Goal: Information Seeking & Learning: Learn about a topic

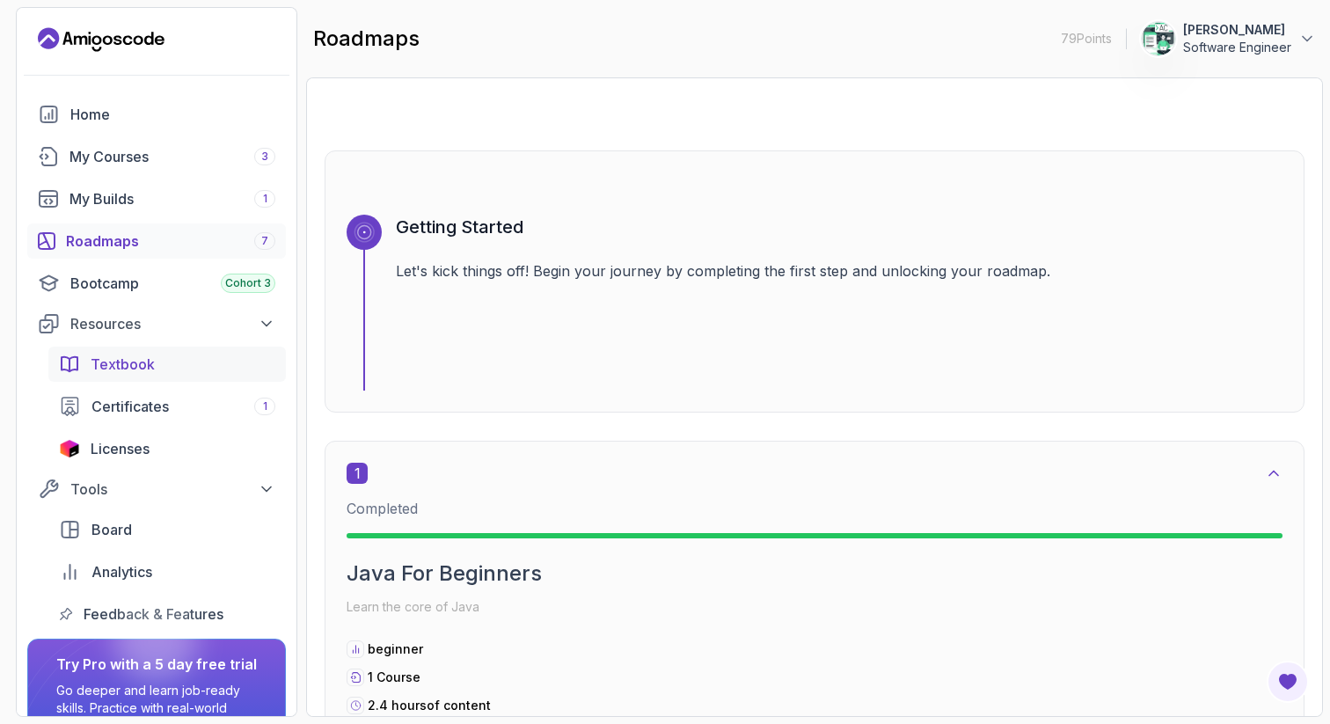
scroll to position [99, 0]
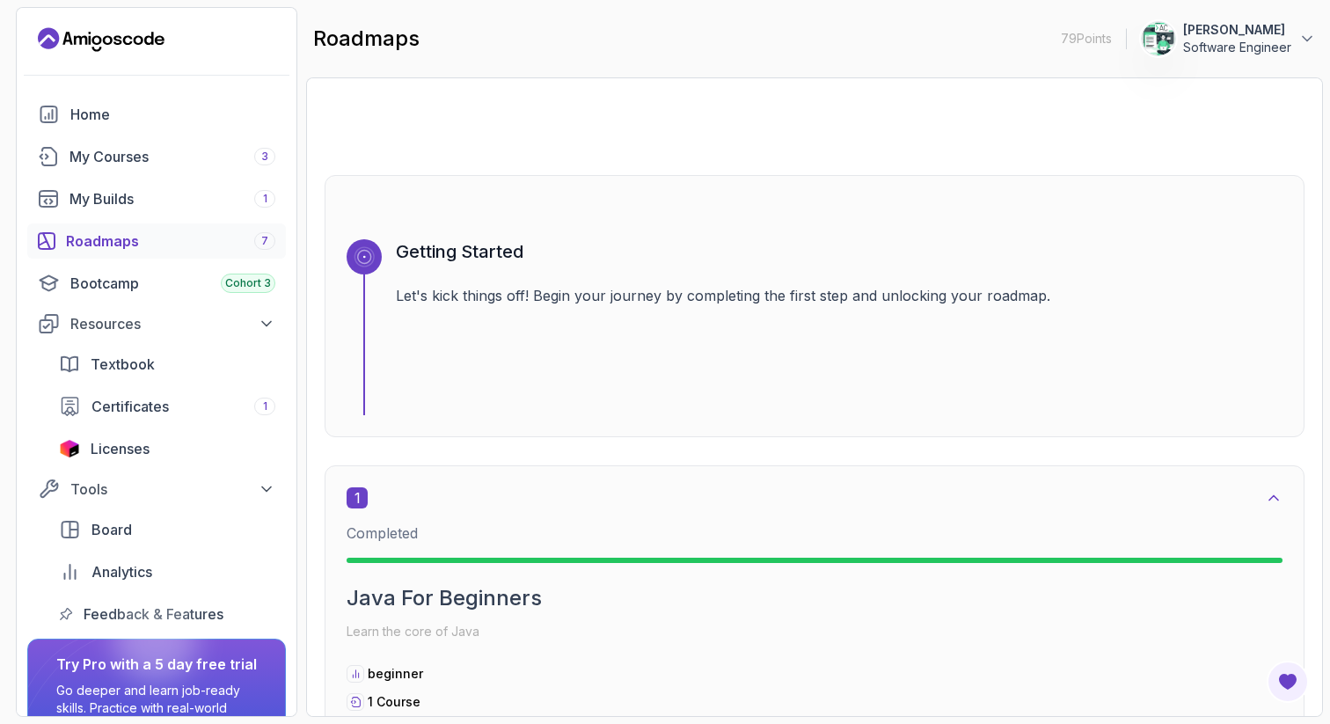
click at [104, 235] on div "Roadmaps 7" at bounding box center [170, 240] width 209 height 21
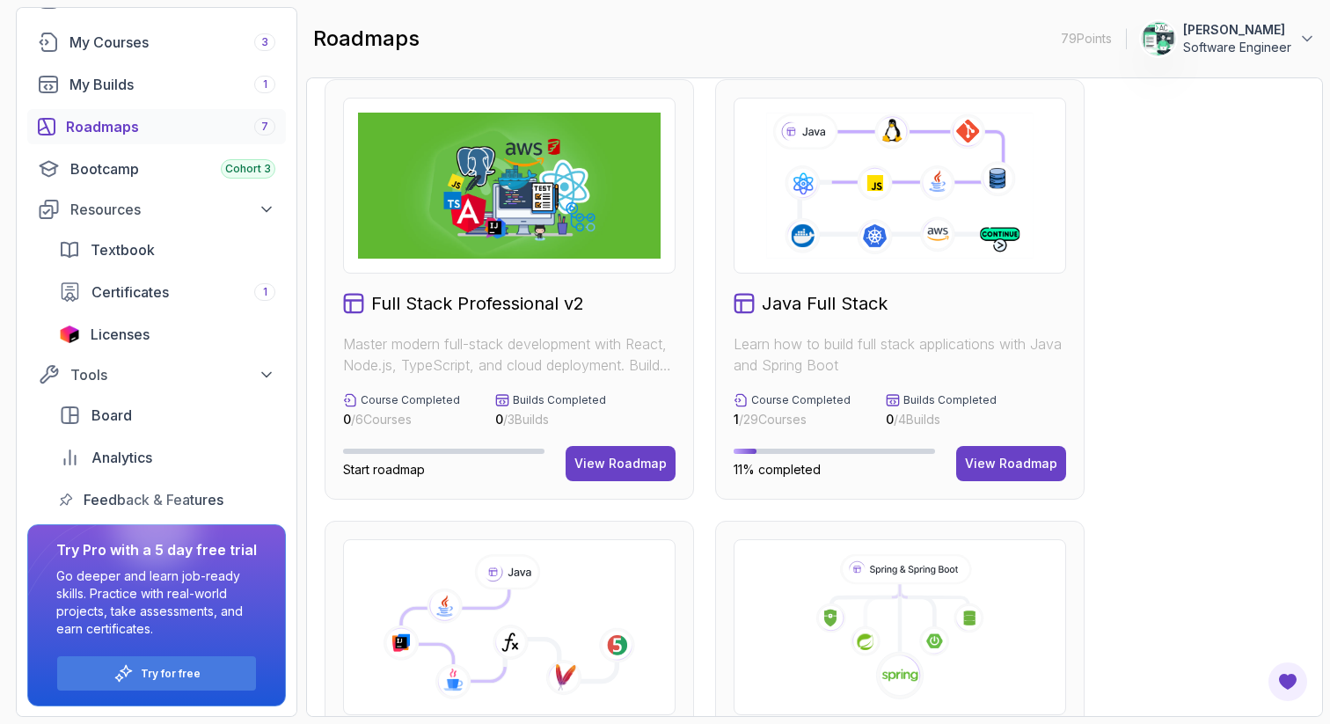
scroll to position [4, 0]
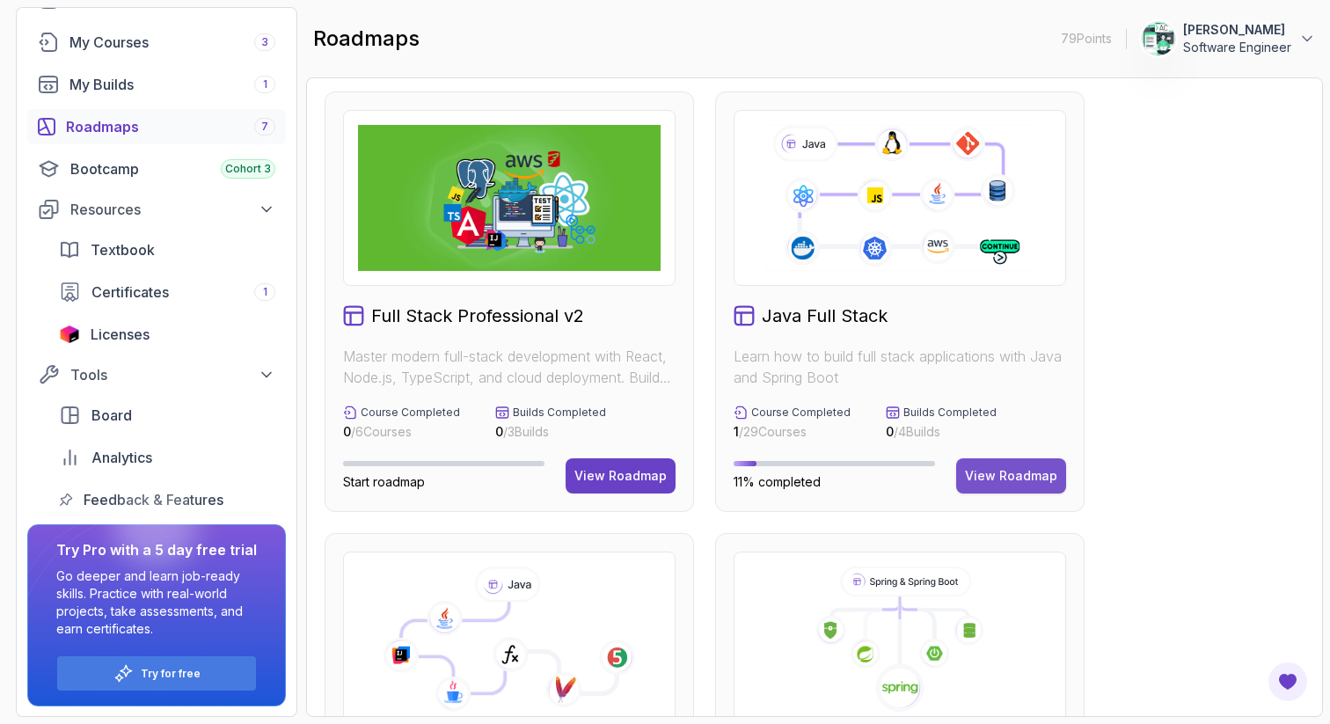
click at [1021, 484] on div "View Roadmap" at bounding box center [1011, 476] width 92 height 18
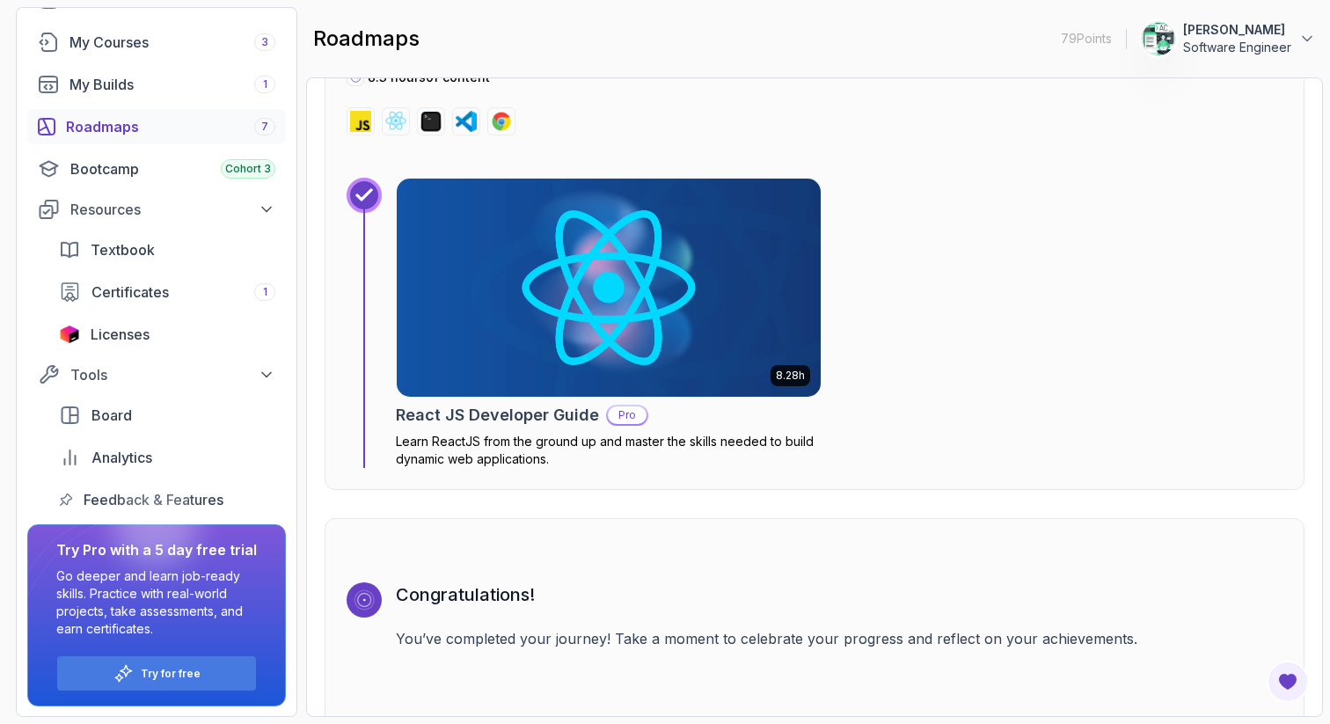
scroll to position [12809, 0]
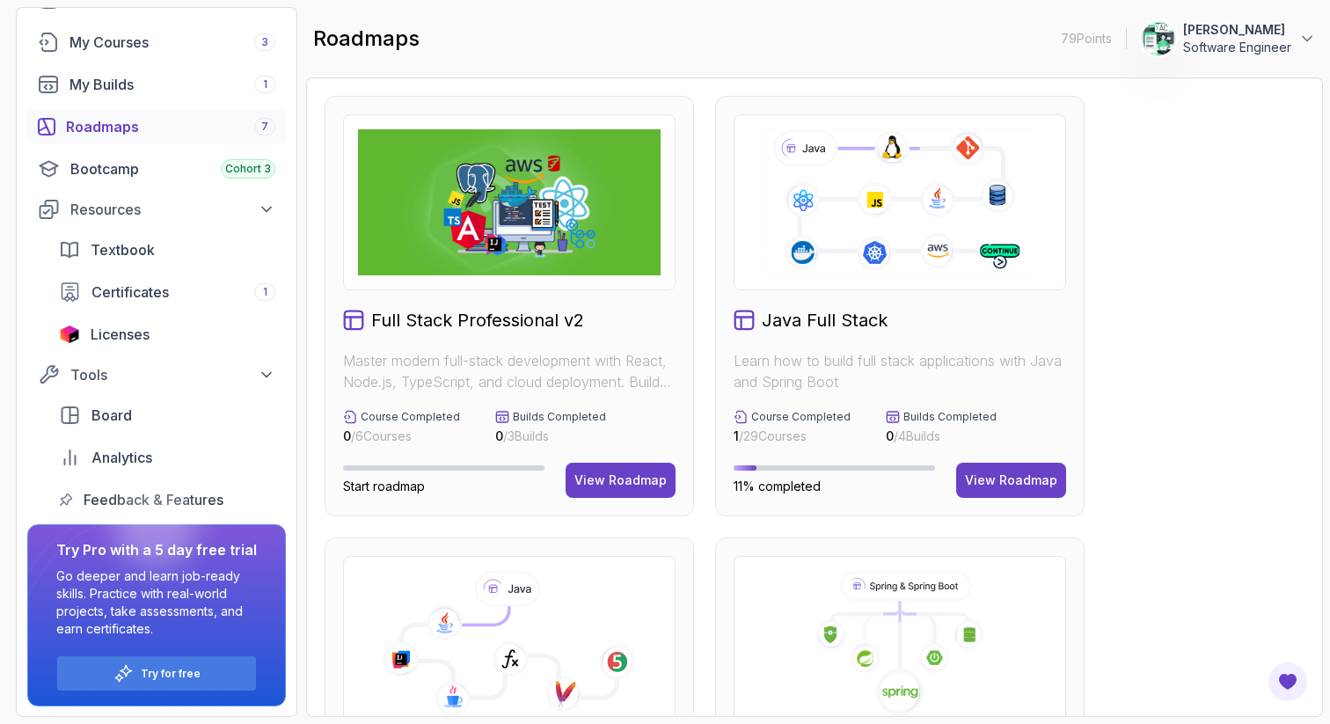
click at [1268, 72] on main "roadmaps 79 Points [PERSON_NAME] Software Engineer Full Stack Professional v2 M…" at bounding box center [814, 362] width 1017 height 710
click at [1271, 49] on p "Software Engineer" at bounding box center [1237, 48] width 108 height 18
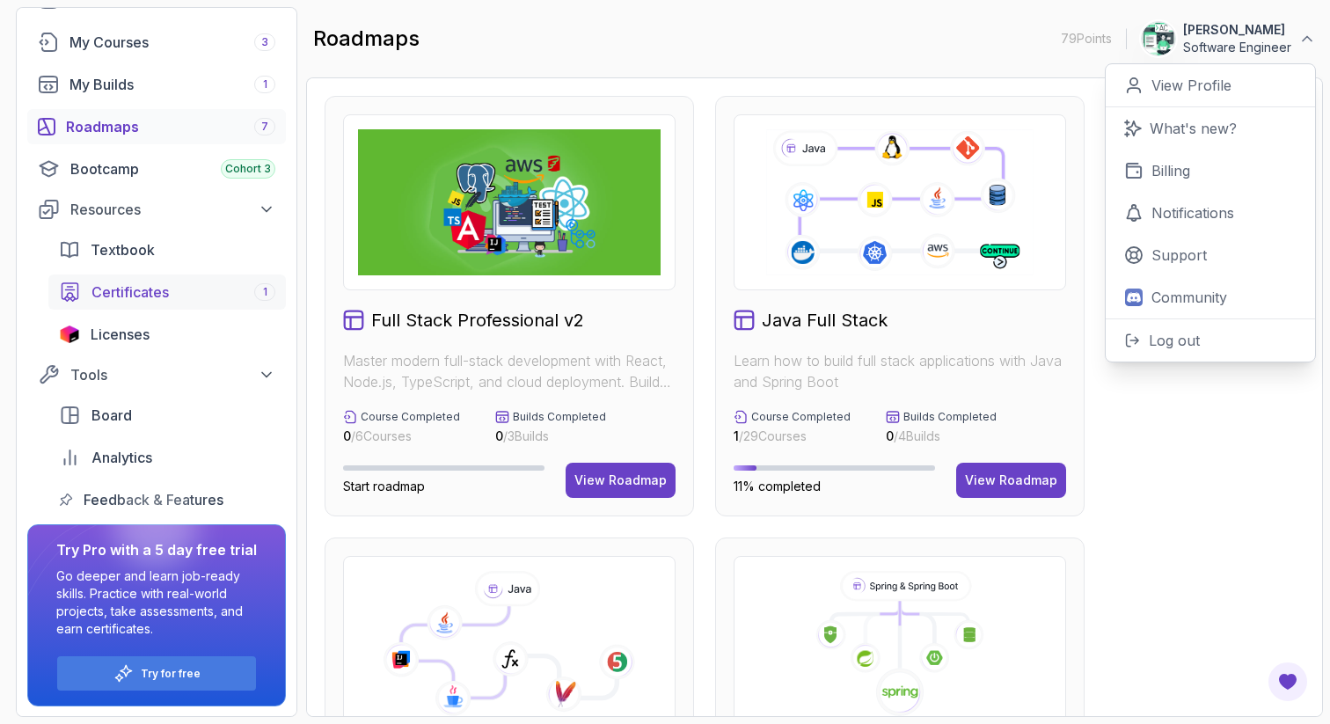
scroll to position [115, 0]
click at [164, 676] on p "Try for free" at bounding box center [171, 673] width 60 height 14
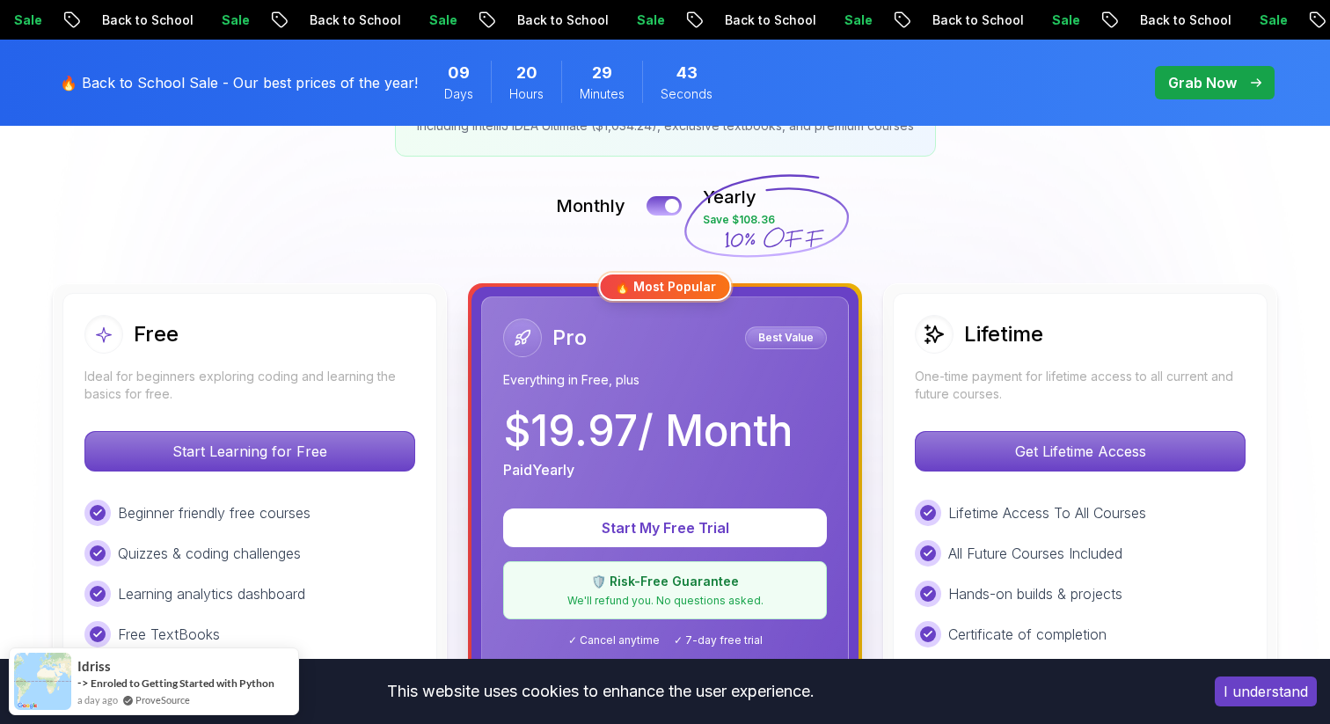
scroll to position [380, 0]
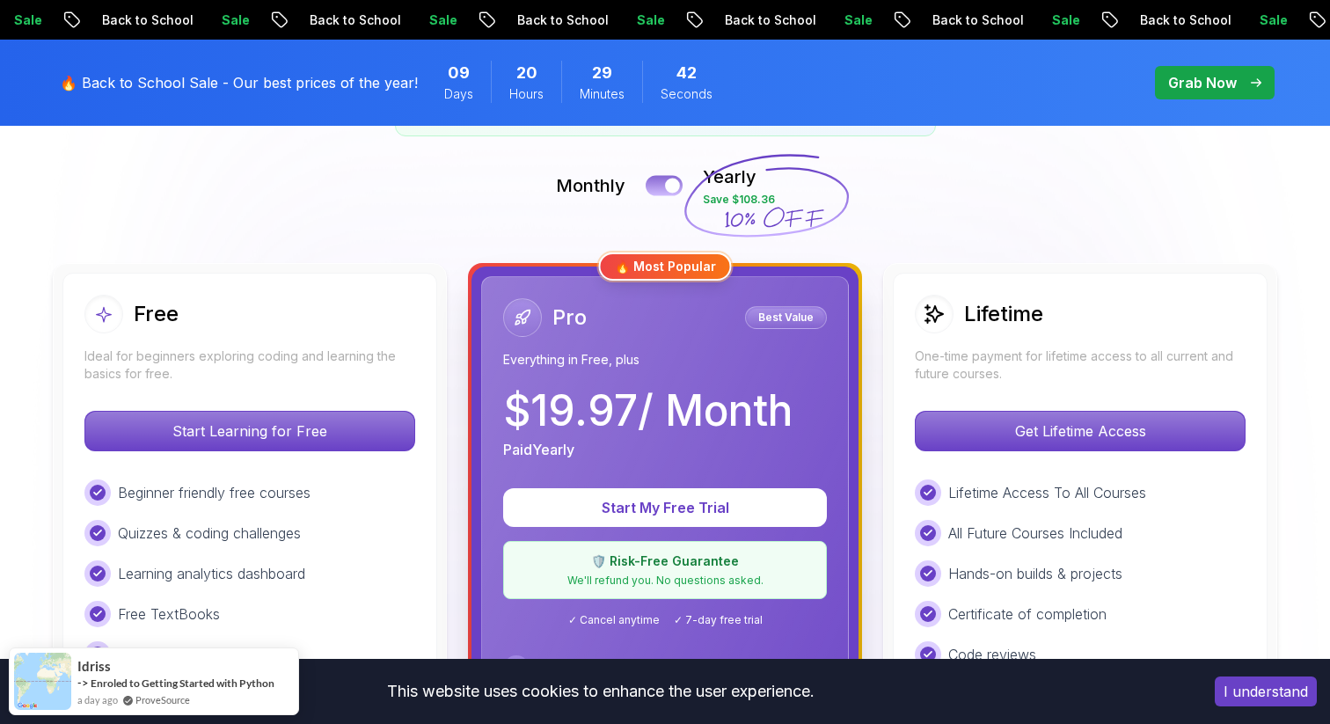
click at [669, 184] on div at bounding box center [672, 186] width 15 height 15
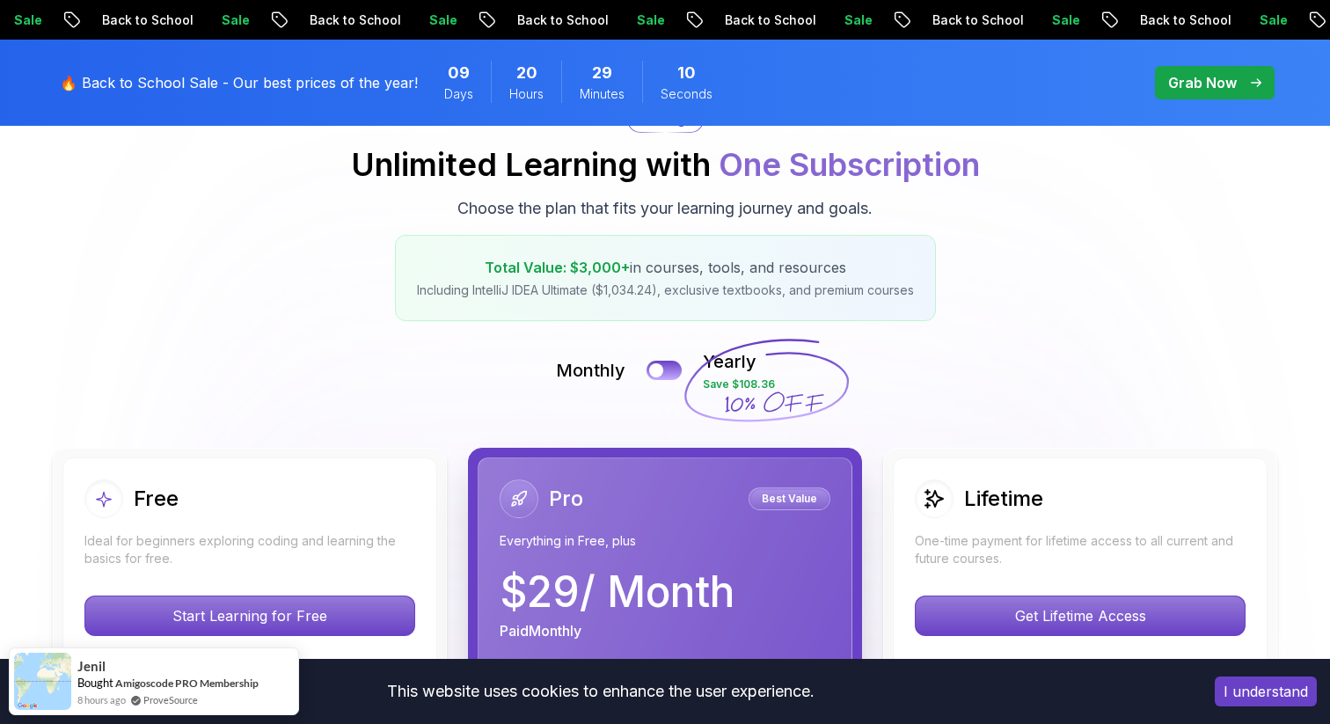
scroll to position [169, 0]
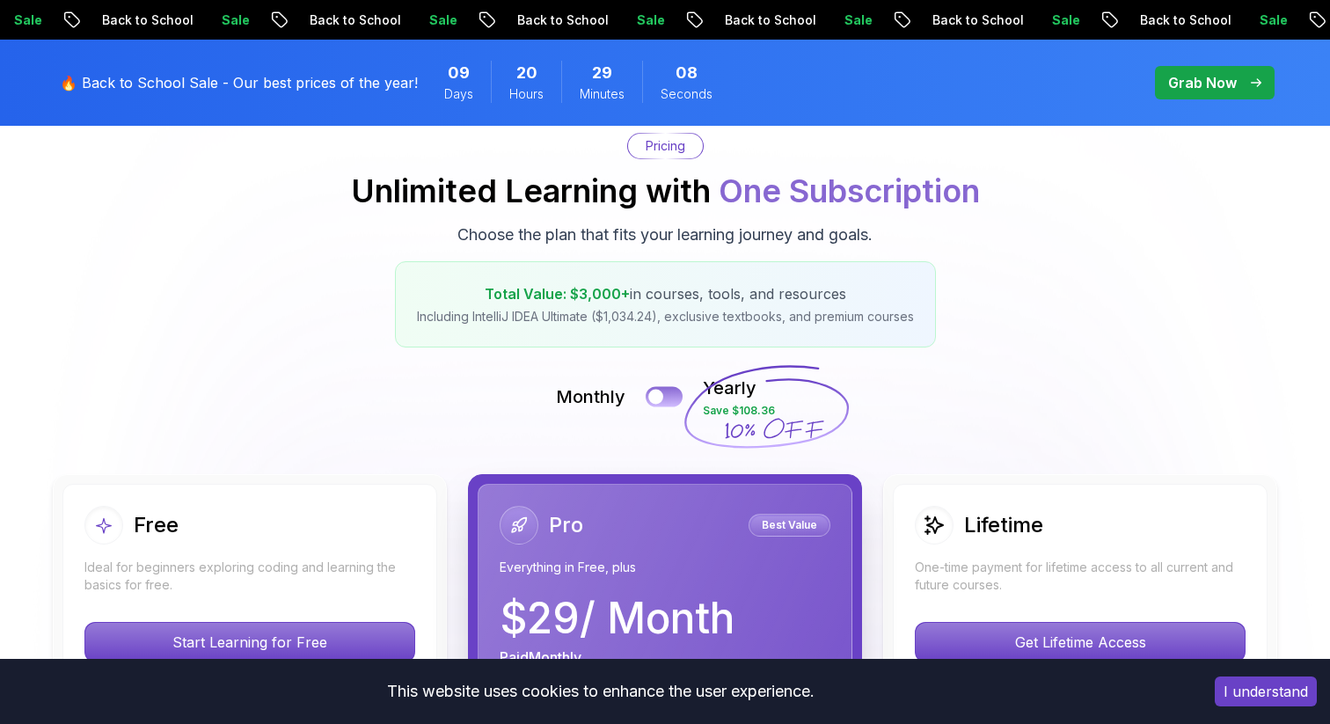
click at [664, 391] on button at bounding box center [664, 396] width 37 height 20
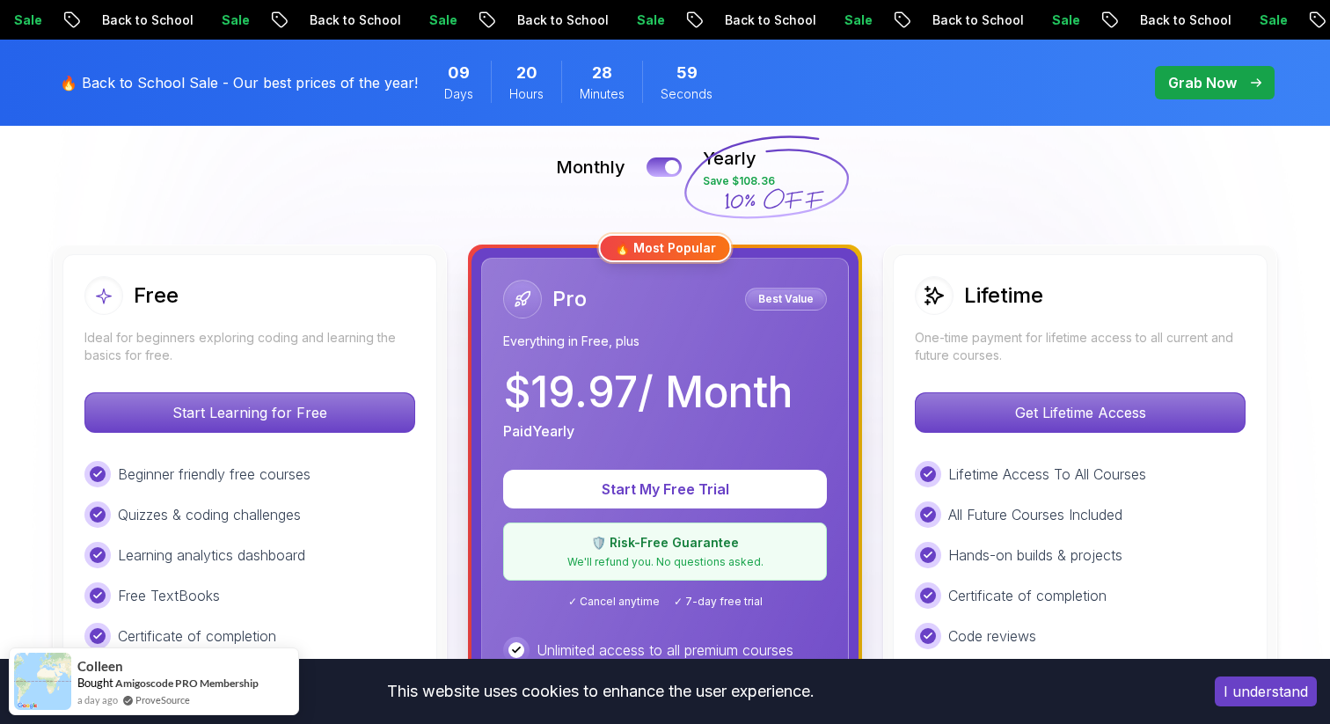
scroll to position [394, 0]
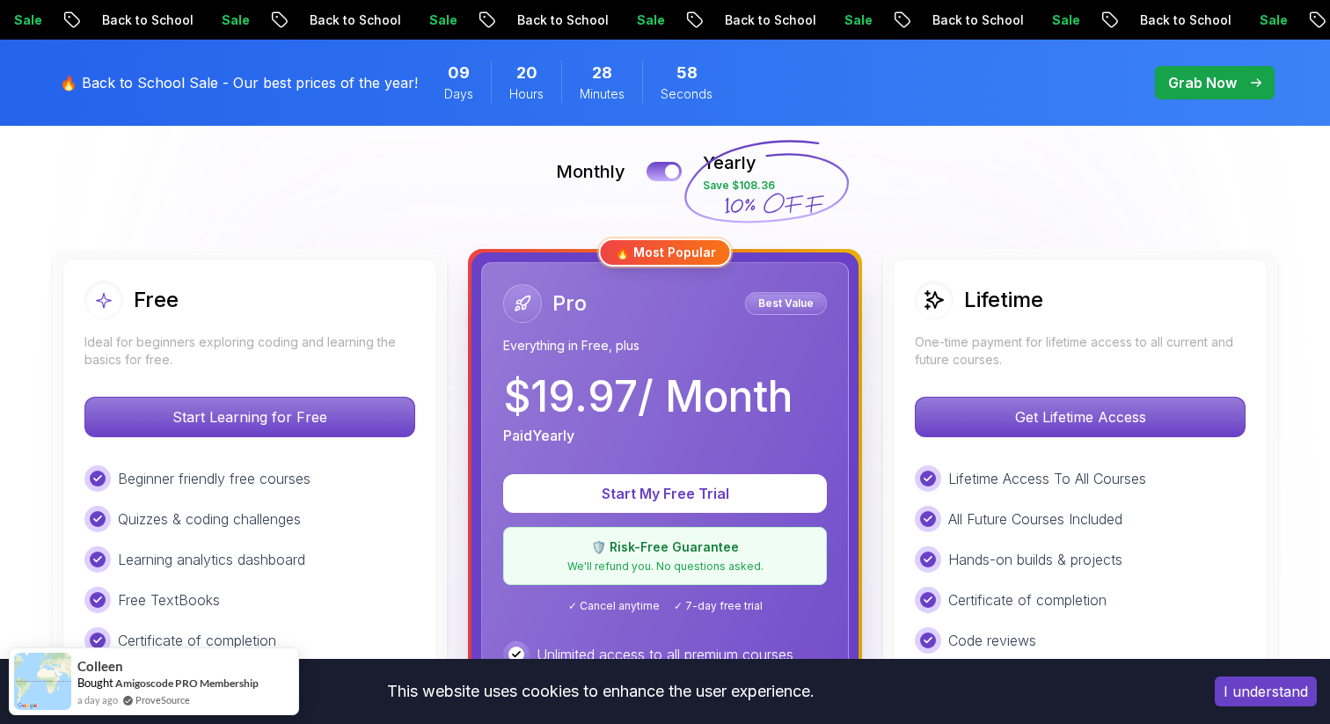
click at [641, 173] on div "Monthly Yearly Save $108.36" at bounding box center [665, 171] width 1232 height 42
click at [670, 168] on div at bounding box center [672, 171] width 15 height 15
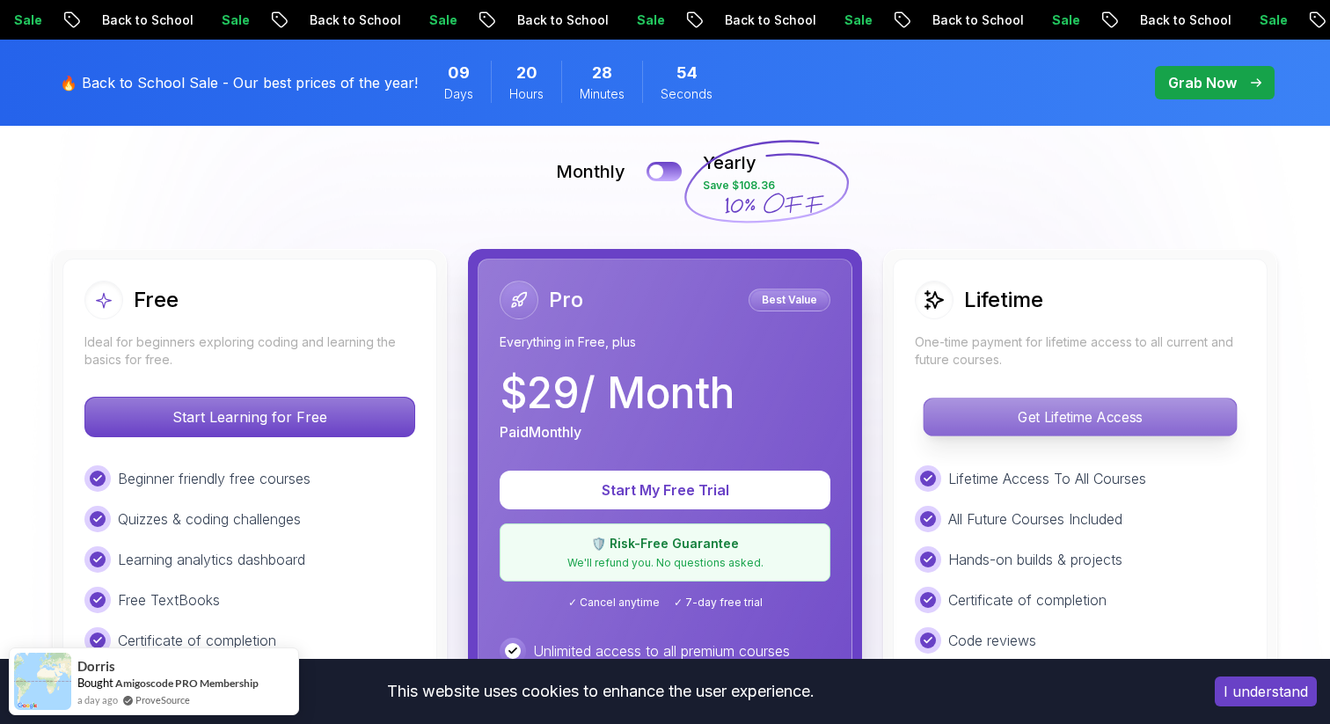
click at [1003, 420] on p "Get Lifetime Access" at bounding box center [1080, 416] width 312 height 37
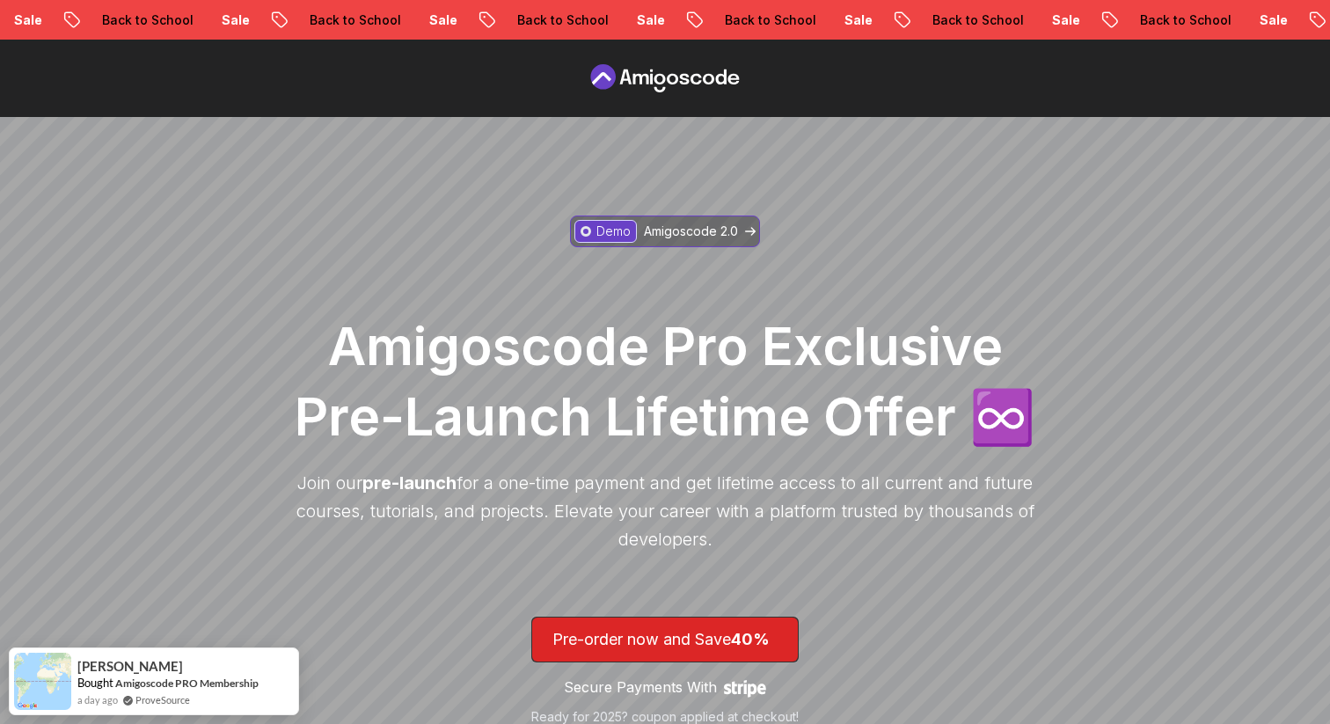
click at [730, 232] on p "Amigoscode 2.0" at bounding box center [691, 232] width 94 height 18
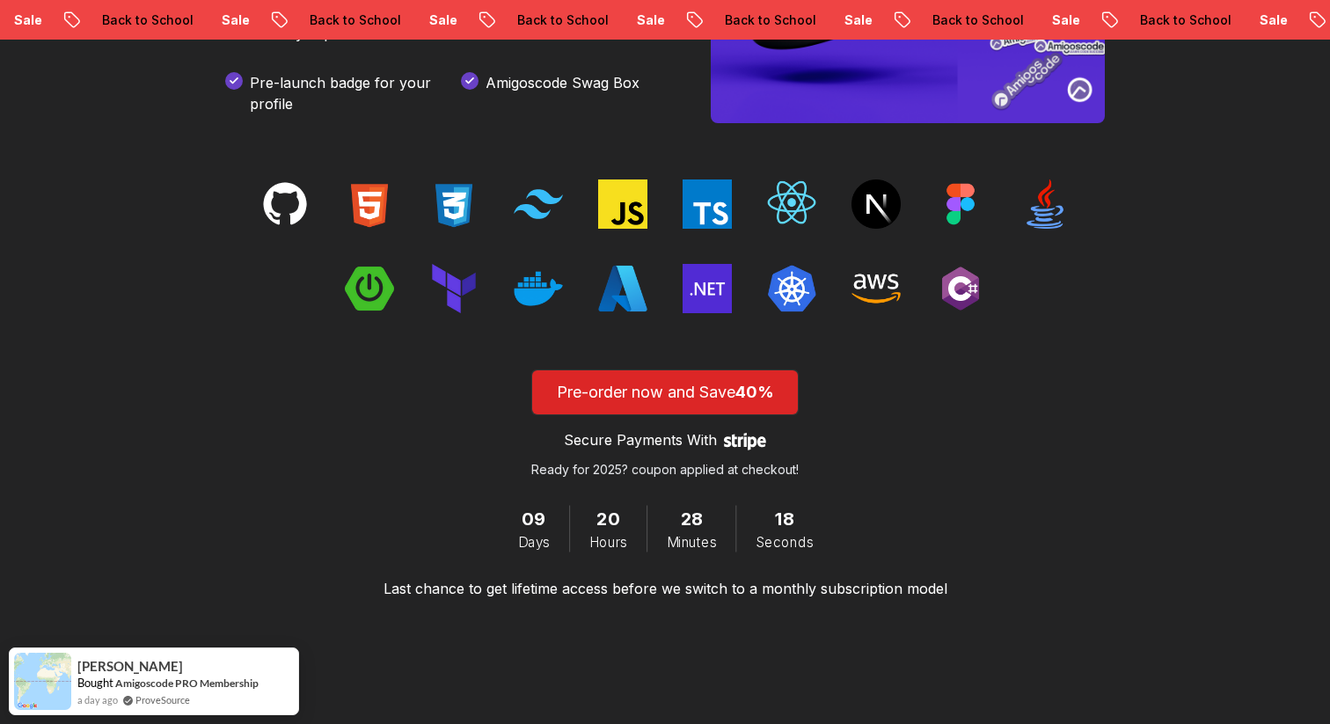
scroll to position [2713, 0]
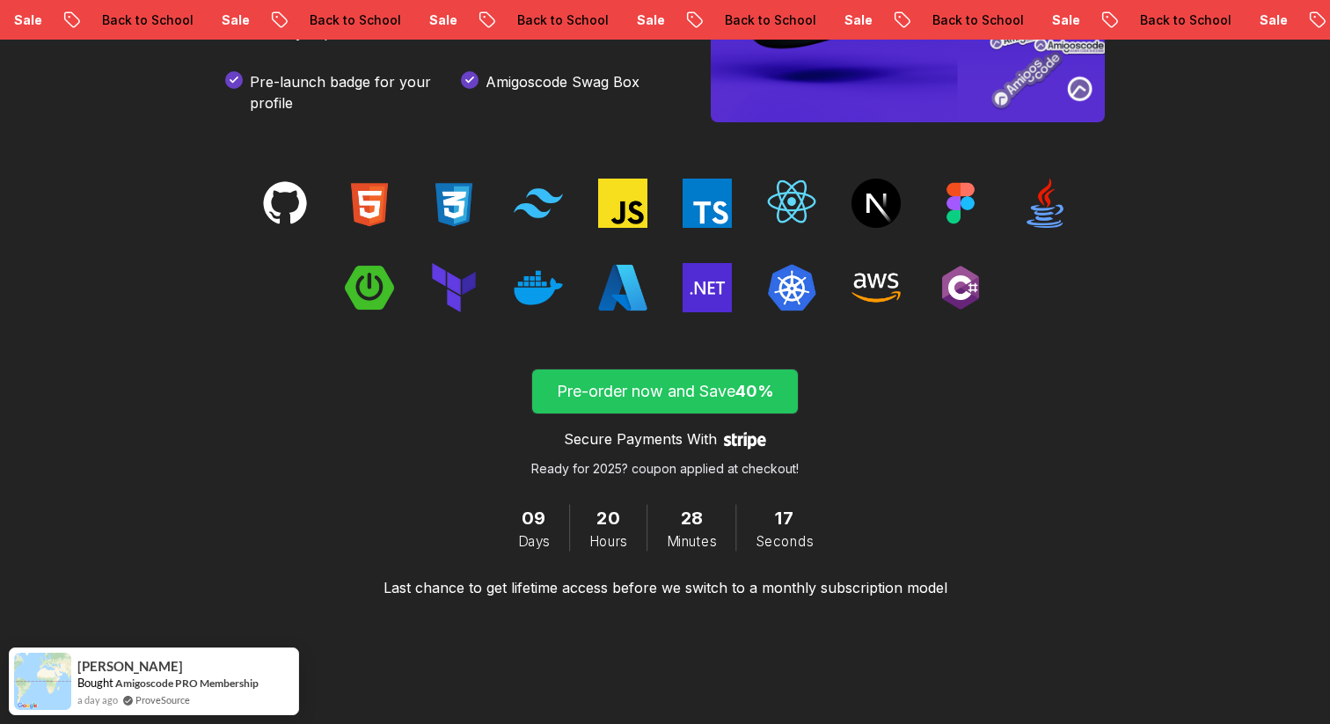
click at [764, 377] on span "submit" at bounding box center [665, 391] width 266 height 44
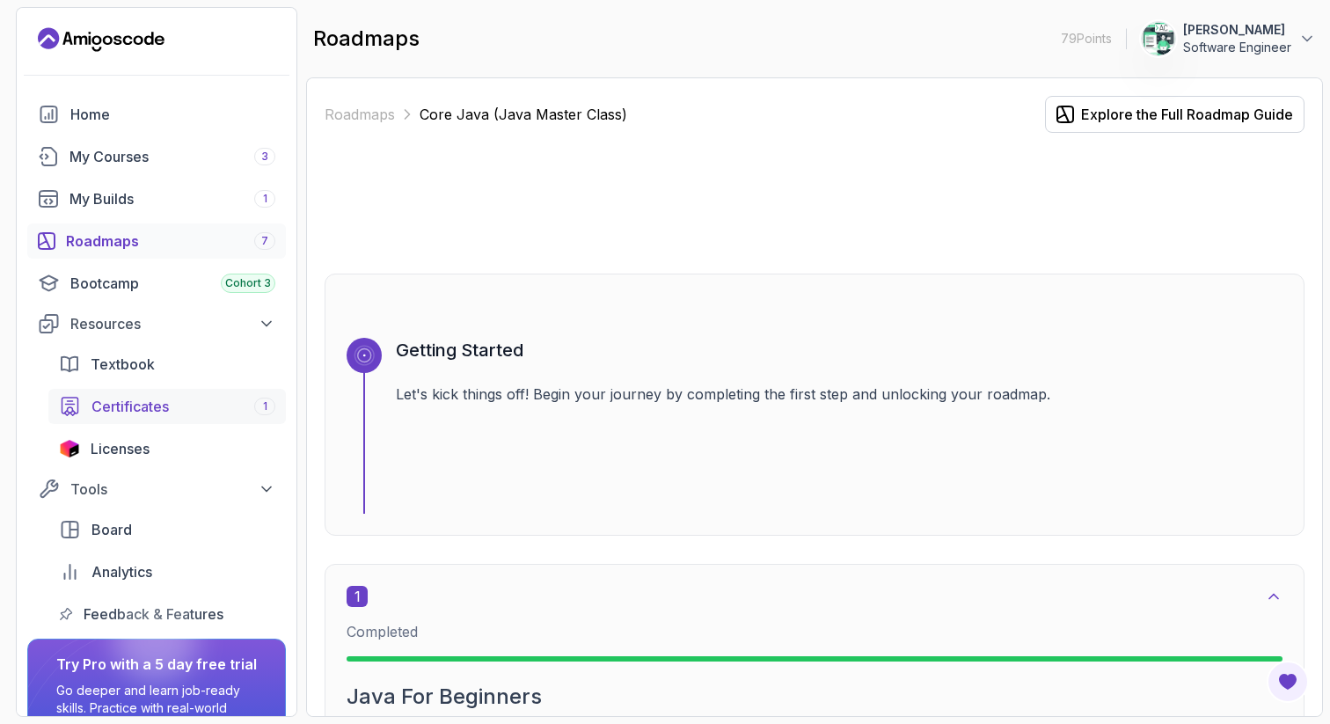
scroll to position [115, 0]
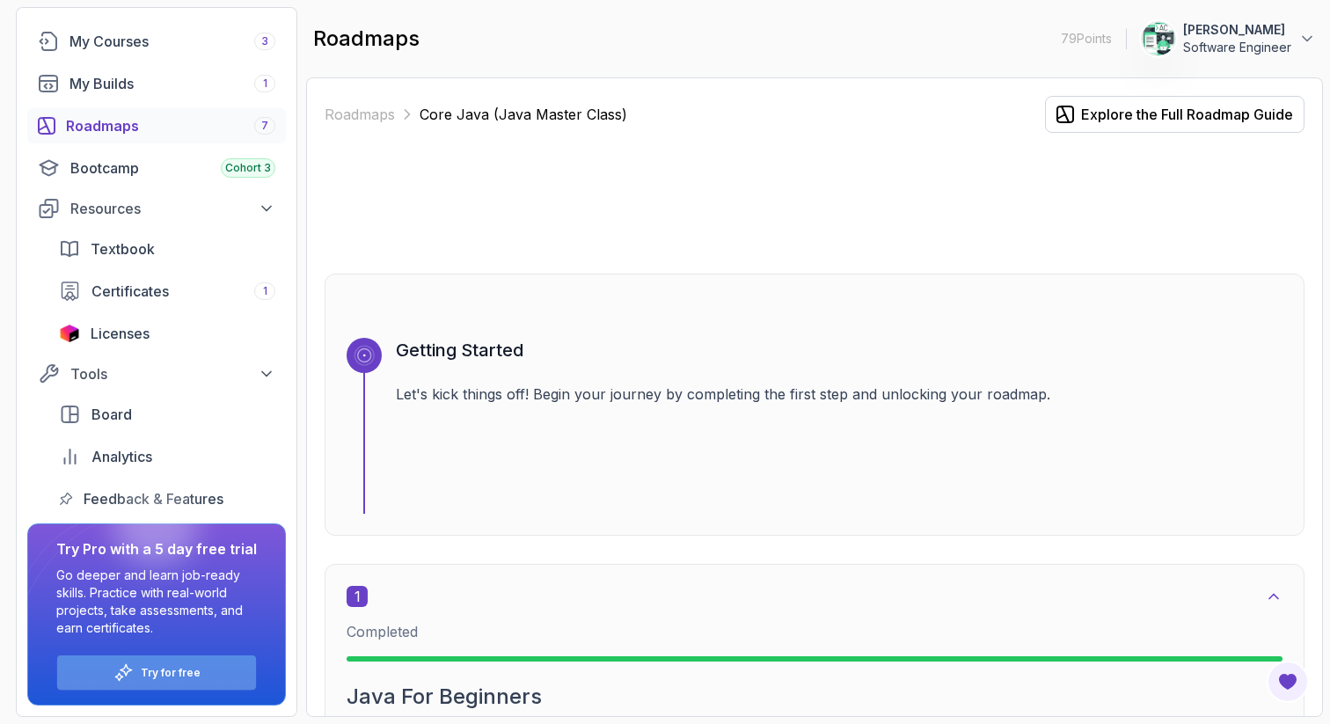
click at [185, 673] on p "Try for free" at bounding box center [171, 673] width 60 height 14
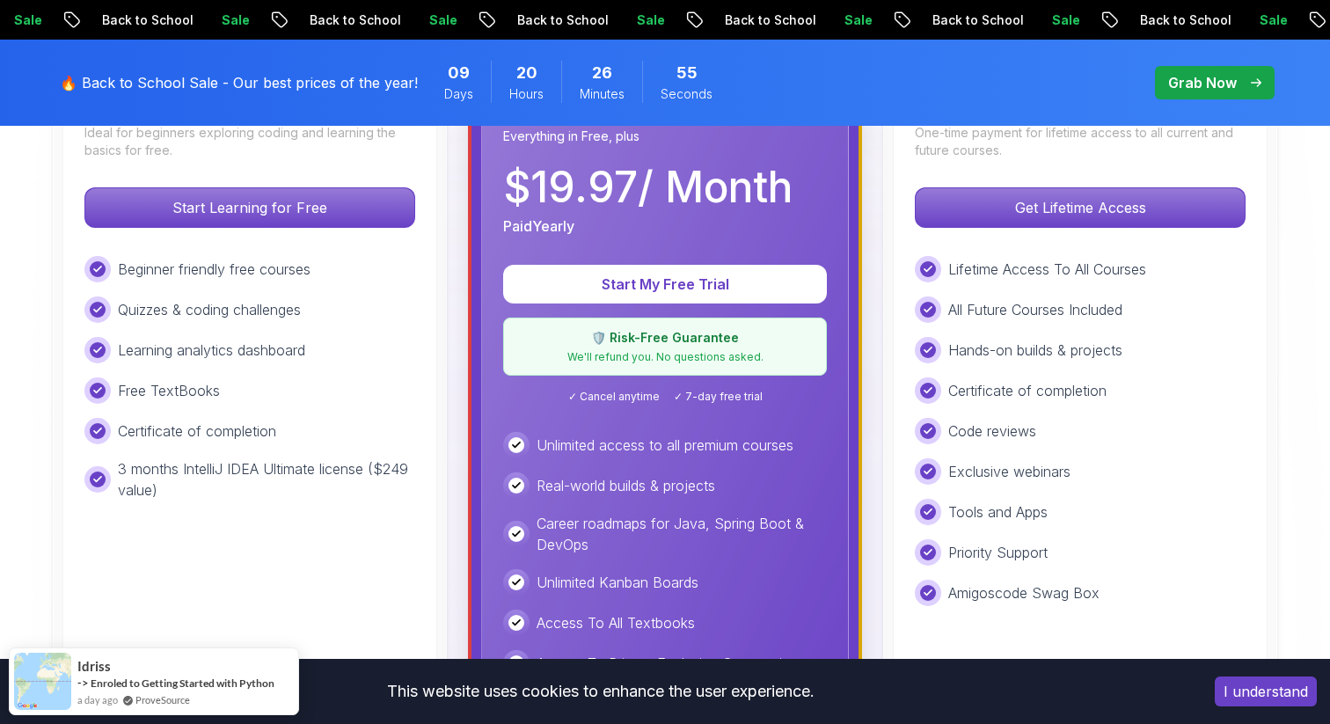
scroll to position [605, 0]
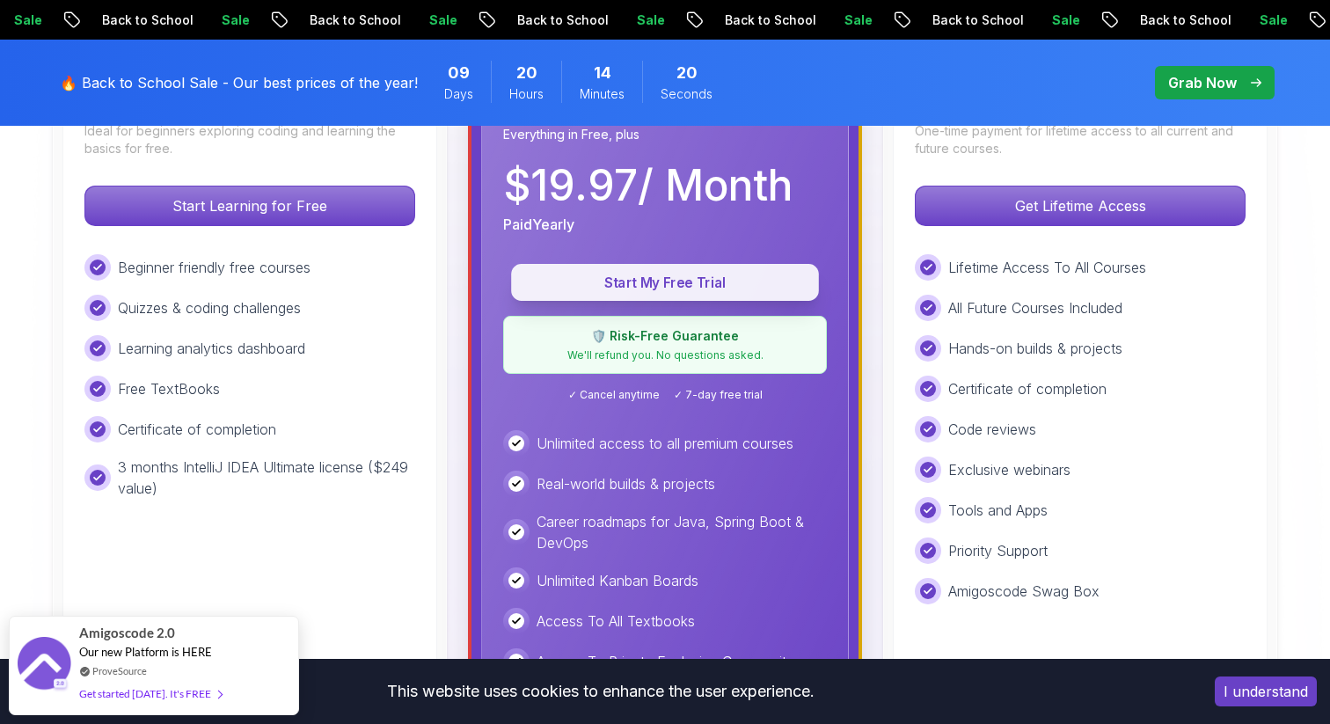
click at [663, 292] on p "Start My Free Trial" at bounding box center [664, 283] width 267 height 20
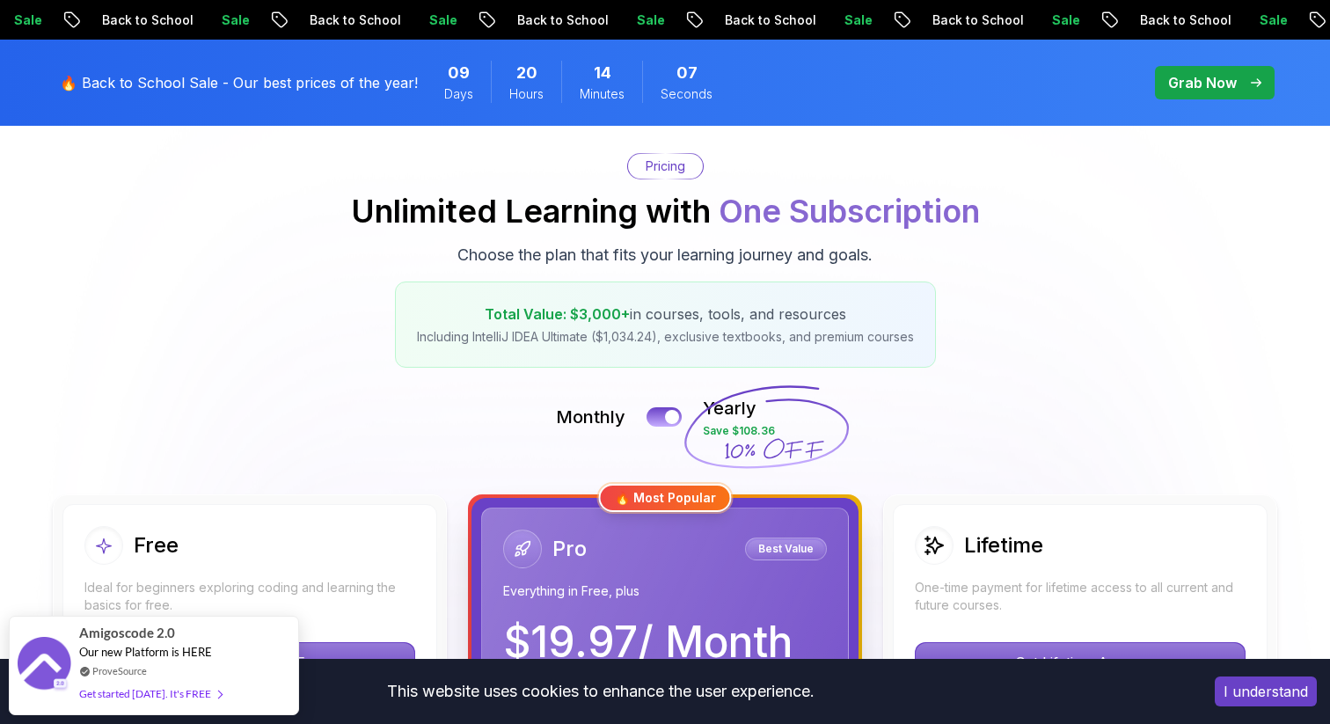
scroll to position [303, 0]
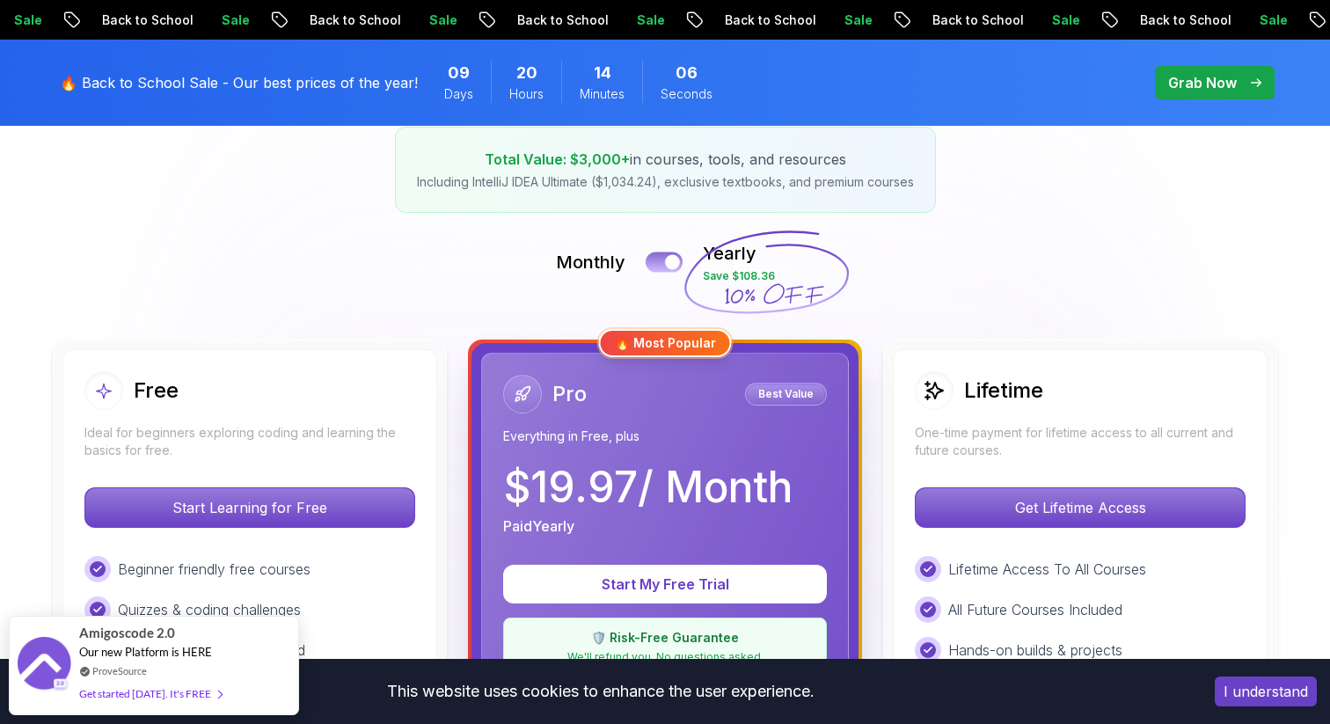
click at [668, 259] on div at bounding box center [672, 262] width 15 height 15
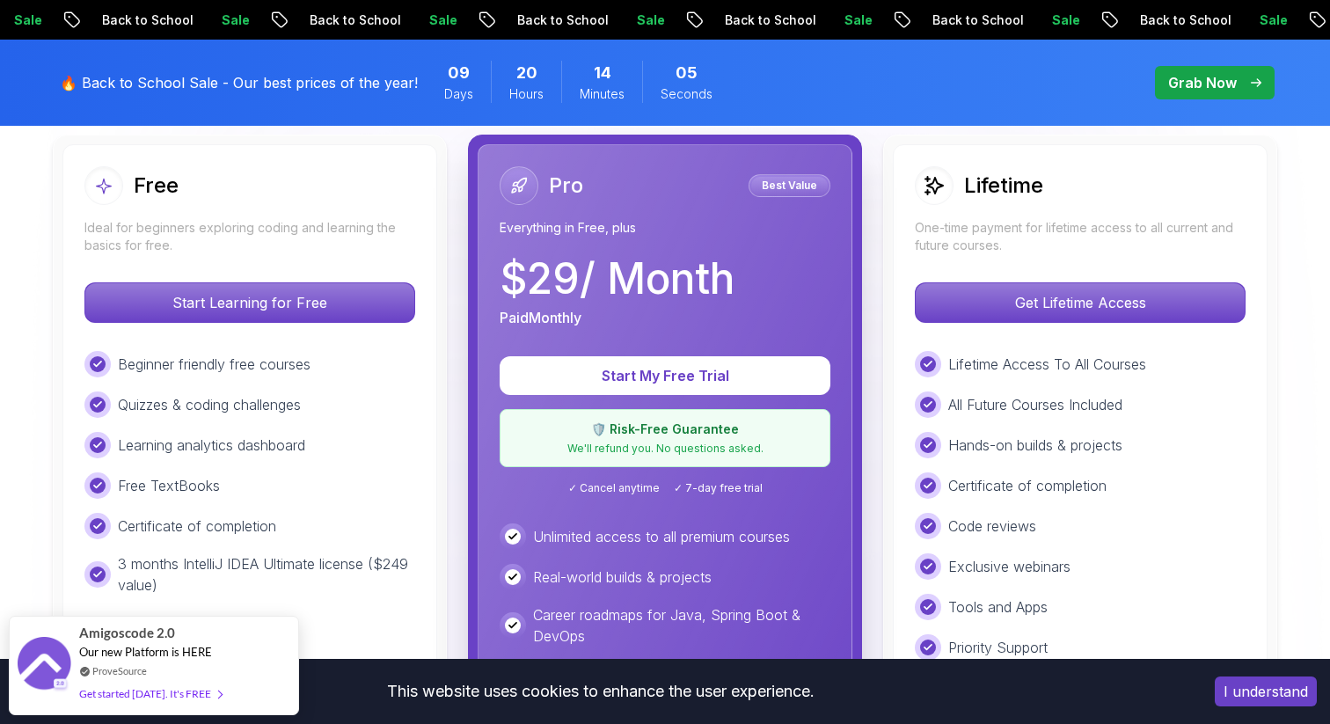
scroll to position [518, 0]
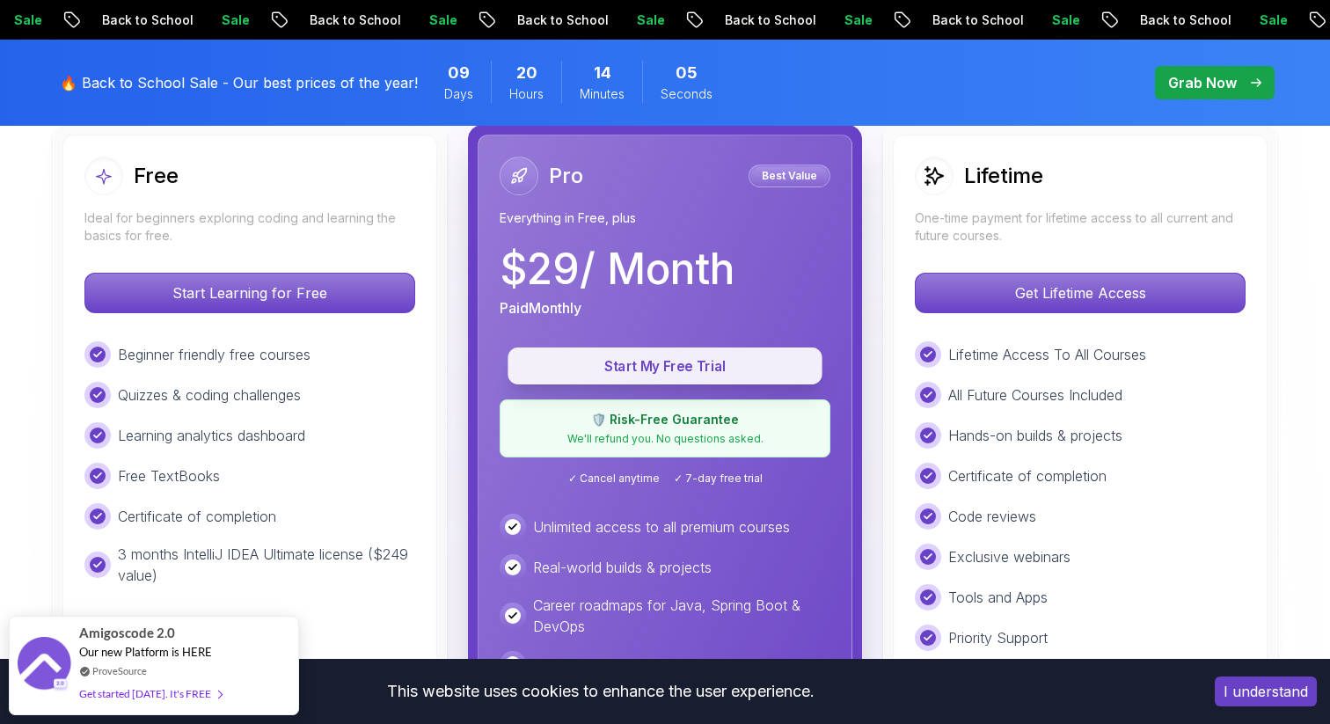
click at [683, 367] on p "Start My Free Trial" at bounding box center [665, 366] width 274 height 20
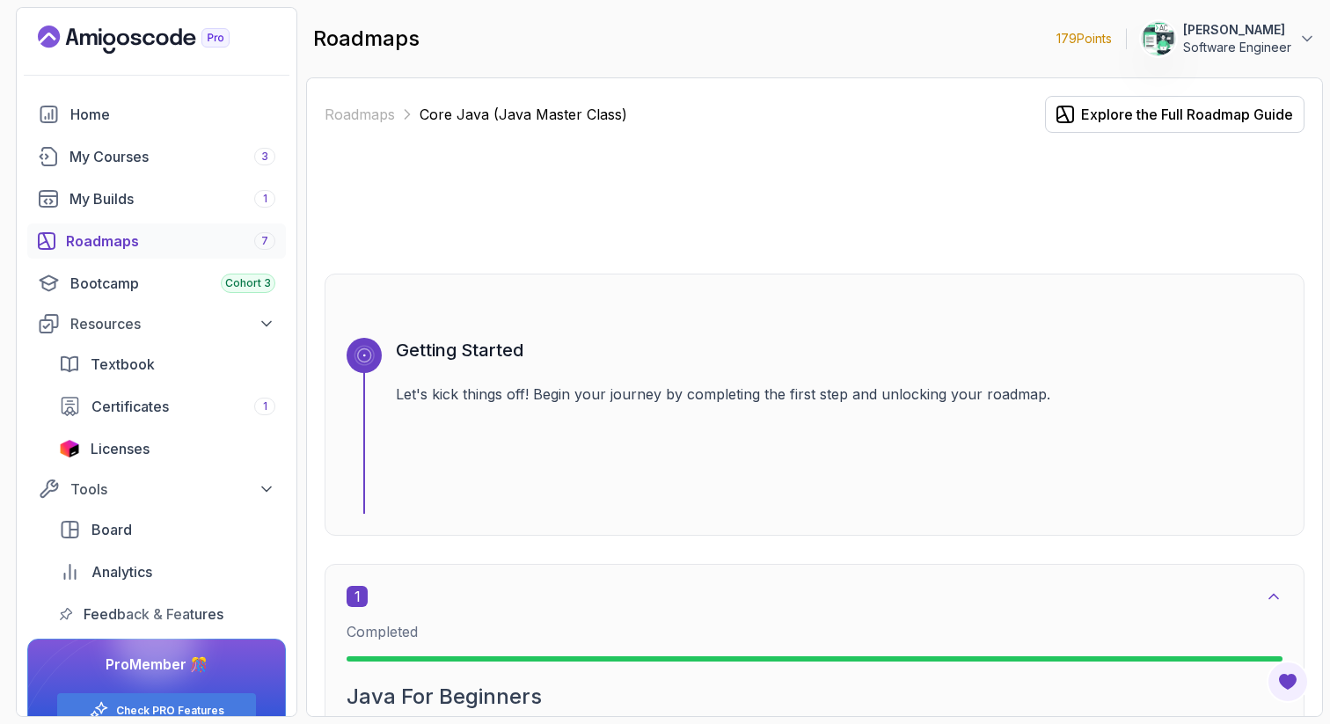
scroll to position [38, 0]
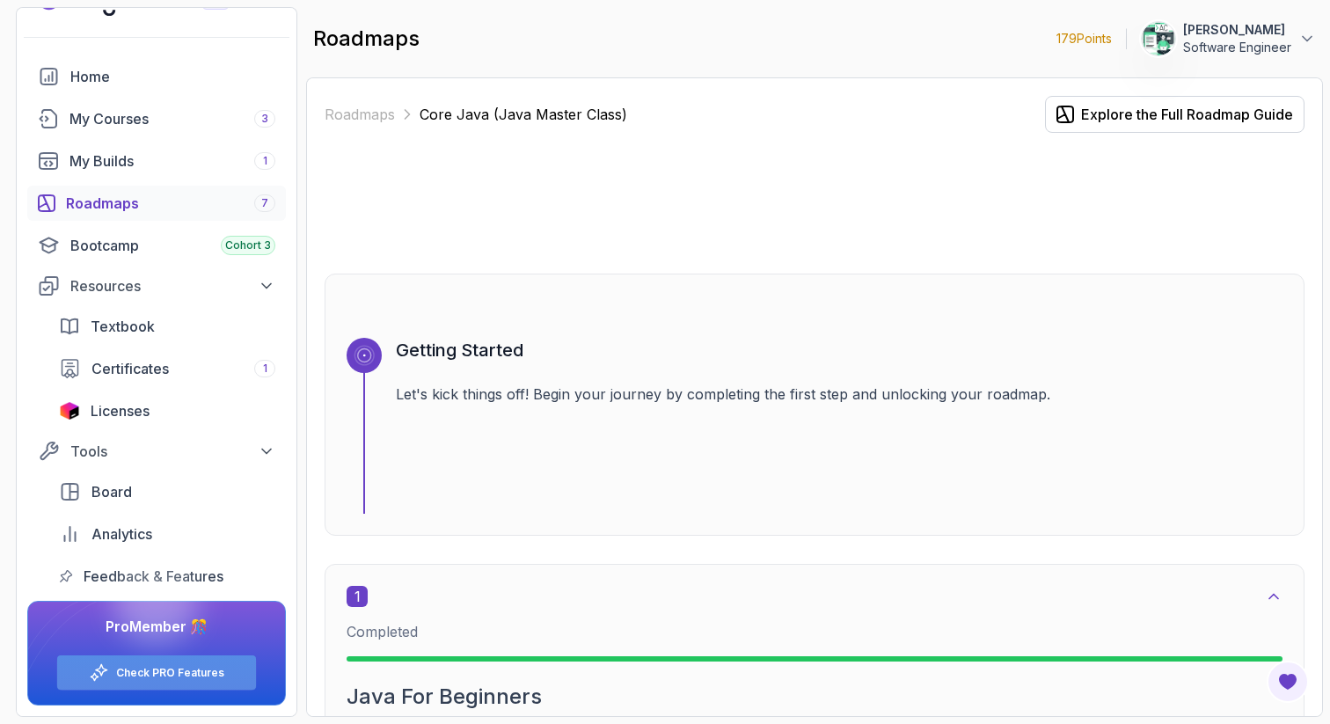
click at [153, 688] on div "Check PRO Features" at bounding box center [156, 672] width 199 height 34
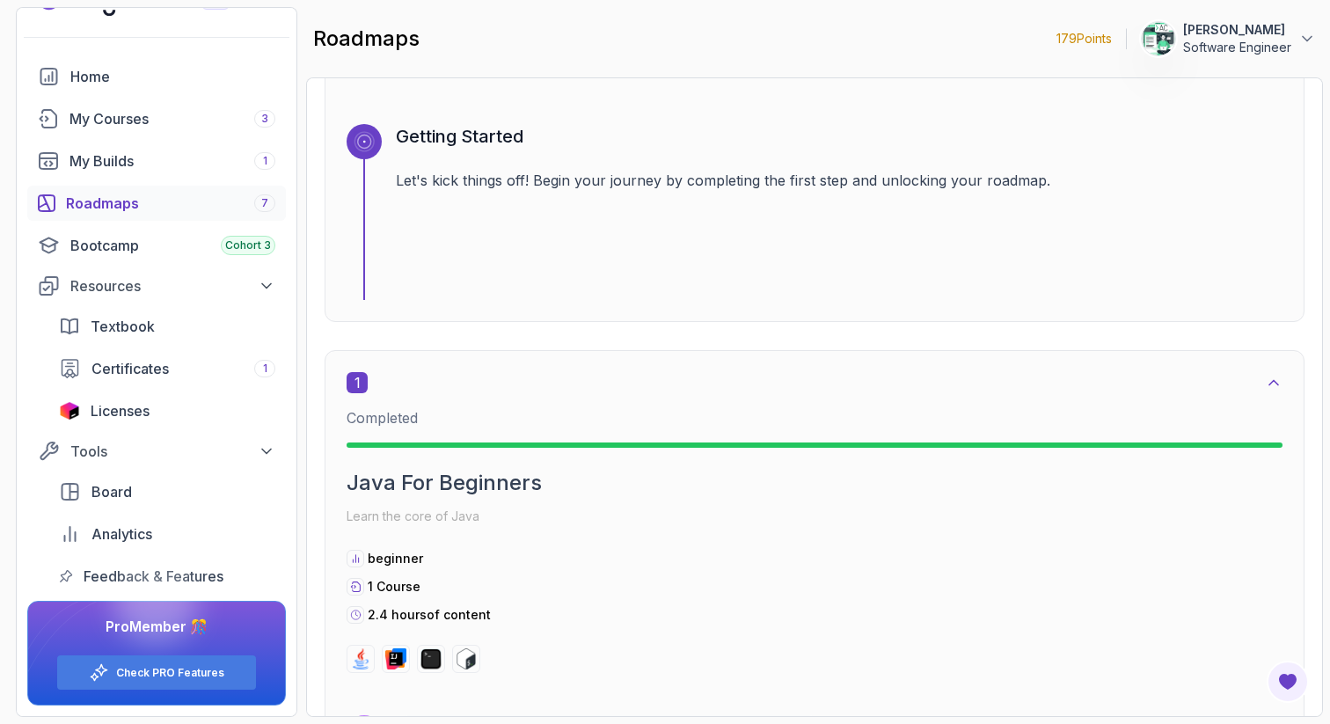
scroll to position [0, 0]
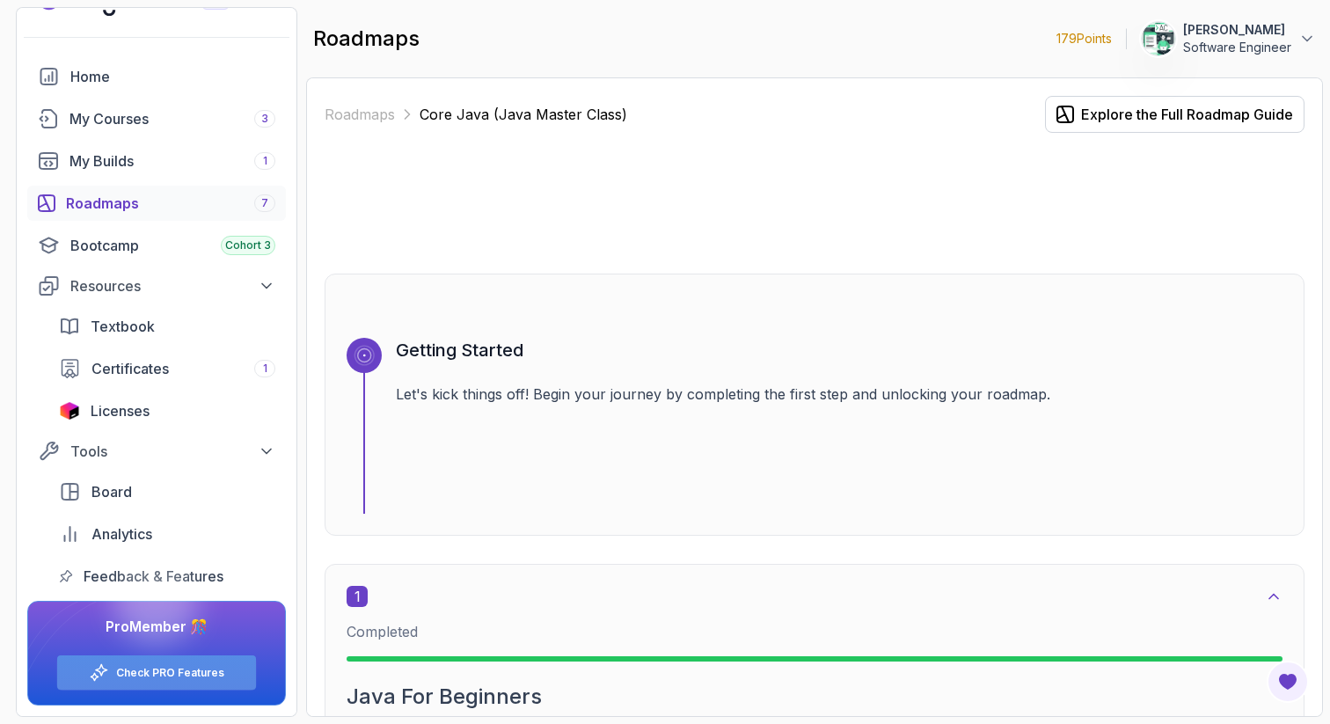
click at [142, 669] on link "Check PRO Features" at bounding box center [170, 673] width 108 height 14
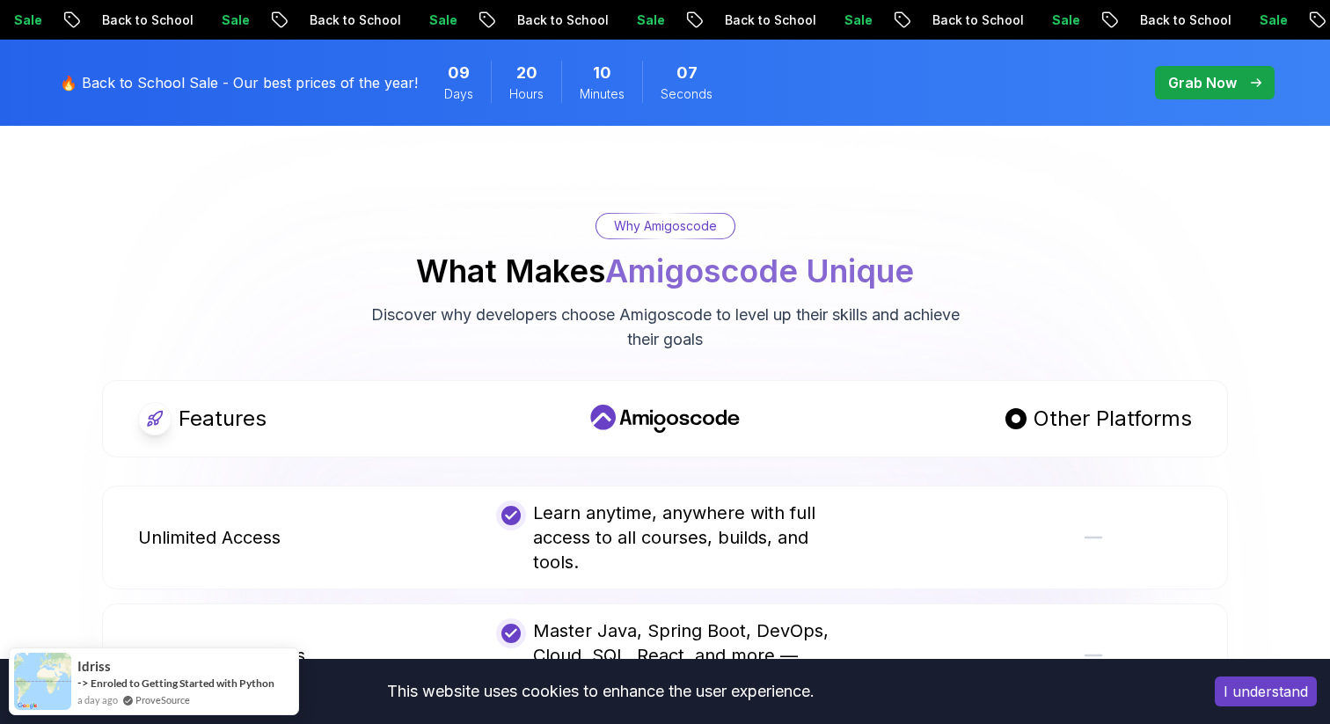
scroll to position [1034, 0]
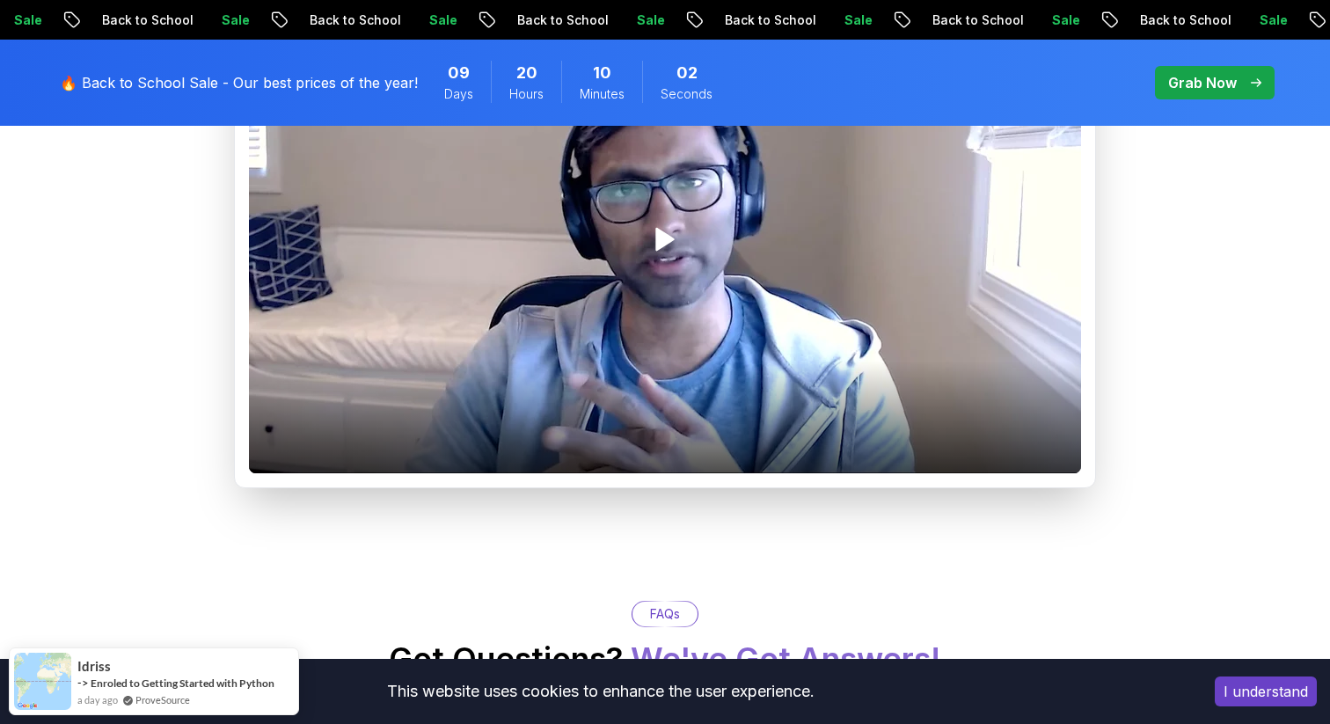
scroll to position [2579, 0]
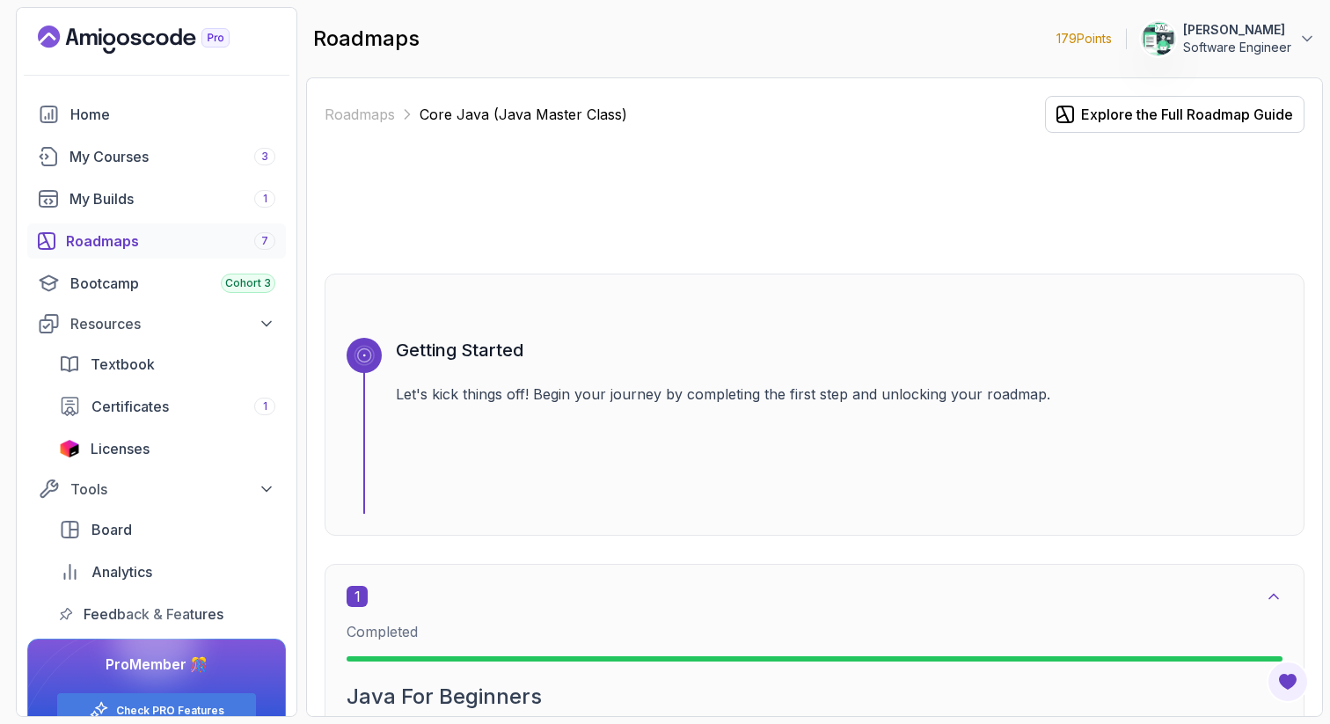
click at [154, 250] on div "Roadmaps 7" at bounding box center [170, 240] width 209 height 21
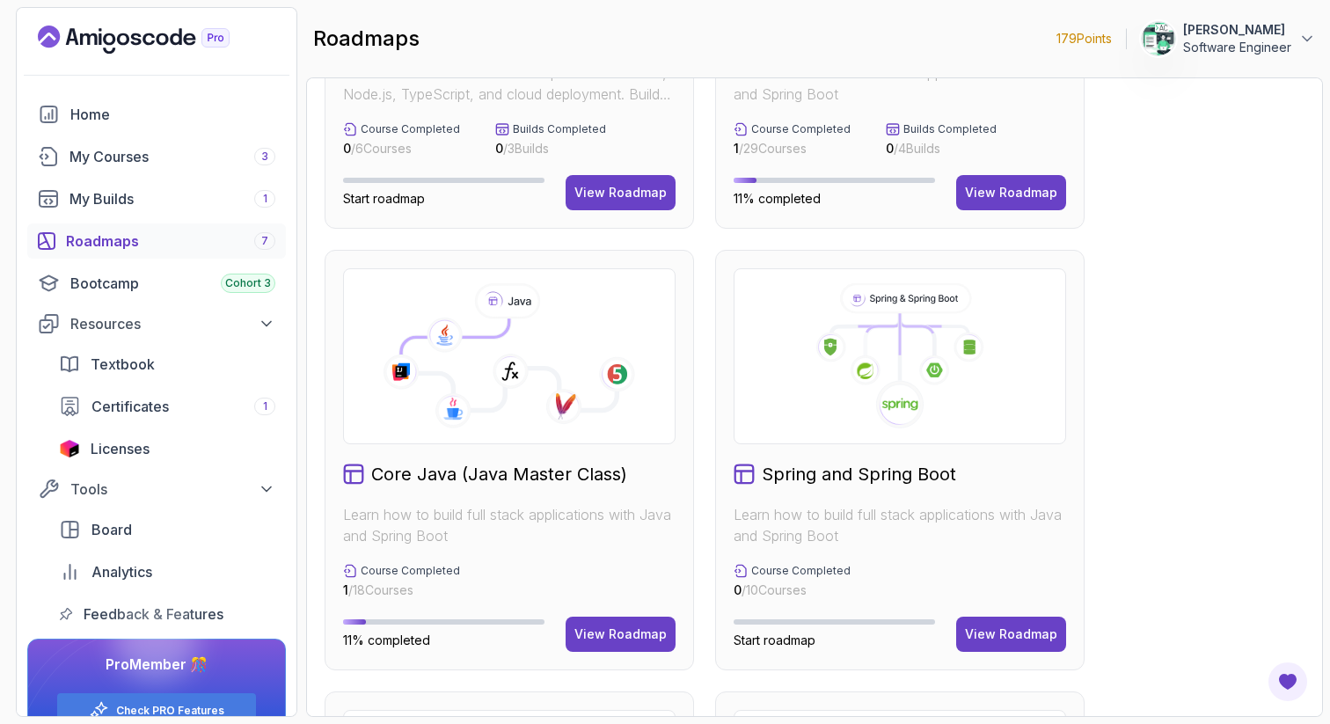
scroll to position [344, 0]
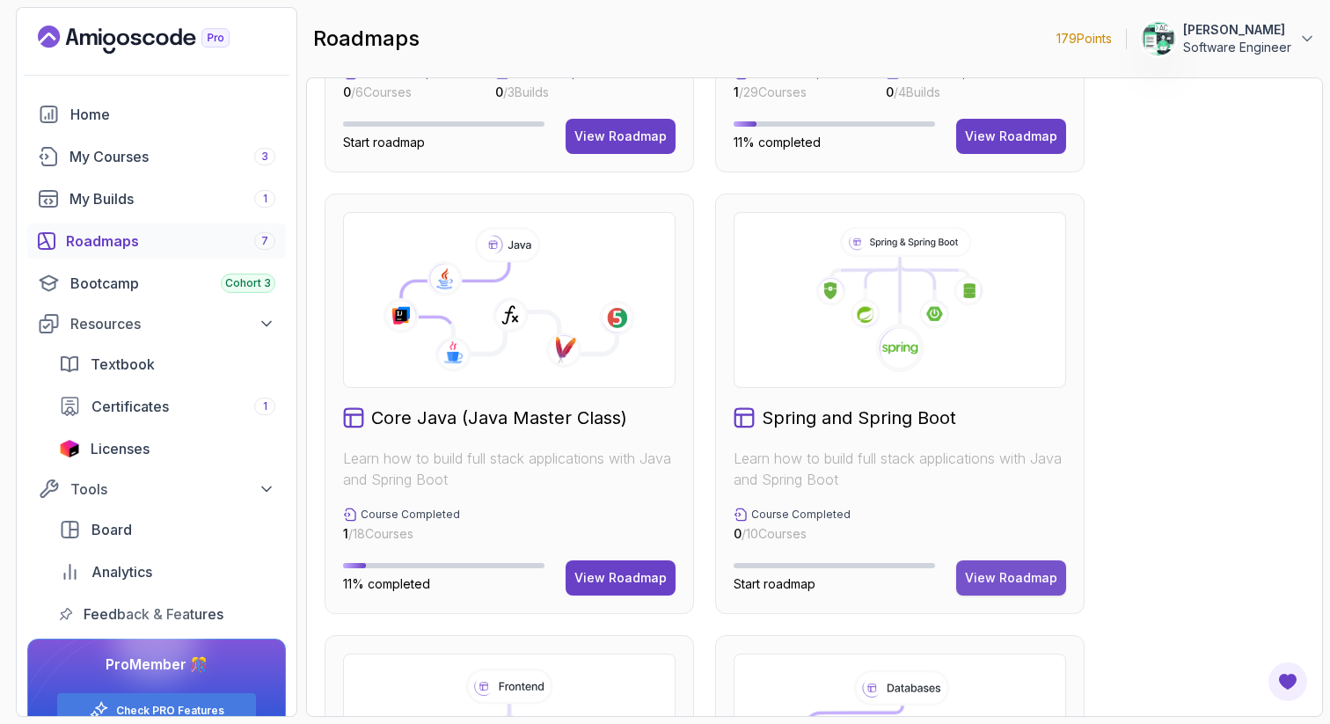
click at [1005, 586] on div "View Roadmap" at bounding box center [1011, 578] width 92 height 18
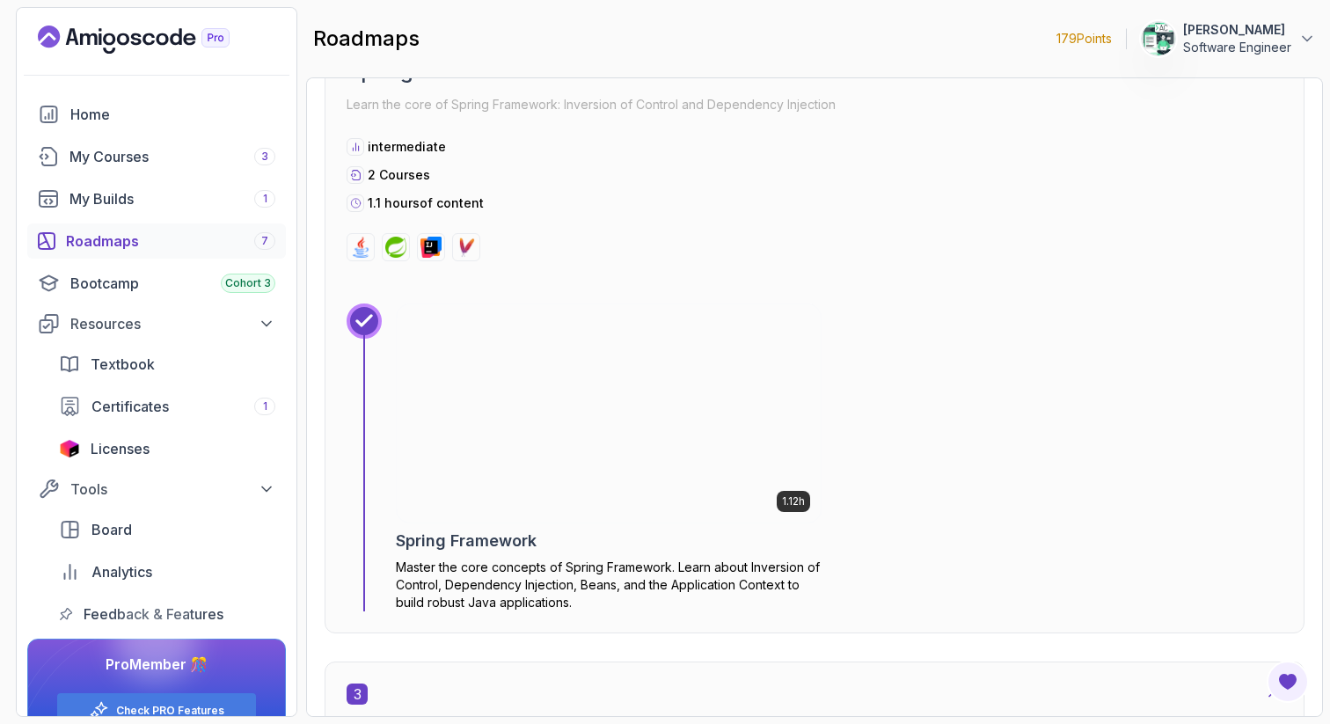
scroll to position [1359, 0]
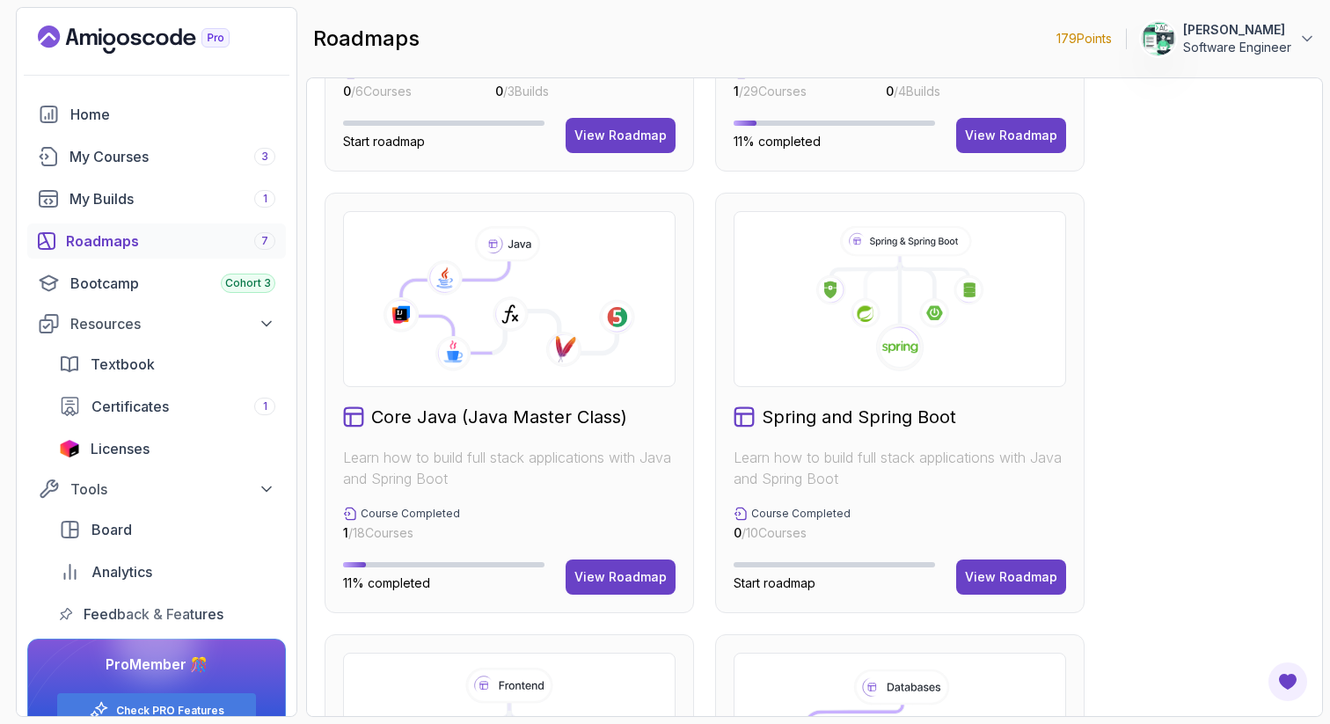
scroll to position [342, 0]
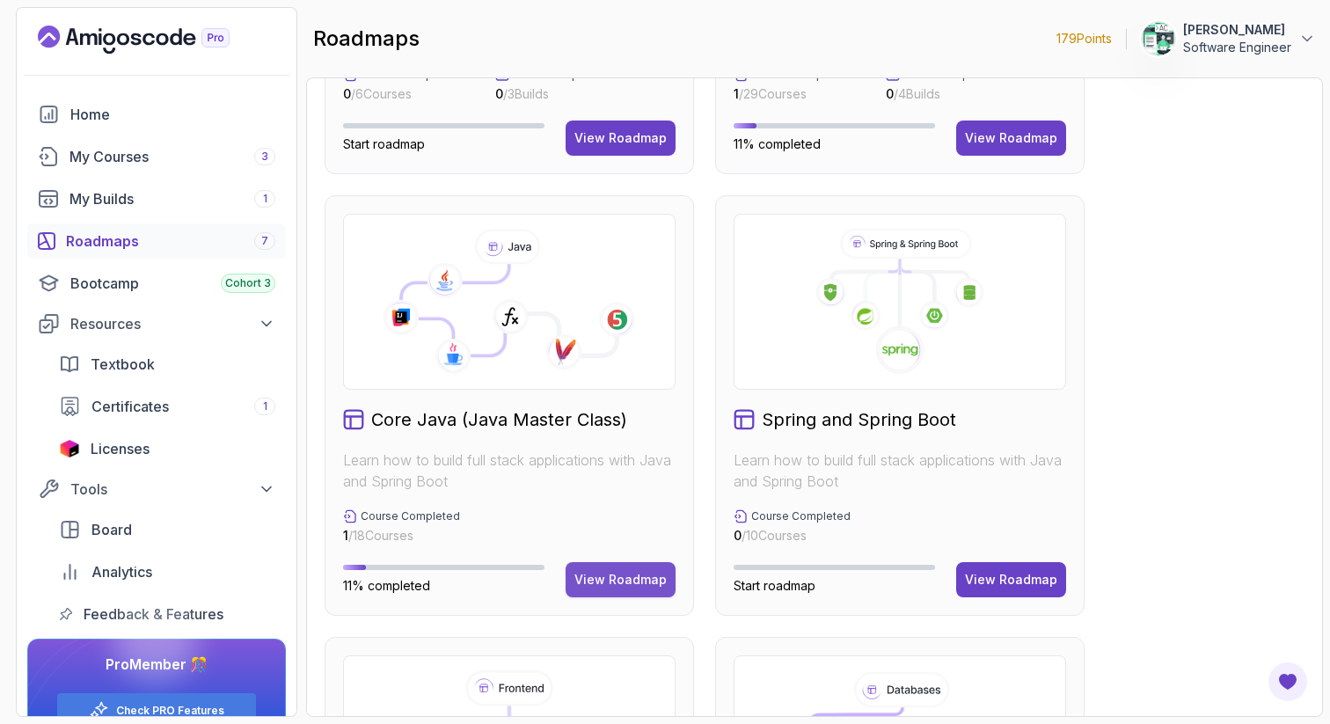
click at [620, 581] on div "View Roadmap" at bounding box center [620, 580] width 92 height 18
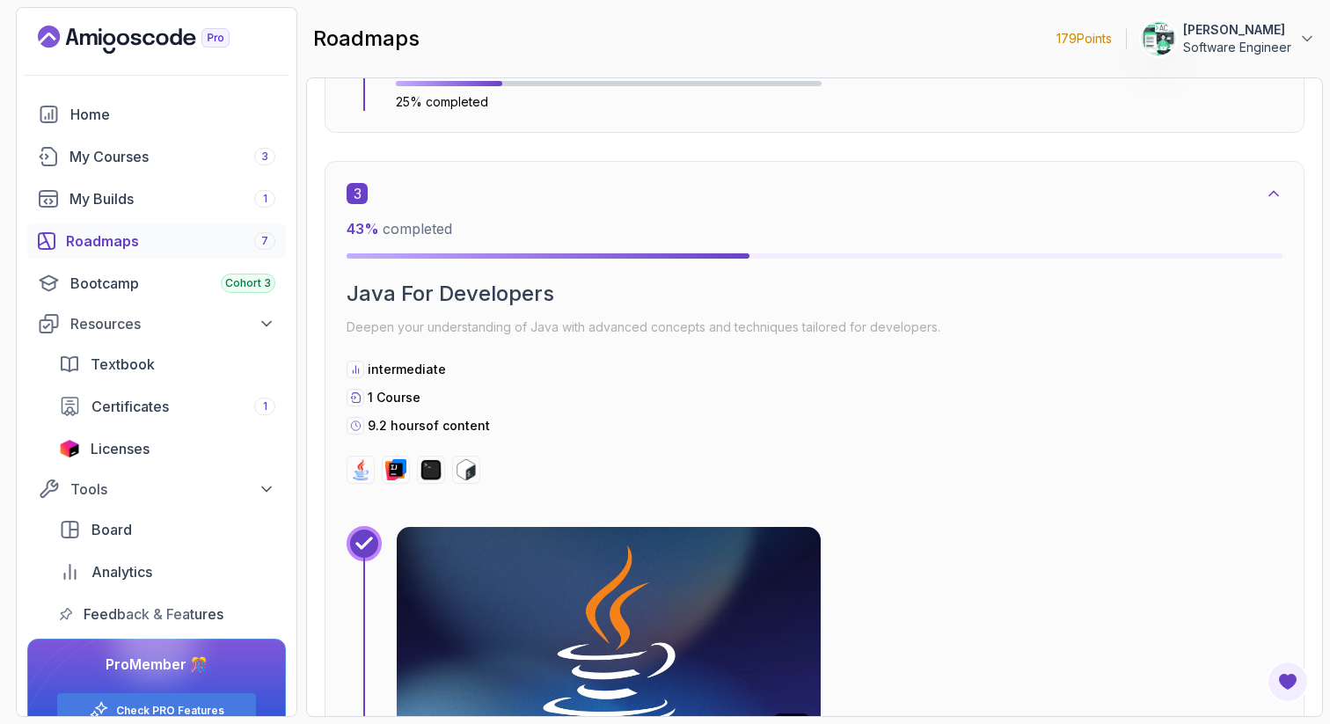
scroll to position [1856, 0]
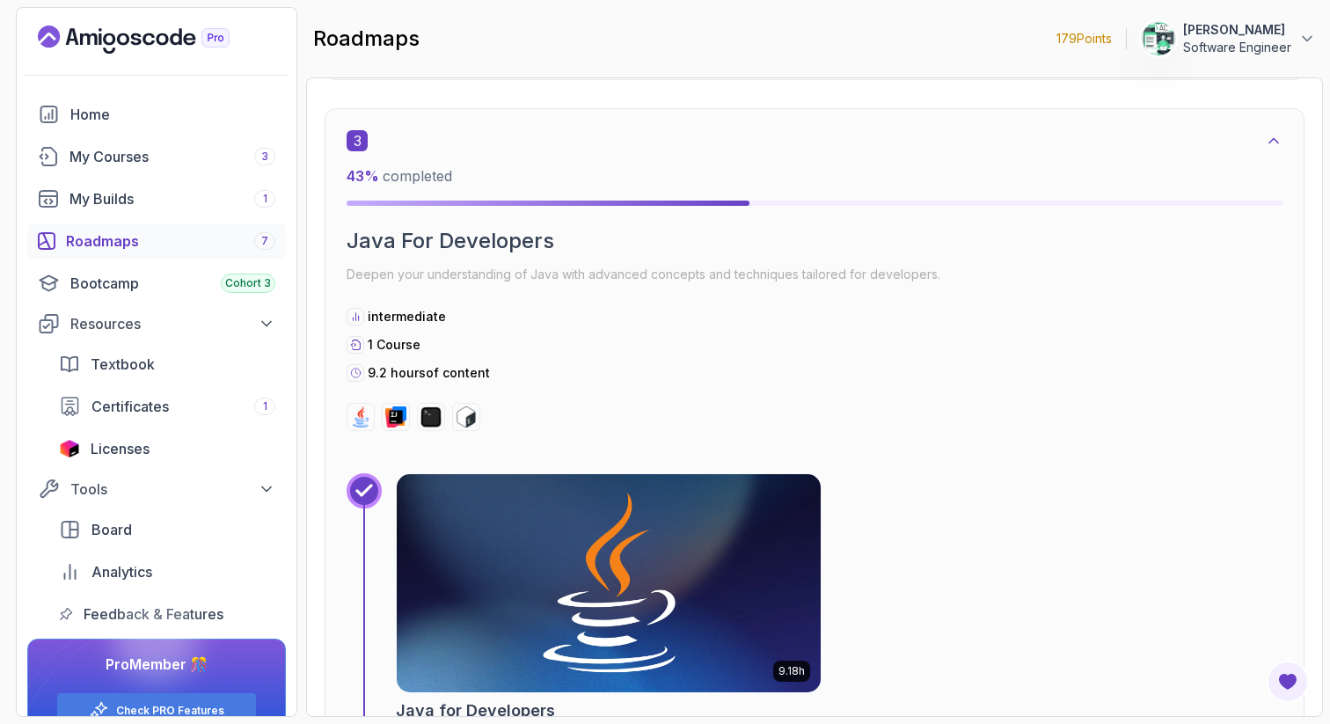
click at [602, 567] on img at bounding box center [608, 583] width 445 height 229
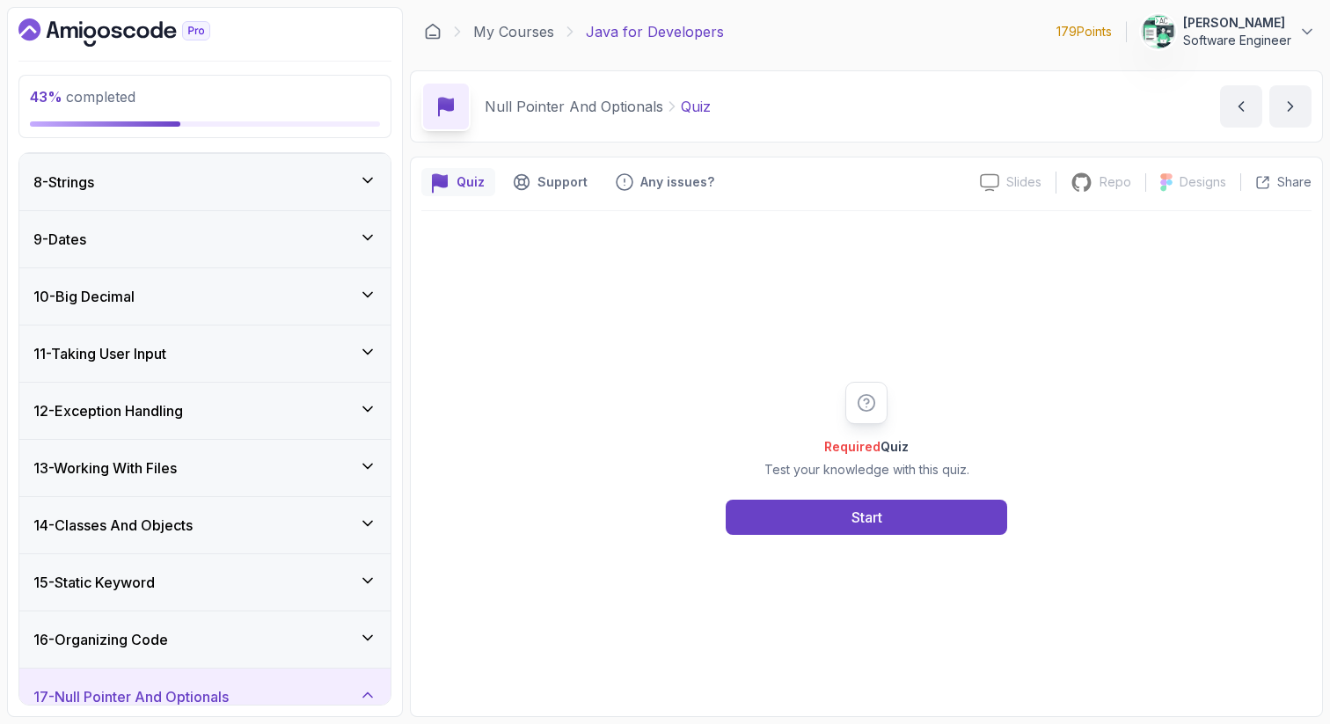
scroll to position [403, 0]
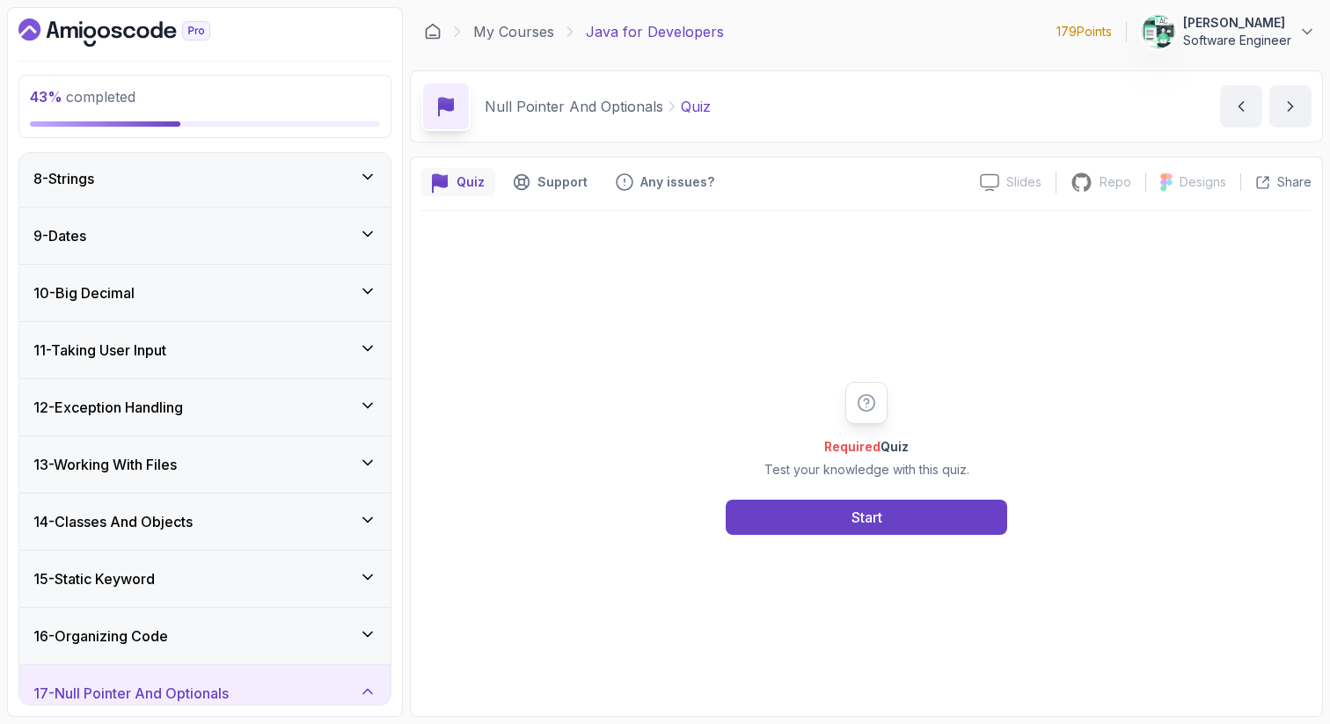
click at [258, 410] on div "12 - Exception Handling" at bounding box center [204, 407] width 343 height 21
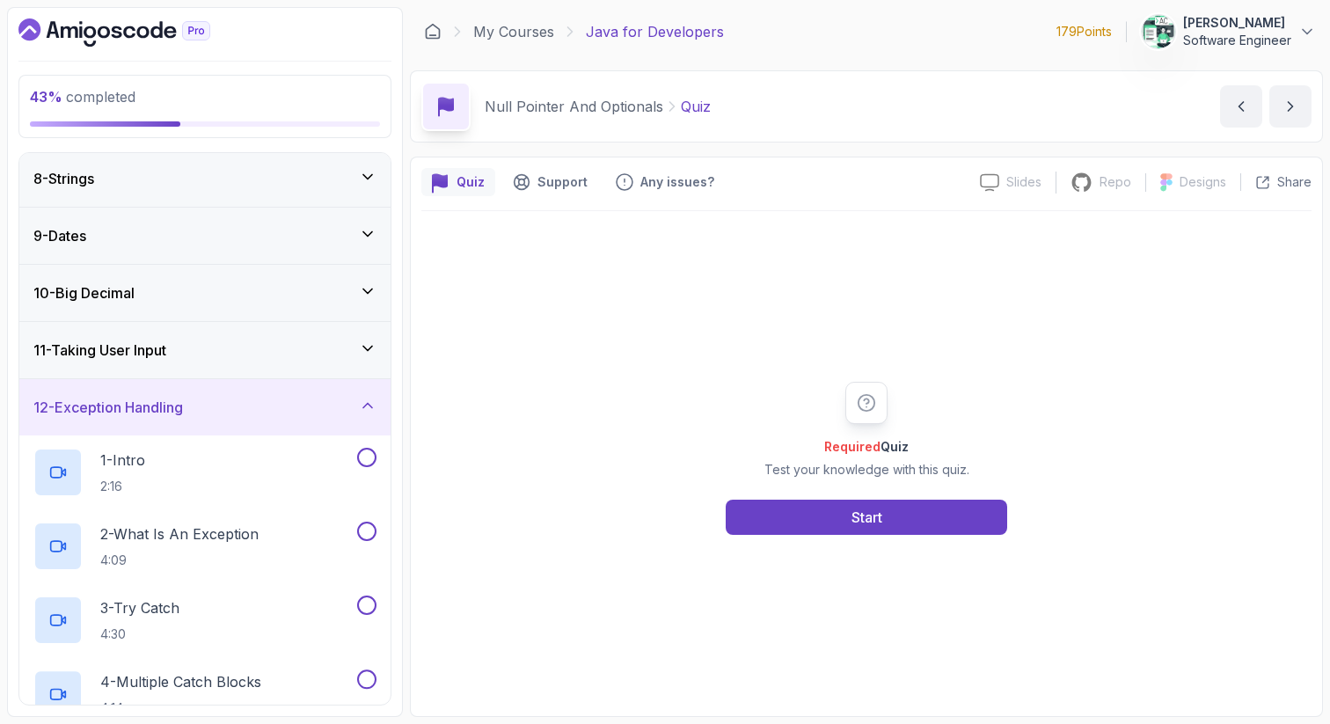
click at [258, 410] on div "12 - Exception Handling" at bounding box center [204, 407] width 343 height 21
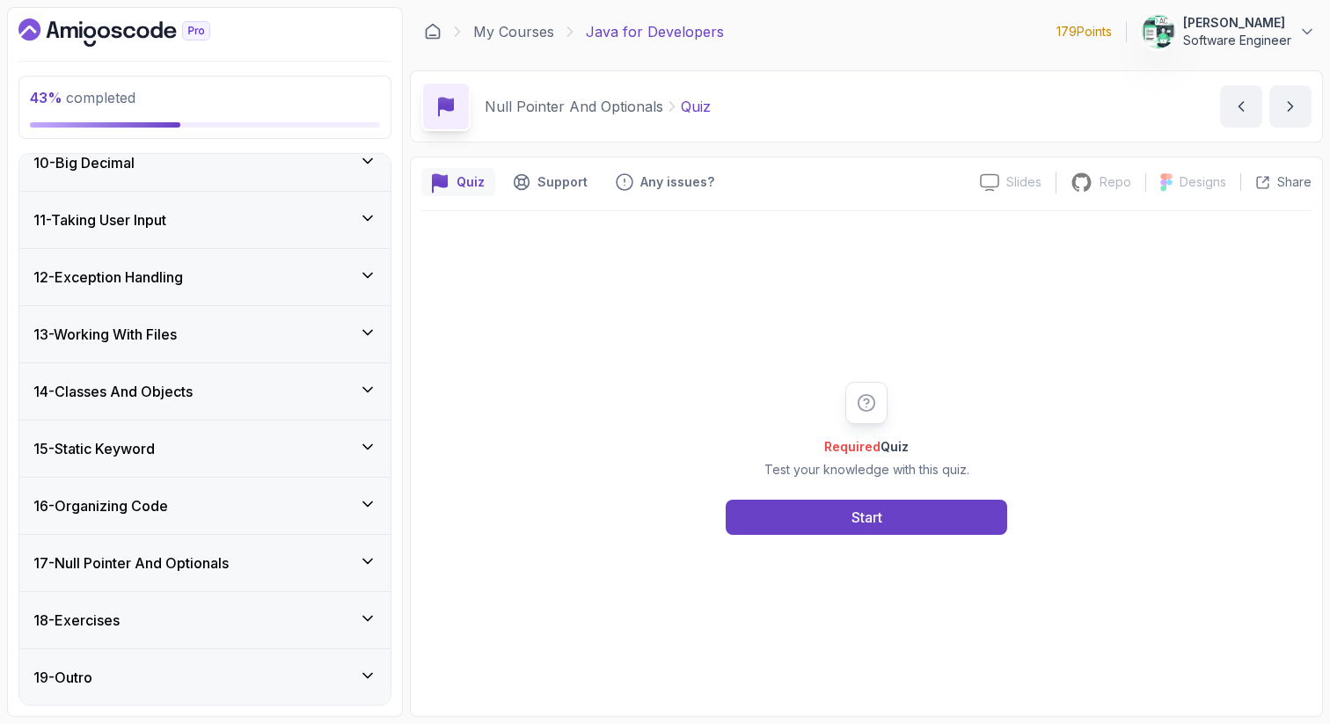
scroll to position [486, 0]
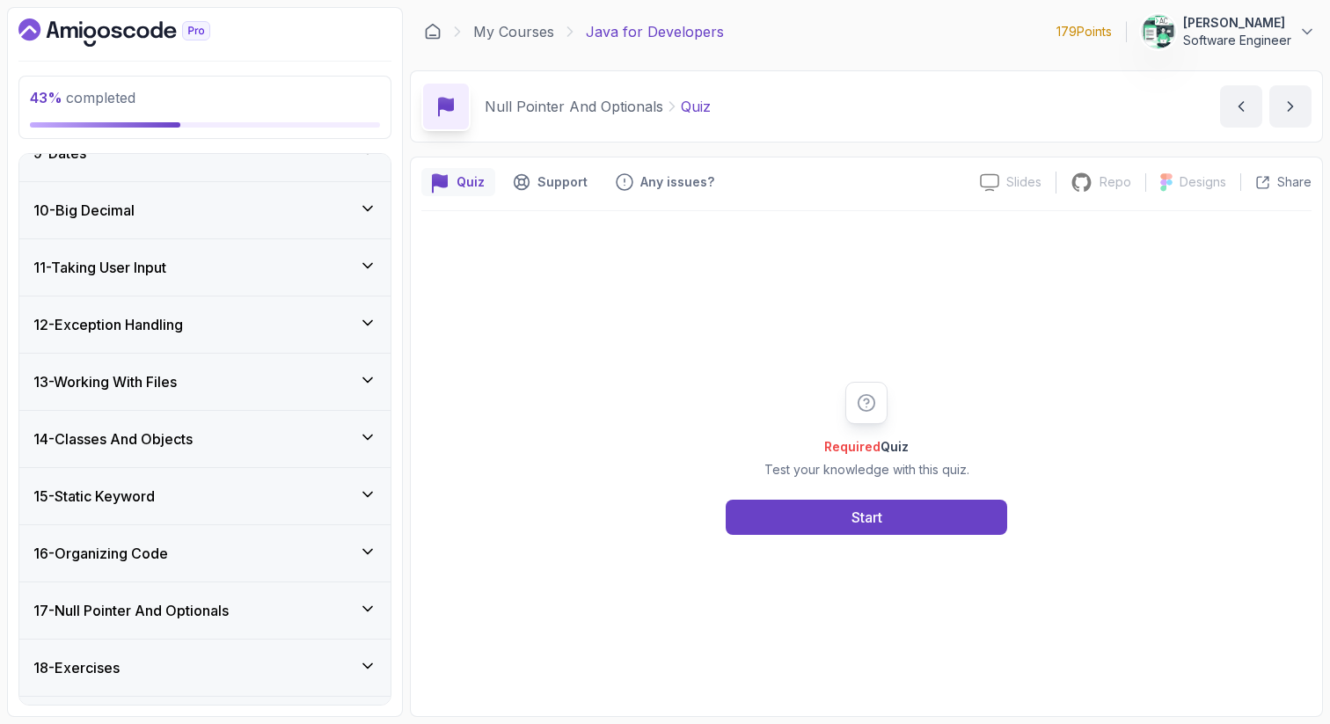
click at [273, 318] on div "12 - Exception Handling" at bounding box center [204, 324] width 343 height 21
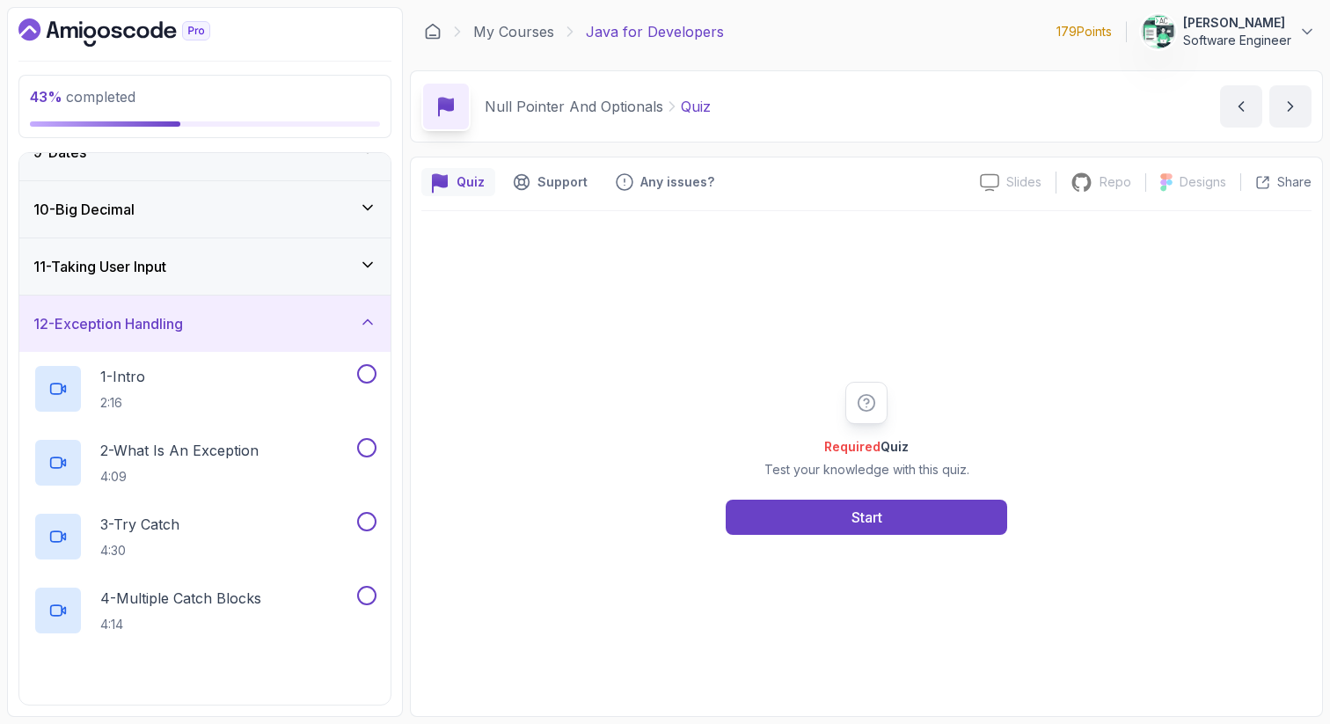
click at [273, 318] on div "12 - Exception Handling" at bounding box center [204, 323] width 343 height 21
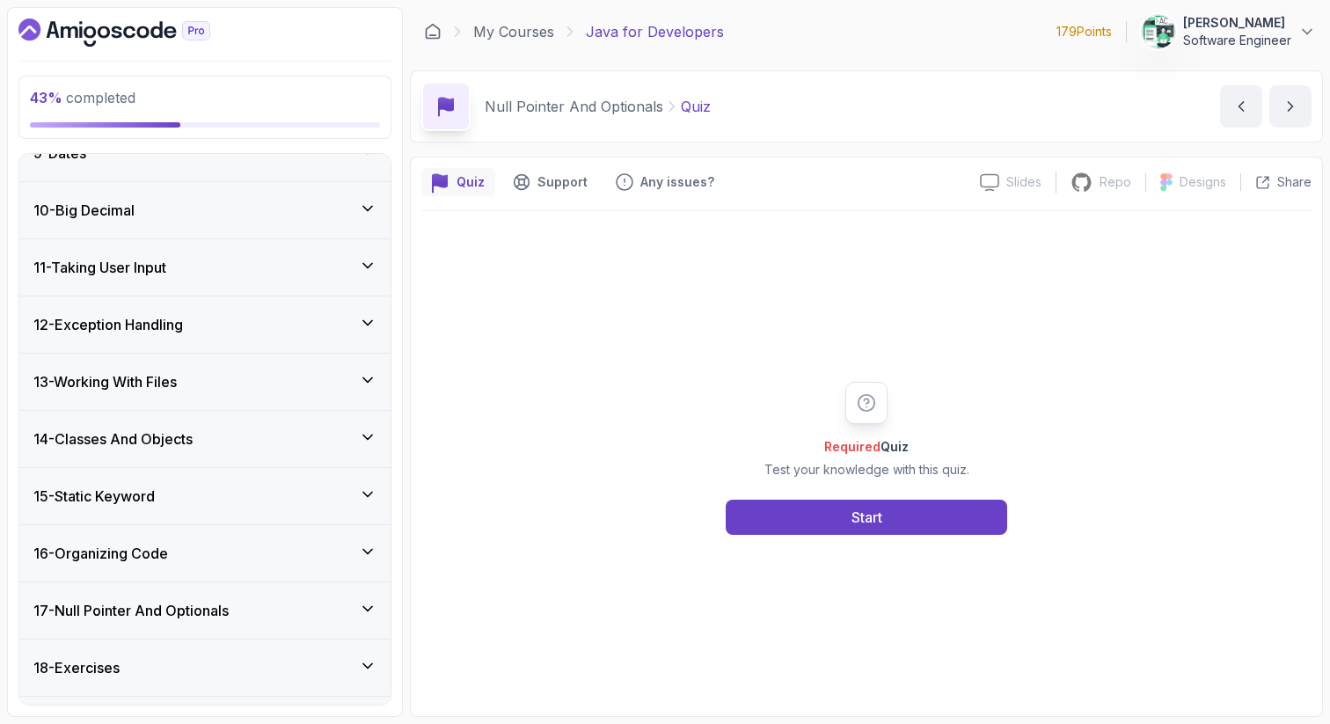
click at [275, 257] on div "11 - Taking User Input" at bounding box center [204, 267] width 343 height 21
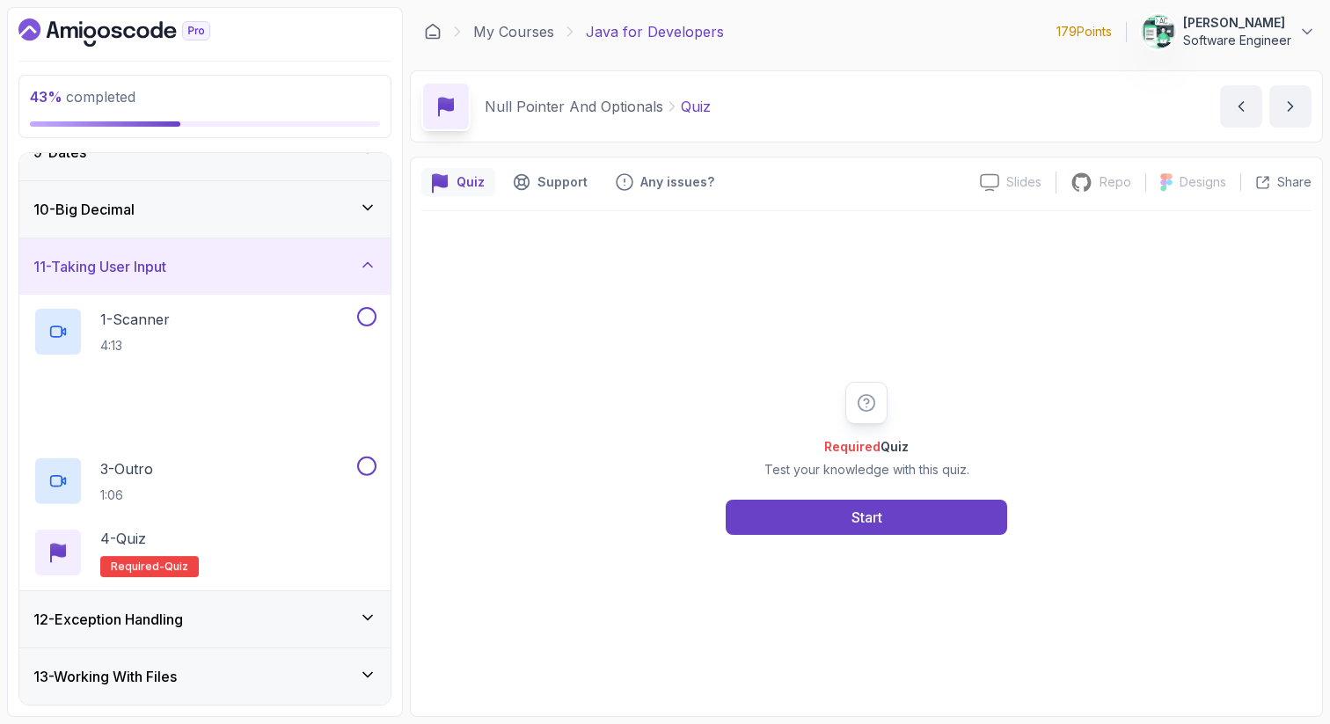
click at [275, 256] on div "11 - Taking User Input" at bounding box center [204, 266] width 343 height 21
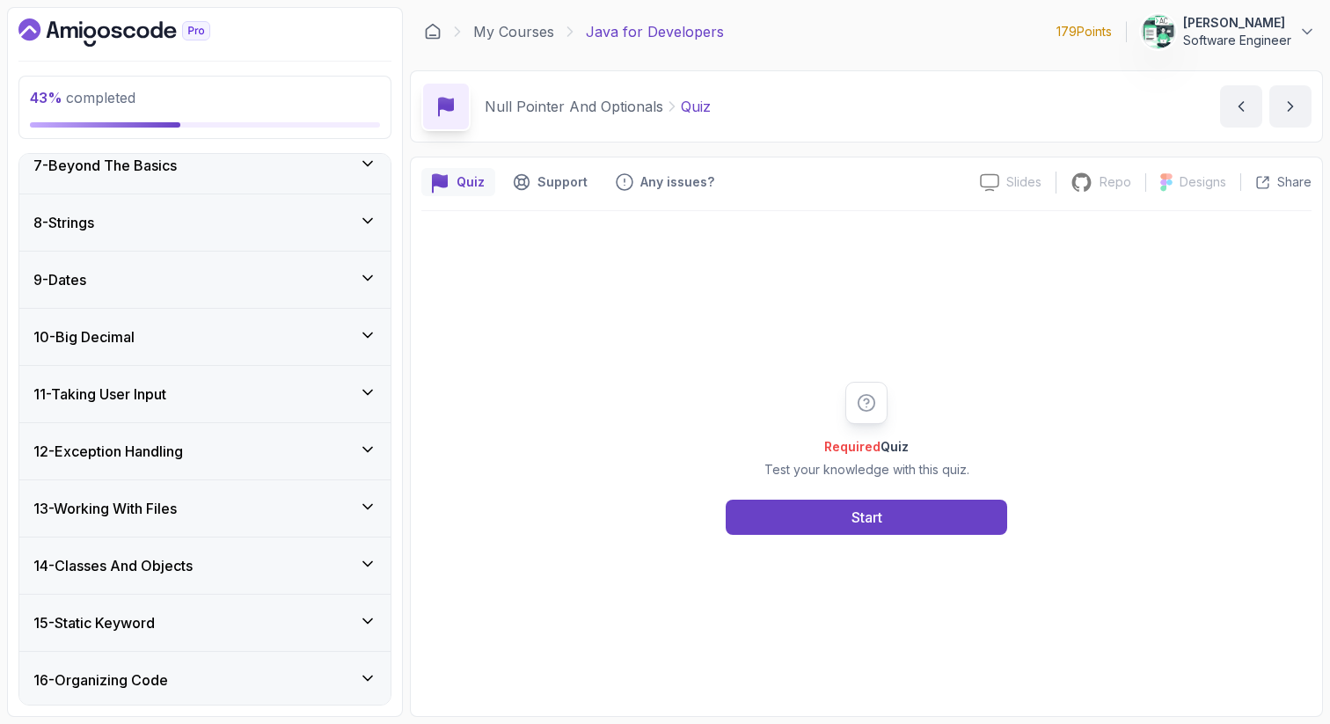
scroll to position [348, 0]
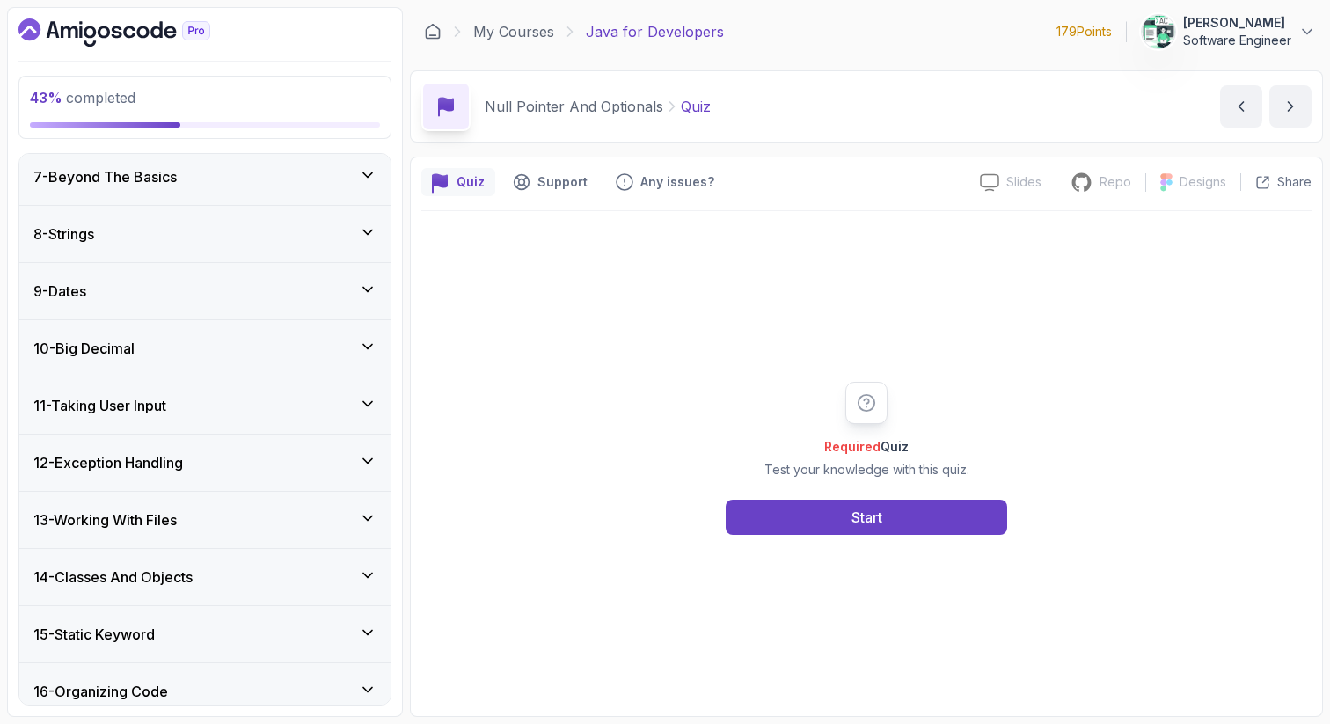
click at [274, 258] on div "8 - Strings" at bounding box center [204, 234] width 371 height 56
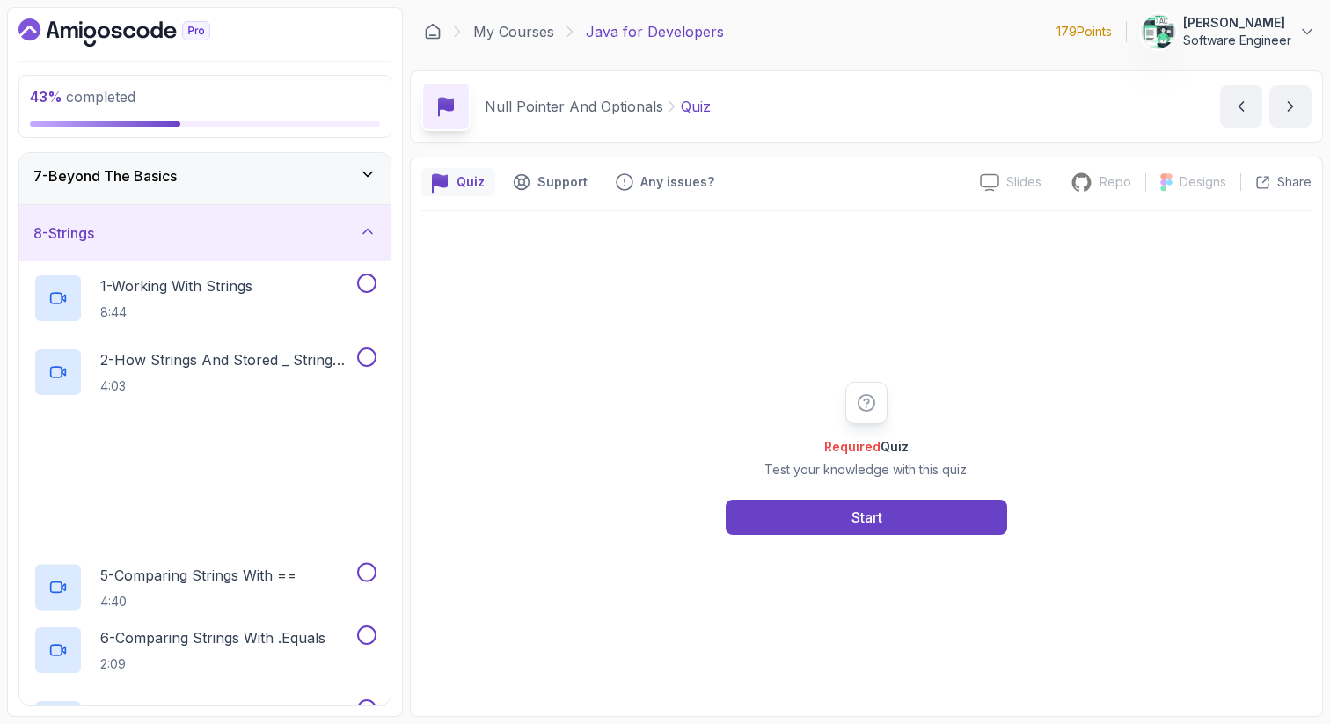
click at [274, 258] on div "8 - Strings" at bounding box center [204, 233] width 371 height 56
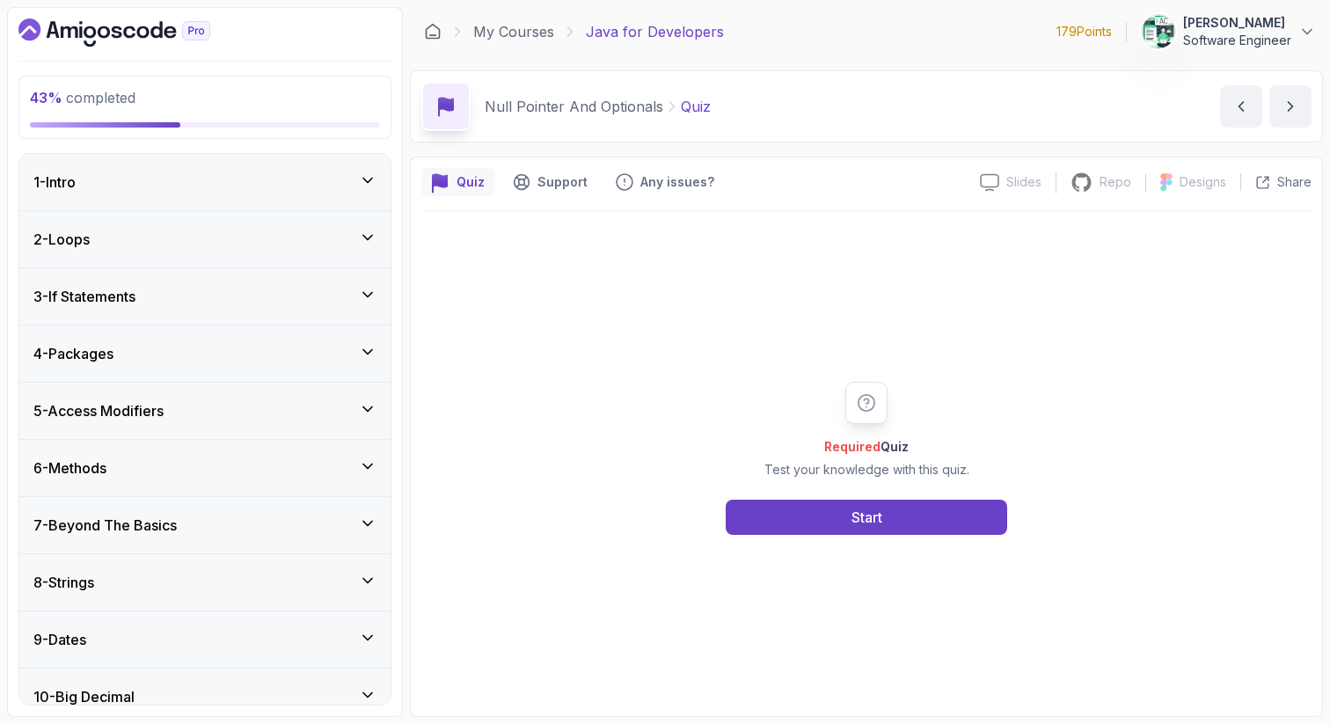
scroll to position [534, 0]
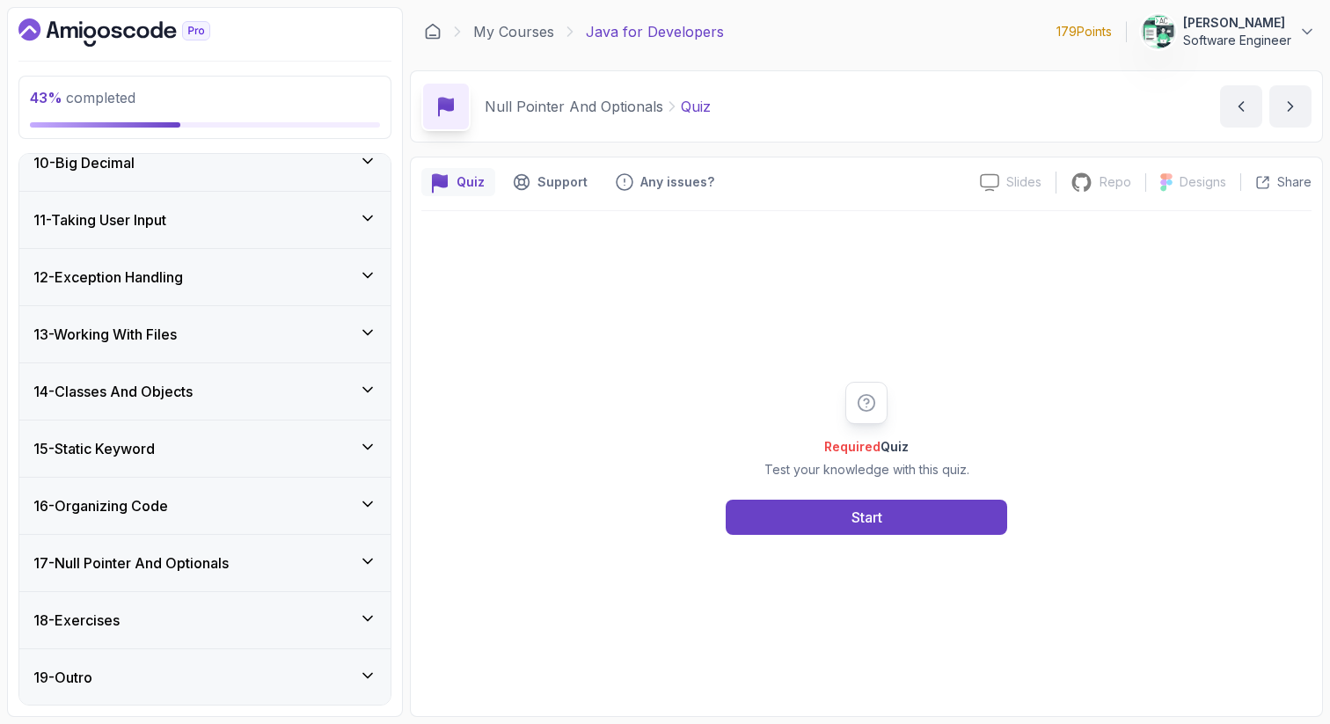
click at [252, 551] on div "17 - Null Pointer And Optionals" at bounding box center [204, 563] width 371 height 56
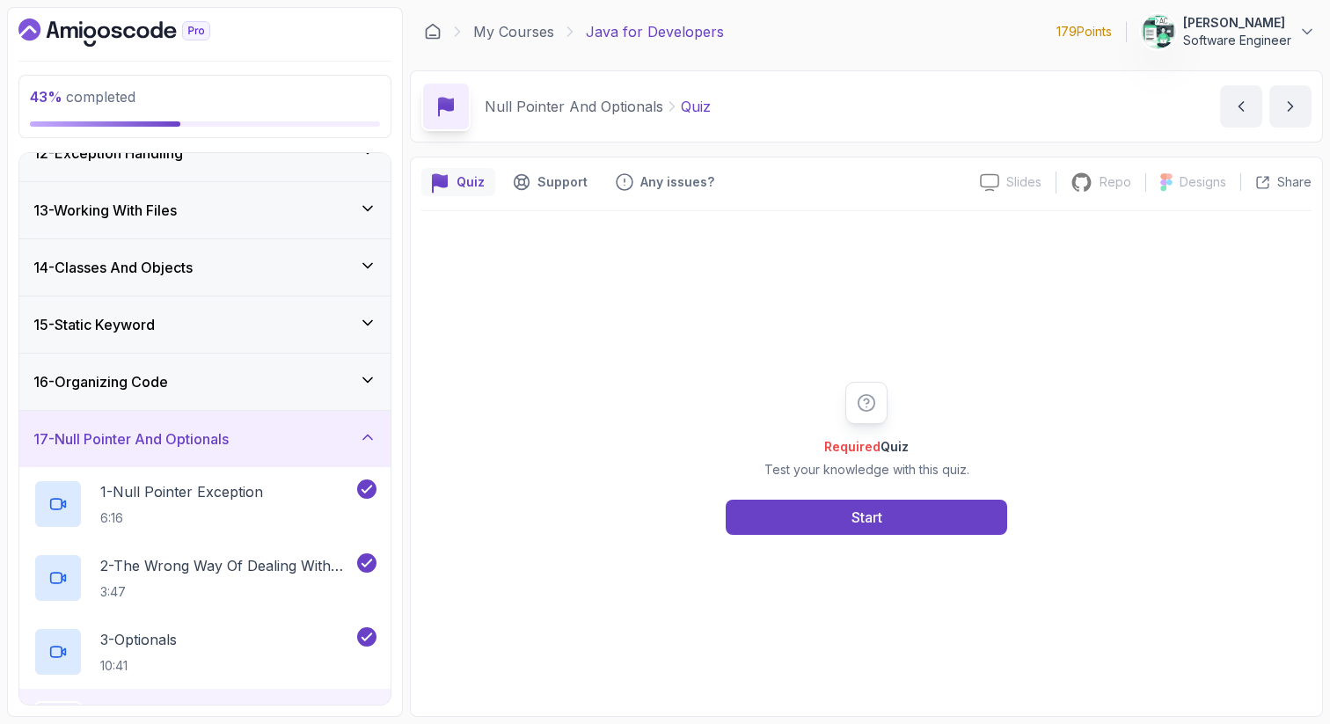
click at [259, 423] on div "17 - Null Pointer And Optionals" at bounding box center [204, 439] width 371 height 56
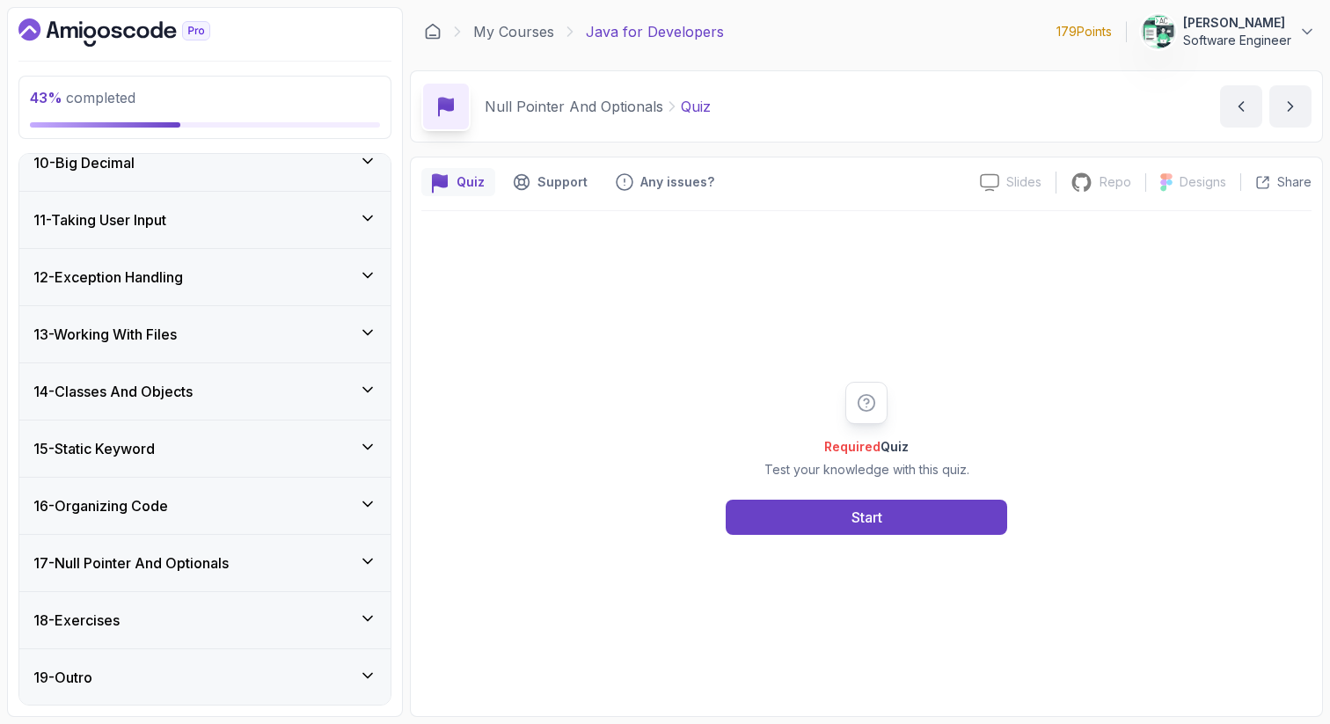
click at [281, 377] on div "14 - Classes And Objects" at bounding box center [204, 391] width 371 height 56
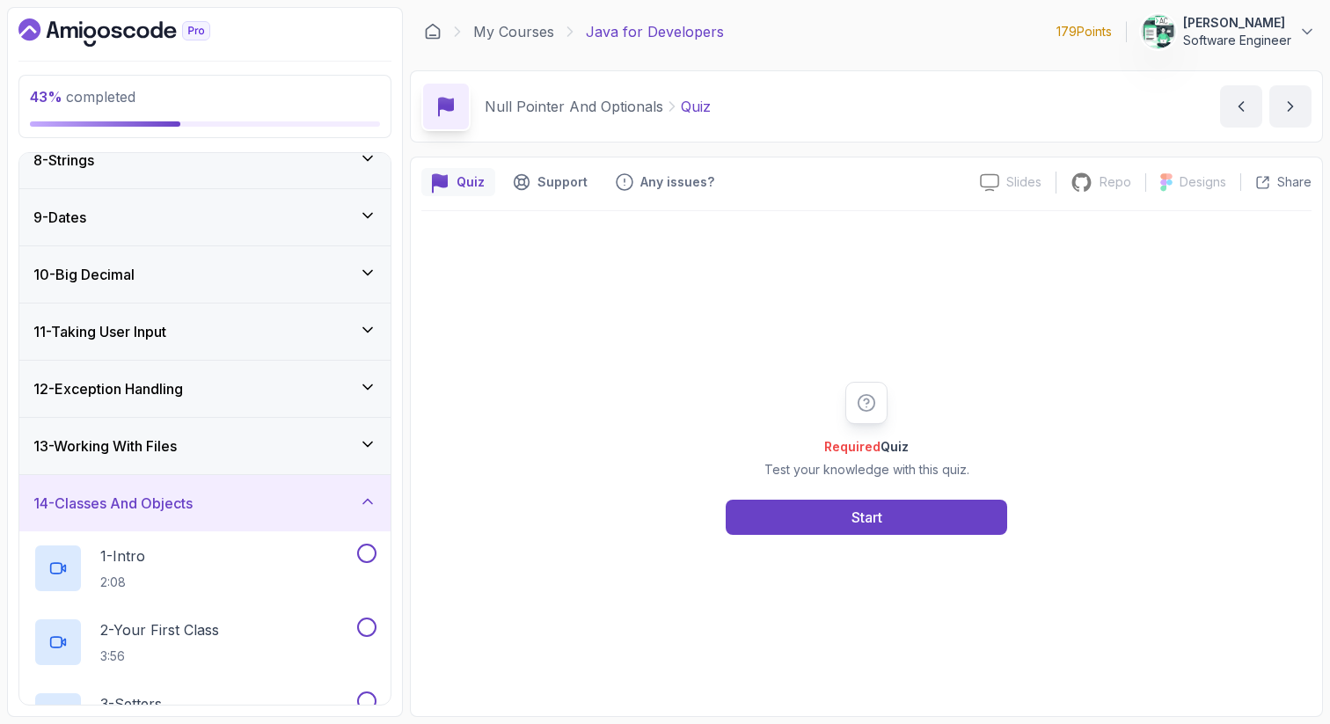
scroll to position [475, 0]
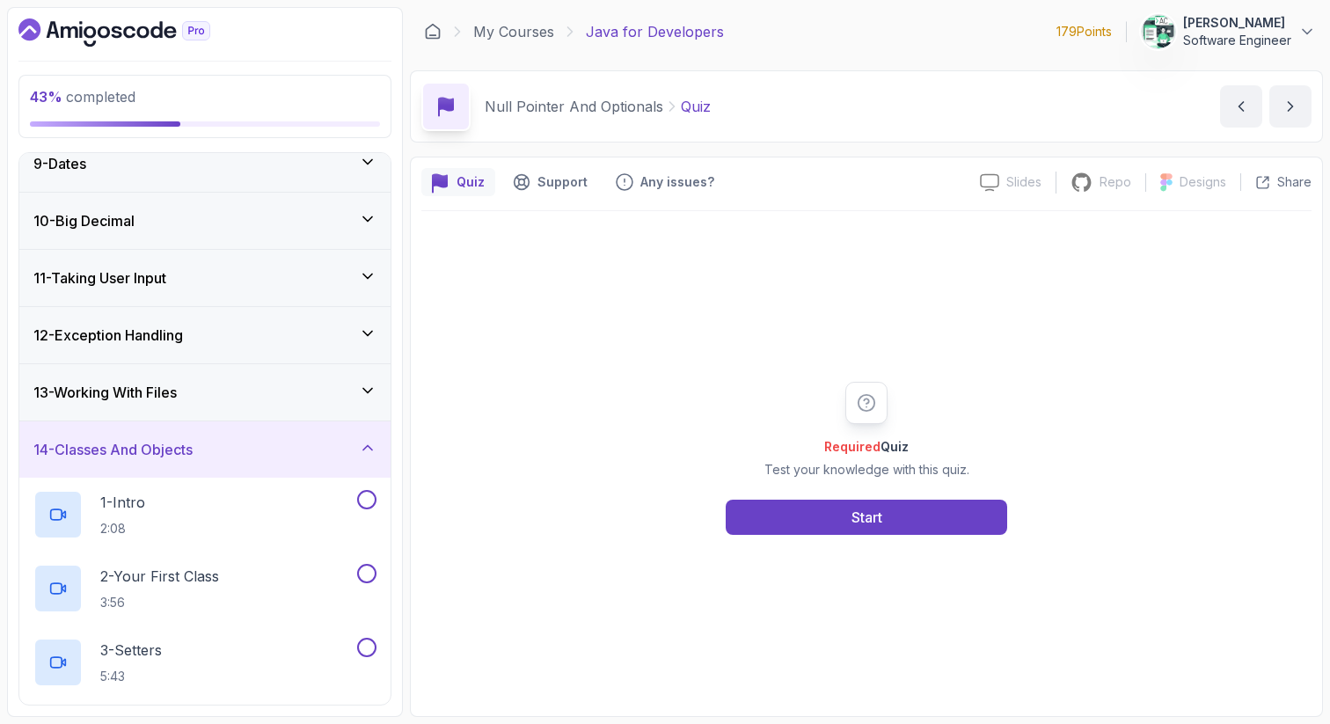
click at [260, 450] on div "14 - Classes And Objects" at bounding box center [204, 449] width 343 height 21
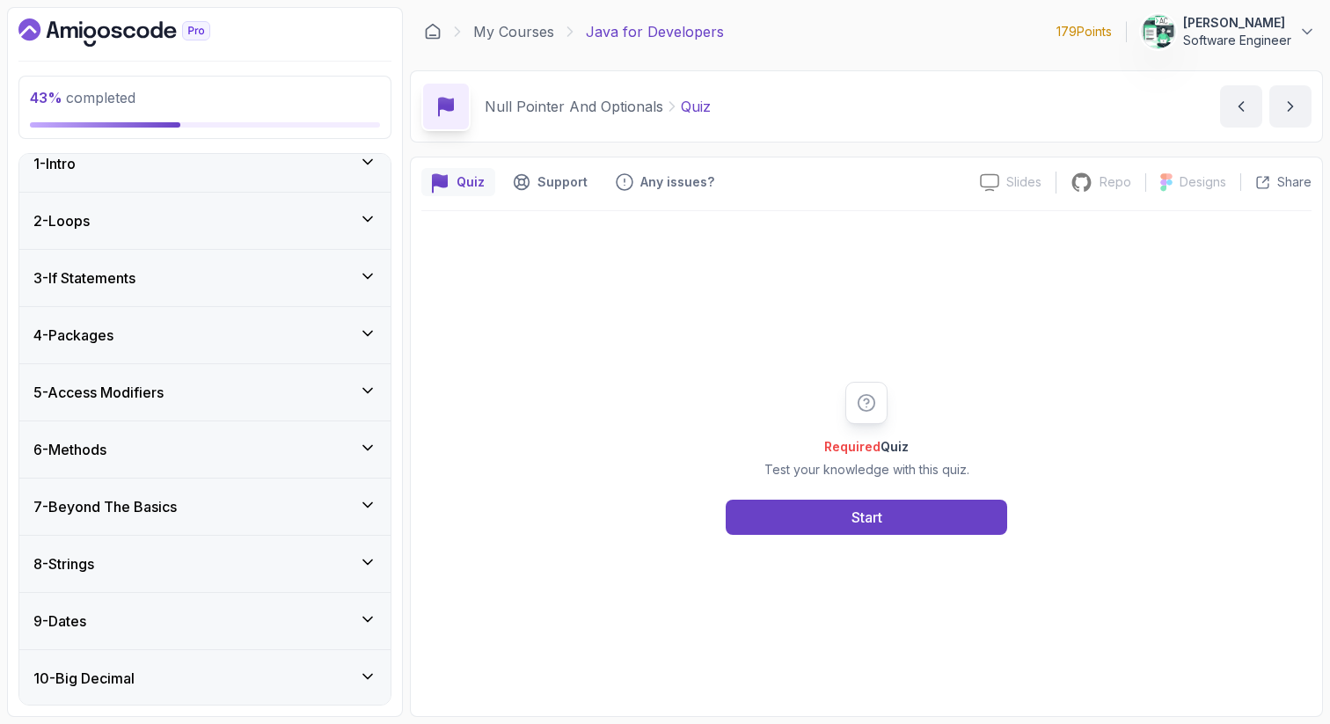
scroll to position [0, 0]
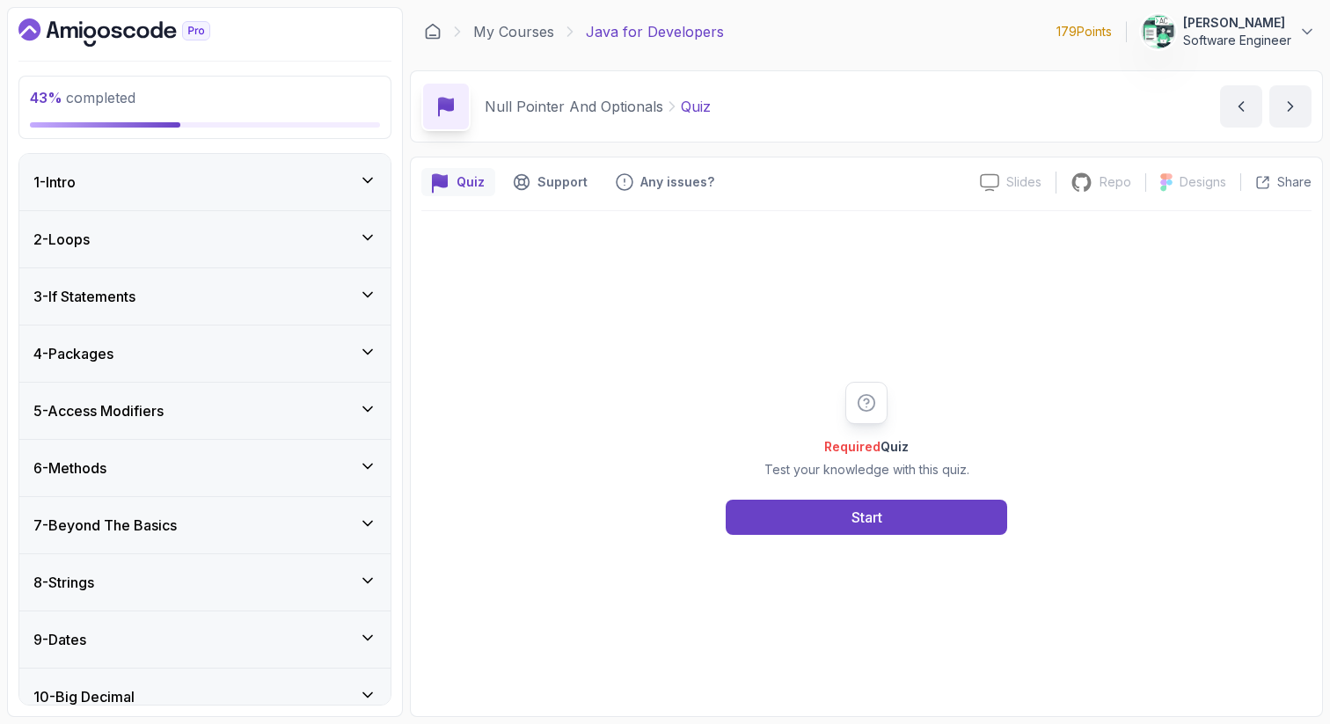
click at [300, 248] on div "2 - Loops" at bounding box center [204, 239] width 343 height 21
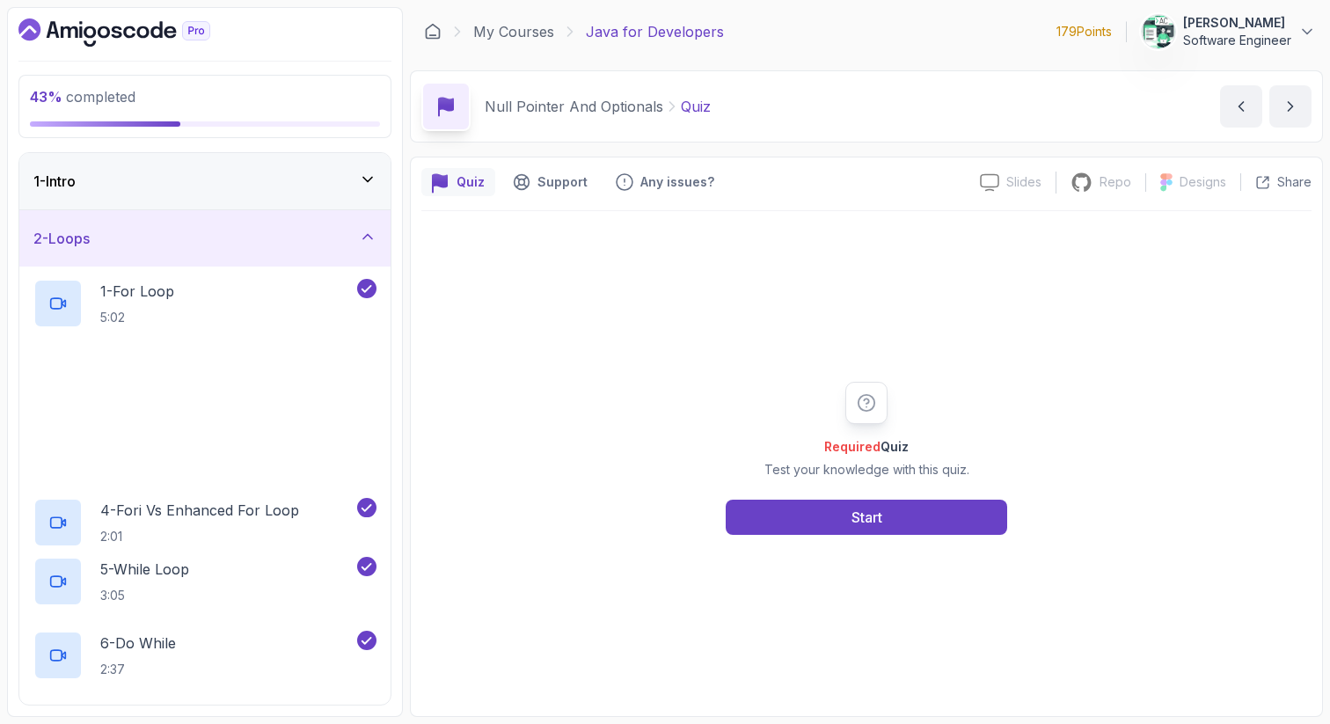
click at [300, 248] on div "2 - Loops" at bounding box center [204, 238] width 343 height 21
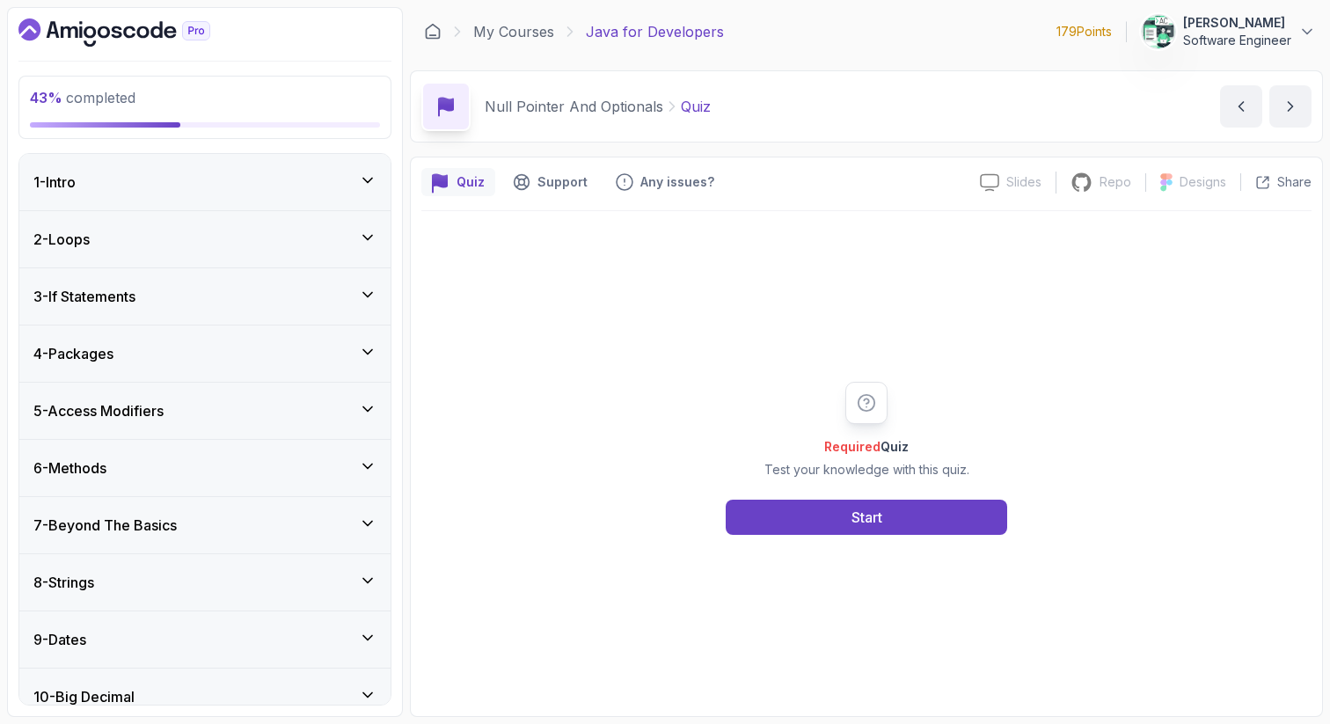
click at [300, 248] on div "2 - Loops" at bounding box center [204, 239] width 343 height 21
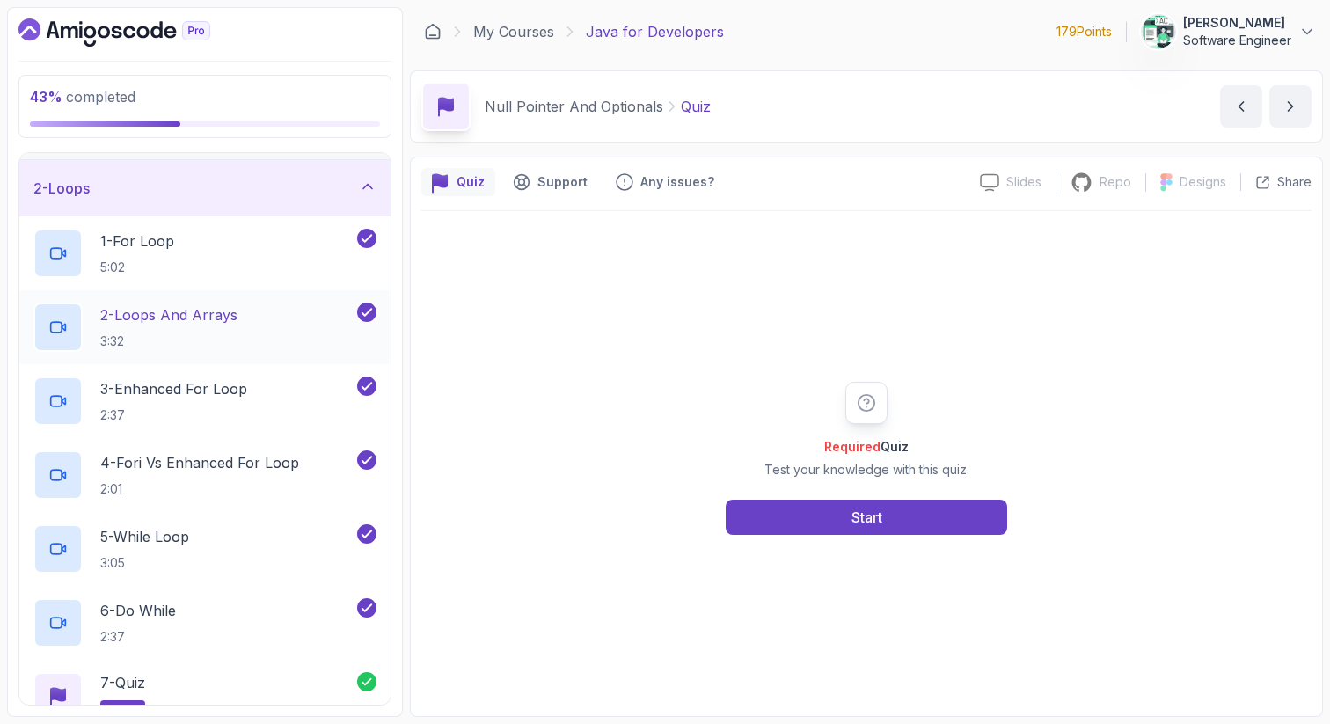
scroll to position [41, 0]
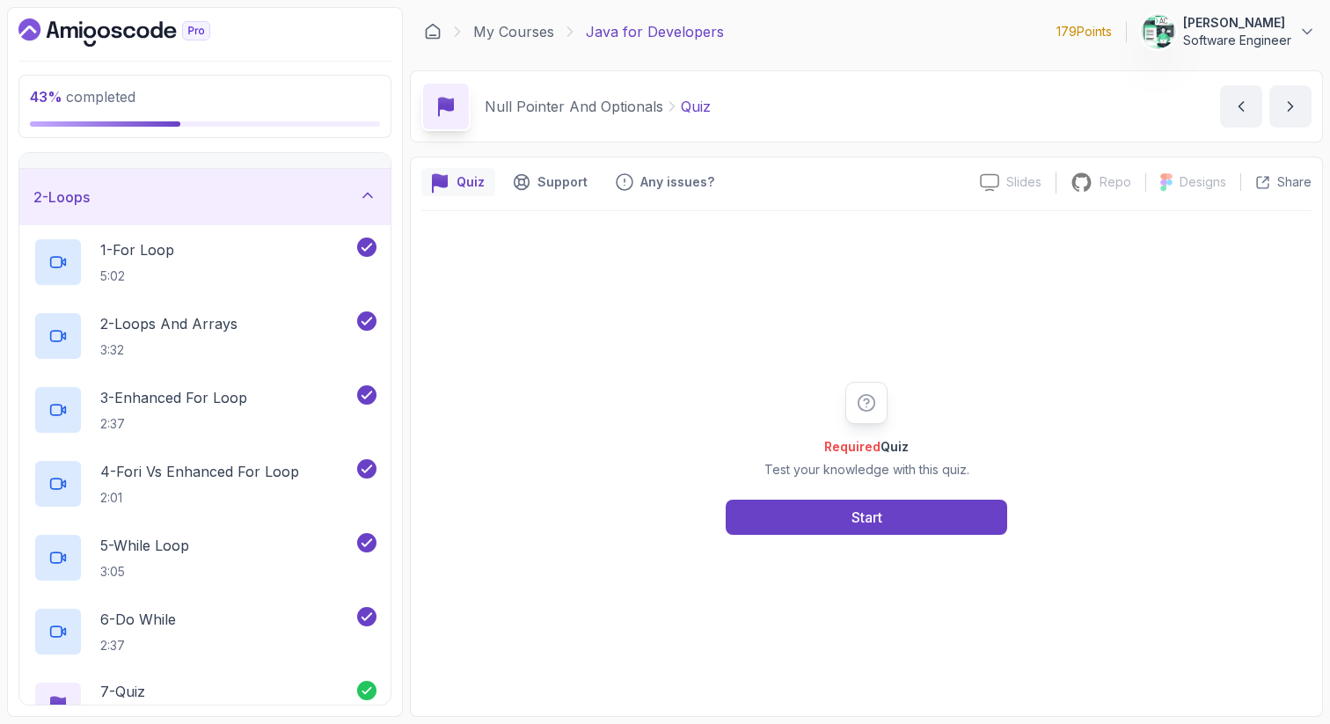
click at [270, 177] on div "2 - Loops" at bounding box center [204, 197] width 371 height 56
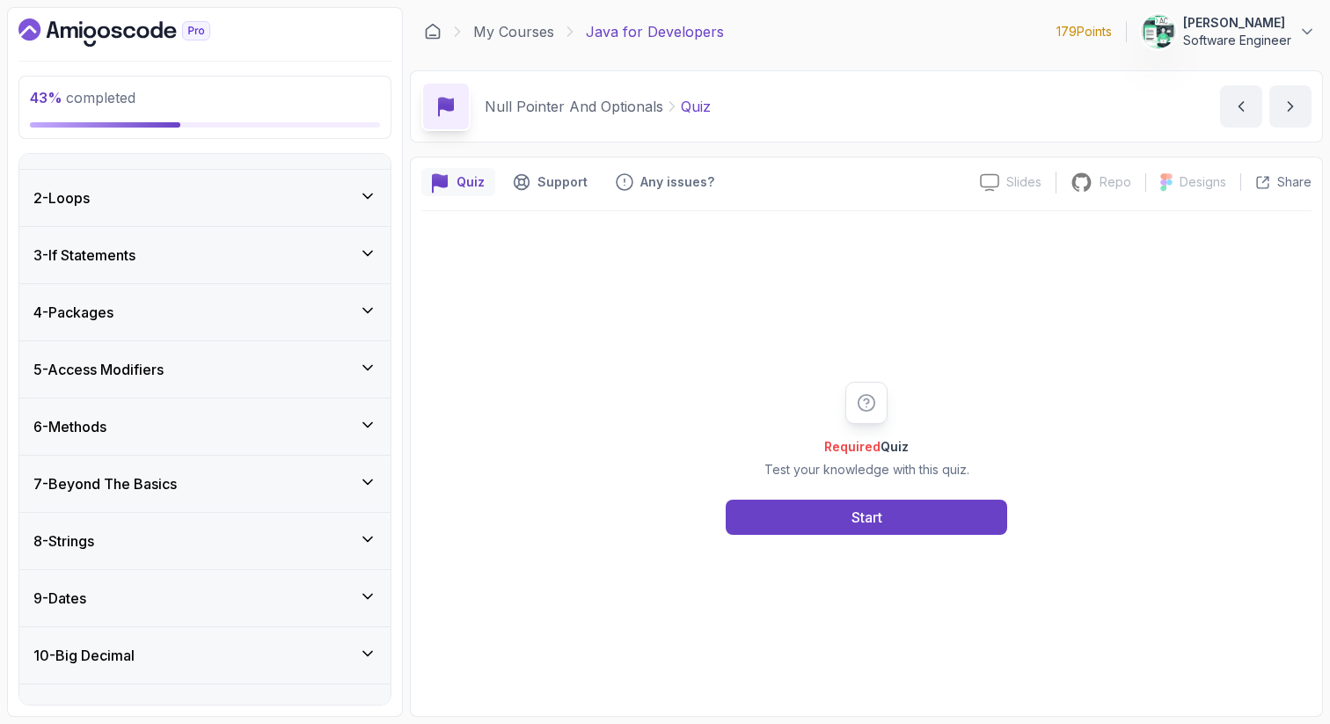
click at [296, 266] on div "3 - If Statements" at bounding box center [204, 255] width 371 height 56
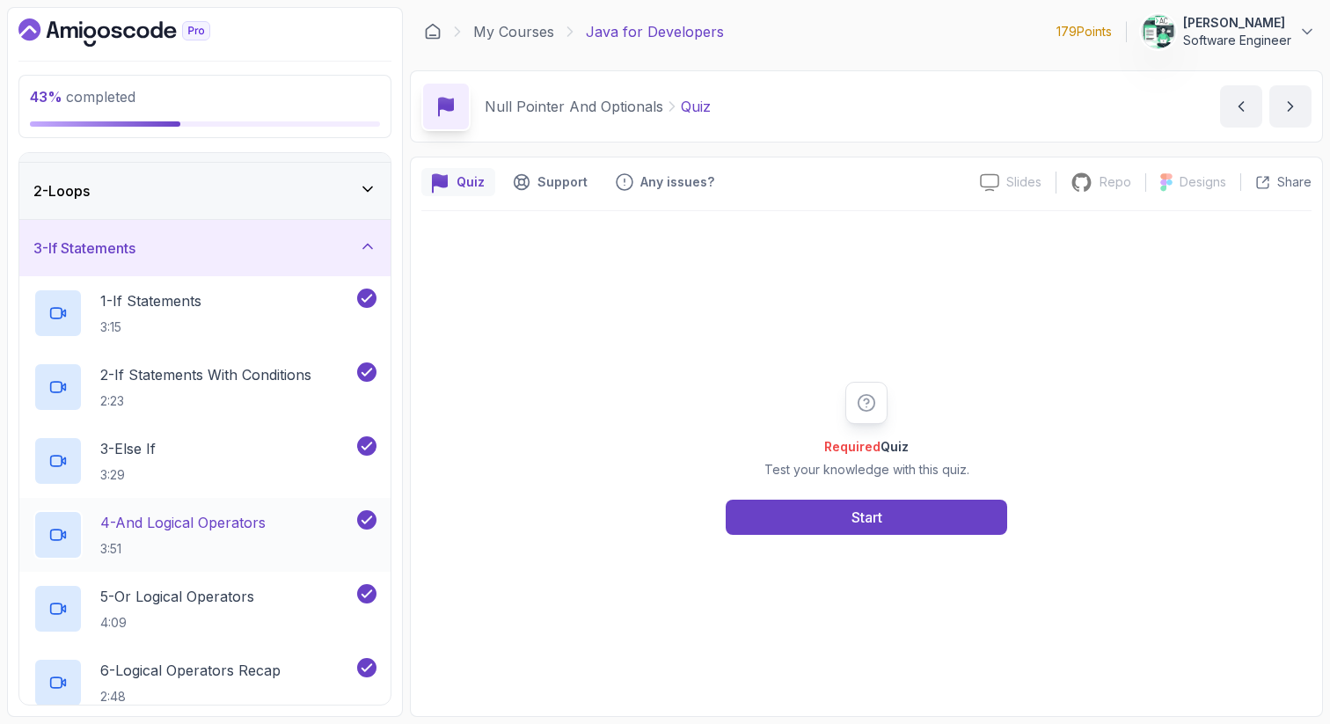
scroll to position [29, 0]
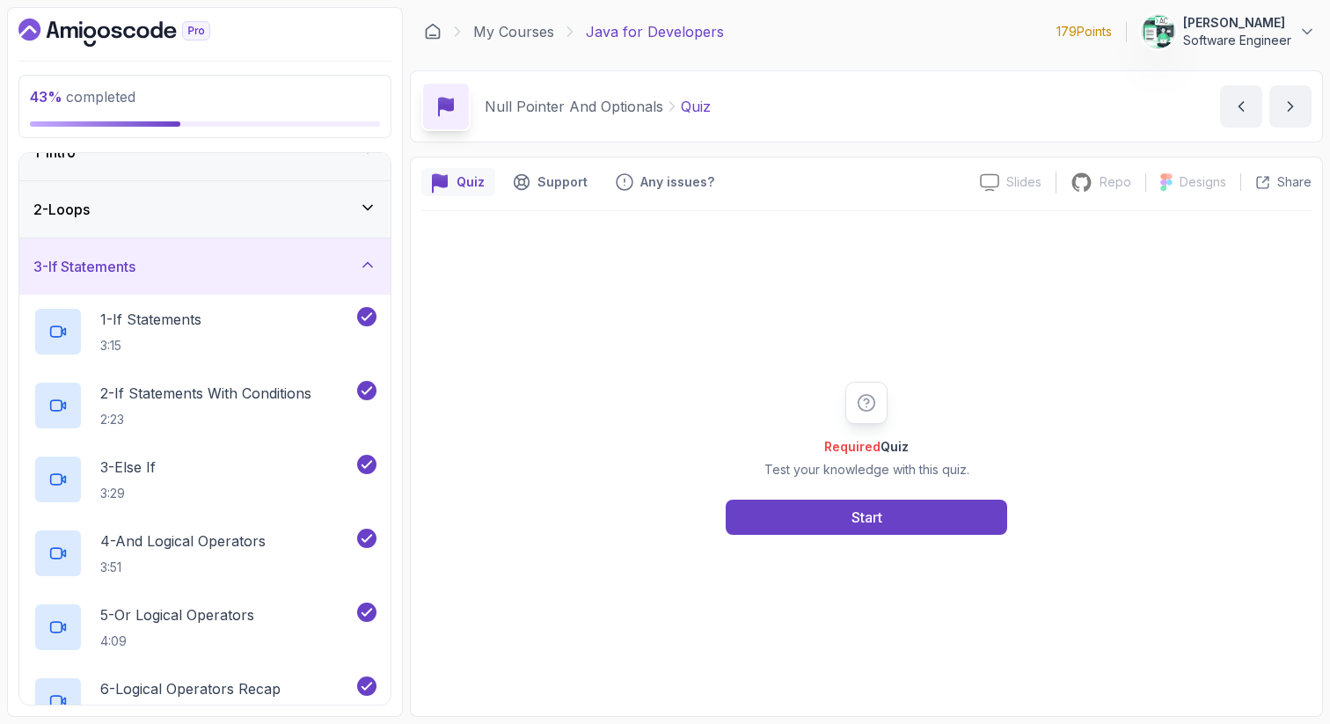
click at [265, 264] on div "3 - If Statements" at bounding box center [204, 266] width 343 height 21
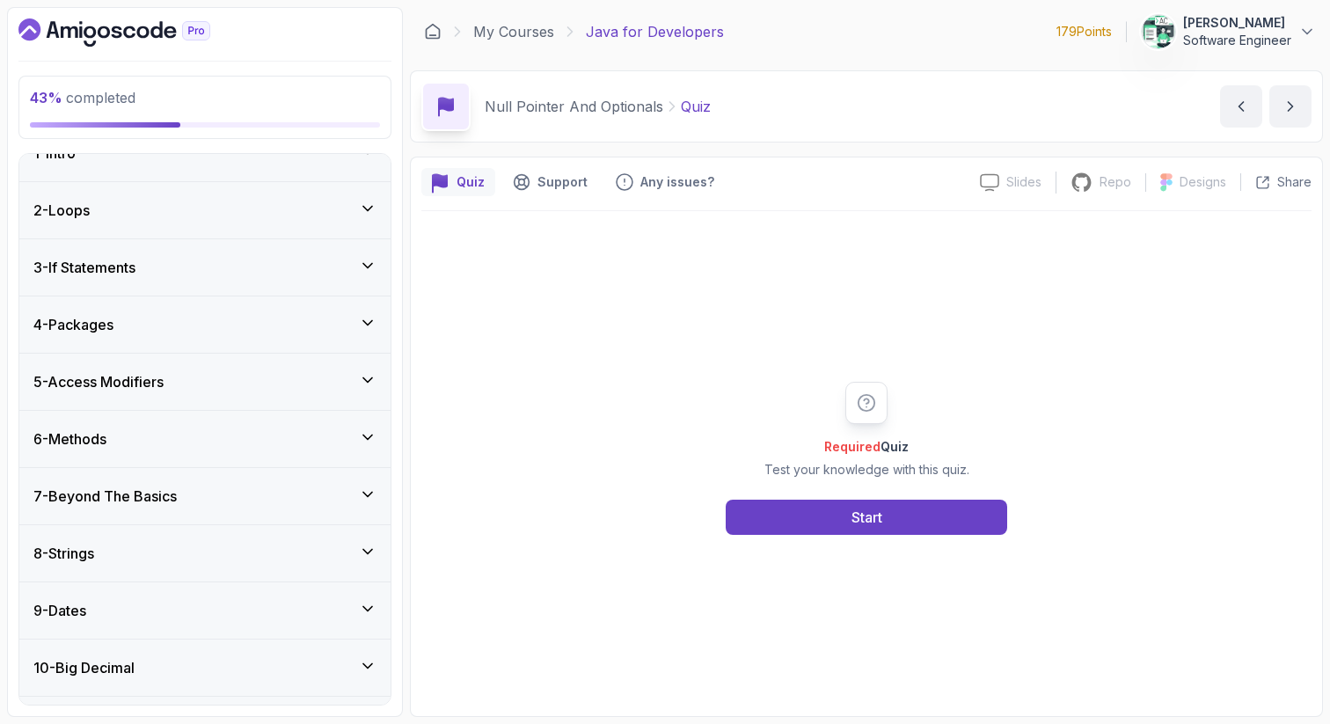
click at [257, 315] on div "4 - Packages" at bounding box center [204, 324] width 343 height 21
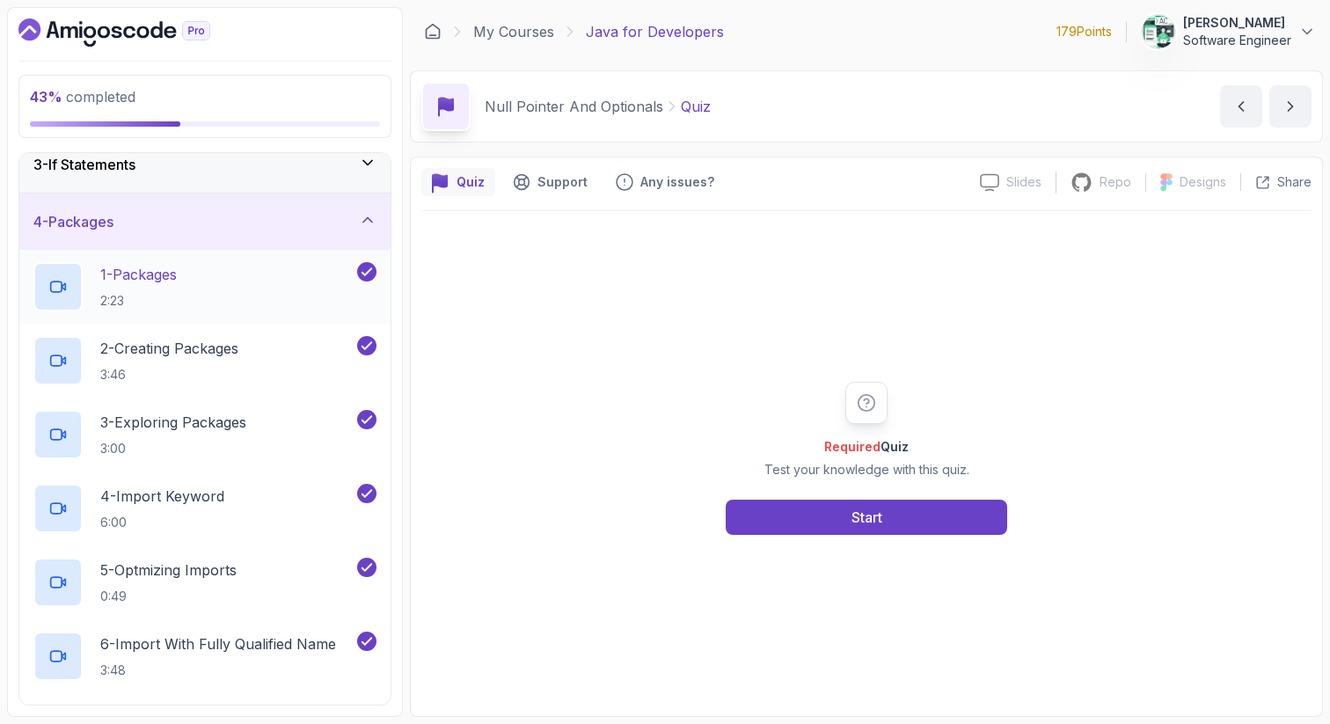
scroll to position [123, 0]
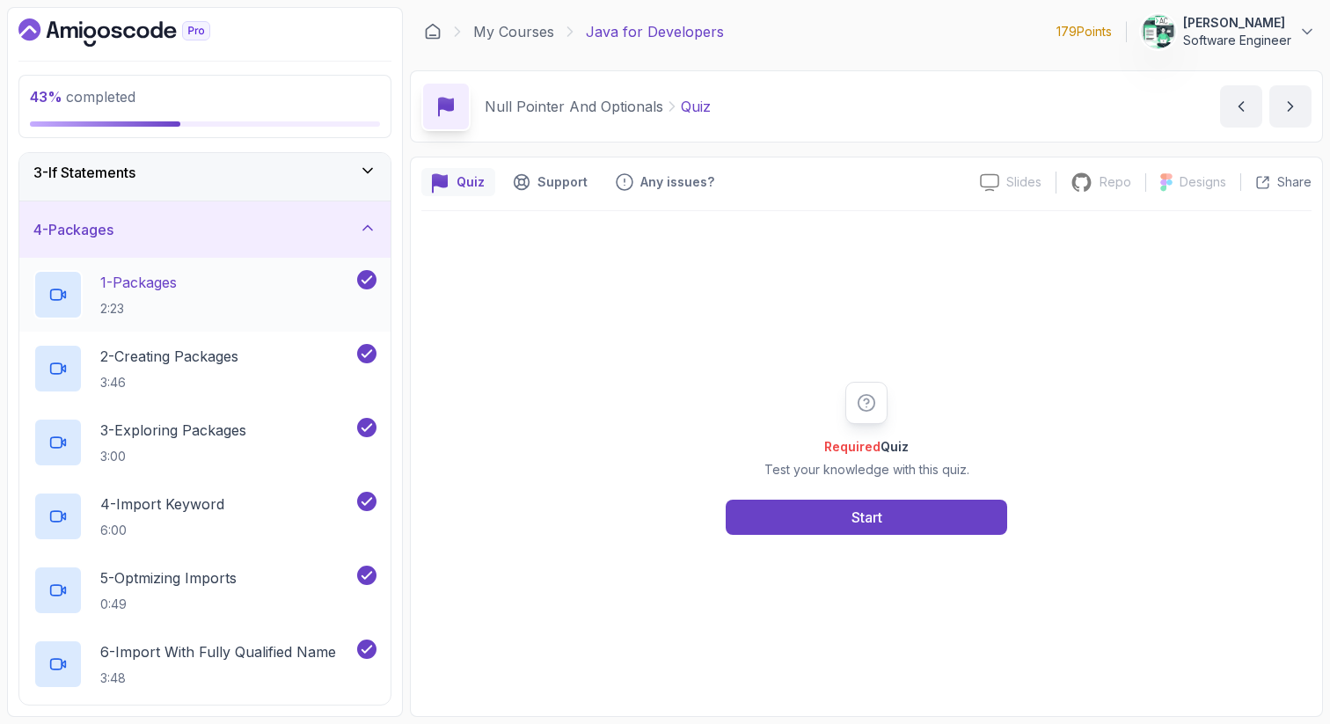
click at [245, 228] on div "4 - Packages" at bounding box center [204, 229] width 343 height 21
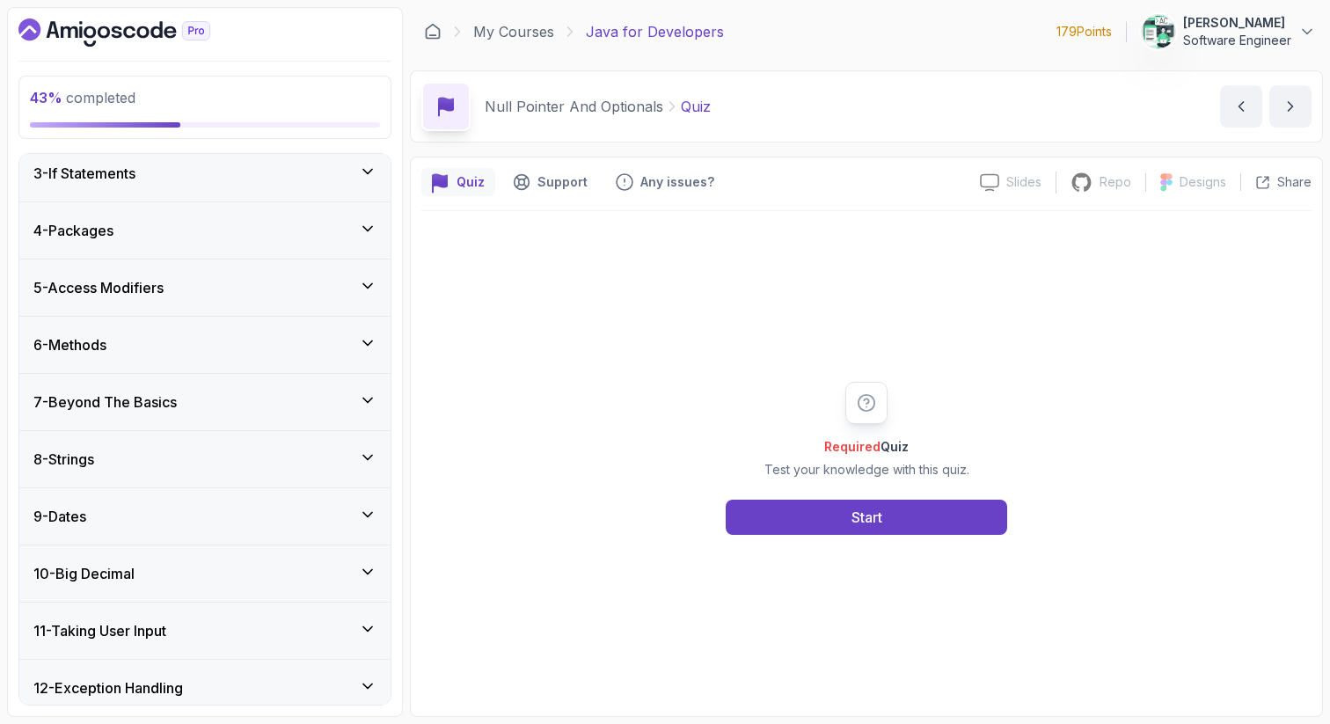
click at [236, 331] on div "6 - Methods" at bounding box center [204, 345] width 371 height 56
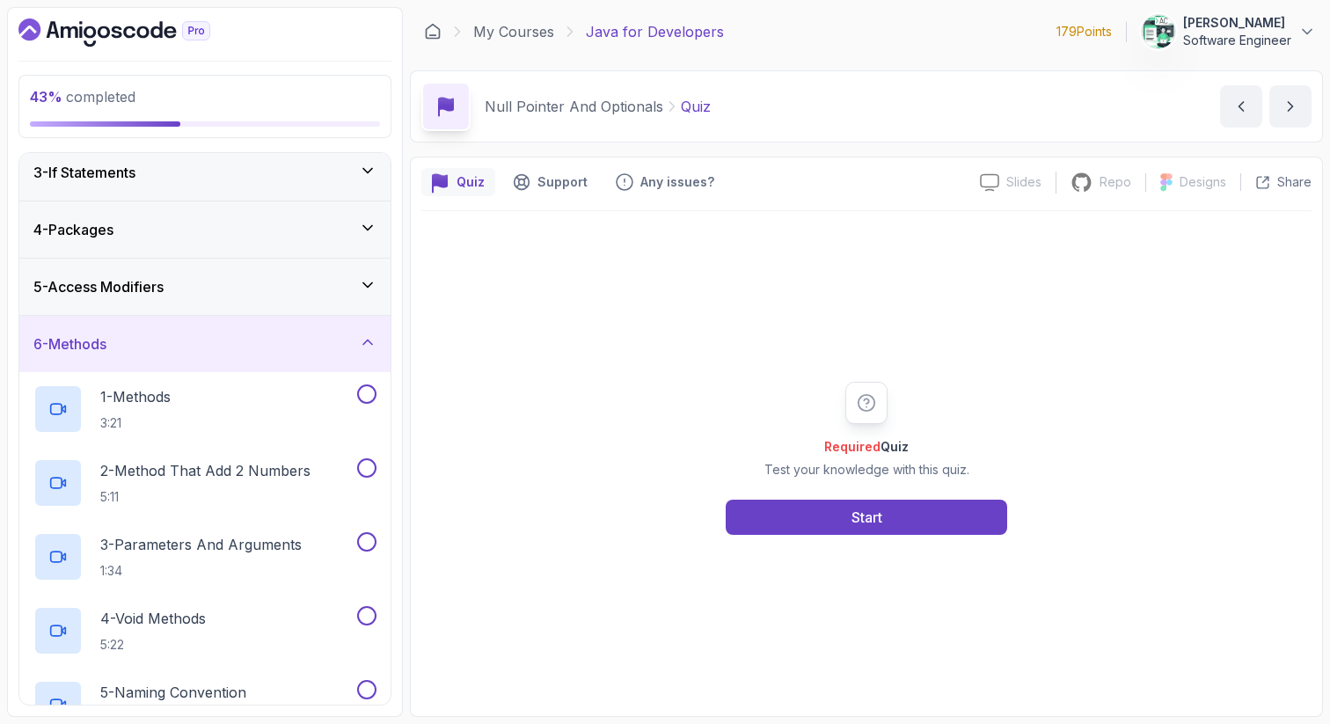
click at [239, 296] on div "5 - Access Modifiers" at bounding box center [204, 286] width 343 height 21
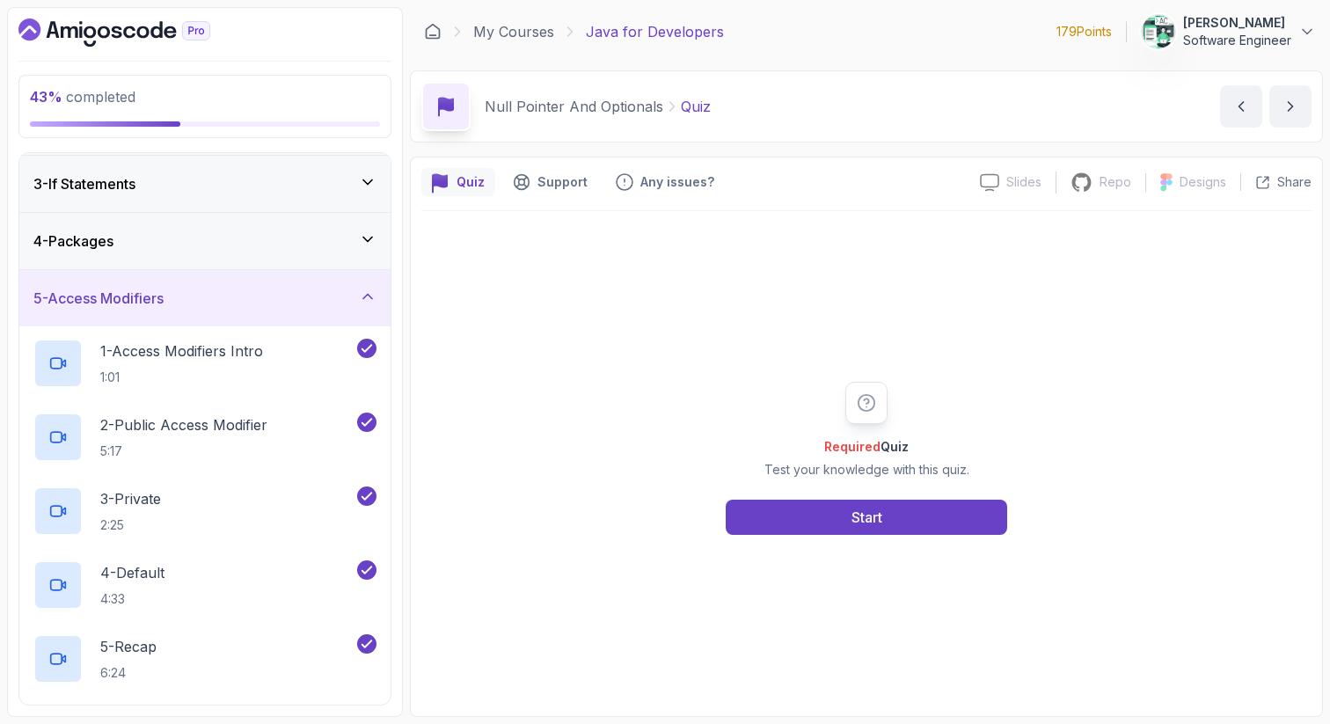
scroll to position [103, 0]
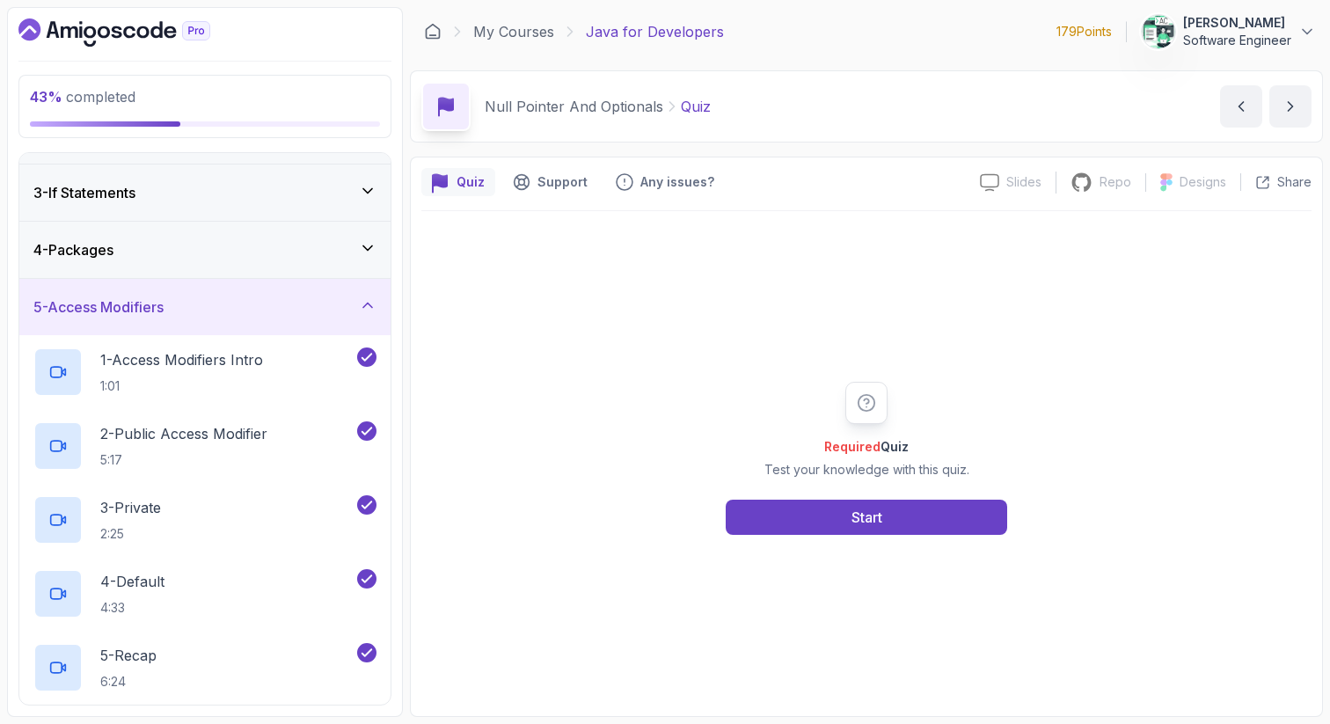
click at [239, 296] on div "5 - Access Modifiers" at bounding box center [204, 306] width 343 height 21
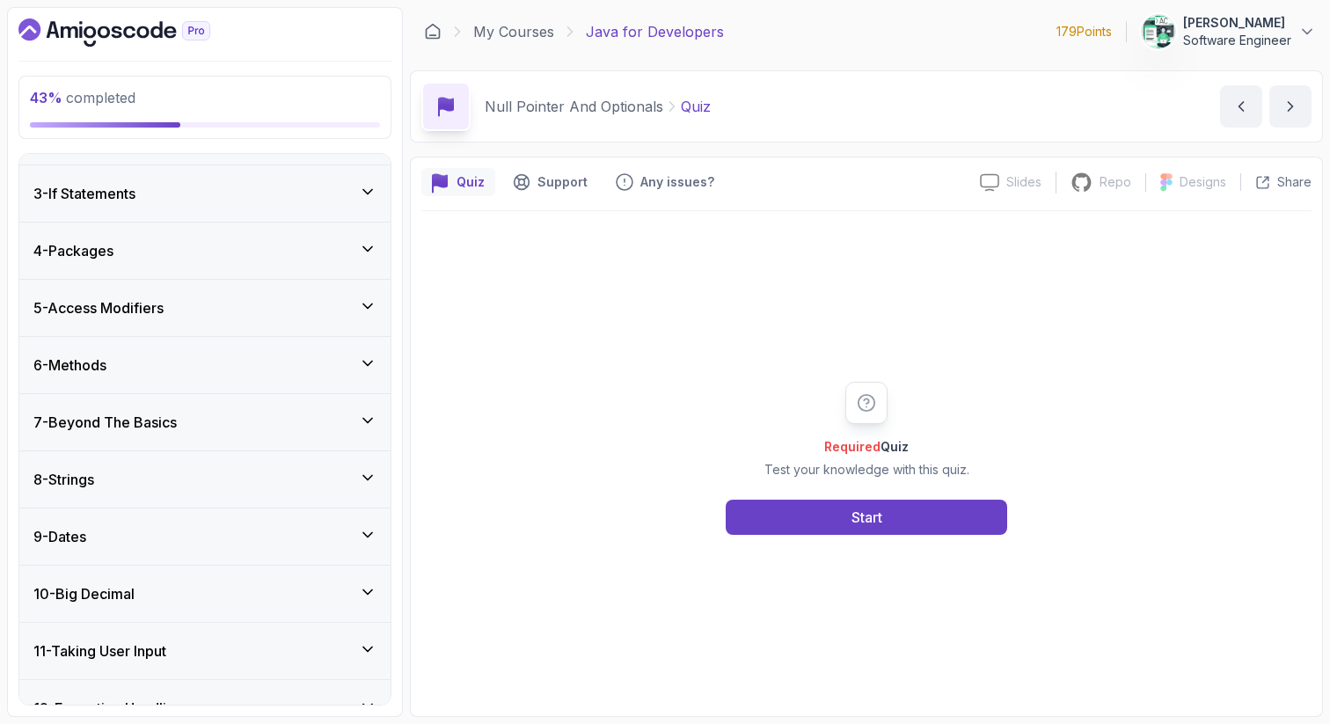
click at [234, 366] on div "6 - Methods" at bounding box center [204, 364] width 343 height 21
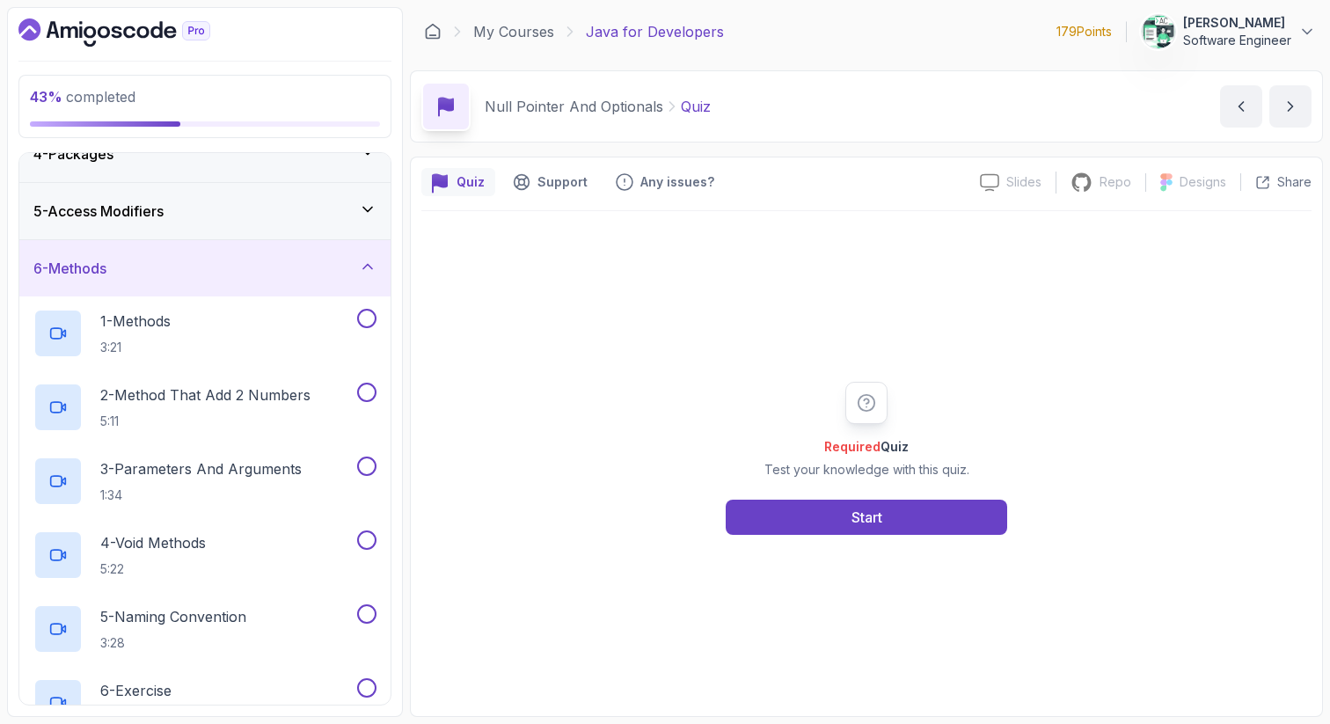
scroll to position [210, 0]
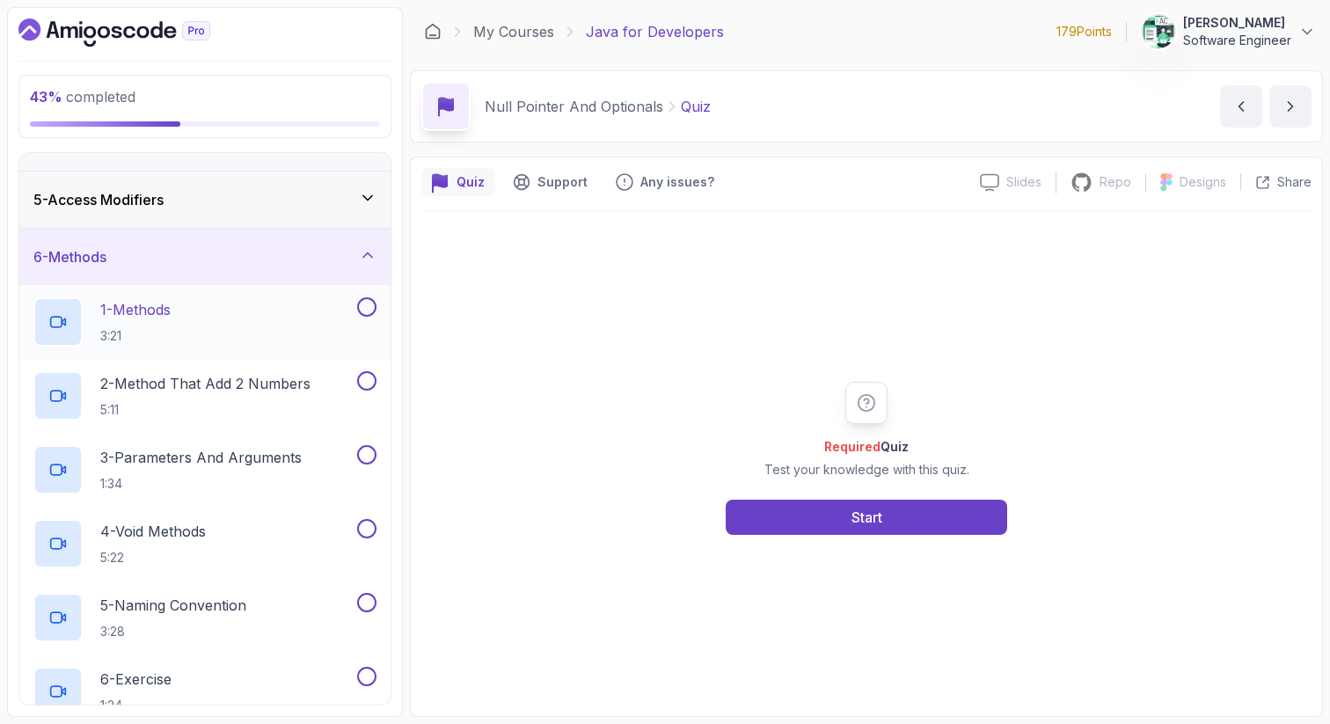
click at [363, 314] on button at bounding box center [366, 306] width 19 height 19
click at [369, 382] on button at bounding box center [366, 380] width 19 height 19
click at [364, 446] on button at bounding box center [366, 454] width 19 height 19
click at [365, 529] on button at bounding box center [366, 528] width 19 height 19
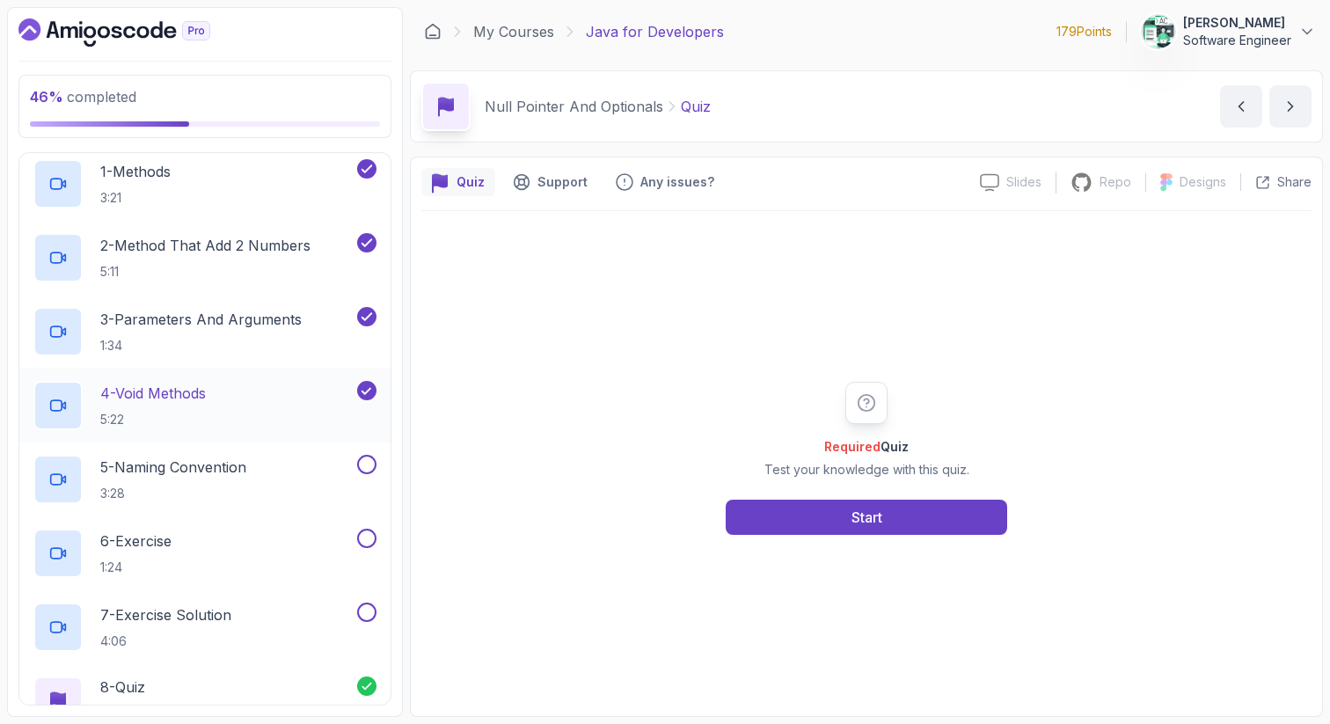
scroll to position [385, 0]
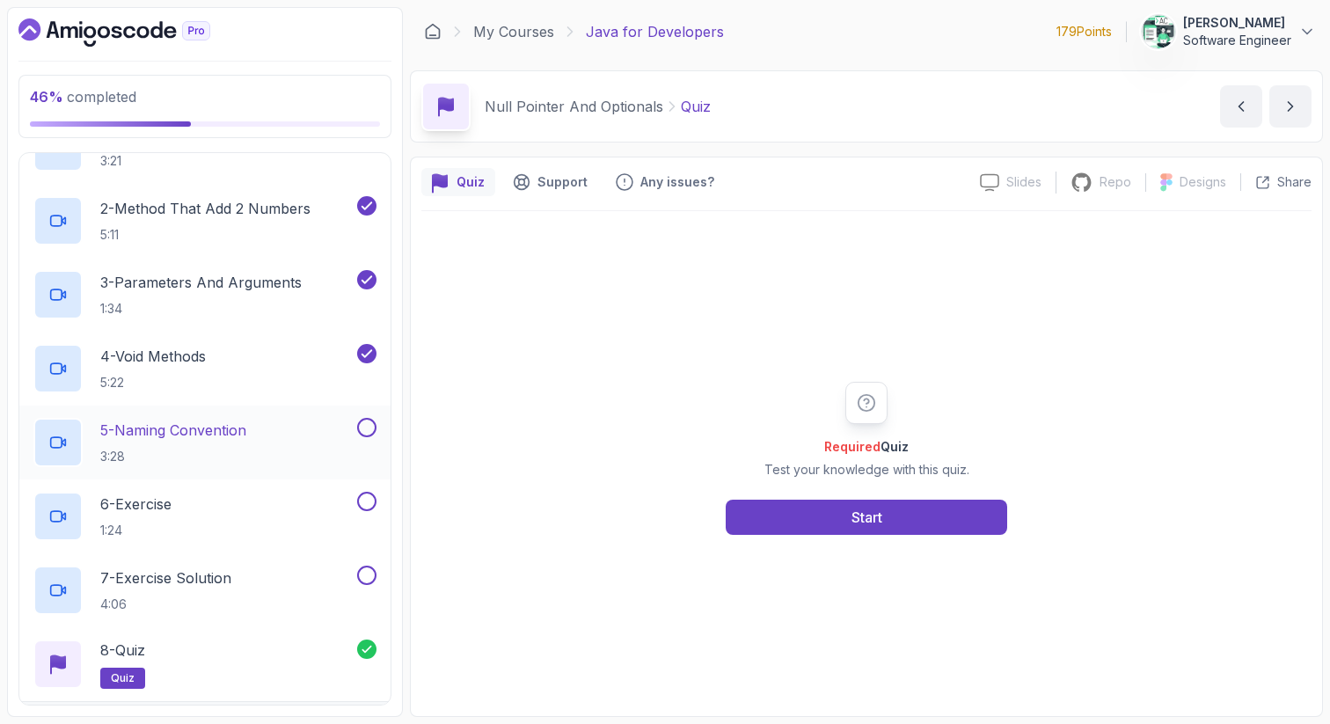
click at [364, 424] on button at bounding box center [366, 427] width 19 height 19
click at [370, 499] on button at bounding box center [366, 501] width 19 height 19
click at [366, 573] on button at bounding box center [366, 575] width 19 height 19
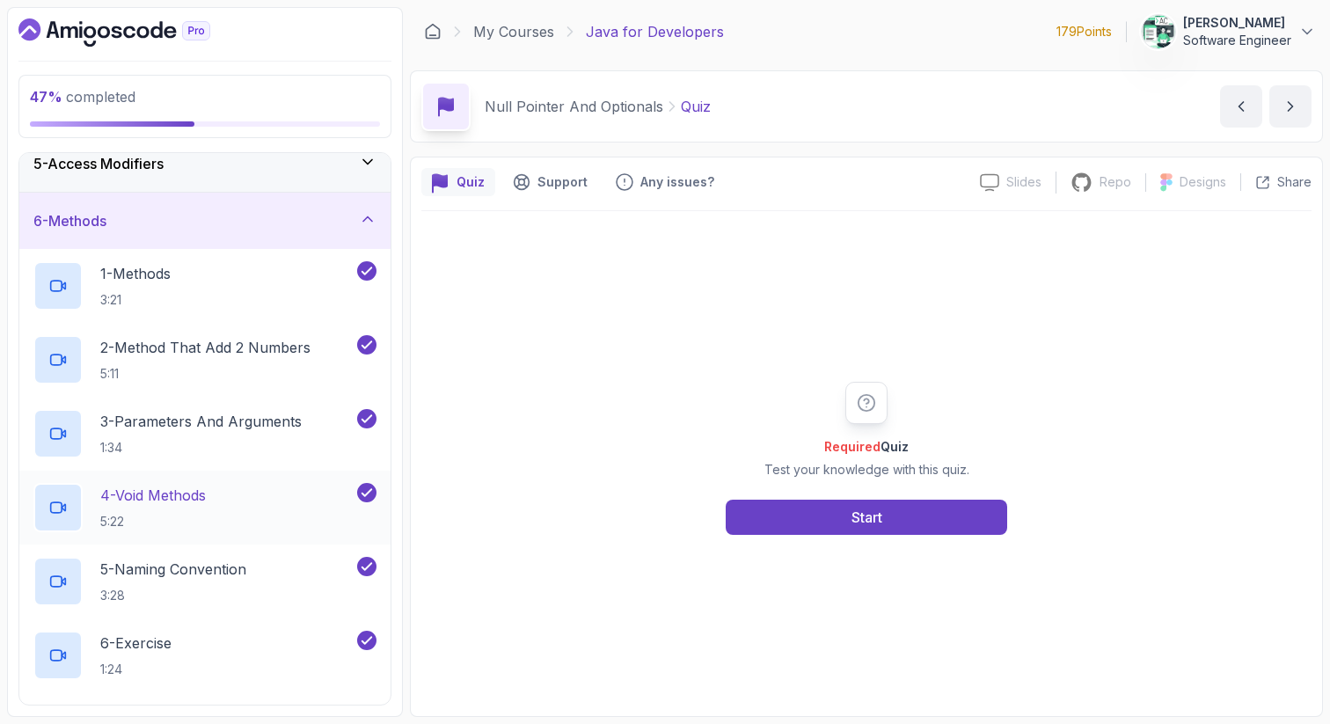
scroll to position [231, 0]
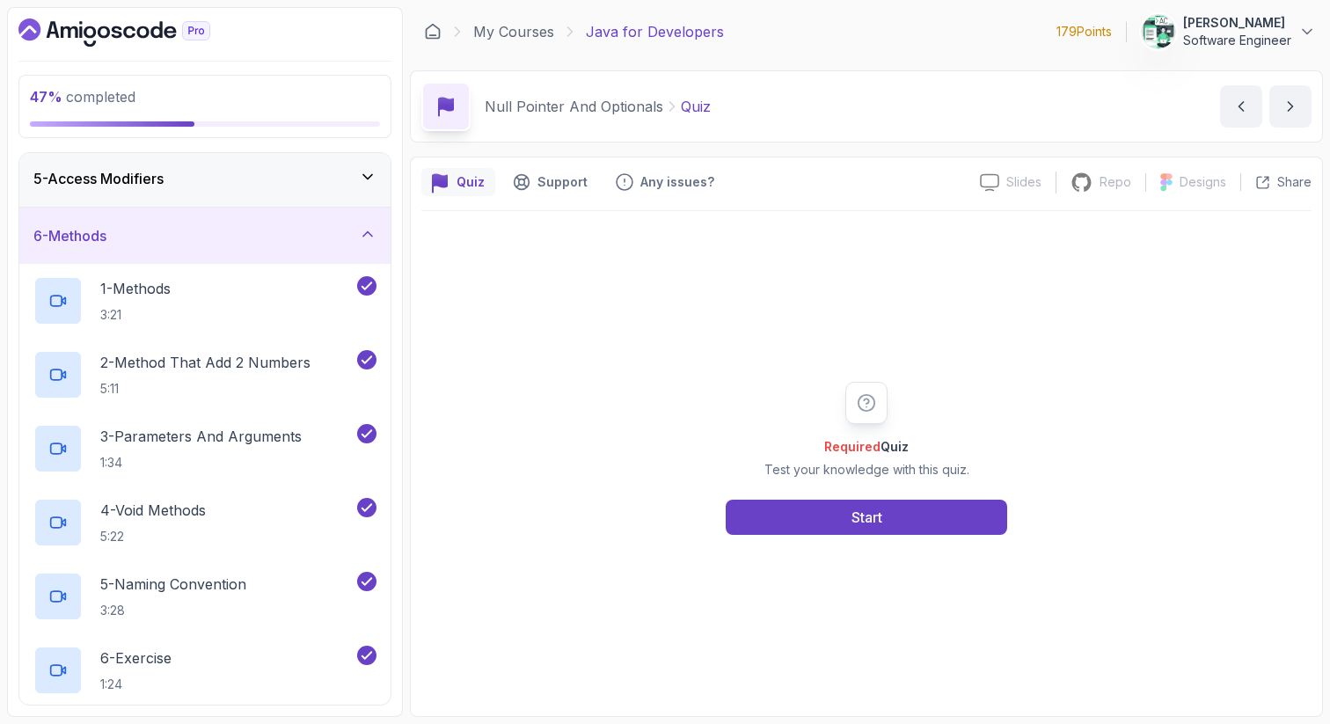
click at [263, 238] on div "6 - Methods" at bounding box center [204, 235] width 343 height 21
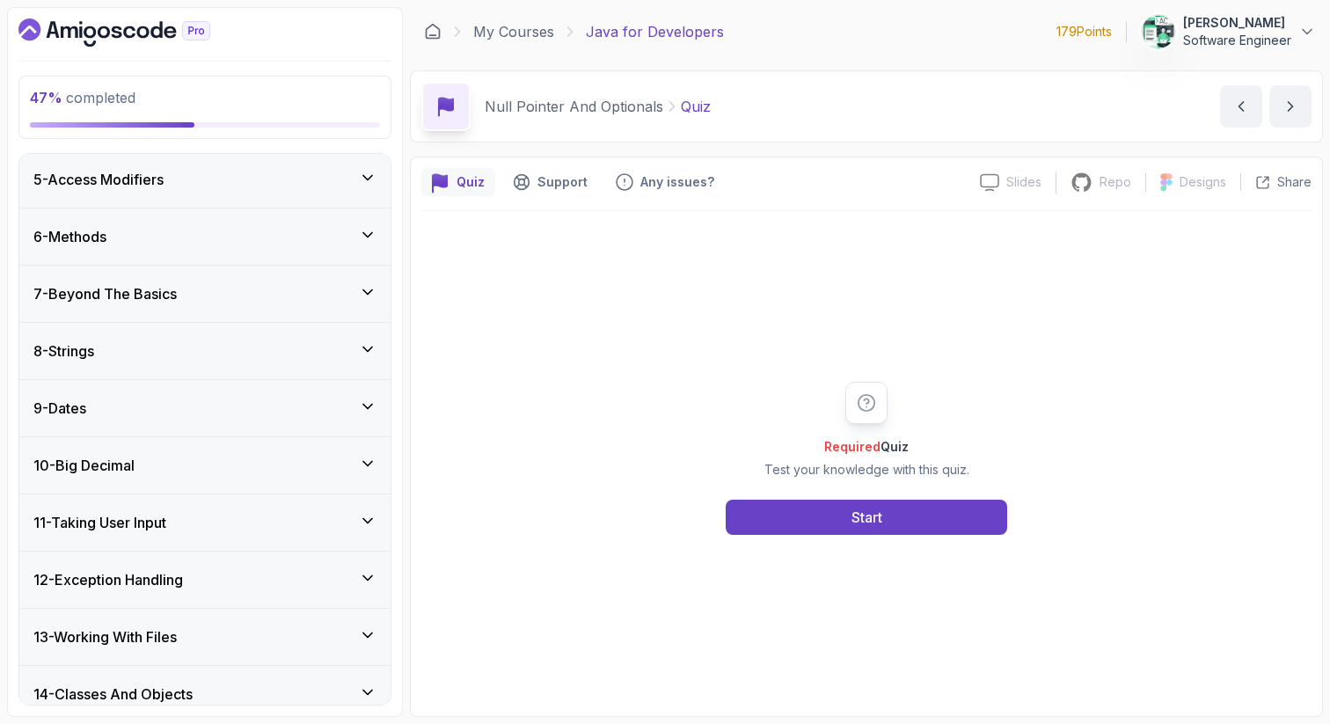
click at [254, 289] on div "7 - Beyond The Basics" at bounding box center [204, 293] width 343 height 21
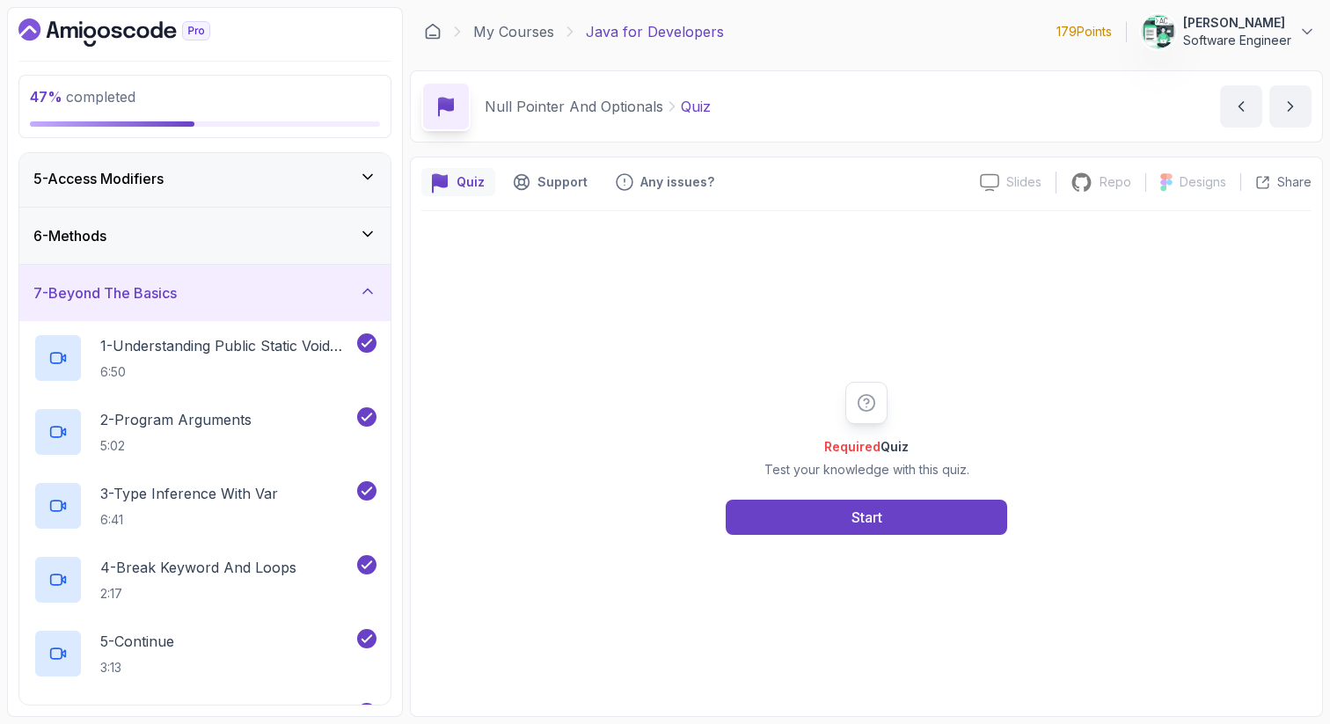
click at [254, 289] on div "7 - Beyond The Basics" at bounding box center [204, 292] width 343 height 21
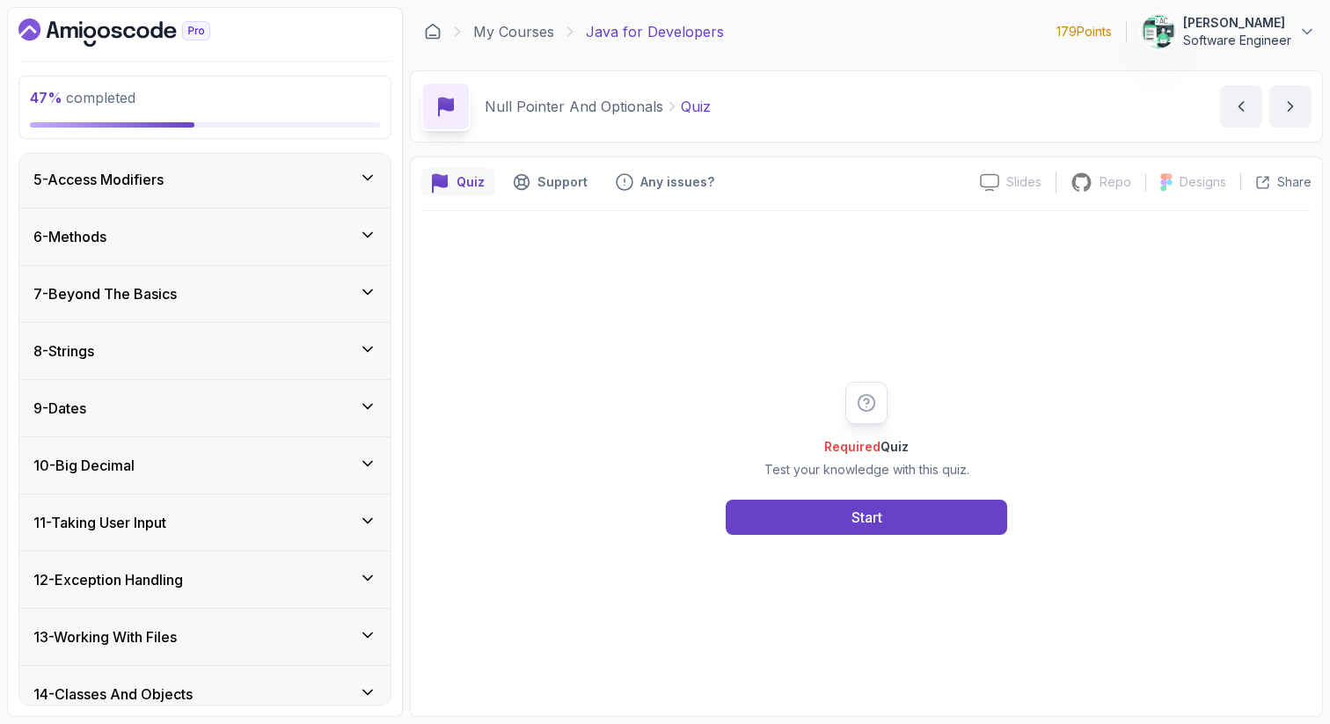
click at [254, 289] on div "7 - Beyond The Basics" at bounding box center [204, 293] width 343 height 21
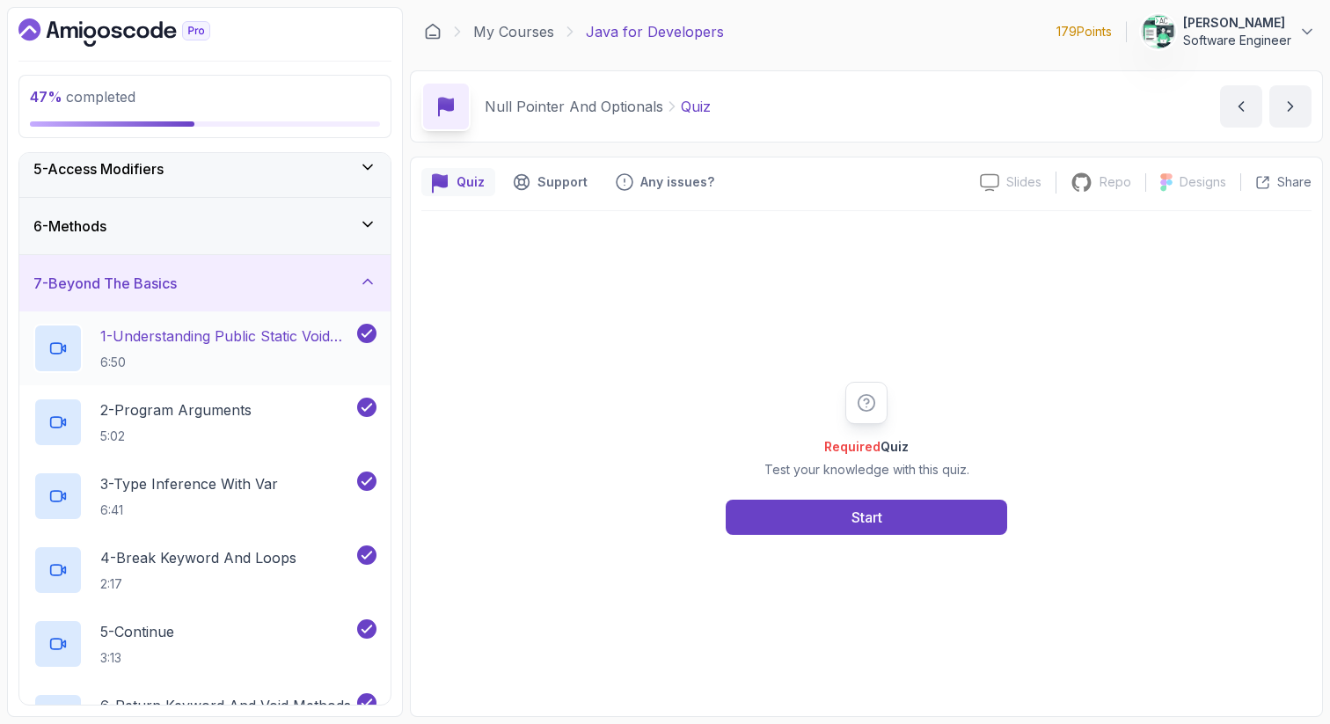
scroll to position [237, 0]
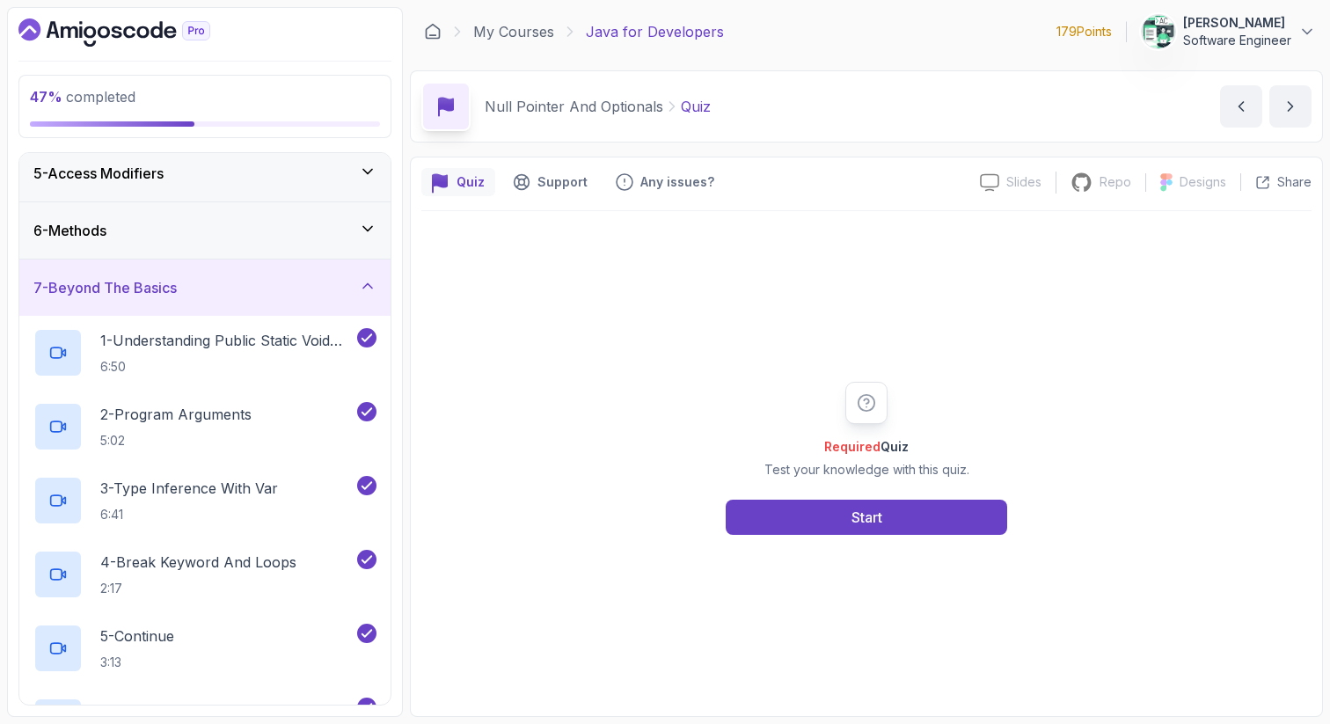
click at [260, 292] on div "7 - Beyond The Basics" at bounding box center [204, 287] width 343 height 21
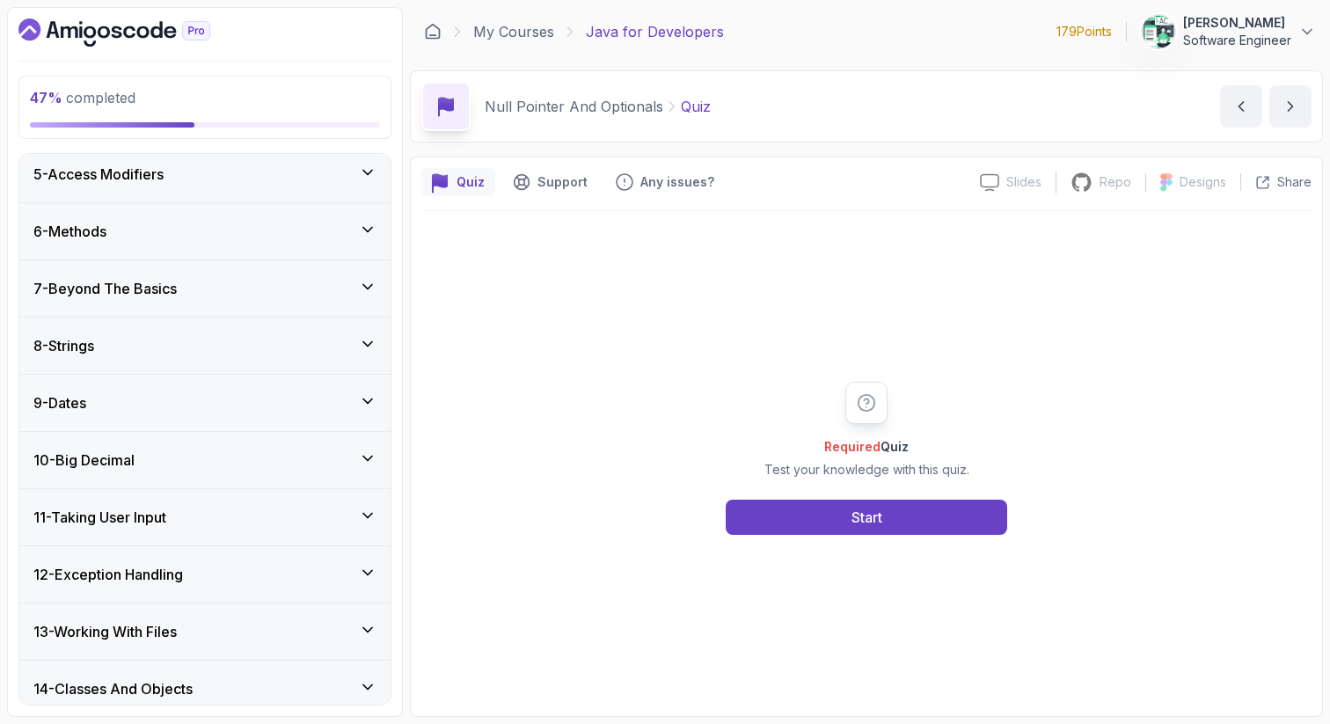
click at [260, 330] on div "8 - Strings" at bounding box center [204, 346] width 371 height 56
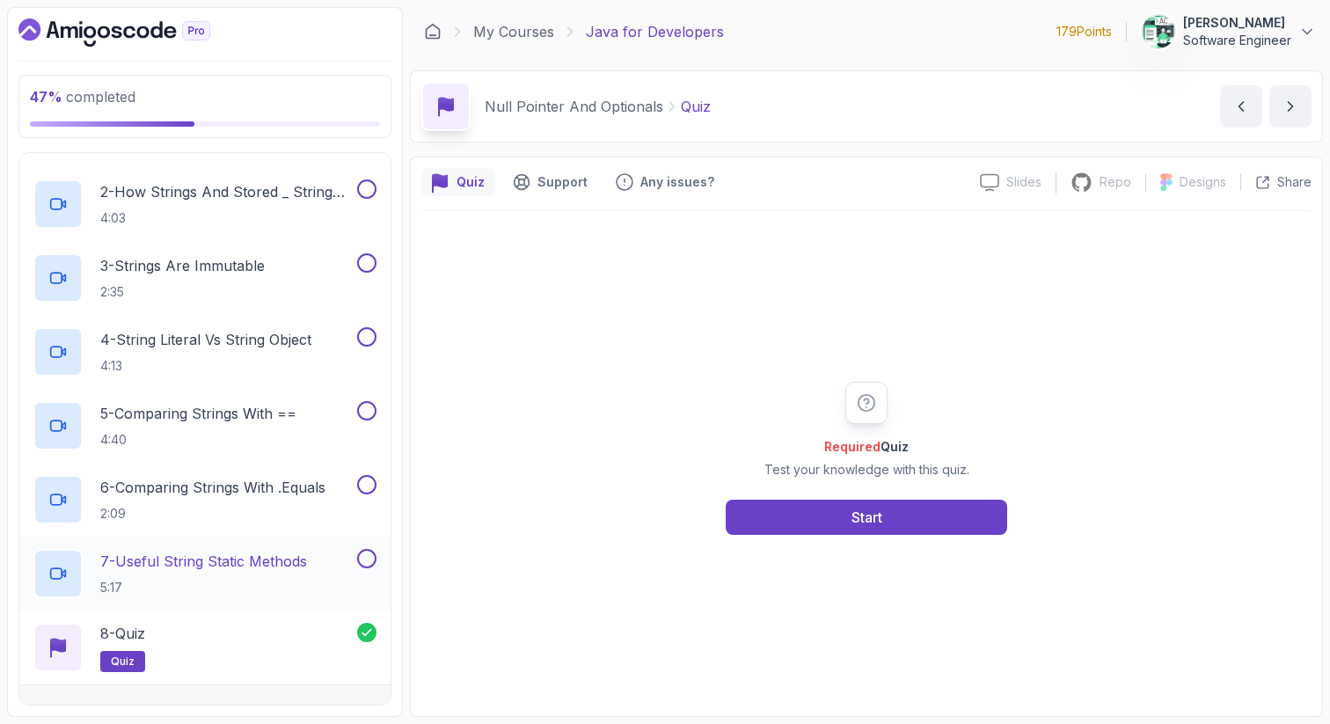
scroll to position [463, 0]
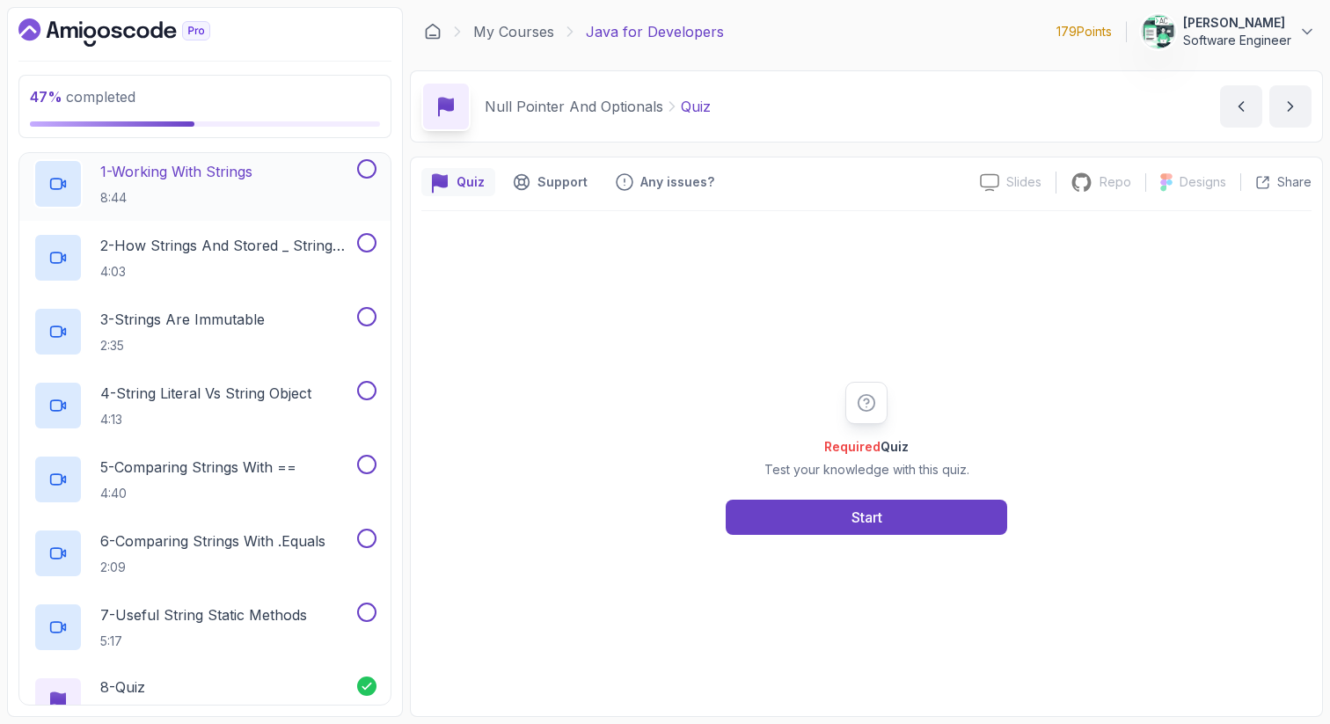
click at [365, 172] on button at bounding box center [366, 168] width 19 height 19
click at [369, 249] on button at bounding box center [366, 242] width 19 height 19
click at [370, 324] on button at bounding box center [366, 316] width 19 height 19
click at [367, 397] on button at bounding box center [366, 390] width 19 height 19
click at [367, 467] on button at bounding box center [366, 464] width 19 height 19
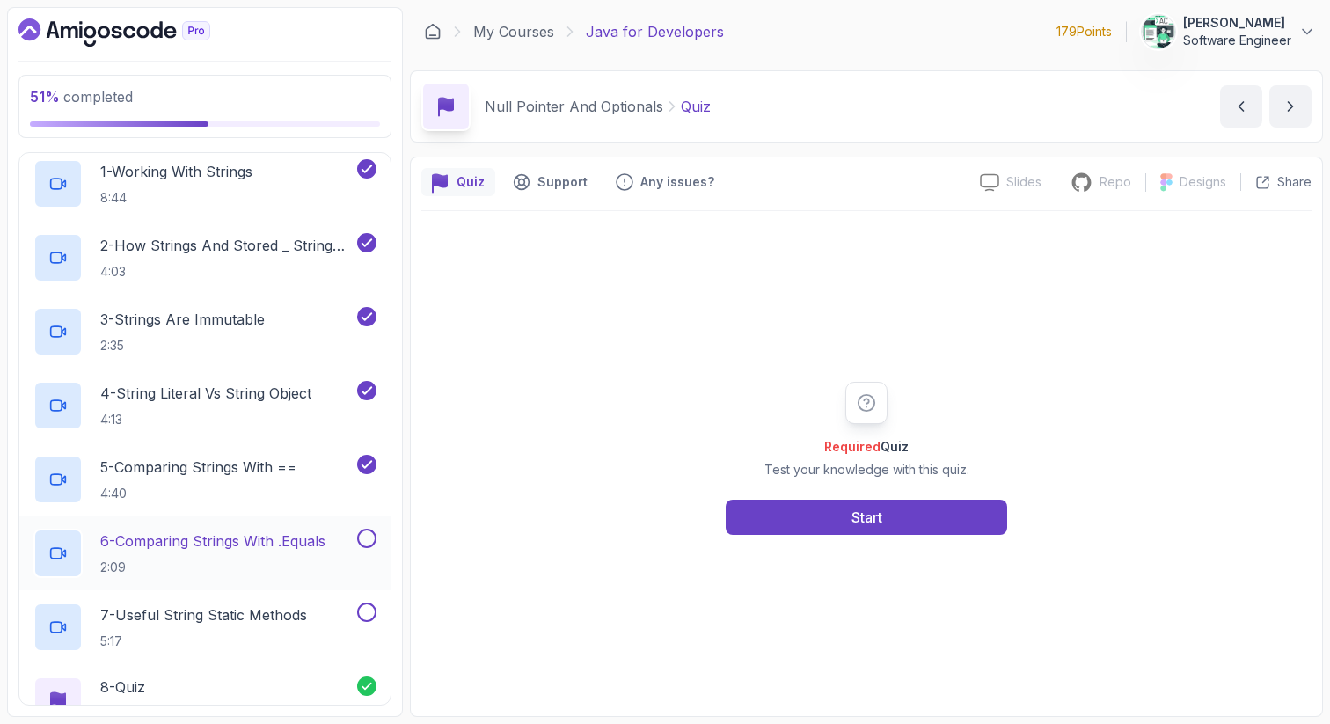
click at [368, 533] on button at bounding box center [366, 538] width 19 height 19
click at [368, 607] on button at bounding box center [366, 612] width 19 height 19
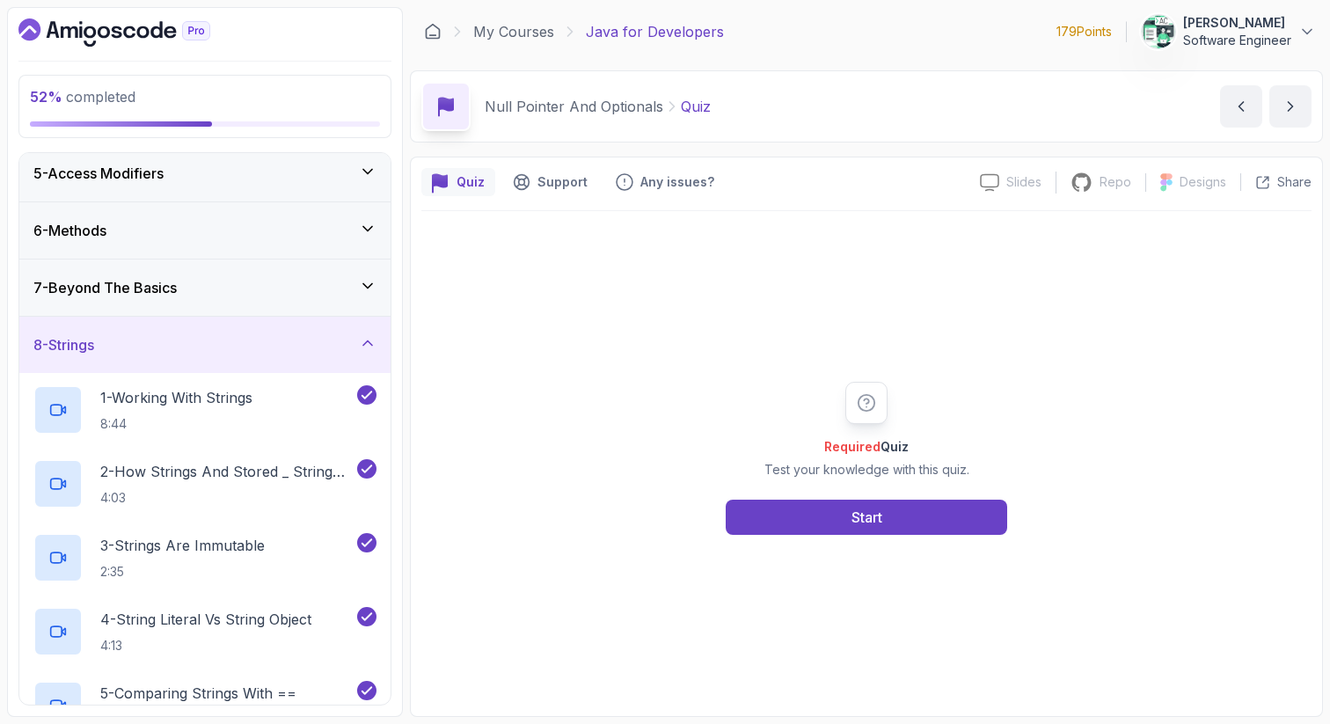
scroll to position [246, 0]
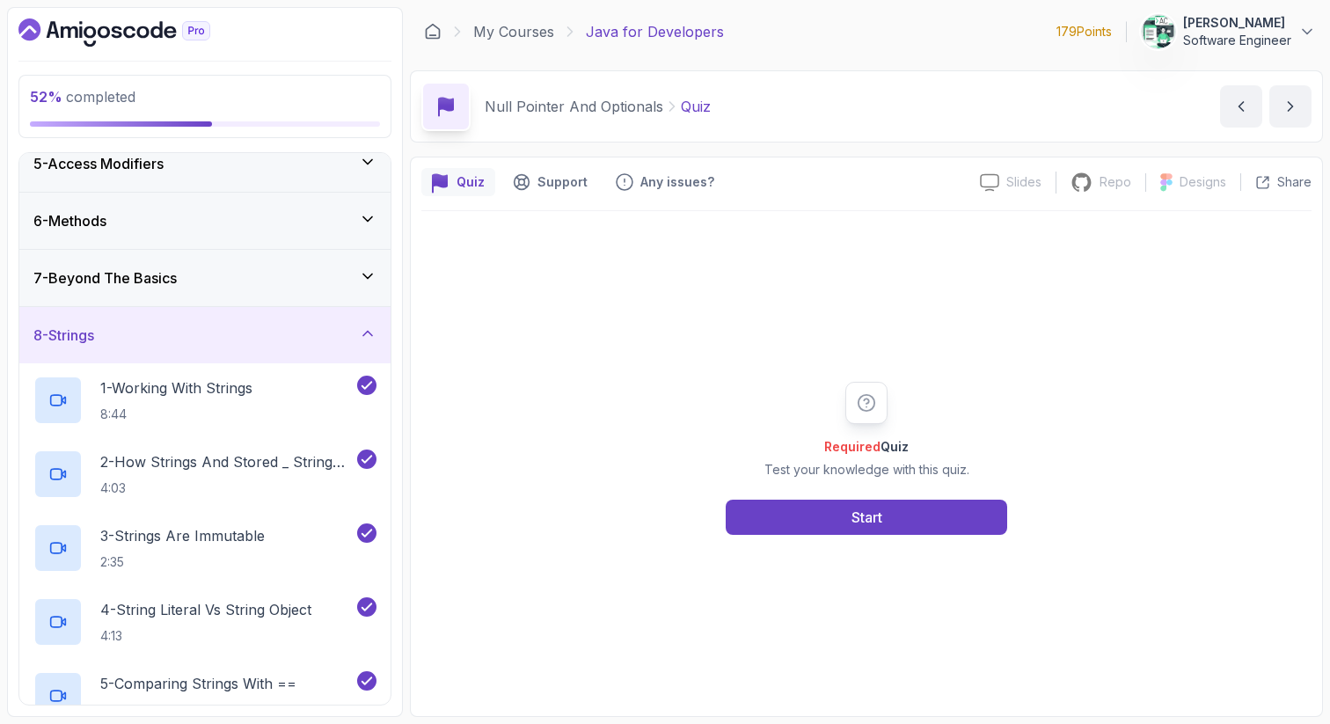
click at [303, 335] on div "8 - Strings" at bounding box center [204, 335] width 343 height 21
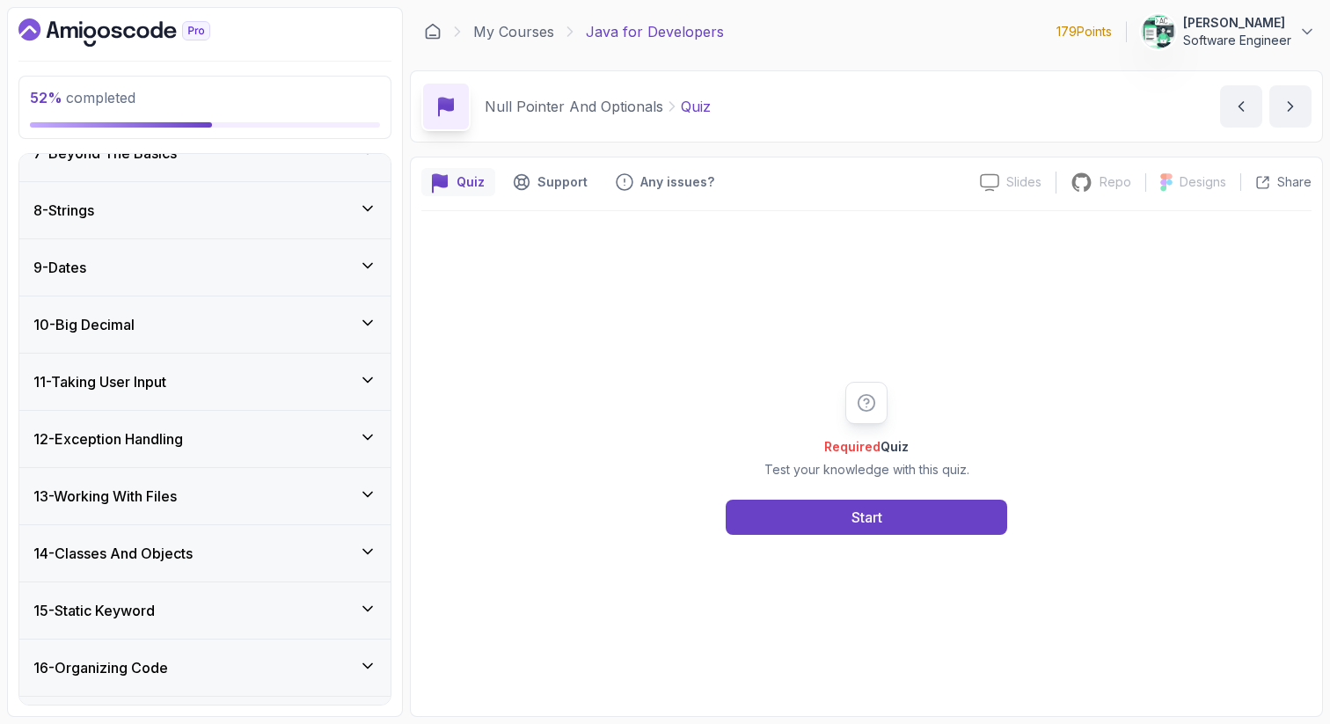
scroll to position [384, 0]
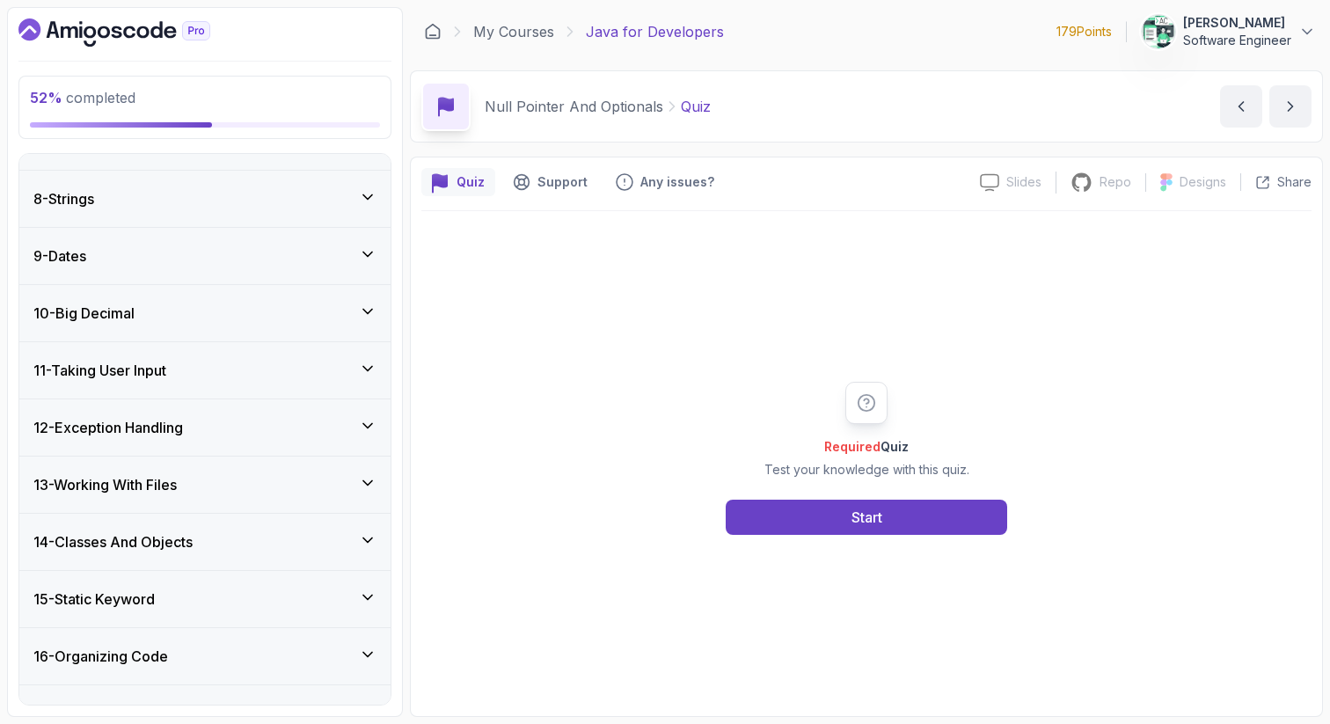
click at [317, 243] on div "9 - Dates" at bounding box center [204, 256] width 371 height 56
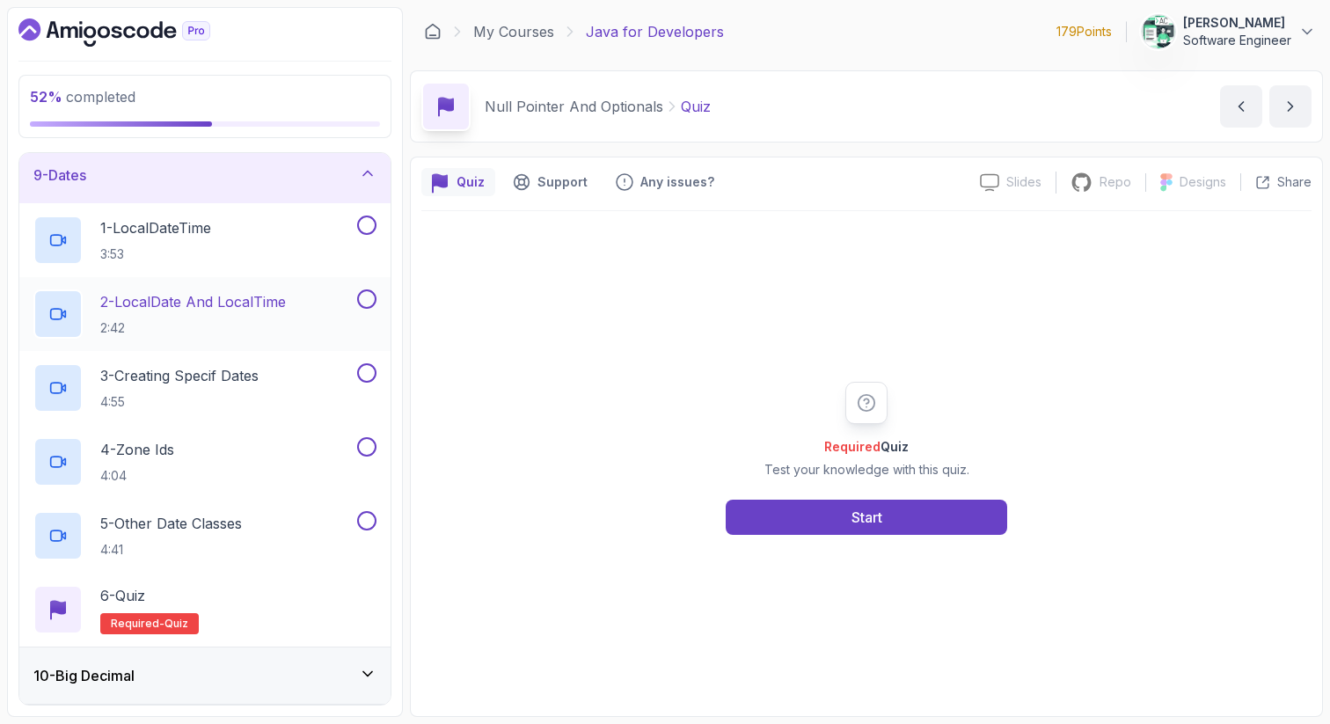
scroll to position [454, 0]
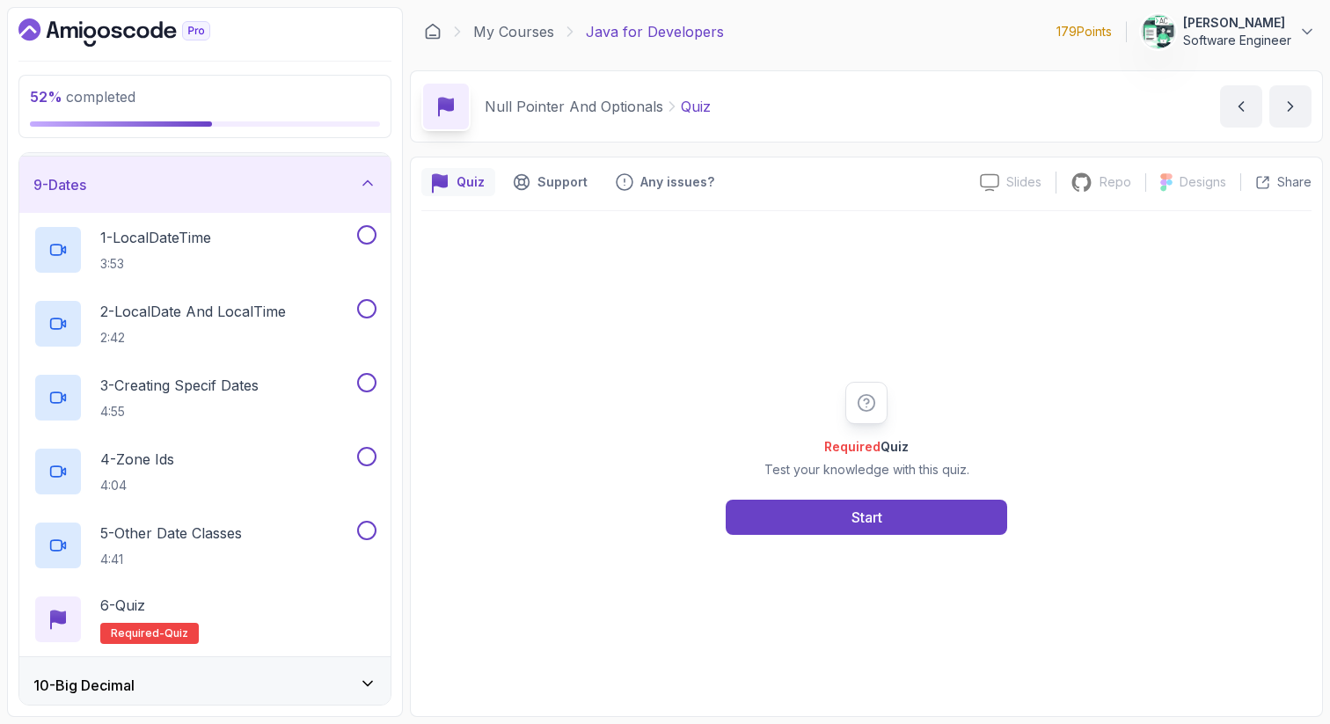
click at [294, 181] on div "9 - Dates" at bounding box center [204, 184] width 343 height 21
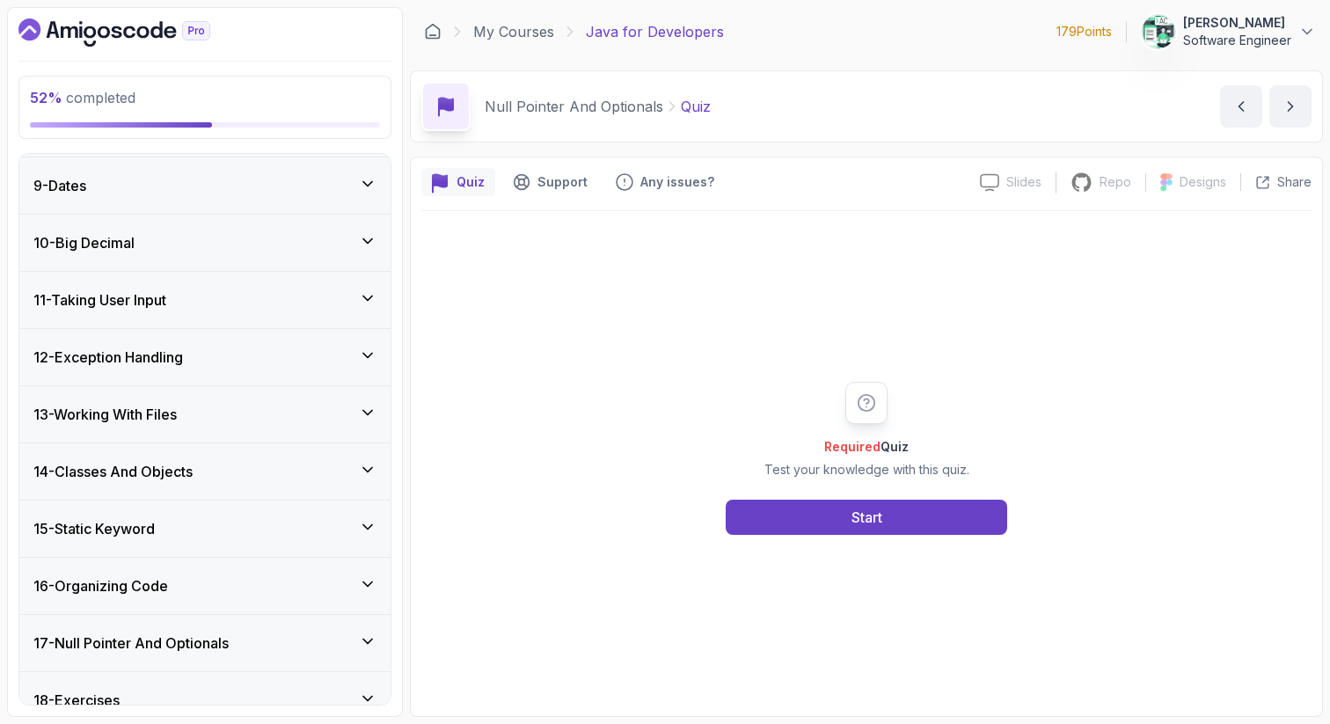
click at [265, 248] on div "10 - Big Decimal" at bounding box center [204, 242] width 343 height 21
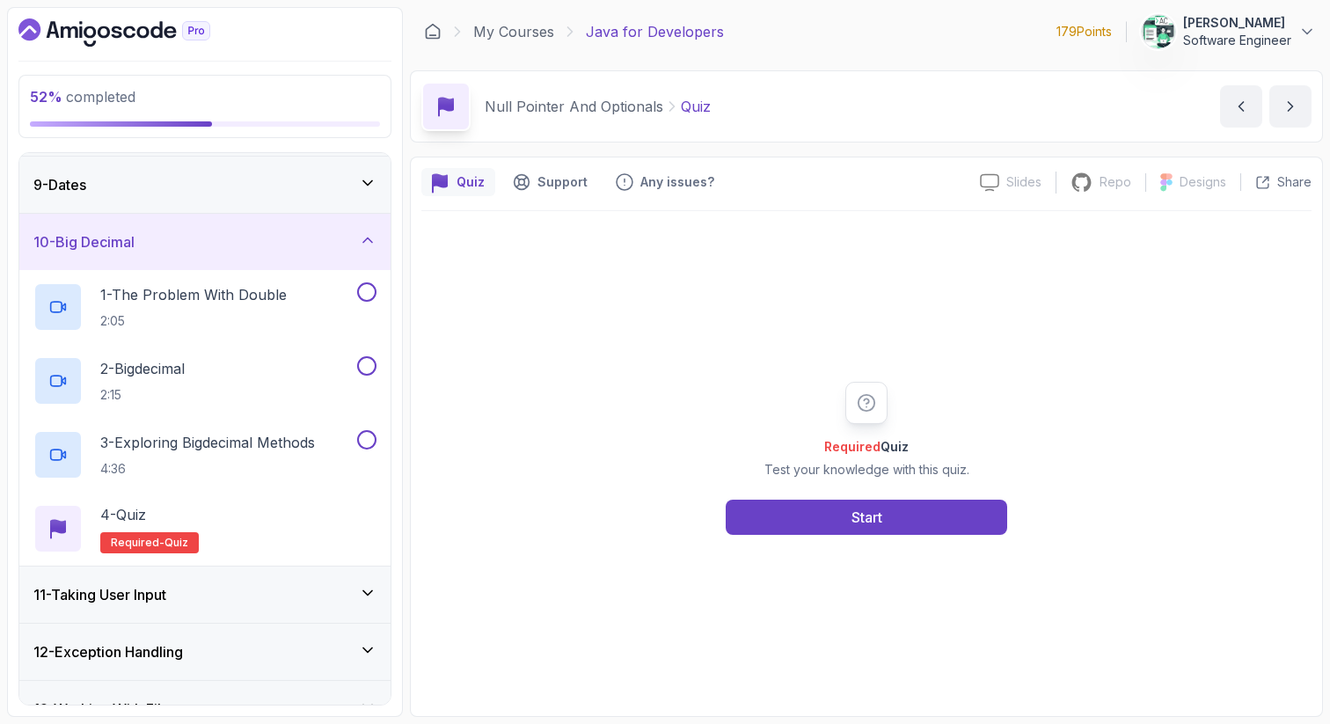
click at [265, 248] on div "10 - Big Decimal" at bounding box center [204, 241] width 343 height 21
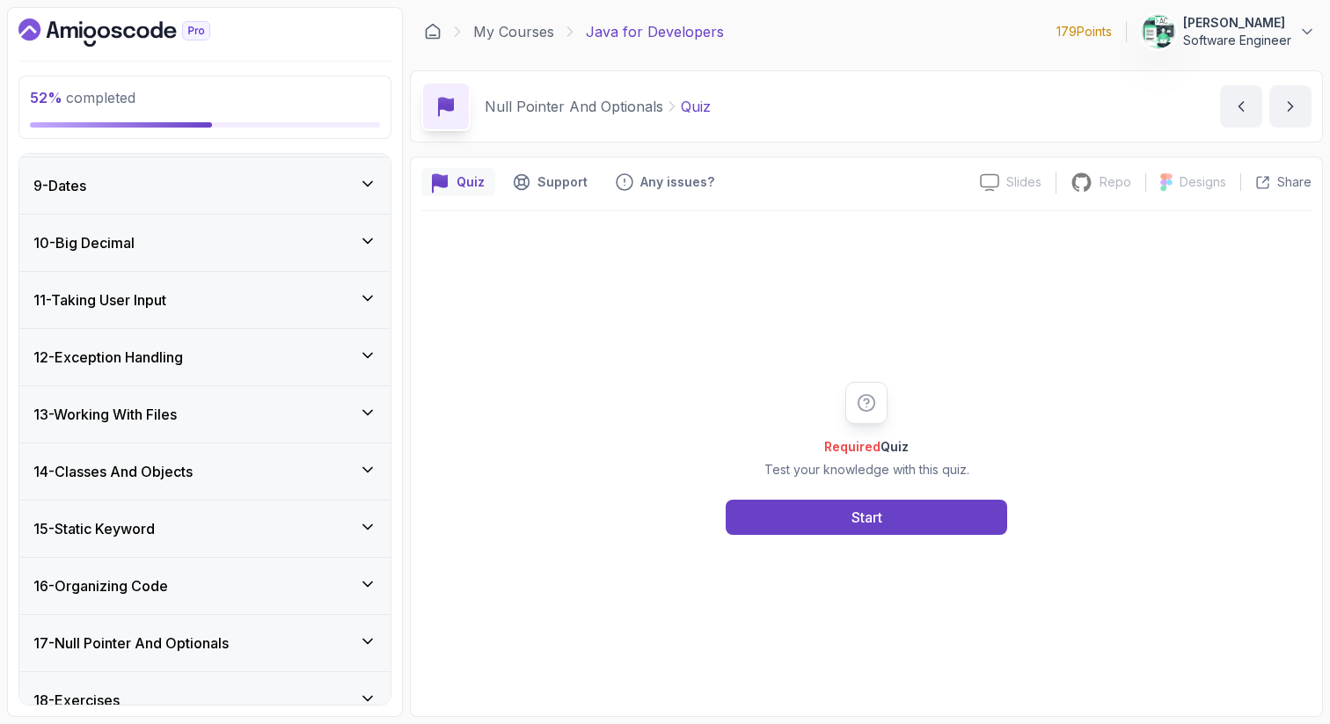
click at [253, 300] on div "11 - Taking User Input" at bounding box center [204, 299] width 343 height 21
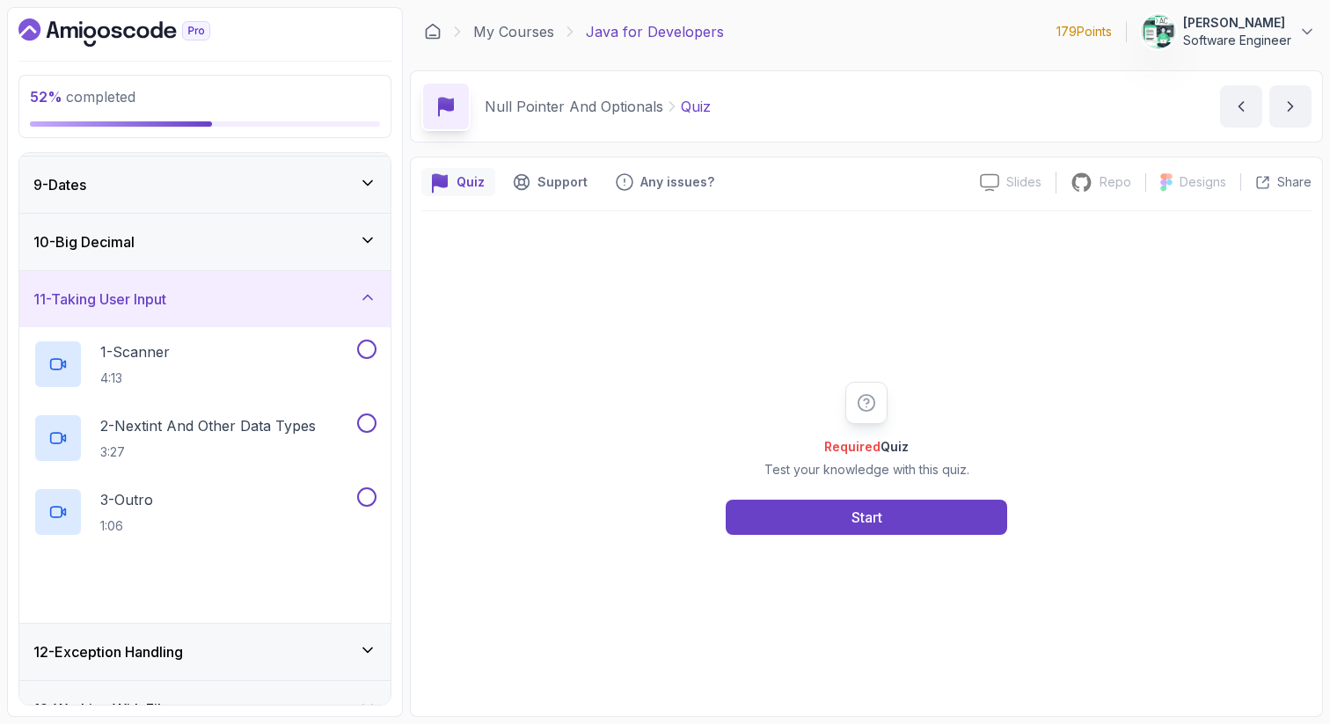
click at [253, 300] on div "11 - Taking User Input" at bounding box center [204, 299] width 343 height 21
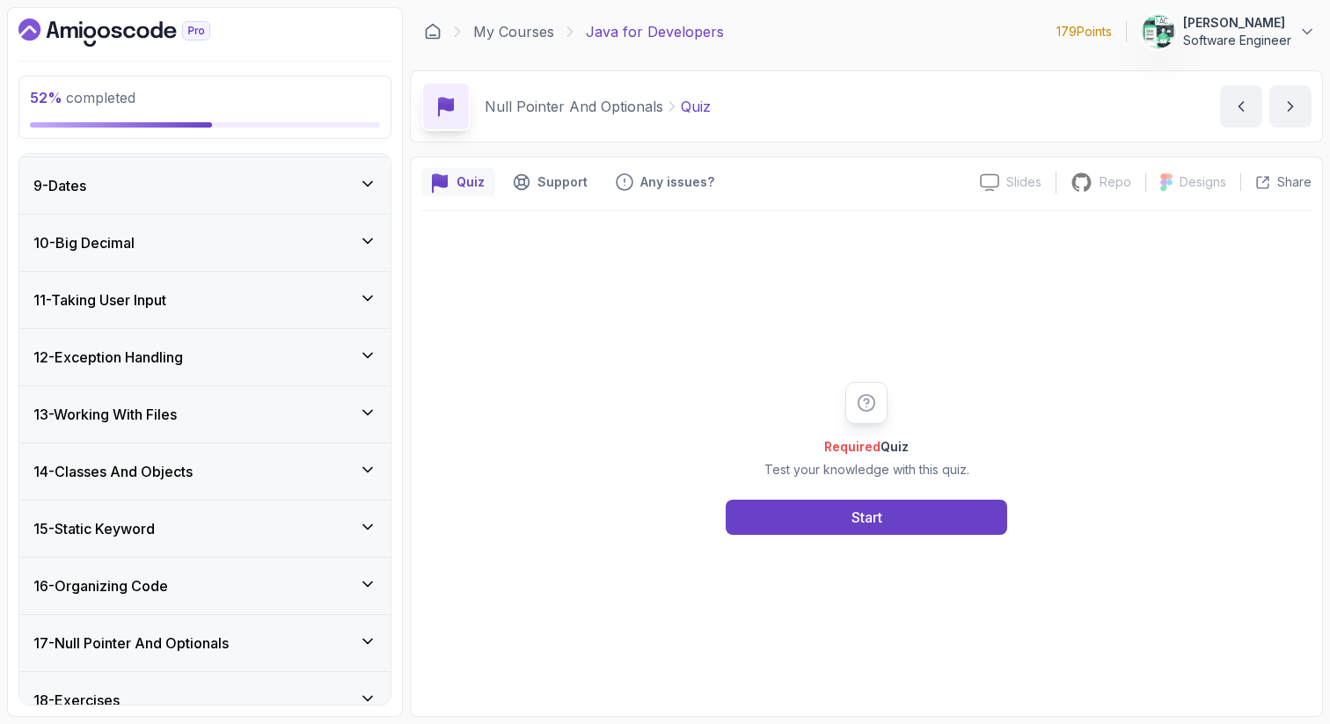
click at [245, 366] on div "12 - Exception Handling" at bounding box center [204, 357] width 343 height 21
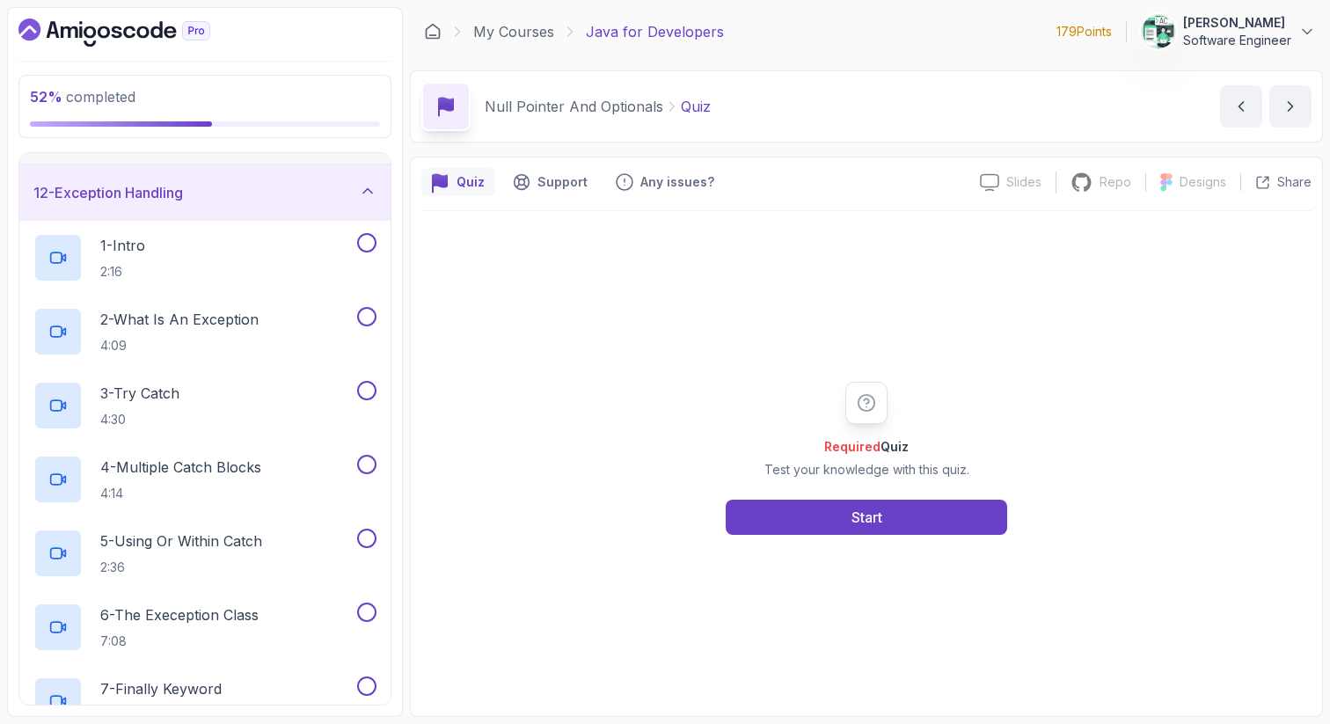
click at [273, 180] on div "12 - Exception Handling" at bounding box center [204, 192] width 371 height 56
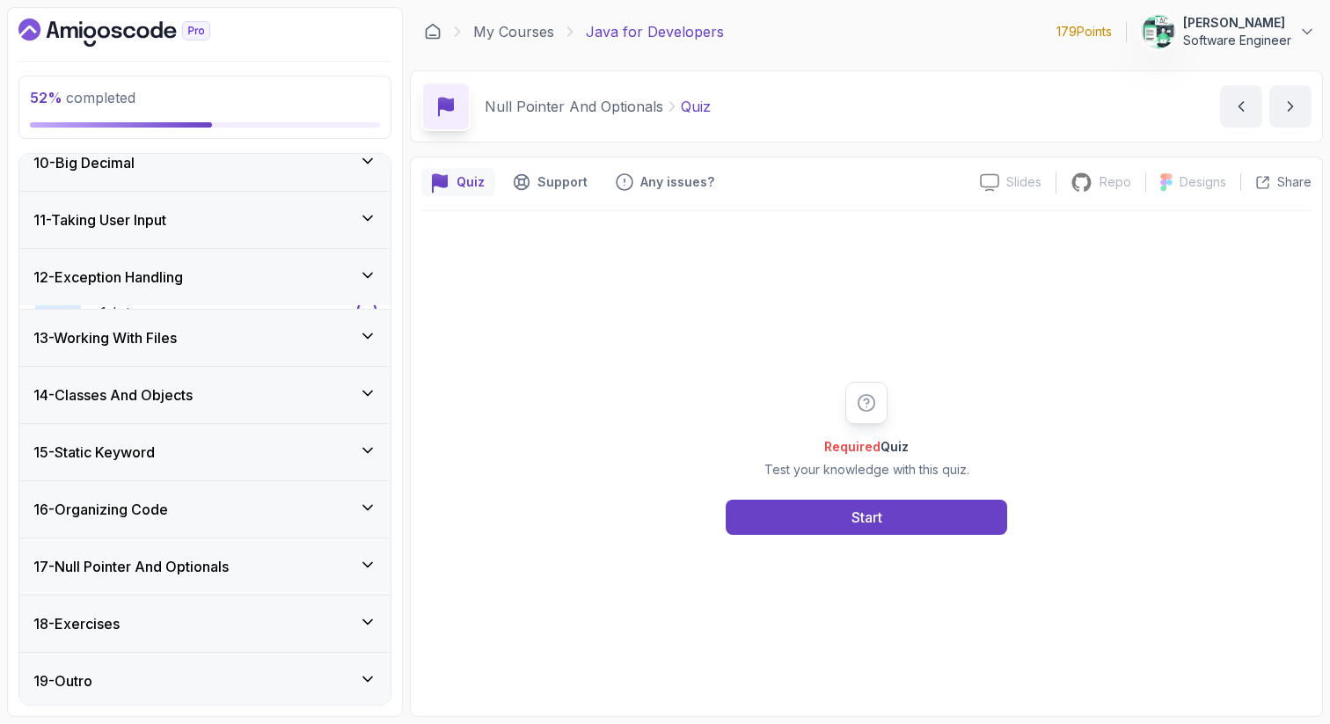
scroll to position [534, 0]
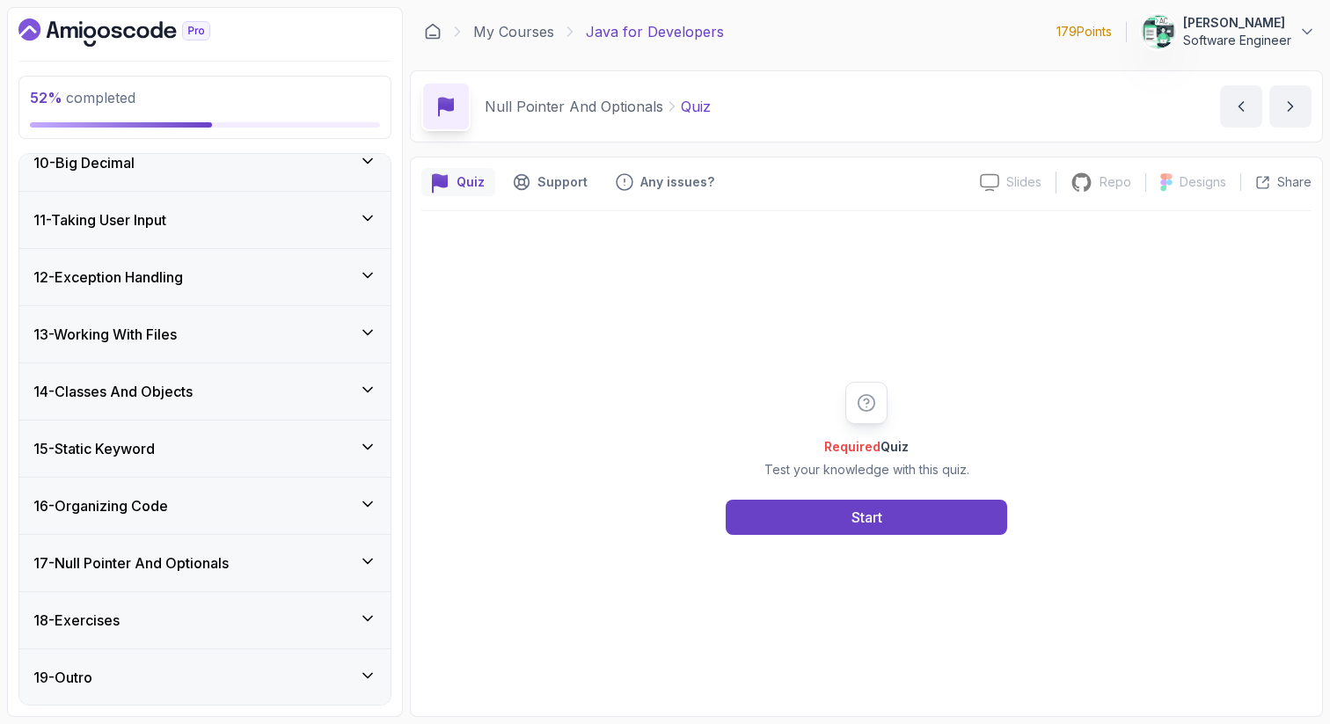
click at [233, 326] on div "13 - Working With Files" at bounding box center [204, 334] width 343 height 21
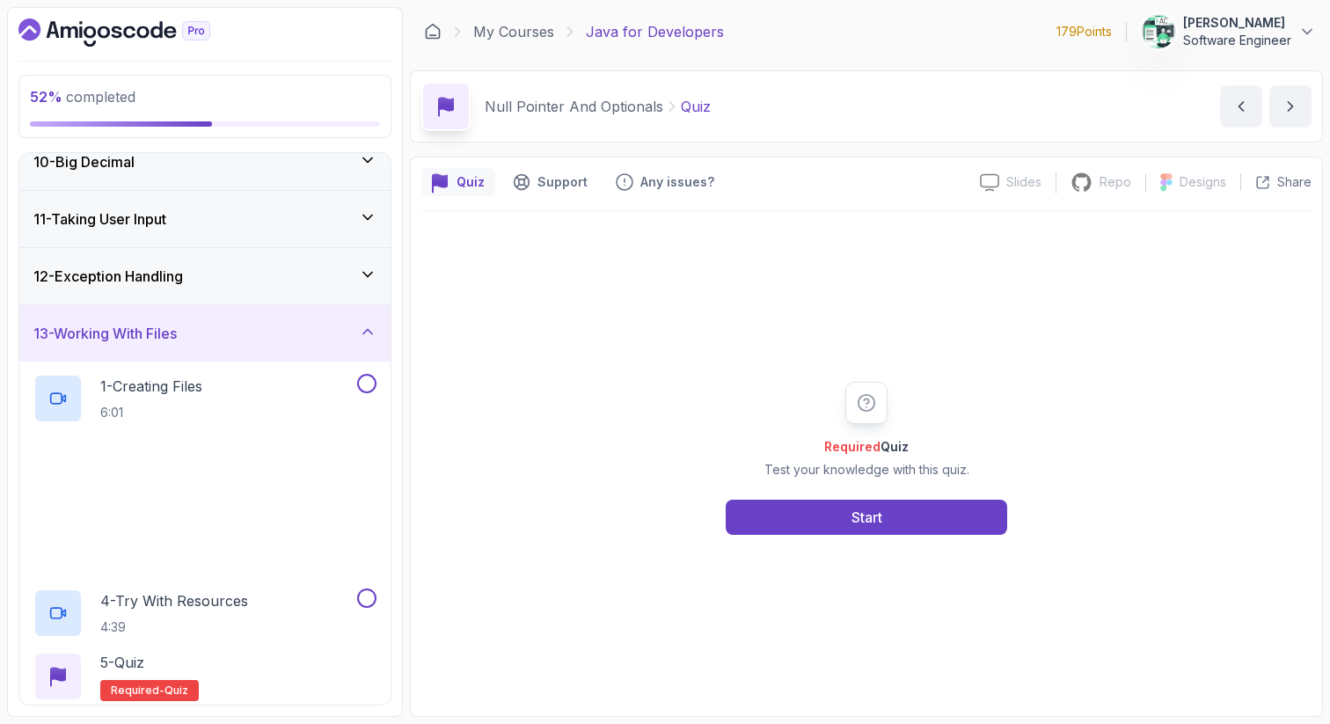
click at [233, 326] on div "13 - Working With Files" at bounding box center [204, 333] width 343 height 21
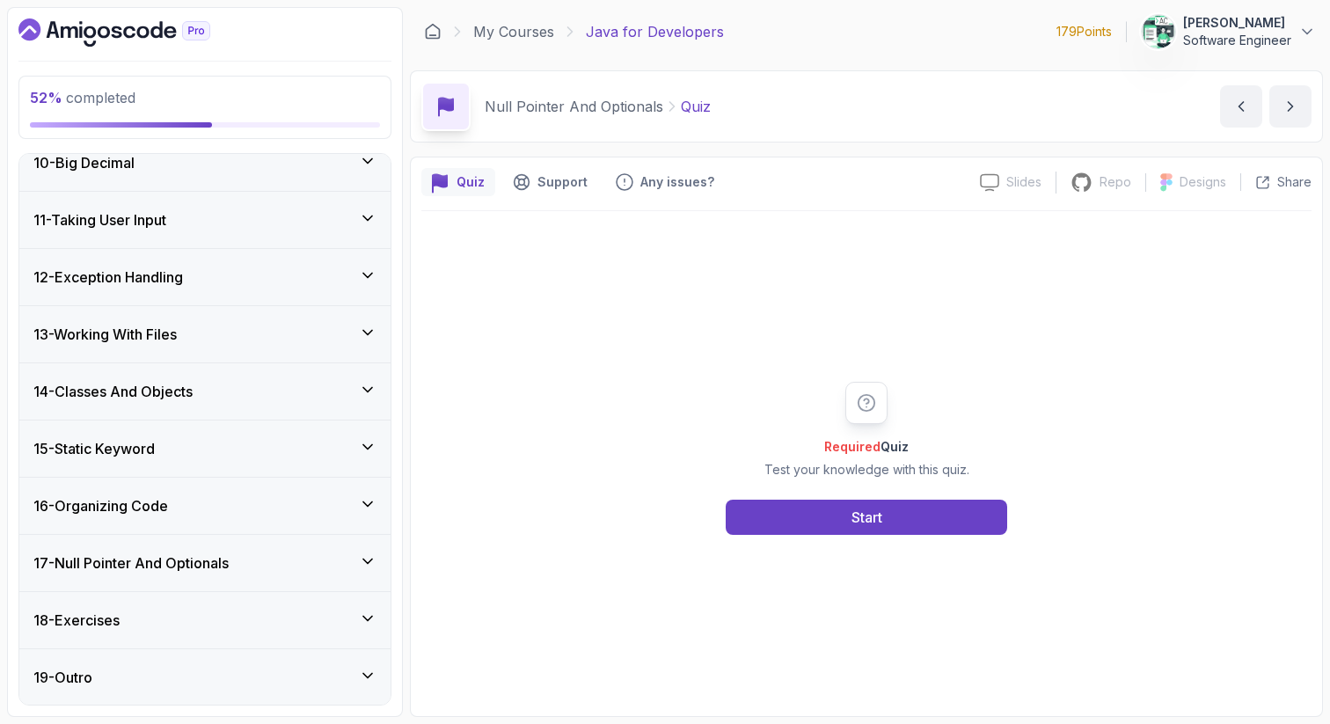
click at [216, 548] on div "17 - Null Pointer And Optionals" at bounding box center [204, 563] width 371 height 56
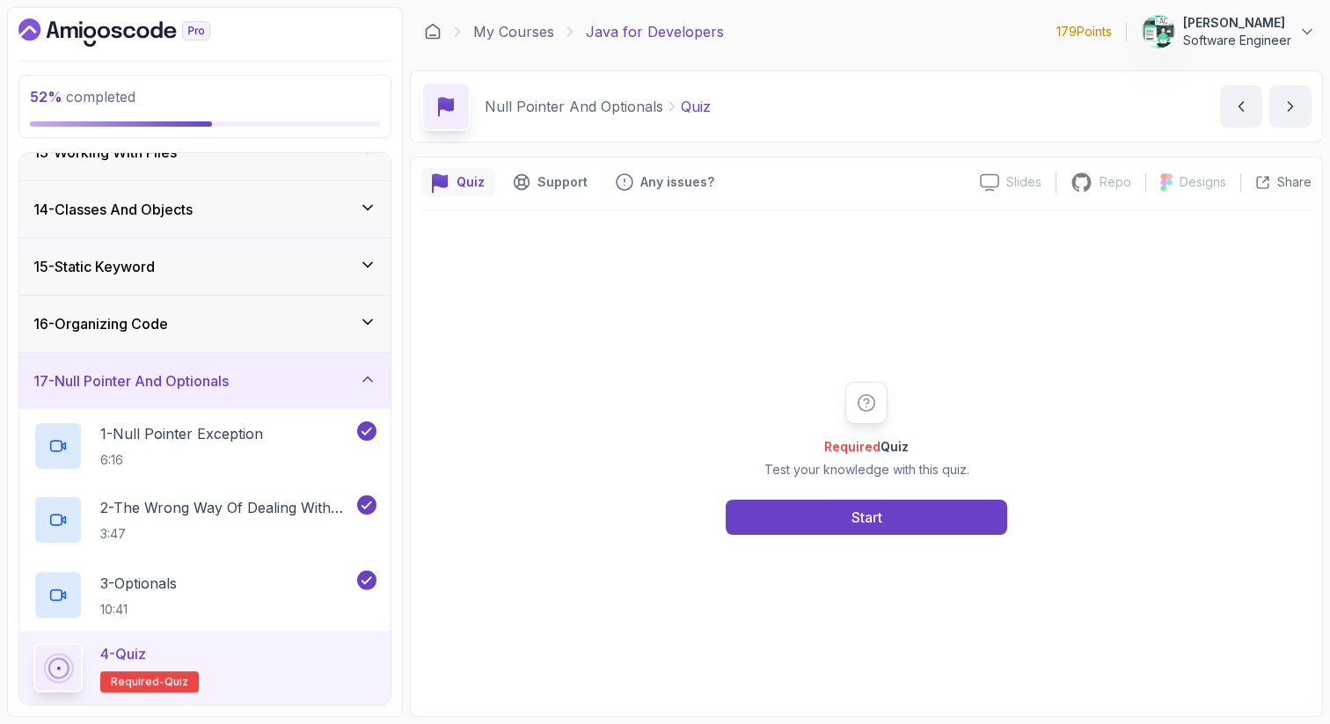
scroll to position [789, 0]
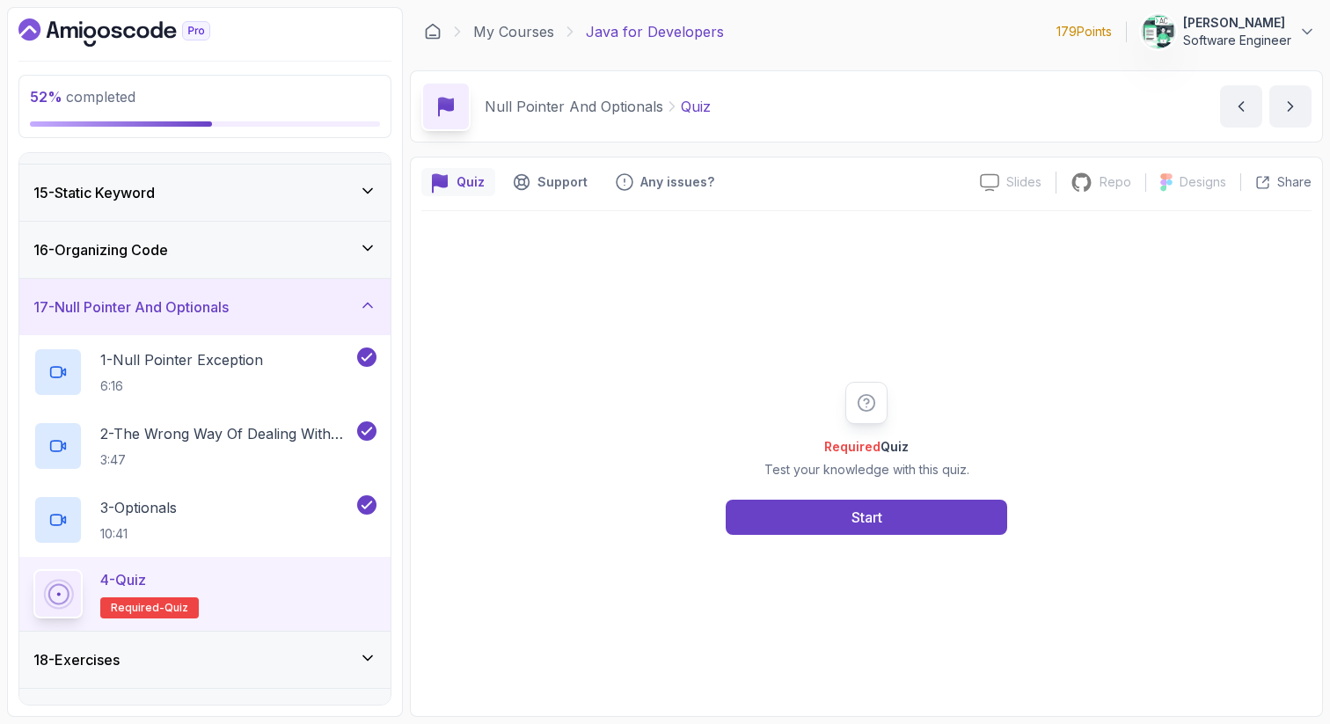
click at [258, 310] on div "17 - Null Pointer And Optionals" at bounding box center [204, 306] width 343 height 21
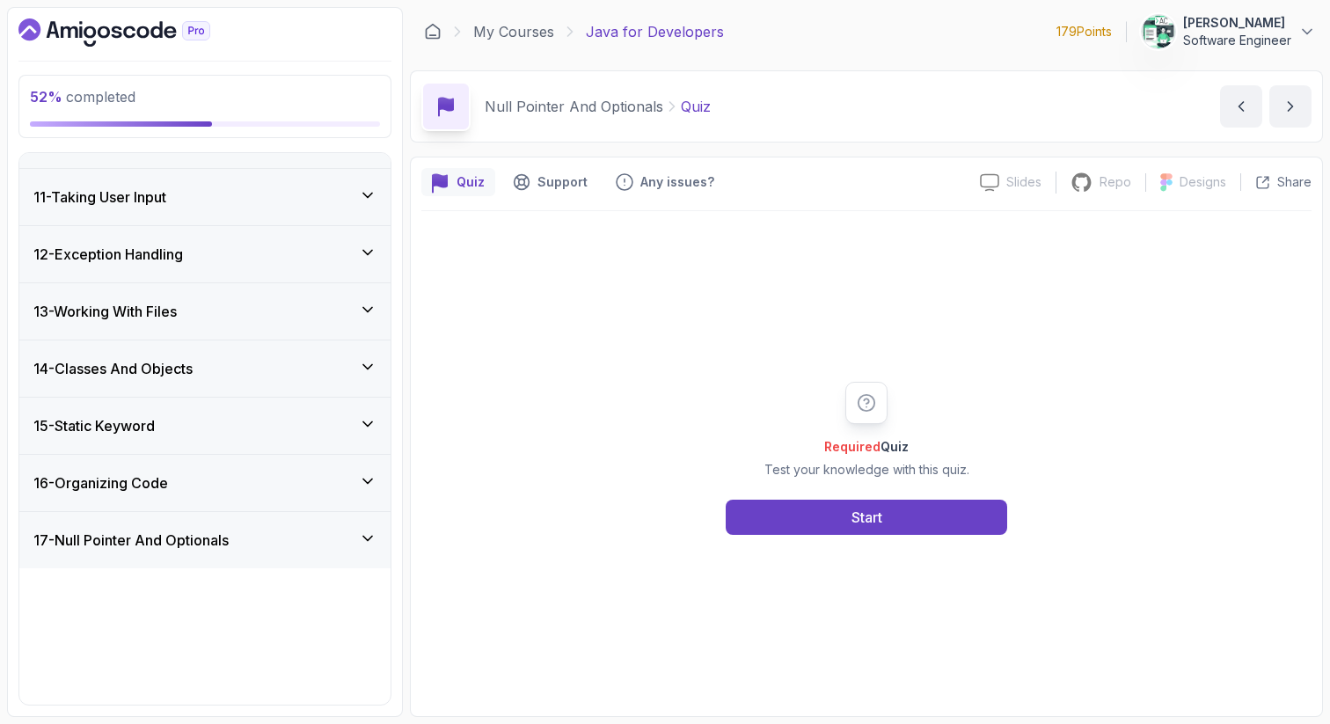
scroll to position [534, 0]
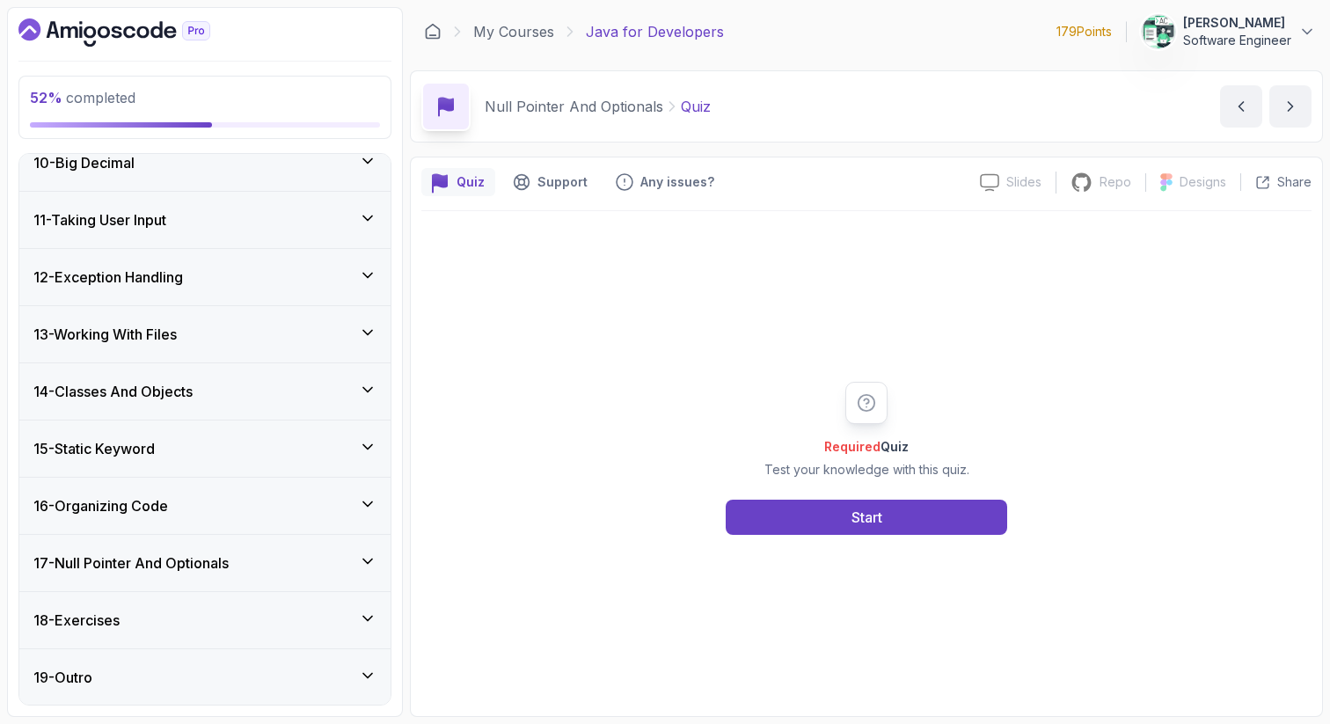
click at [238, 618] on div "18 - Exercises" at bounding box center [204, 620] width 343 height 21
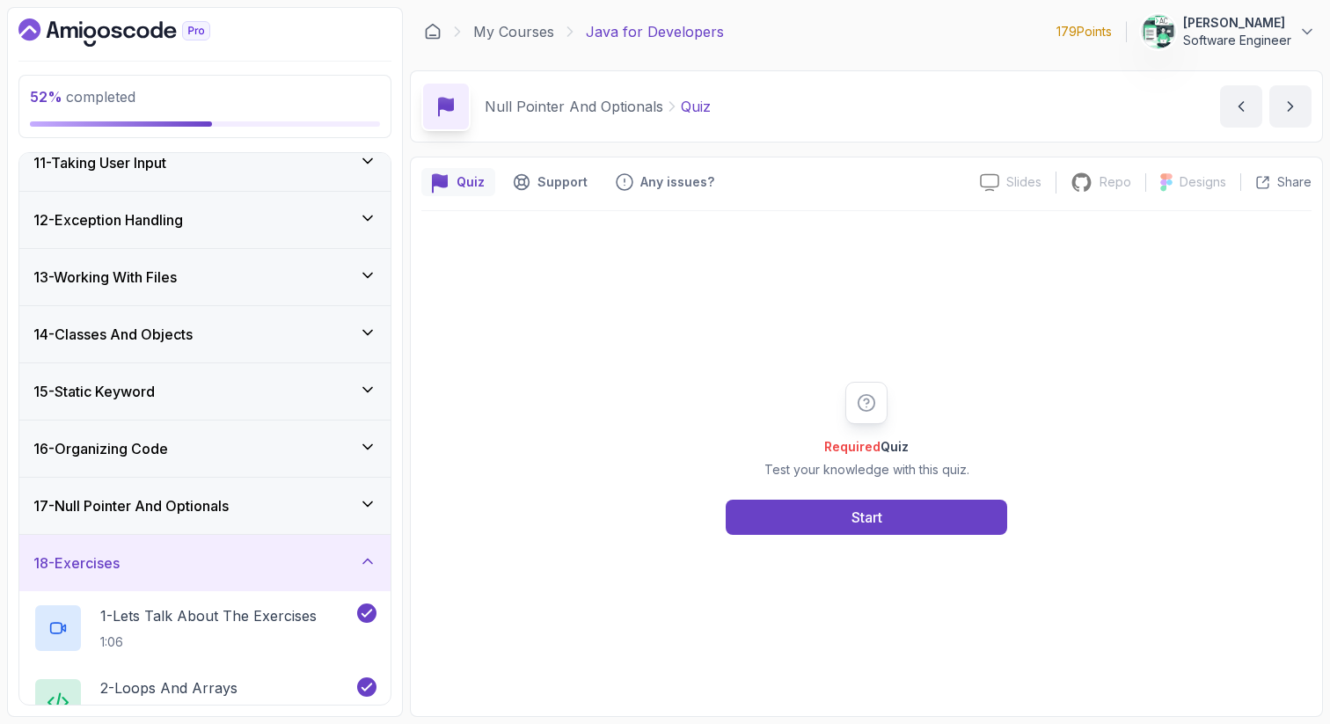
click at [250, 558] on div "18 - Exercises" at bounding box center [204, 562] width 343 height 21
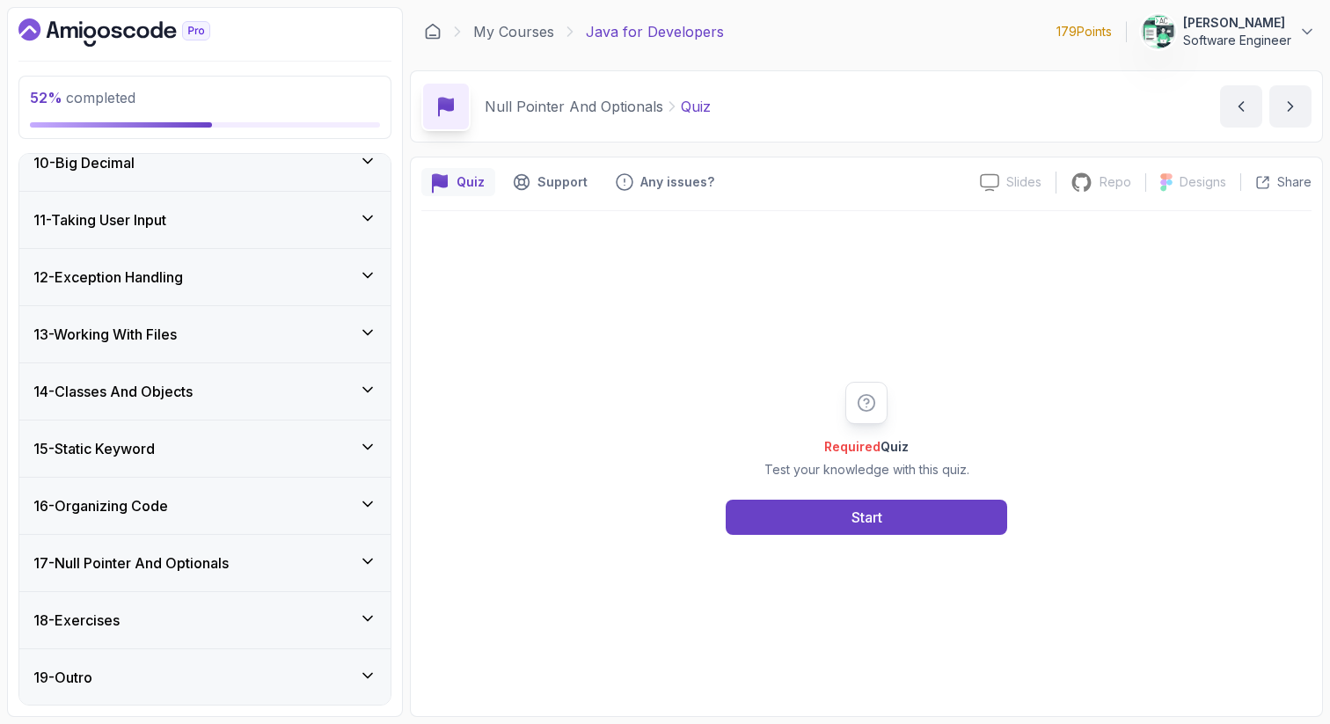
click at [310, 500] on div "16 - Organizing Code" at bounding box center [204, 505] width 343 height 21
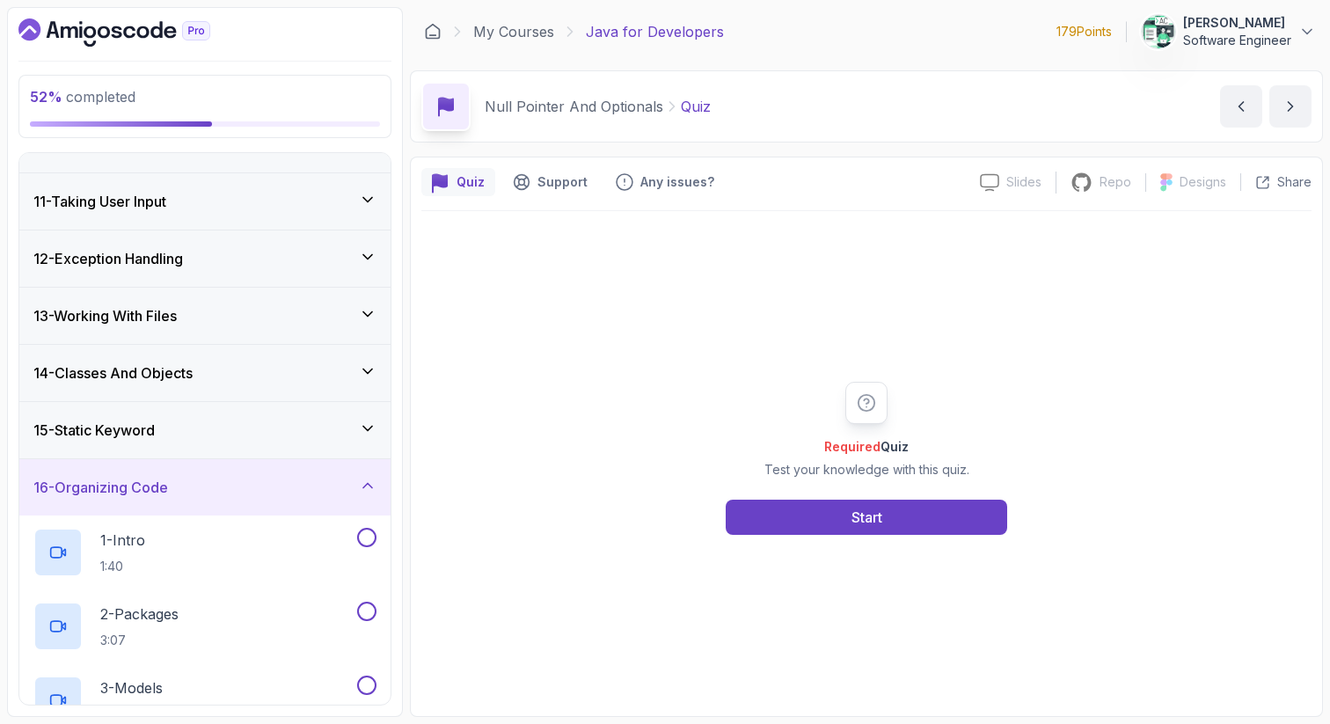
scroll to position [520, 0]
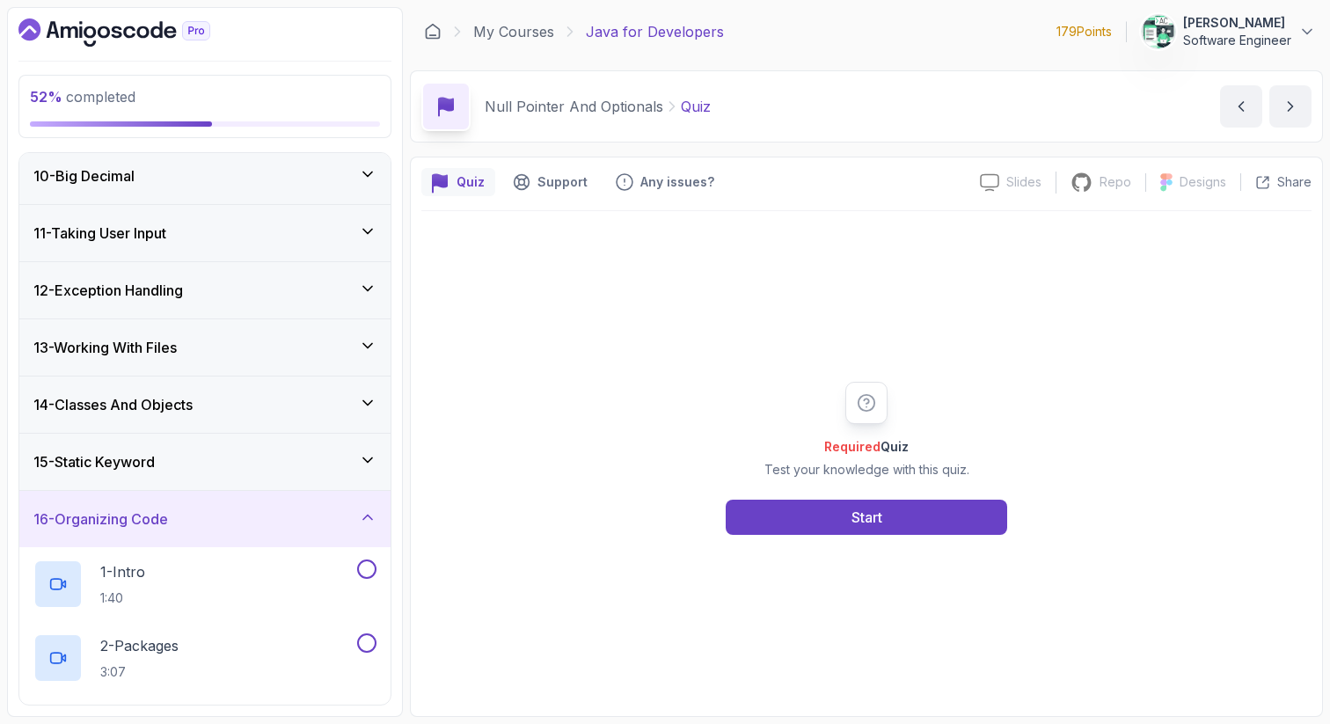
click at [282, 504] on div "16 - Organizing Code" at bounding box center [204, 519] width 371 height 56
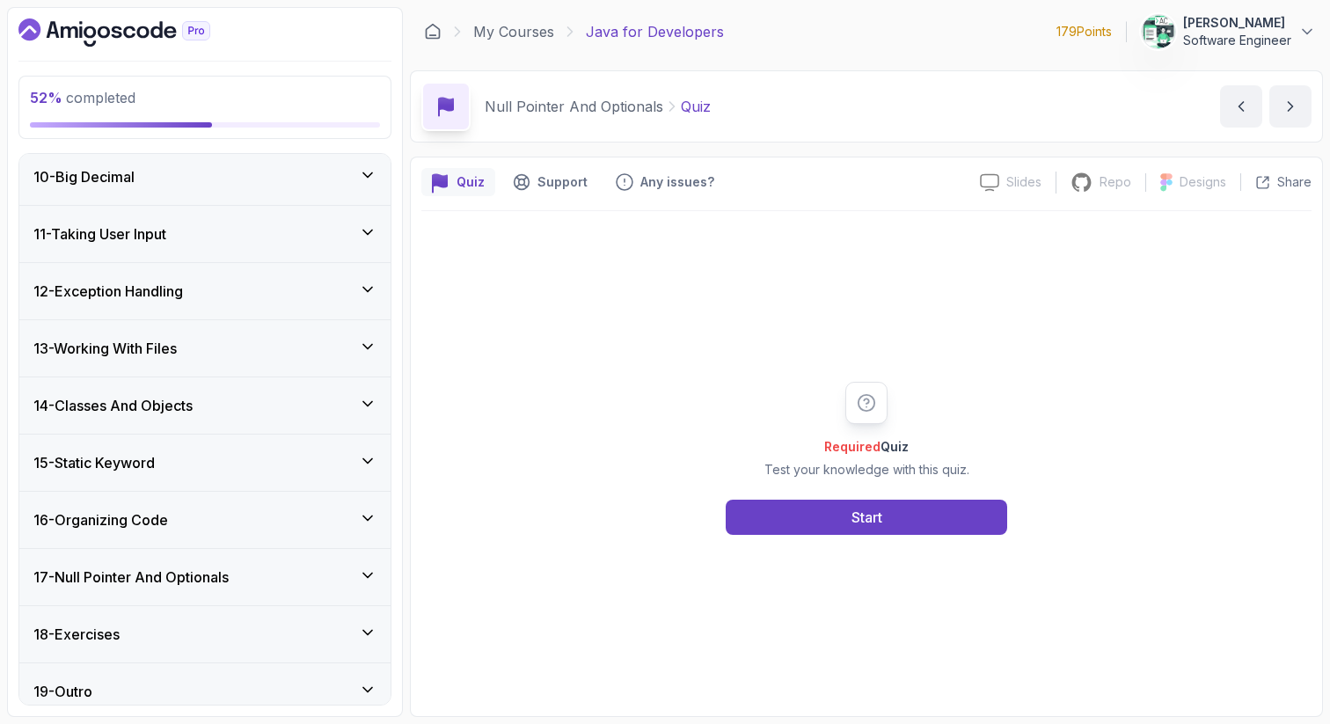
scroll to position [534, 0]
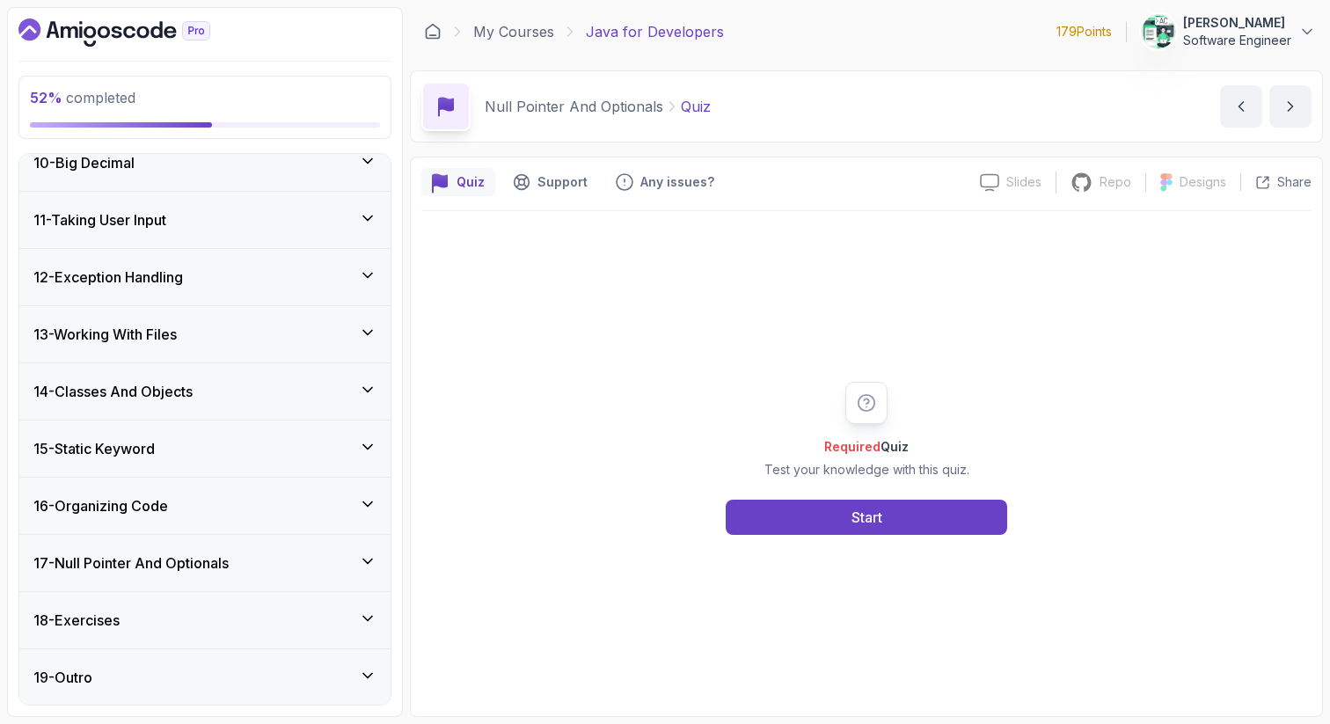
click at [251, 672] on div "19 - Outro" at bounding box center [204, 677] width 343 height 21
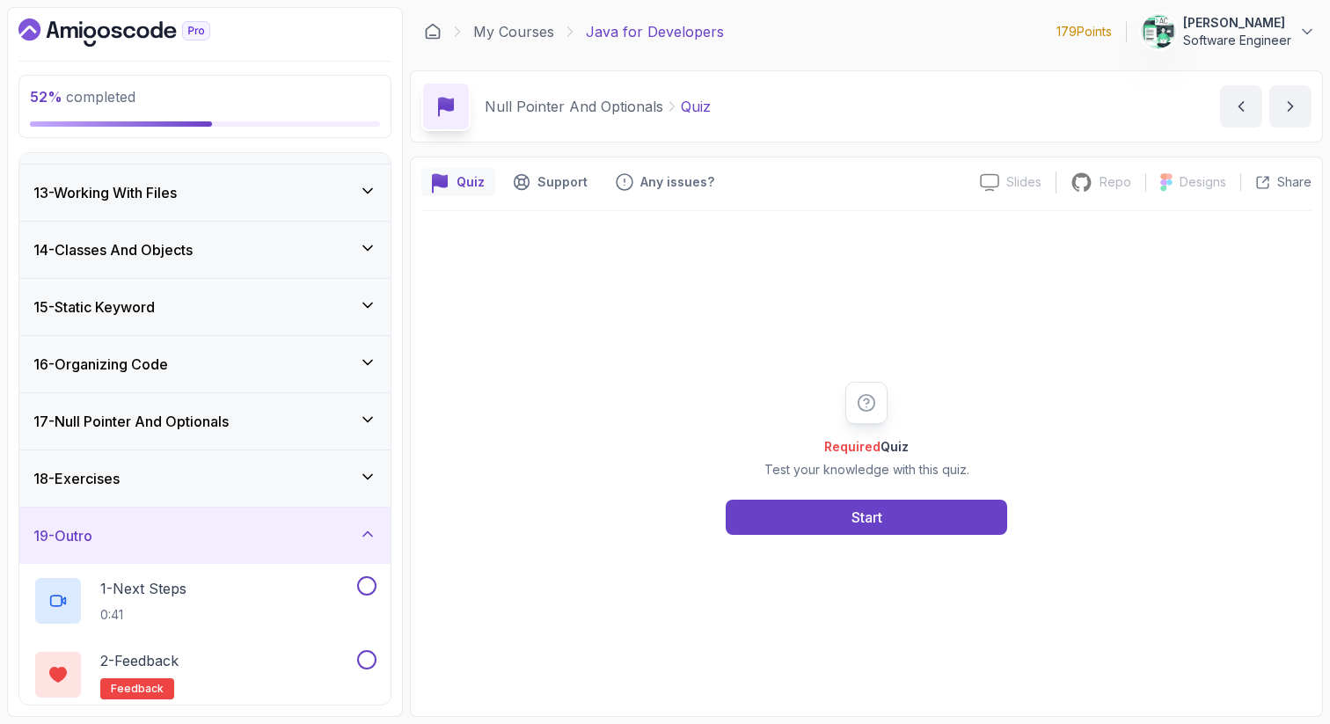
click at [291, 525] on div "19 - Outro" at bounding box center [204, 535] width 343 height 21
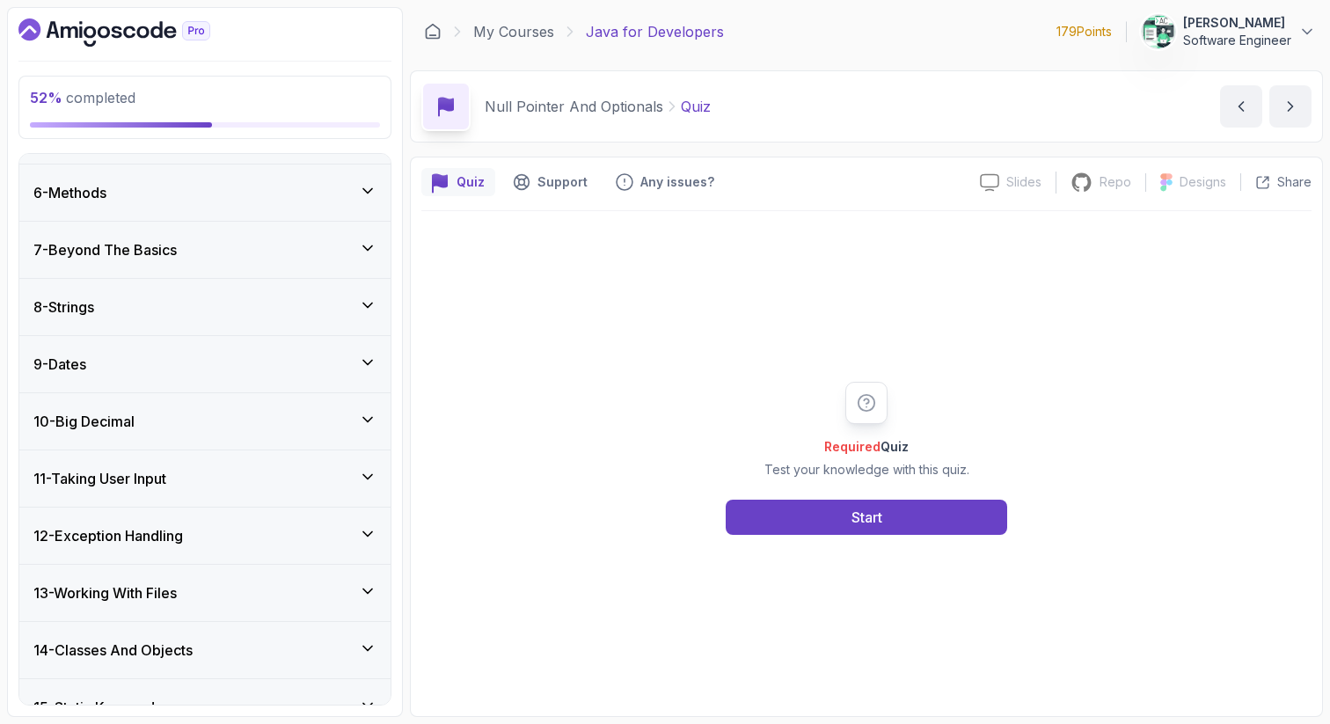
scroll to position [289, 0]
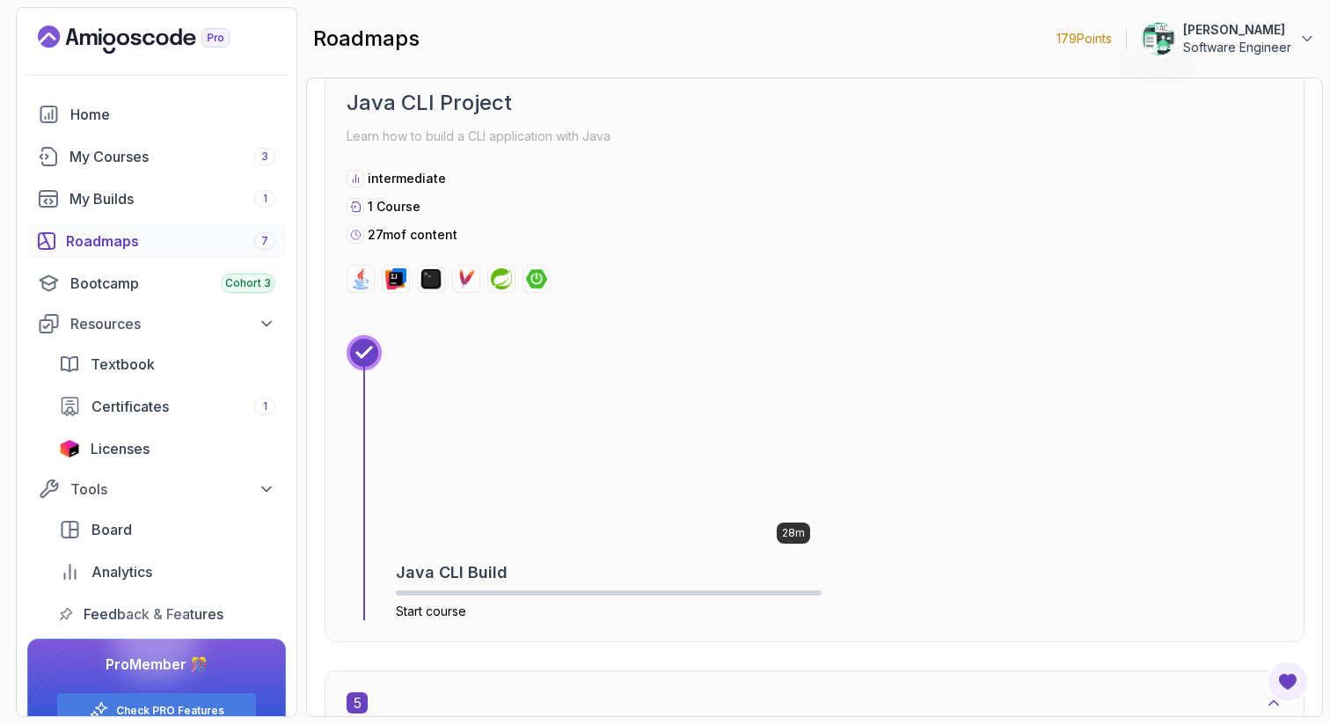
scroll to position [2705, 0]
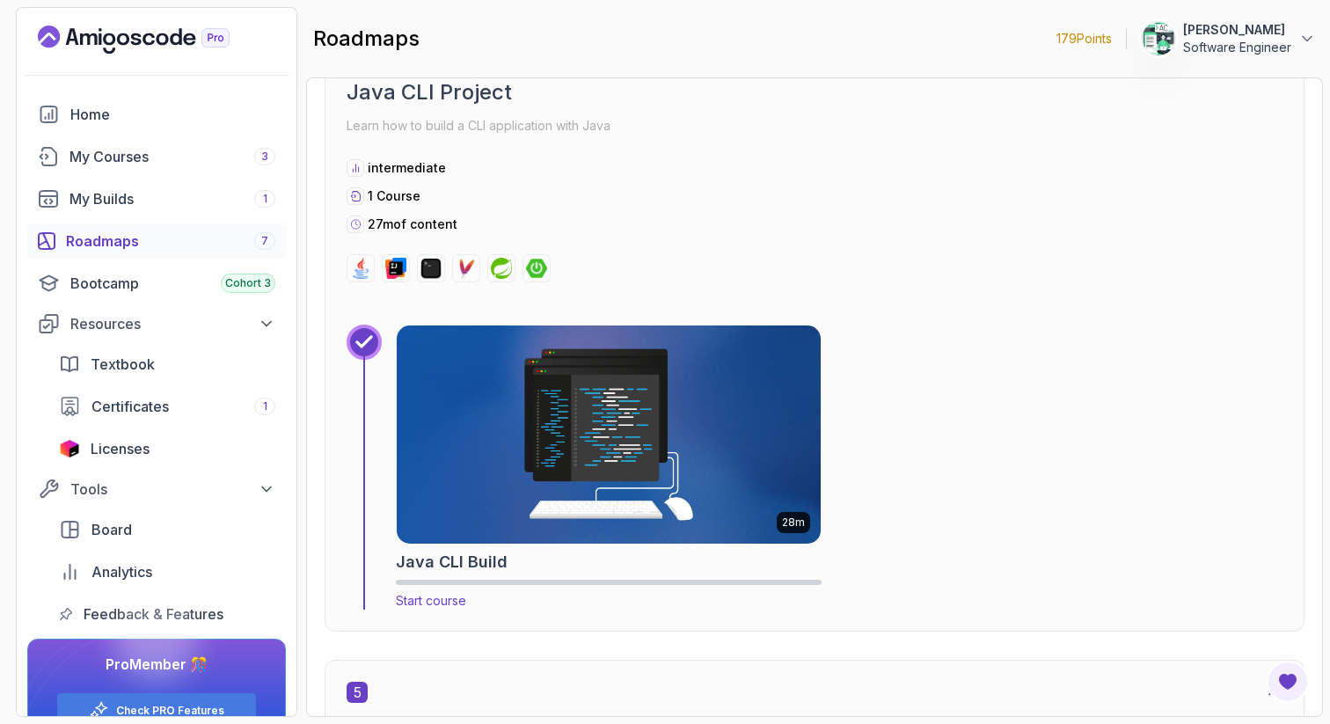
click at [520, 452] on img at bounding box center [608, 434] width 445 height 229
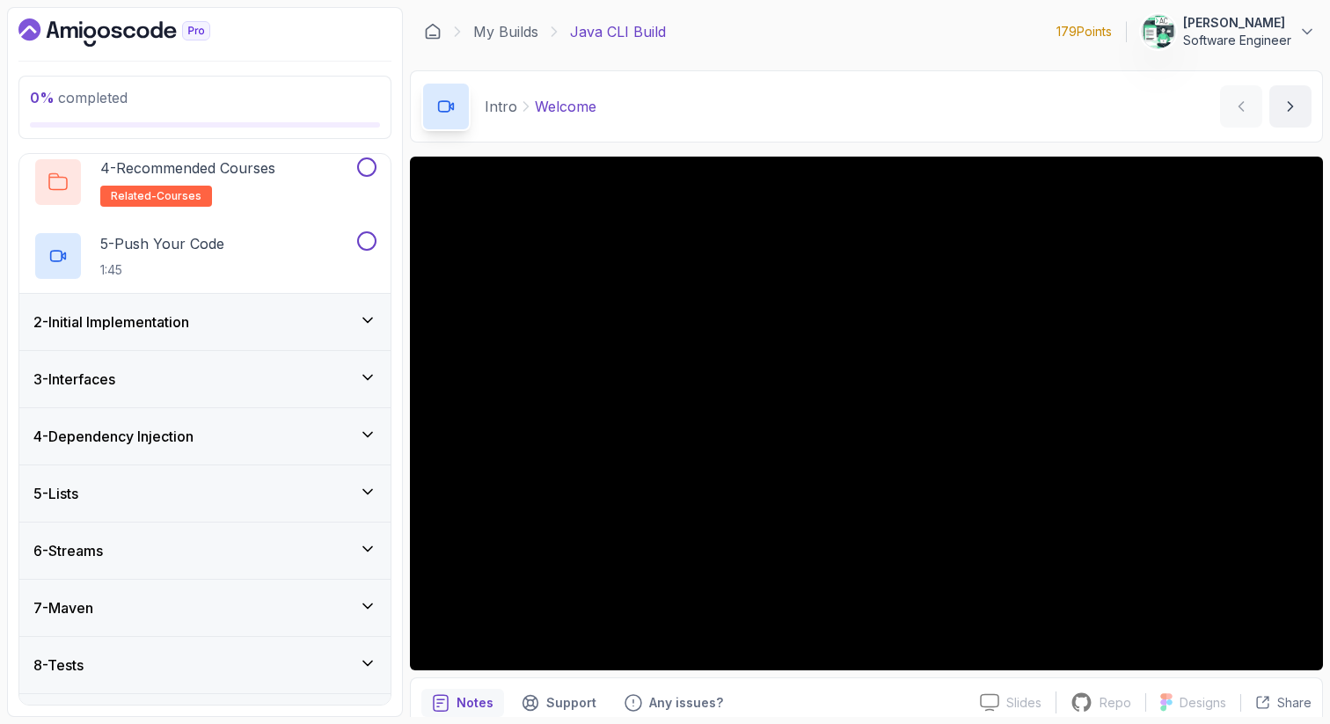
scroll to position [389, 0]
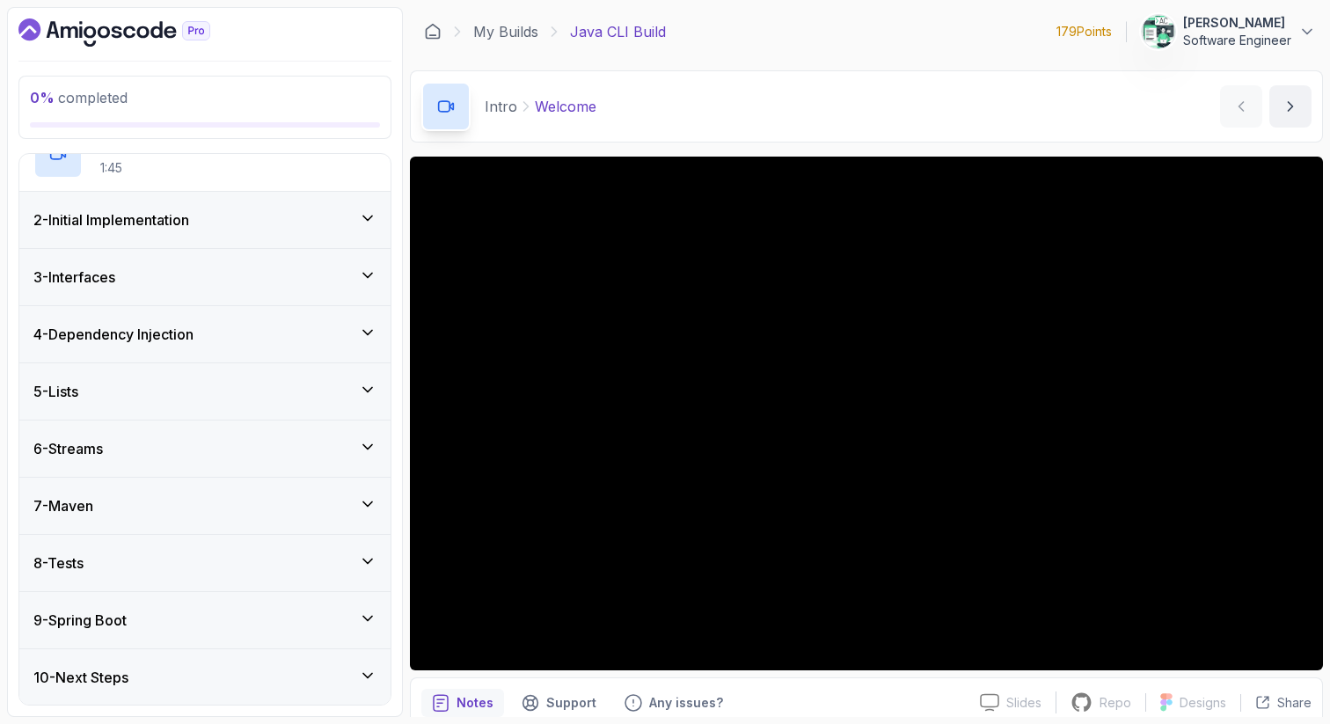
click at [204, 399] on div "5 - Lists" at bounding box center [204, 391] width 343 height 21
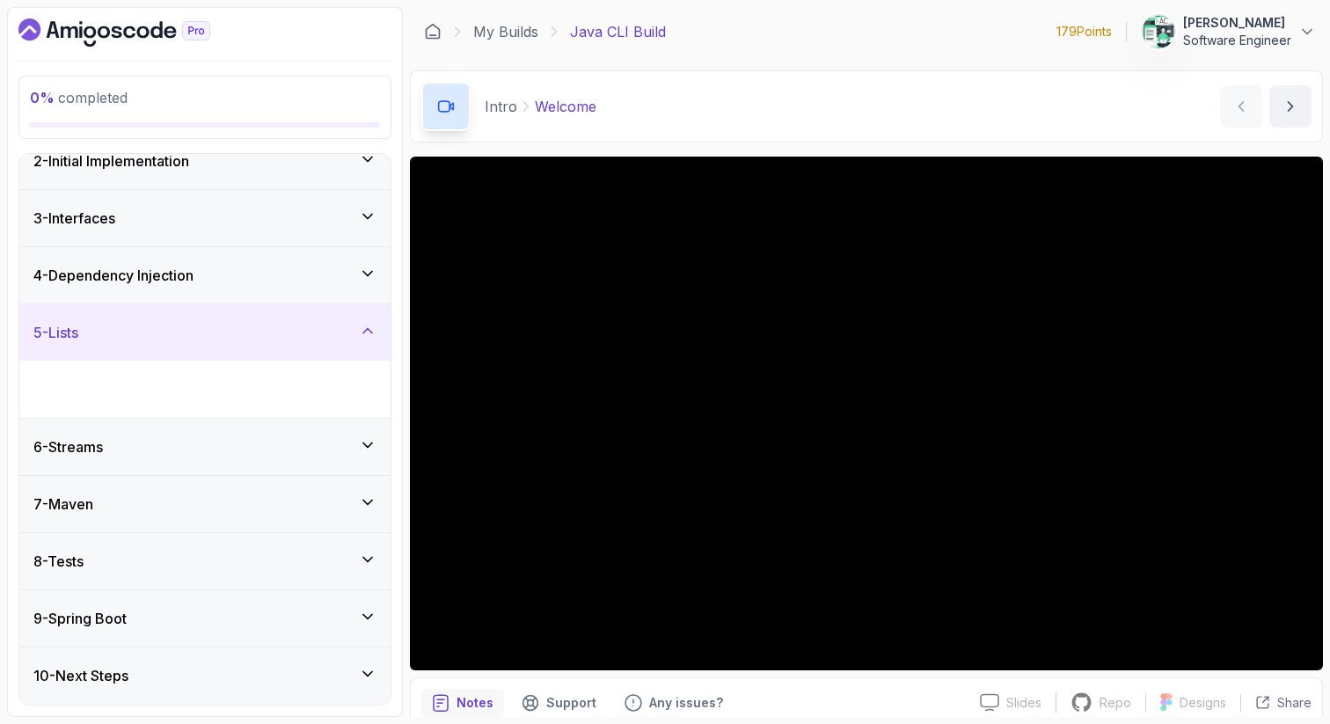
scroll to position [20, 0]
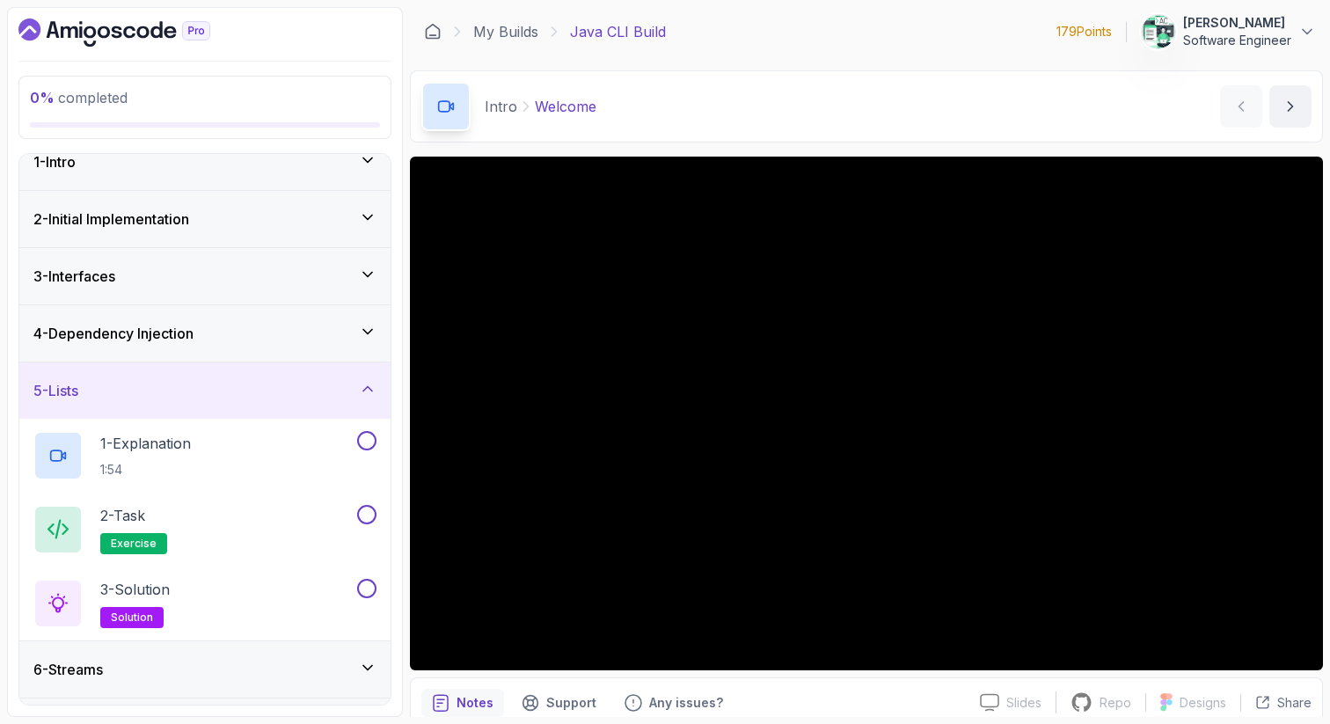
click at [204, 389] on div "5 - Lists" at bounding box center [204, 390] width 343 height 21
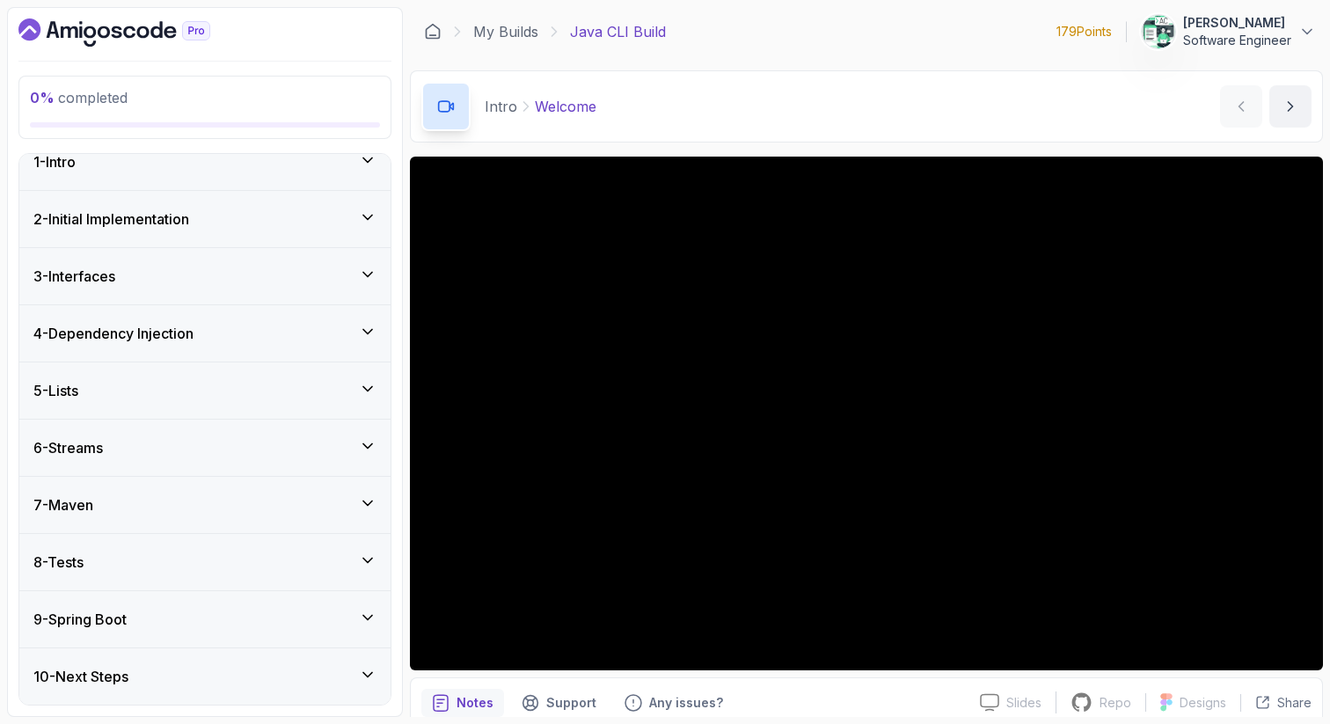
click at [181, 496] on div "7 - Maven" at bounding box center [204, 504] width 343 height 21
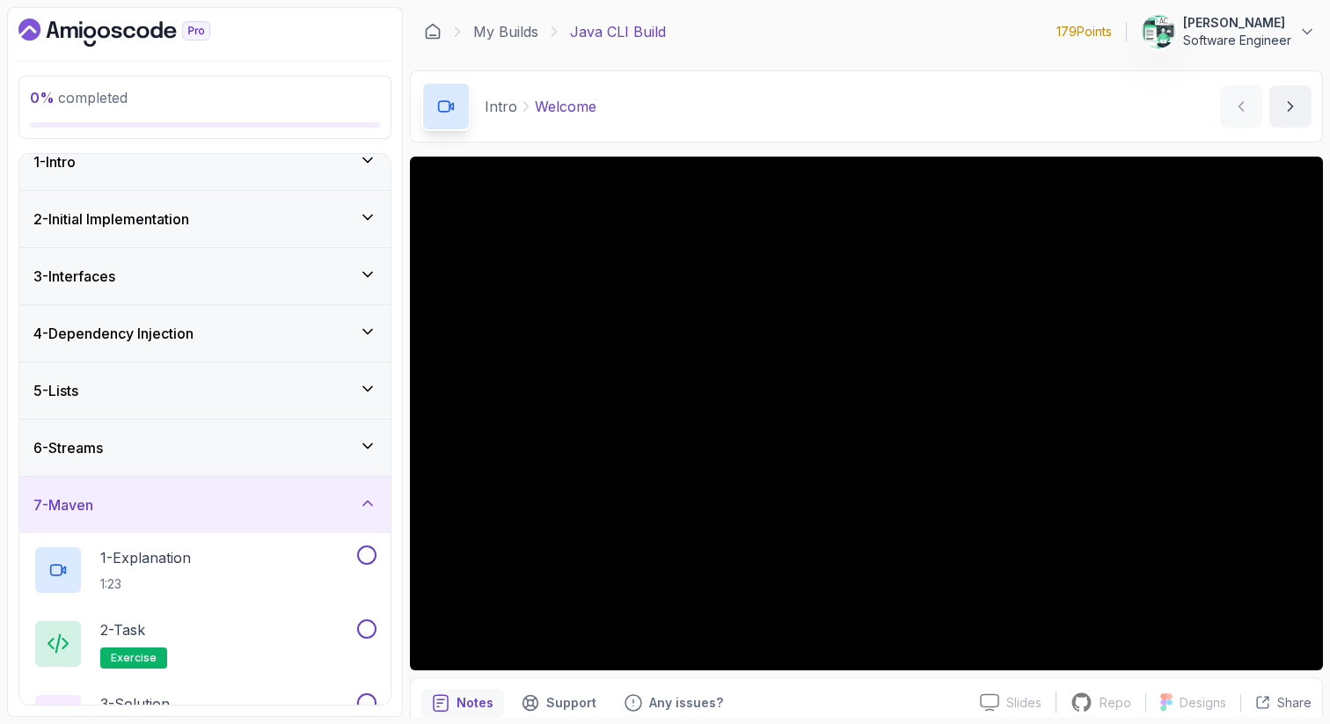
click at [181, 496] on div "7 - Maven" at bounding box center [204, 504] width 343 height 21
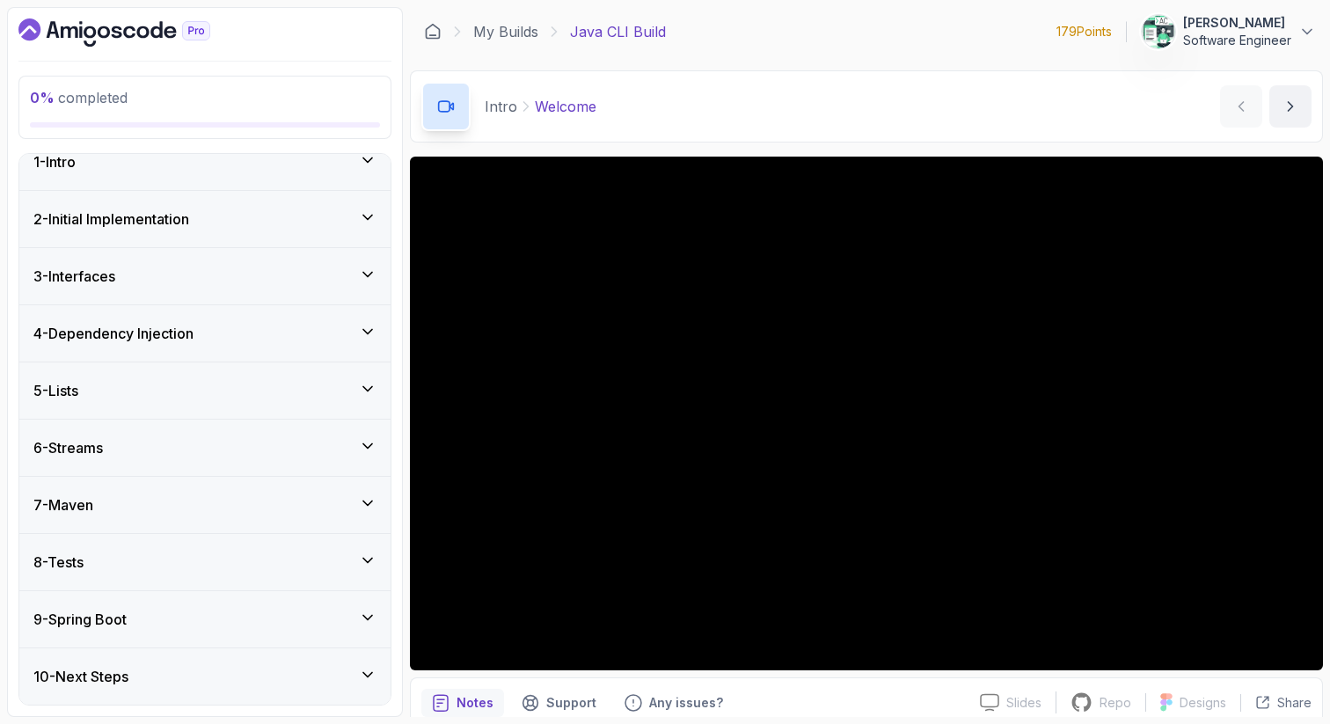
scroll to position [0, 0]
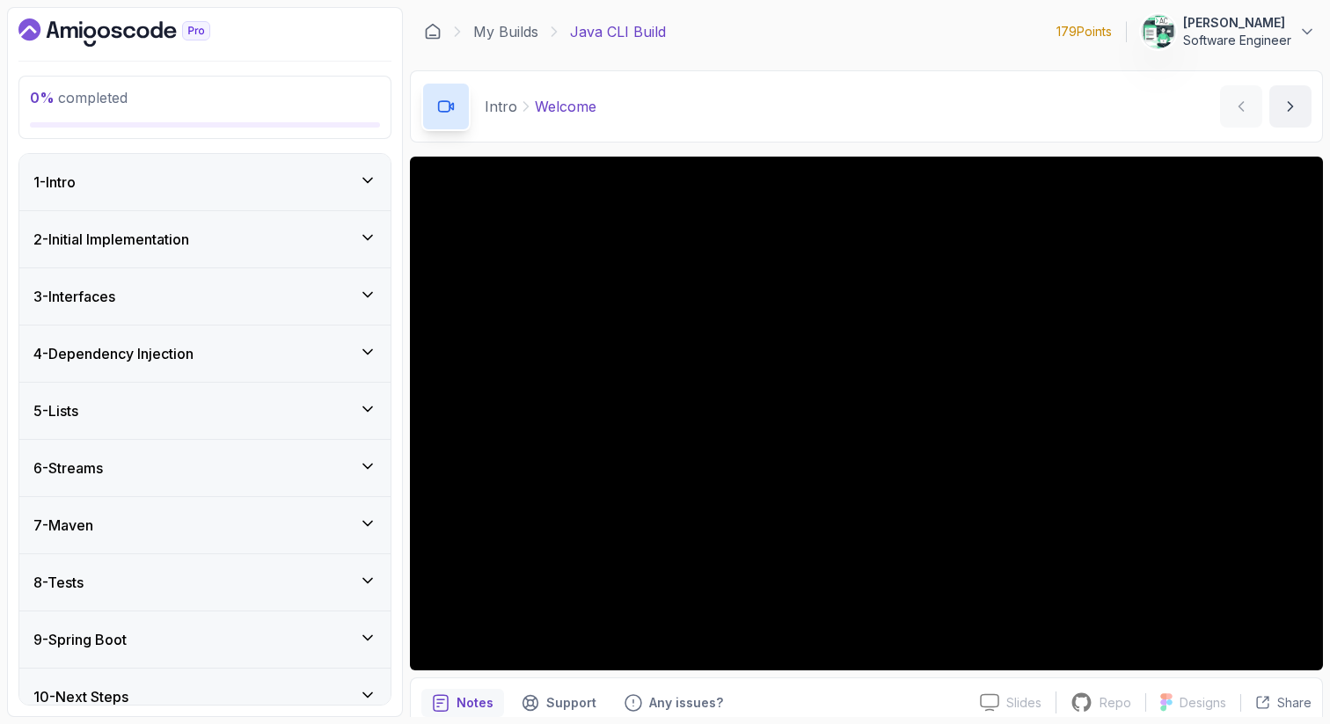
click at [214, 184] on div "1 - Intro" at bounding box center [204, 182] width 343 height 21
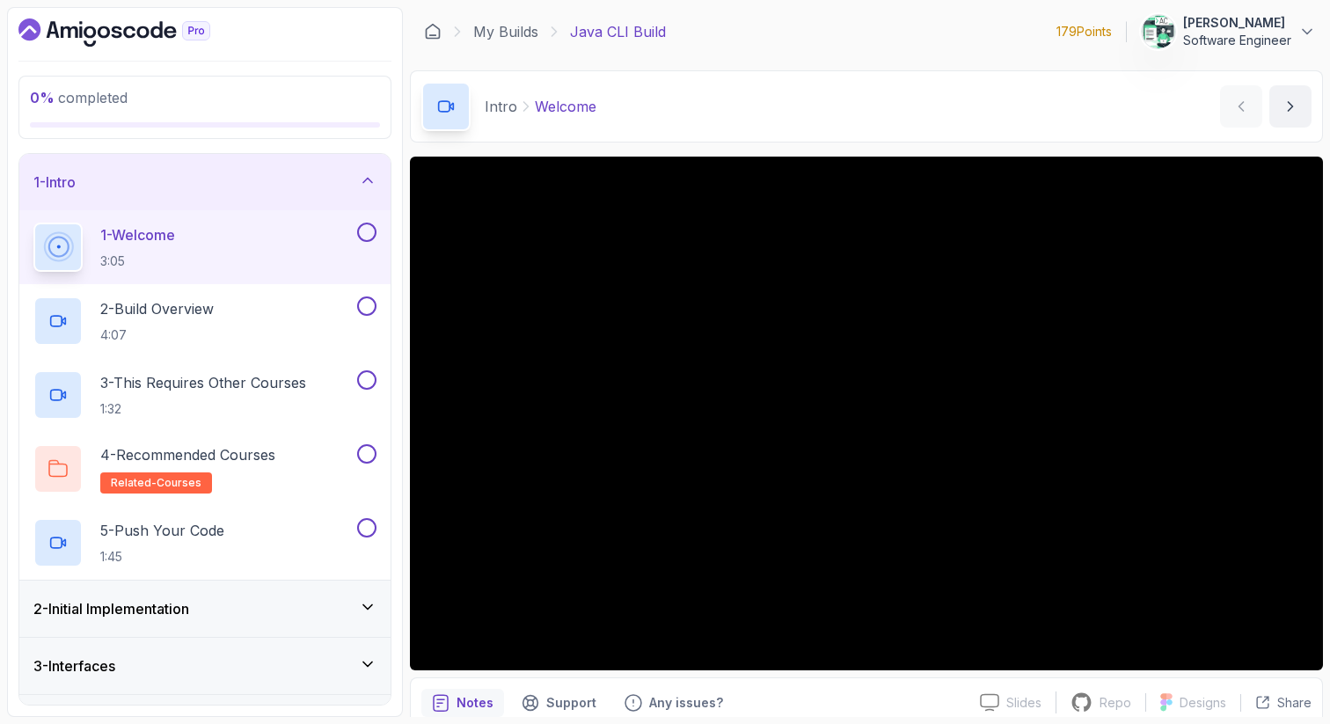
click at [367, 229] on button at bounding box center [366, 232] width 19 height 19
click at [308, 315] on div "2 - Build Overview 4:07" at bounding box center [193, 320] width 320 height 49
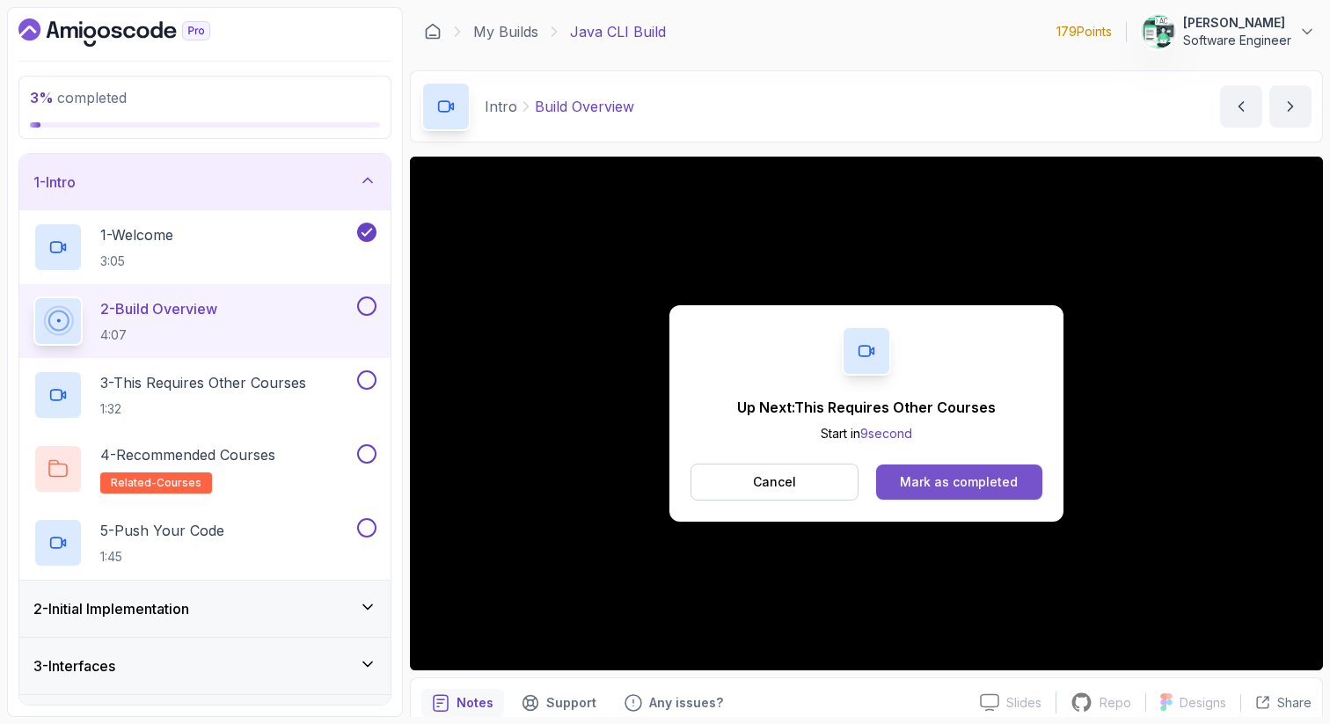
click at [948, 489] on div "Mark as completed" at bounding box center [959, 482] width 118 height 18
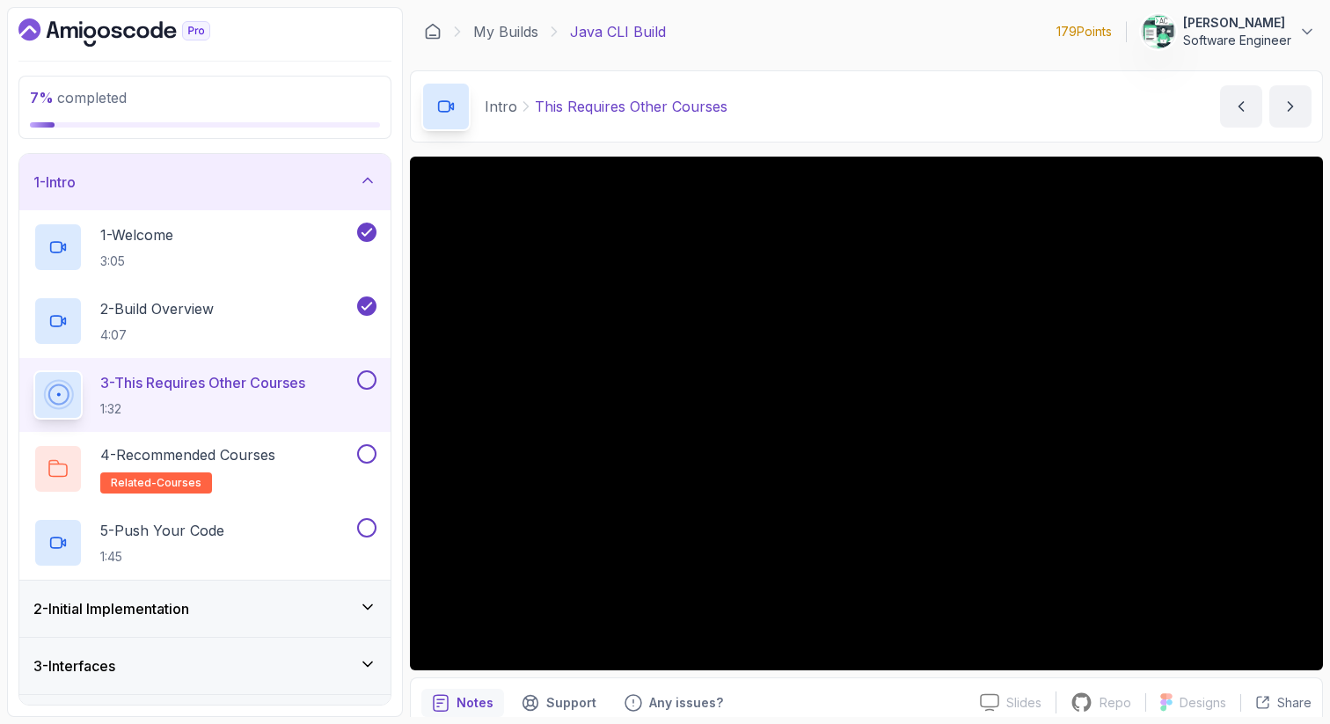
click at [367, 380] on button at bounding box center [366, 379] width 19 height 19
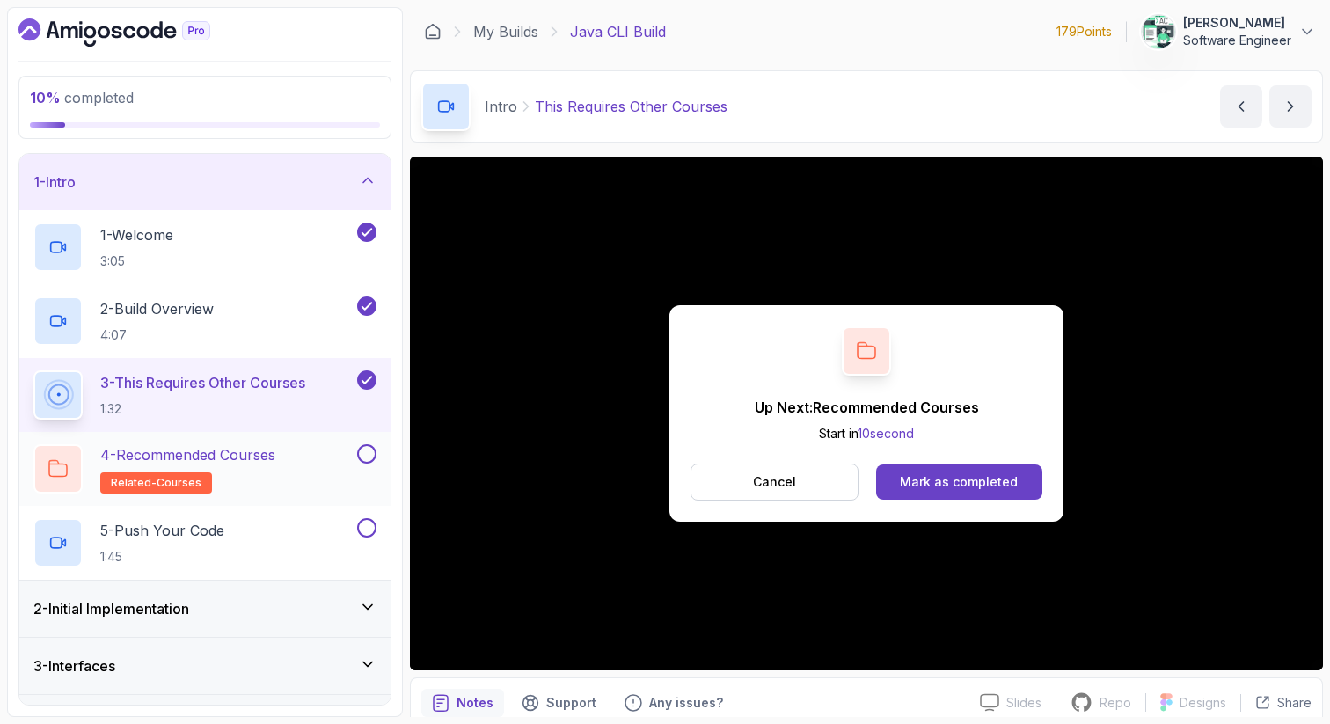
click at [303, 448] on div "4 - Recommended Courses related-courses" at bounding box center [193, 468] width 320 height 49
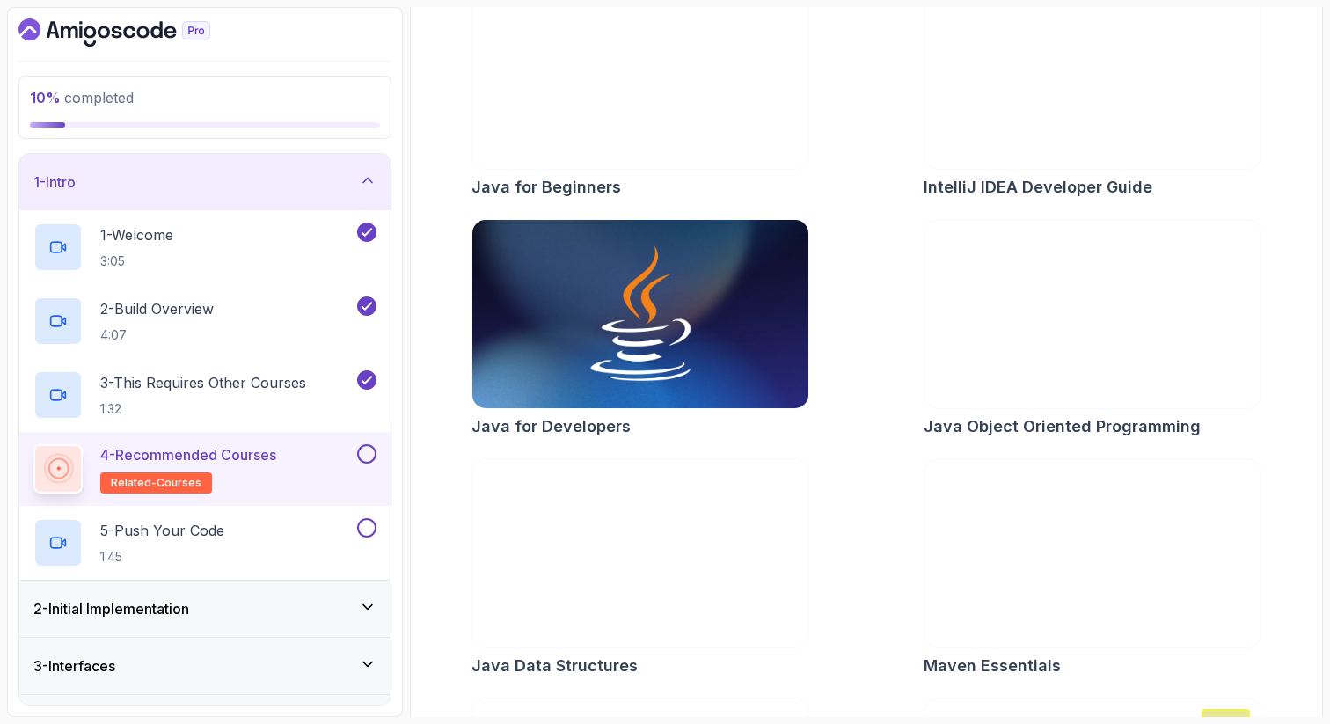
scroll to position [312, 0]
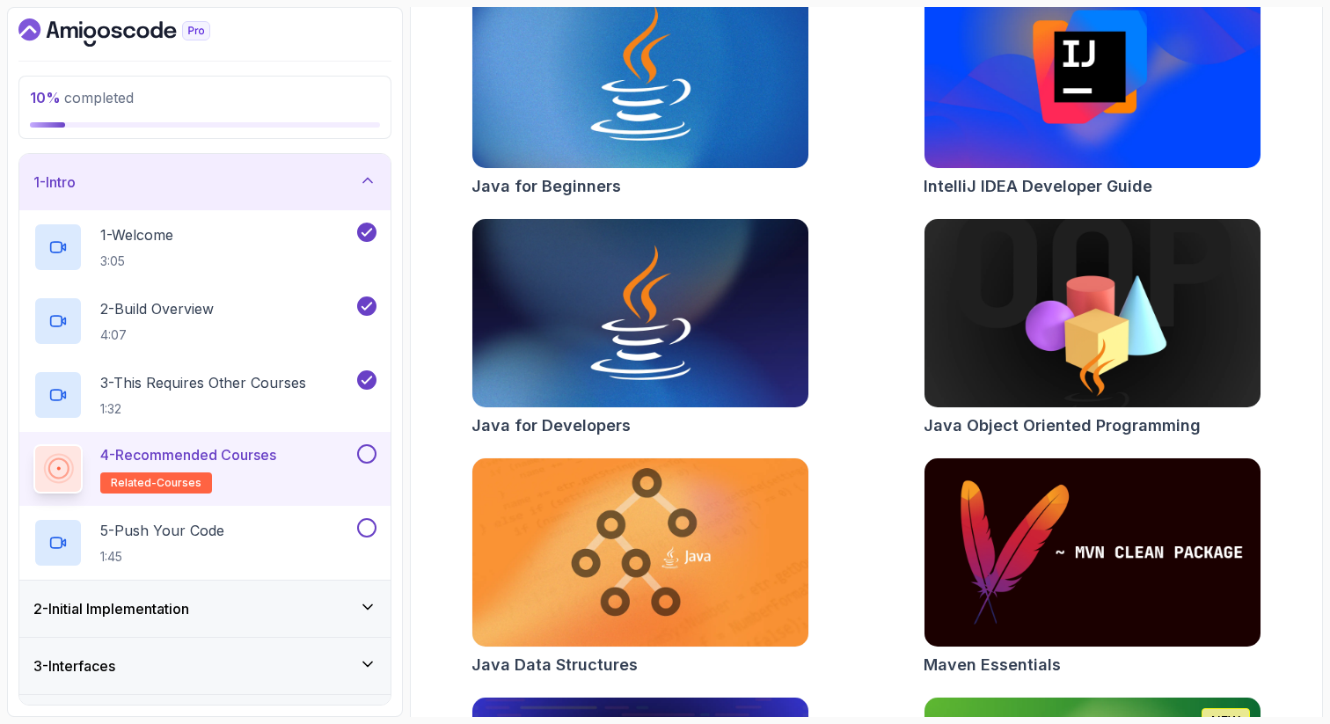
click at [363, 455] on button at bounding box center [366, 453] width 19 height 19
click at [308, 515] on div "5 - Push Your Code 1:45" at bounding box center [204, 543] width 371 height 74
click at [277, 526] on div "5 - Push Your Code 1:45" at bounding box center [193, 542] width 320 height 49
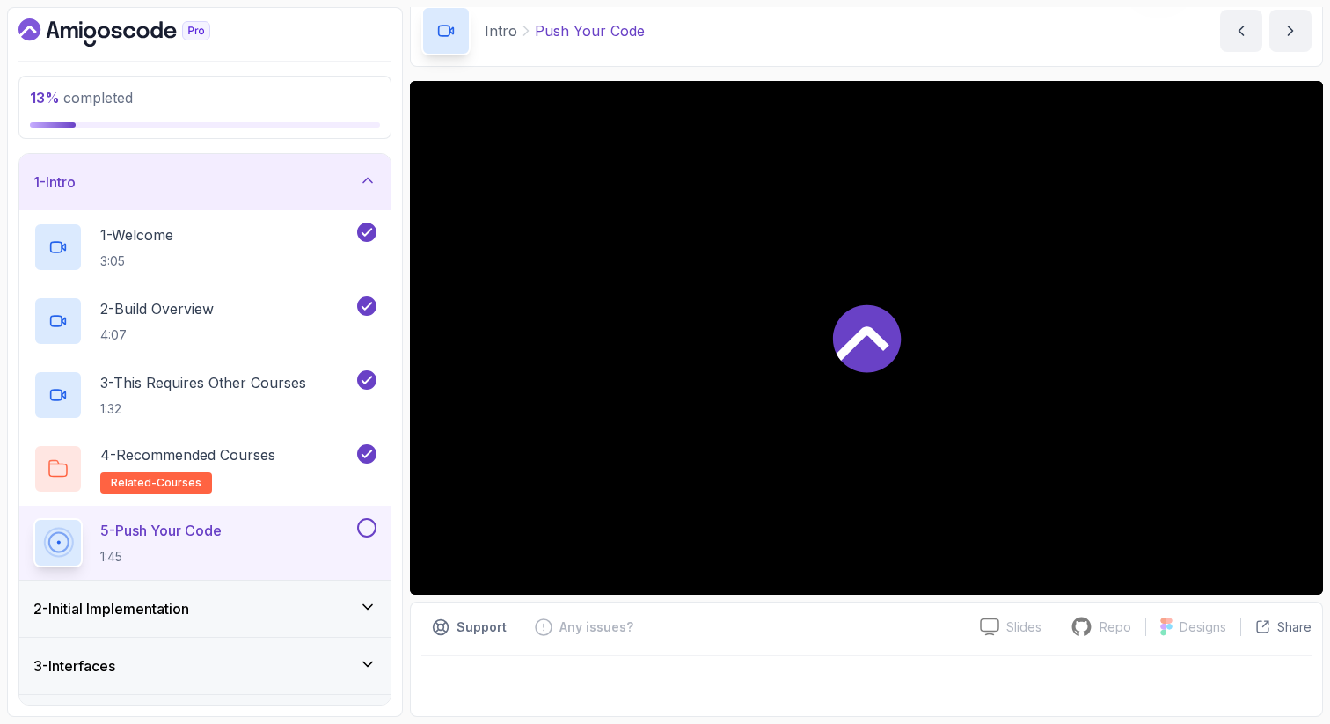
scroll to position [76, 0]
click at [377, 530] on div "5 - Push Your Code 1:45" at bounding box center [204, 543] width 371 height 74
click at [369, 526] on button at bounding box center [366, 527] width 19 height 19
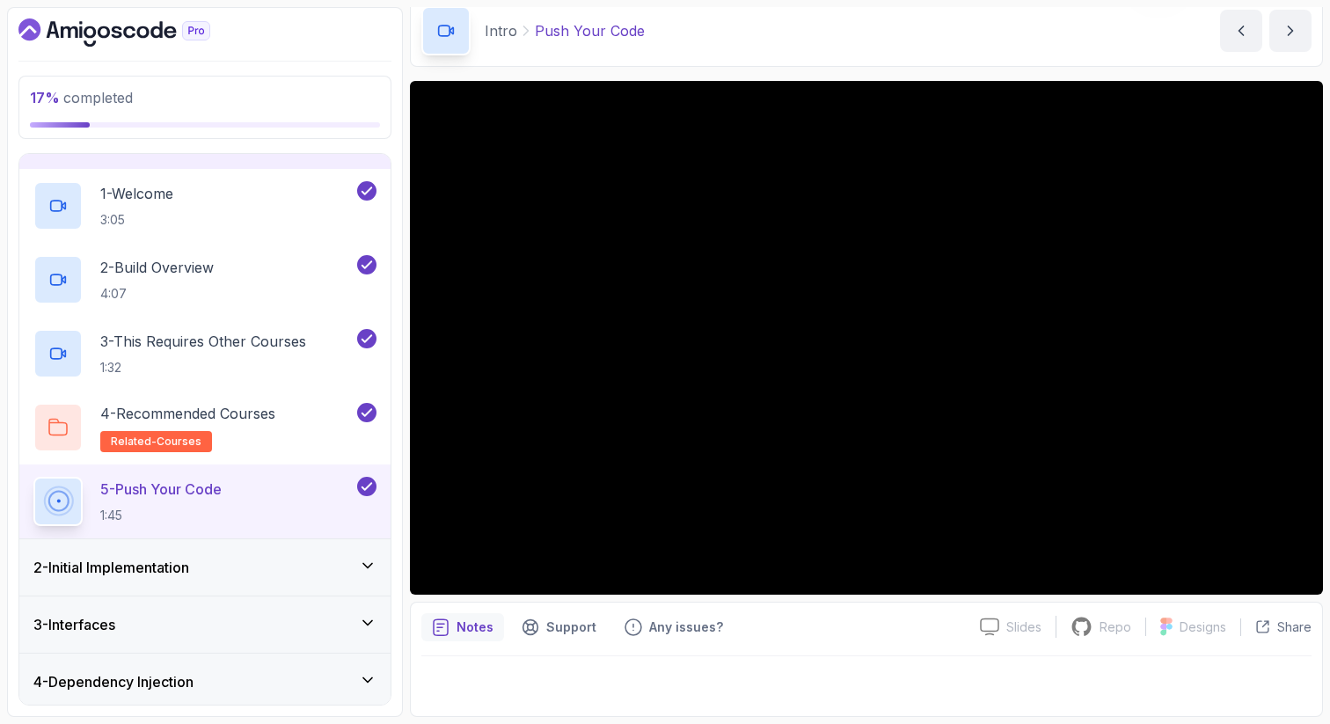
scroll to position [0, 0]
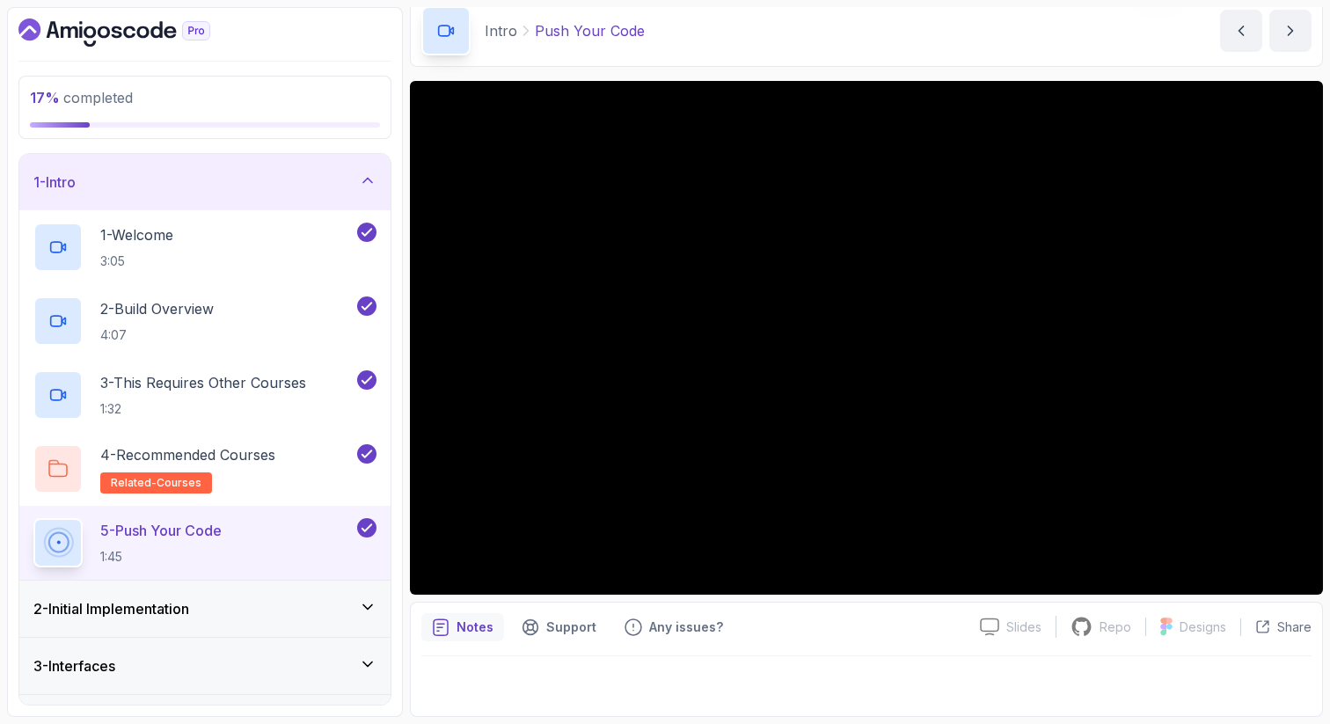
click at [296, 183] on div "1 - Intro" at bounding box center [204, 182] width 343 height 21
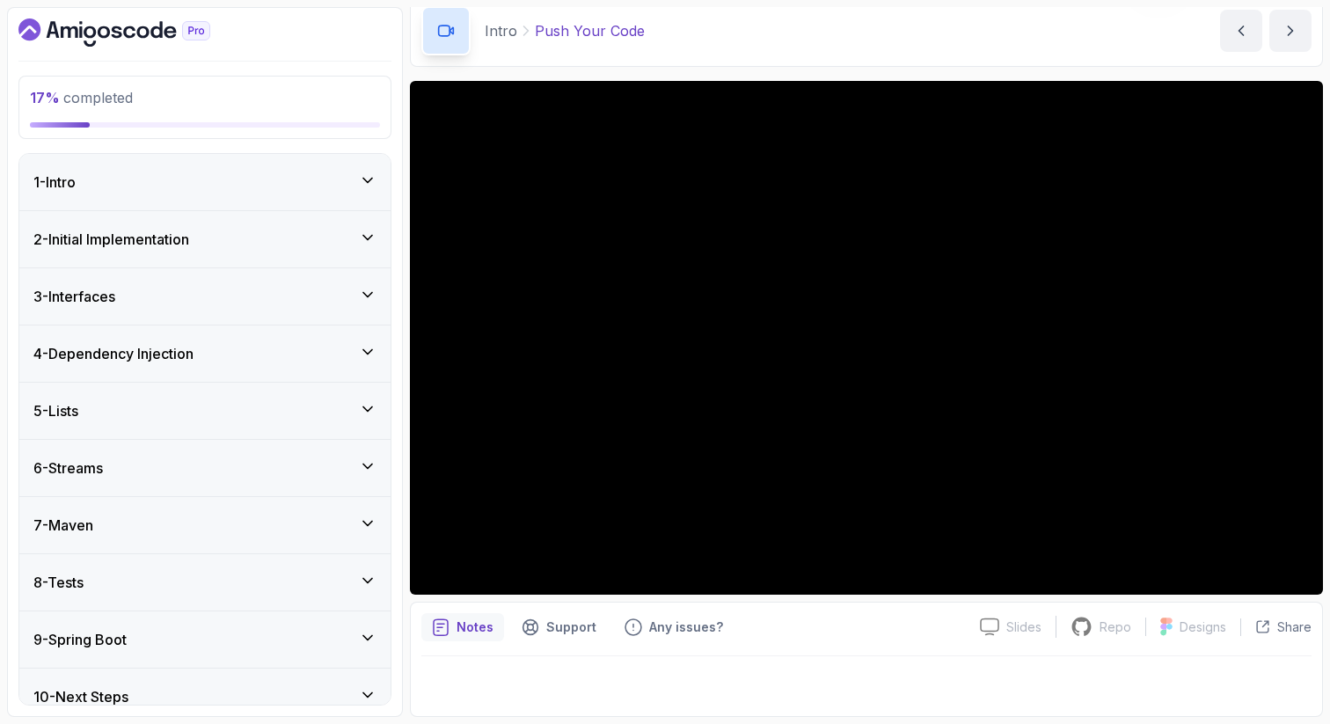
click at [281, 231] on div "2 - Initial Implementation" at bounding box center [204, 239] width 343 height 21
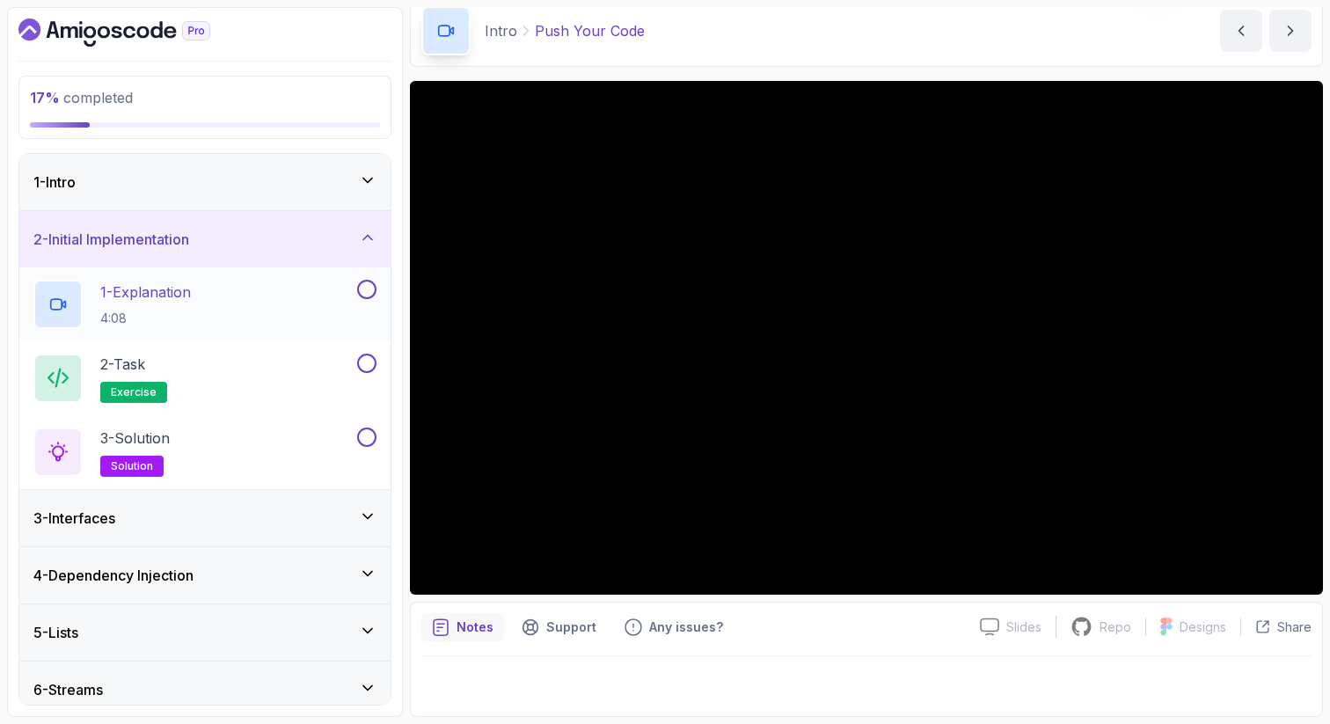
click at [253, 294] on div "1 - Explanation 4:08" at bounding box center [193, 304] width 320 height 49
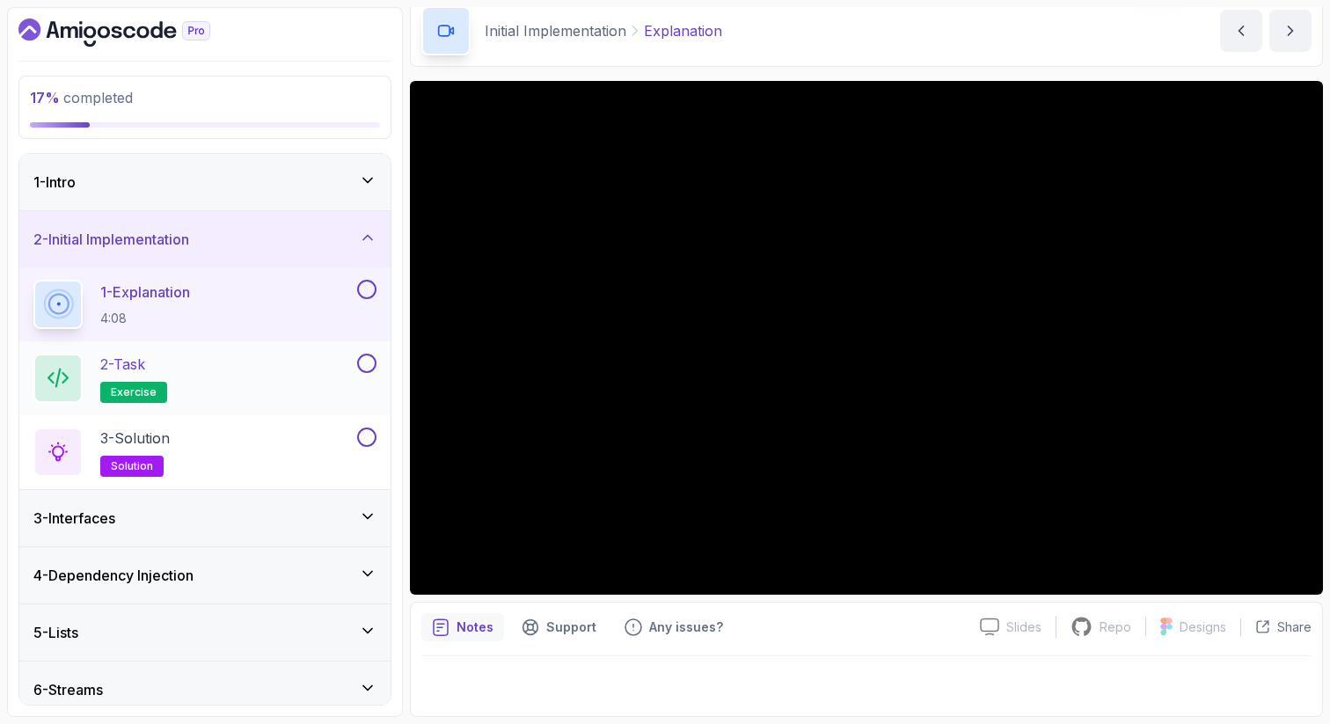
click at [245, 384] on div "2 - Task exercise" at bounding box center [193, 378] width 320 height 49
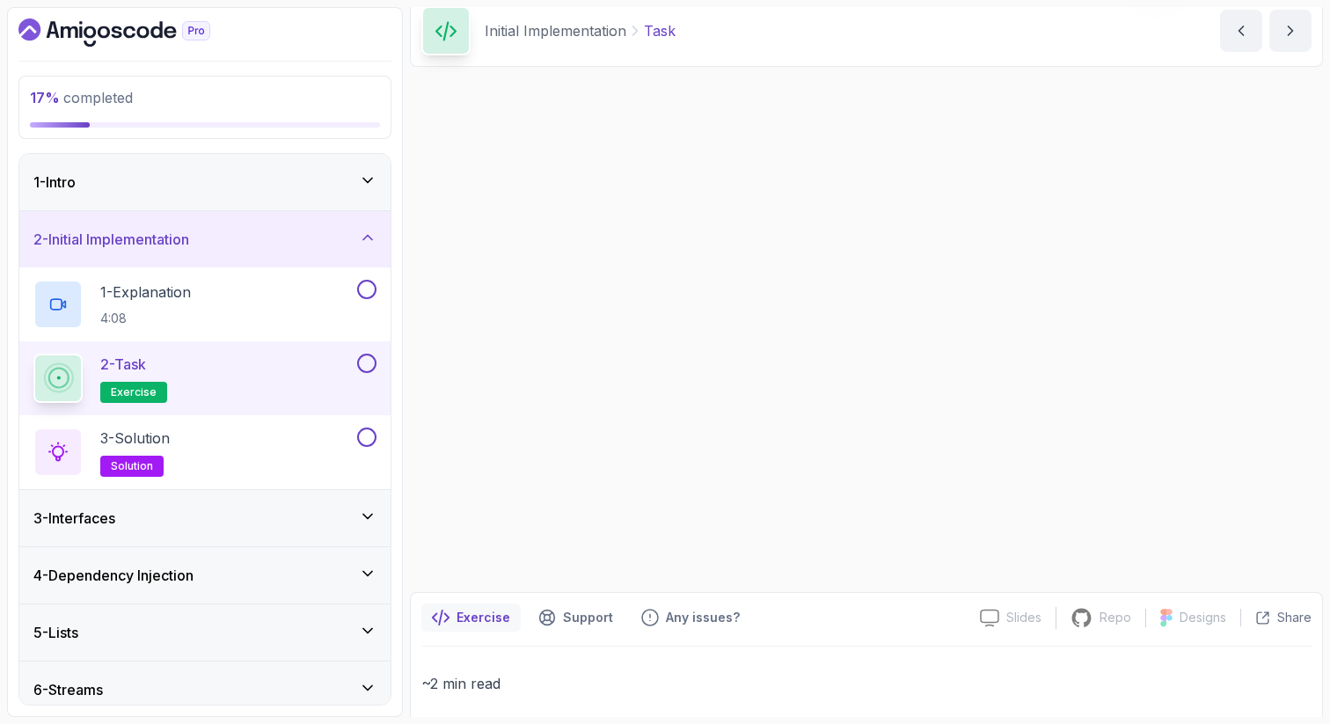
scroll to position [74, 0]
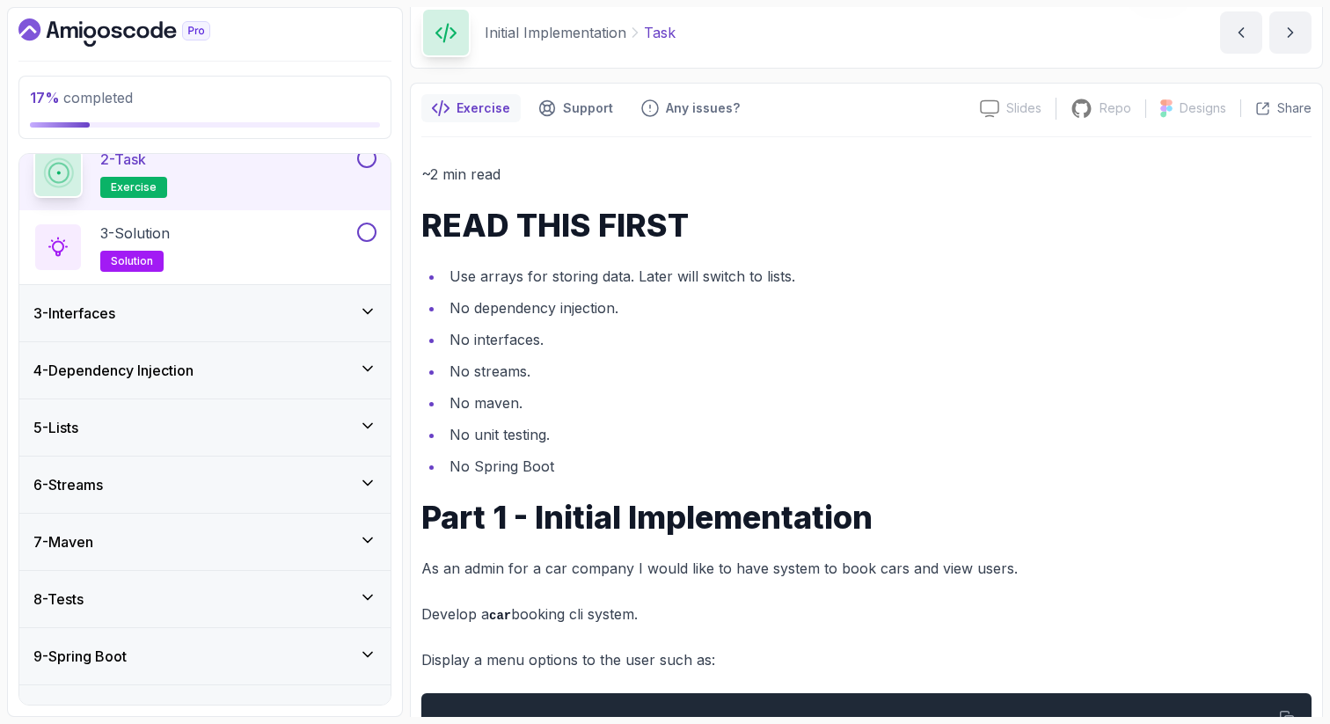
click at [302, 288] on div "3 - Interfaces" at bounding box center [204, 313] width 371 height 56
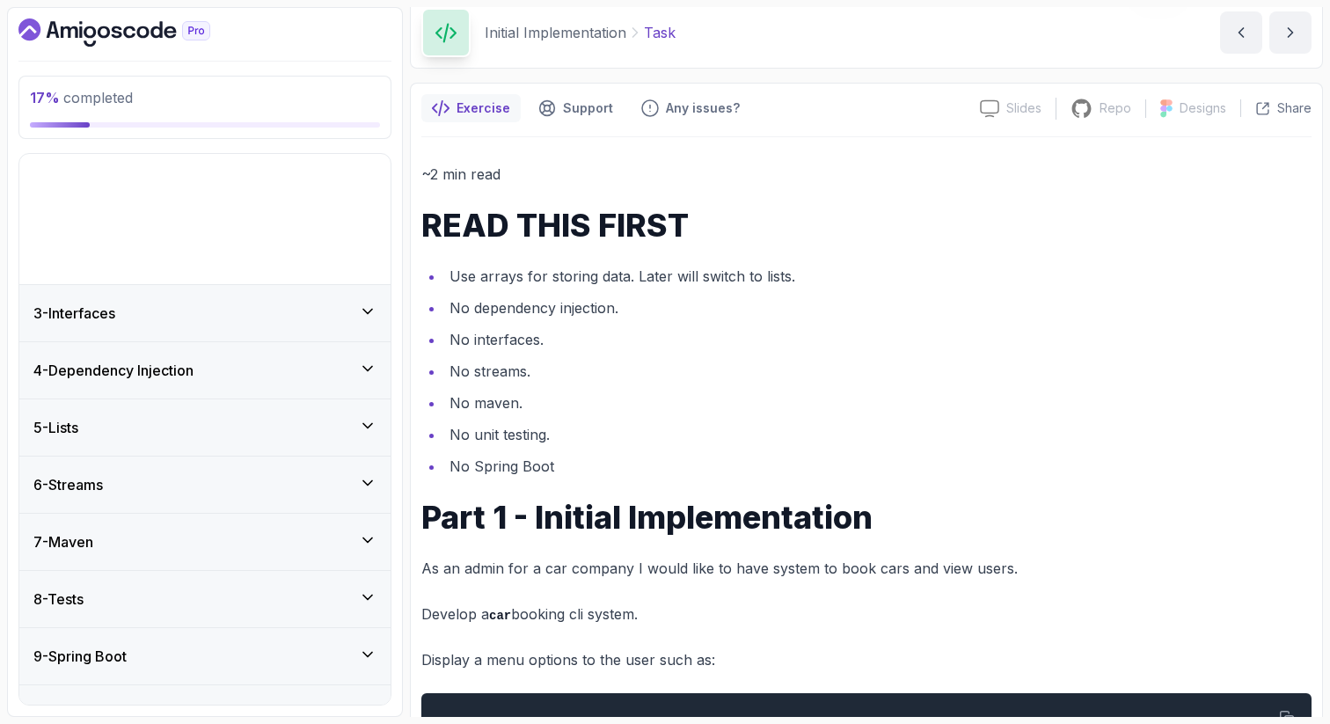
scroll to position [20, 0]
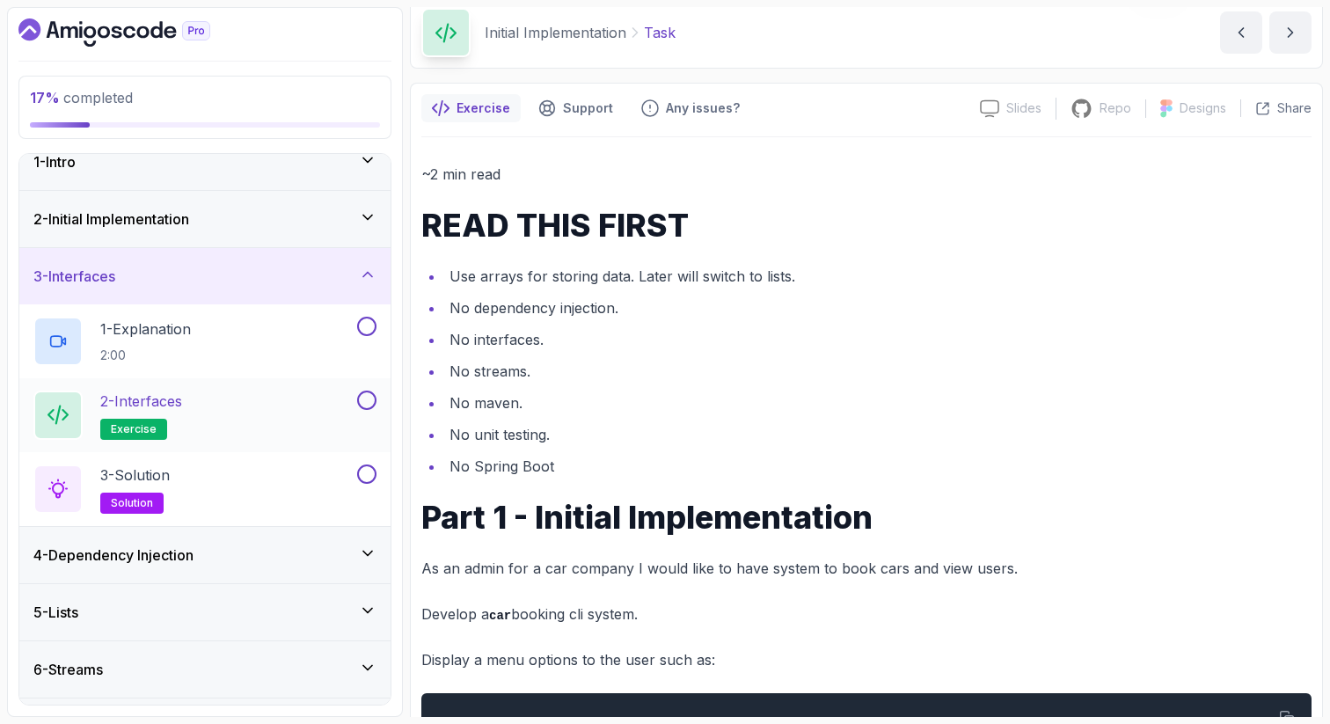
click at [265, 397] on div "2 - Interfaces exercise" at bounding box center [193, 415] width 320 height 49
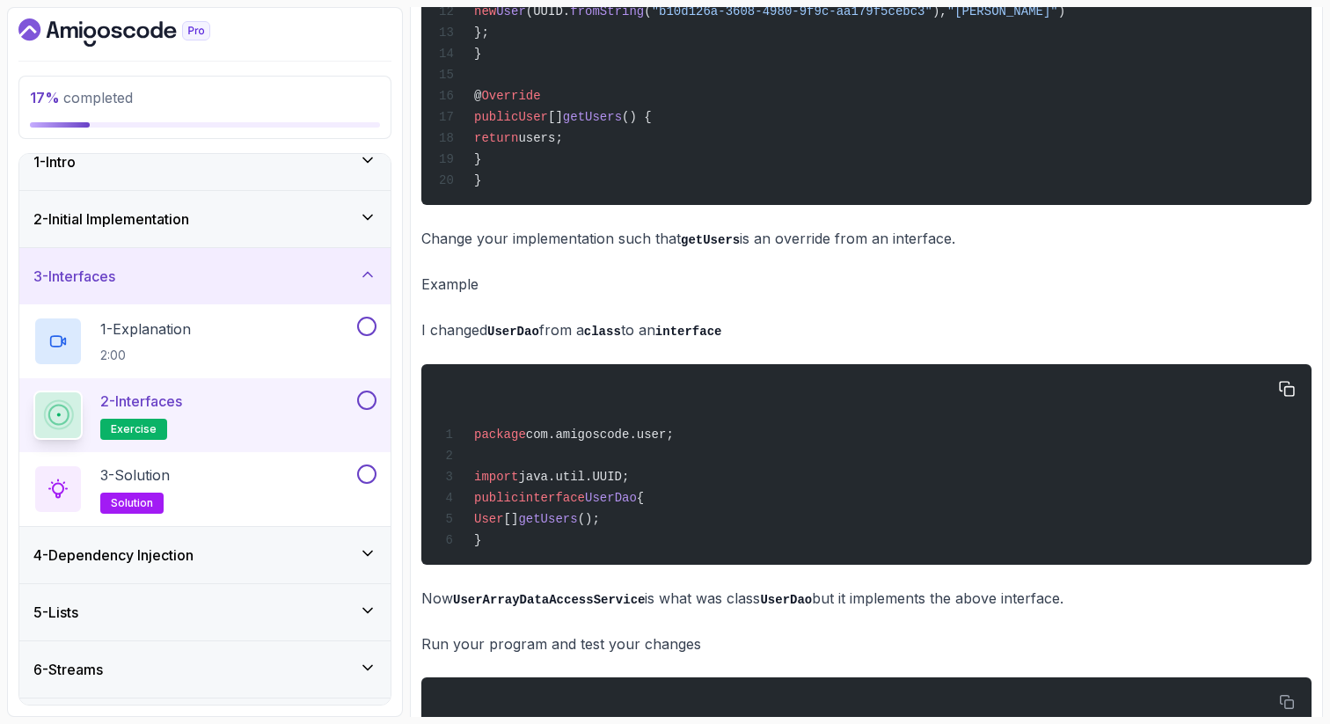
scroll to position [676, 0]
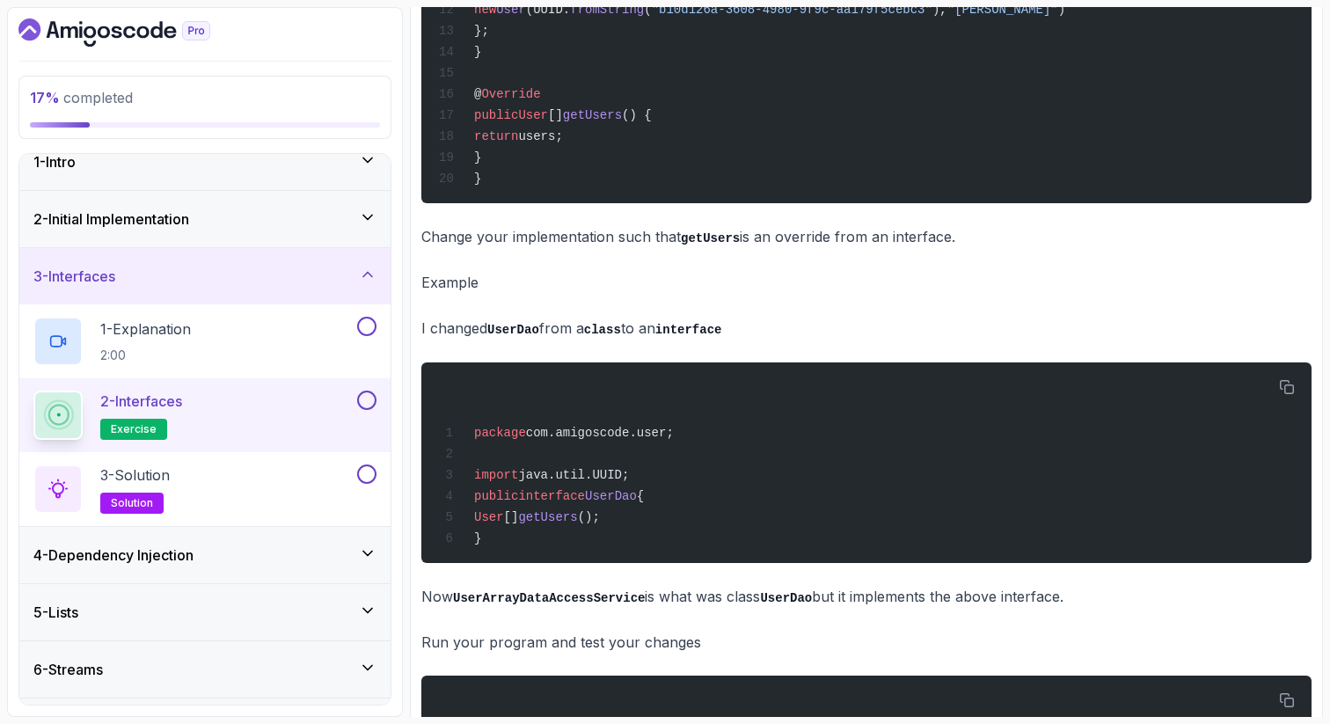
click at [275, 264] on div "3 - Interfaces" at bounding box center [204, 276] width 371 height 56
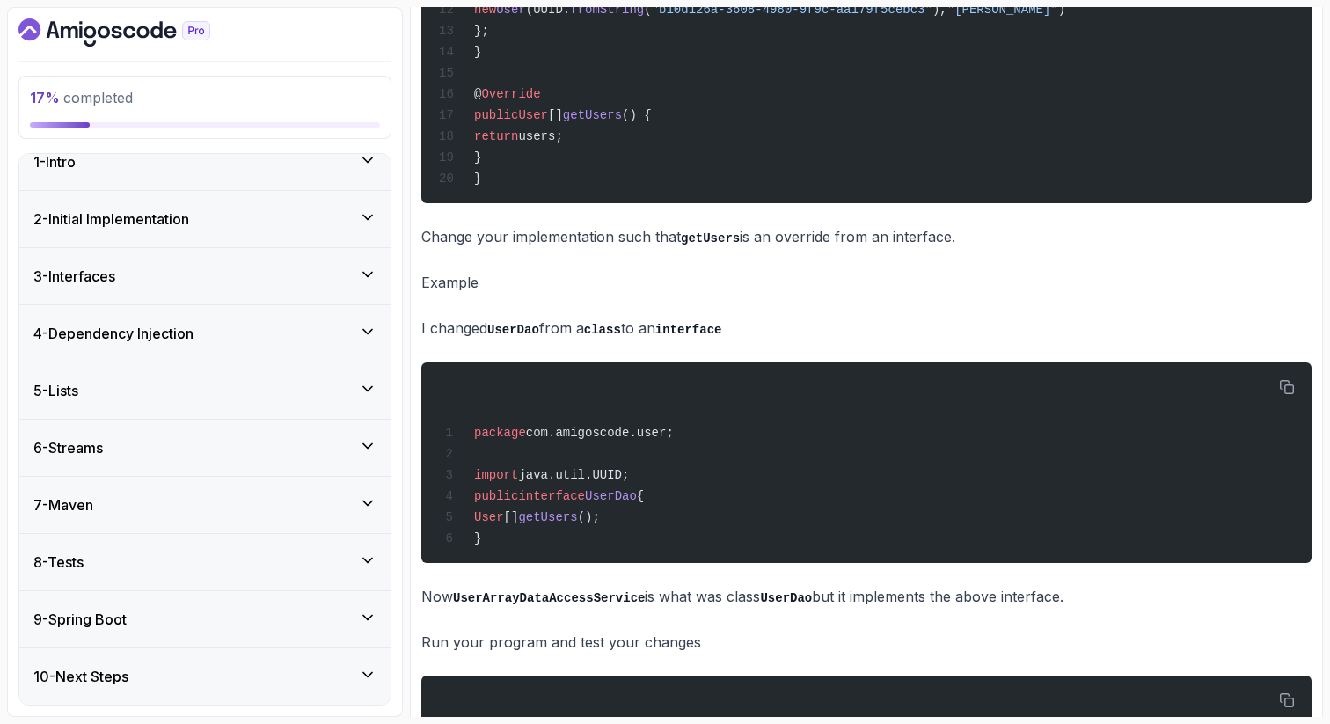
click at [278, 243] on div "2 - Initial Implementation" at bounding box center [204, 219] width 371 height 56
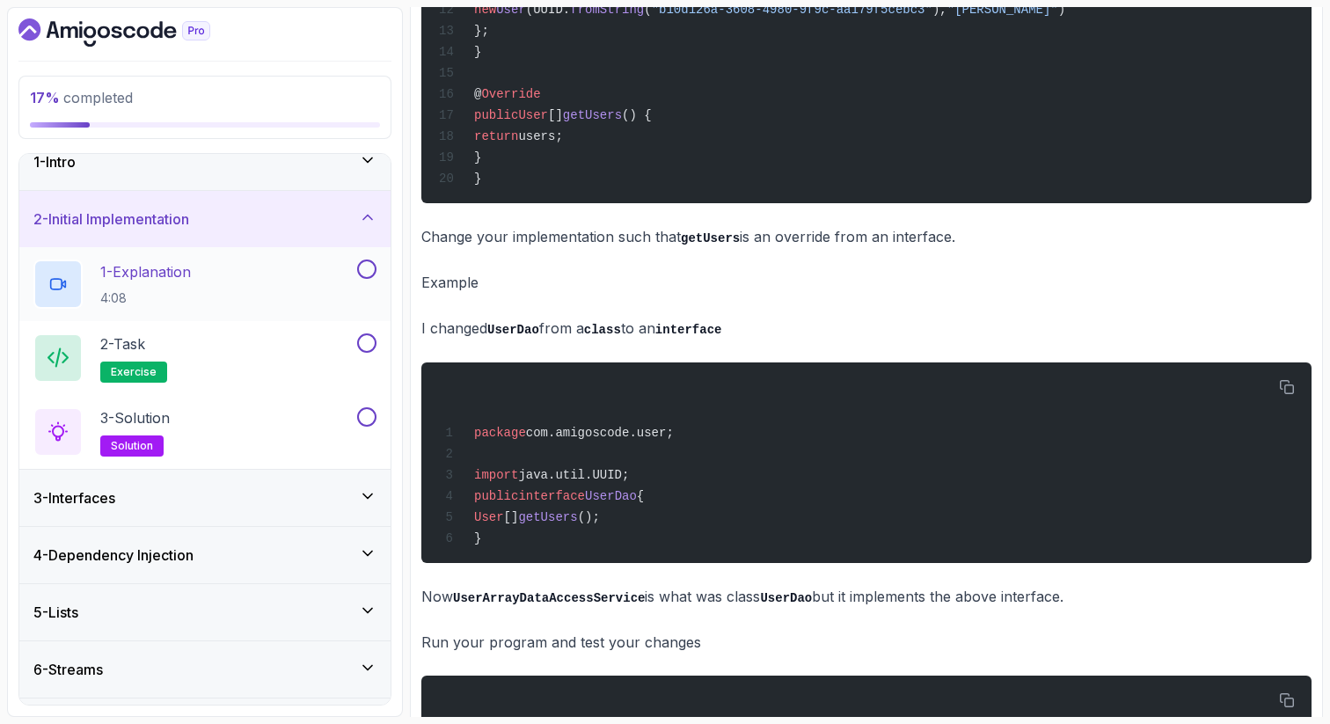
scroll to position [0, 0]
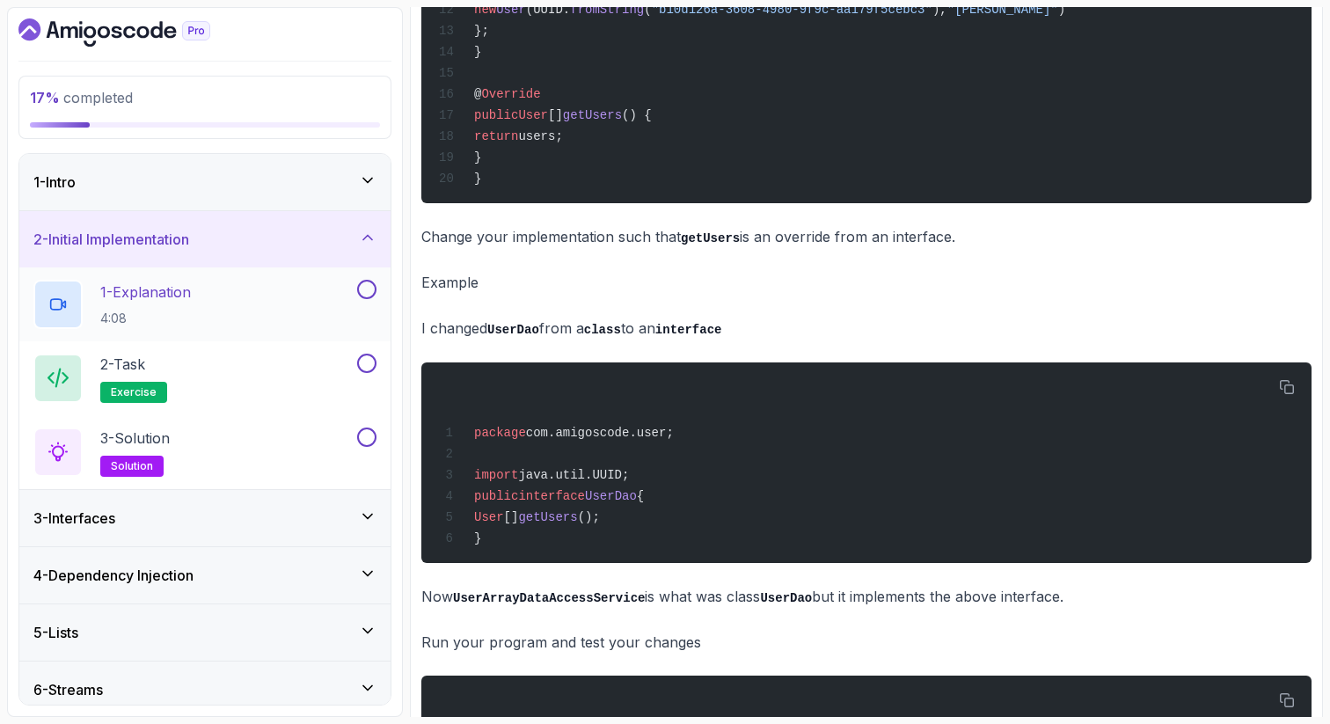
click at [359, 284] on button at bounding box center [366, 289] width 19 height 19
click at [331, 383] on div "2 - Task exercise" at bounding box center [193, 378] width 320 height 49
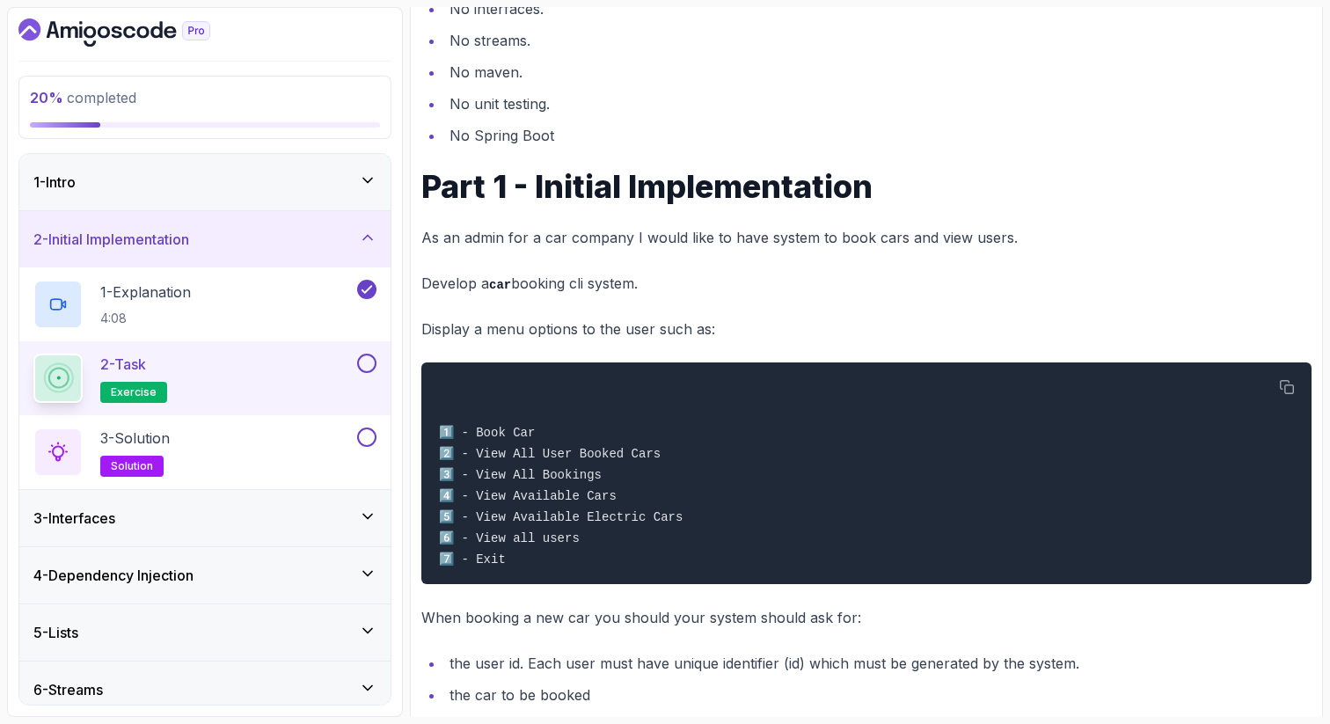
scroll to position [420, 0]
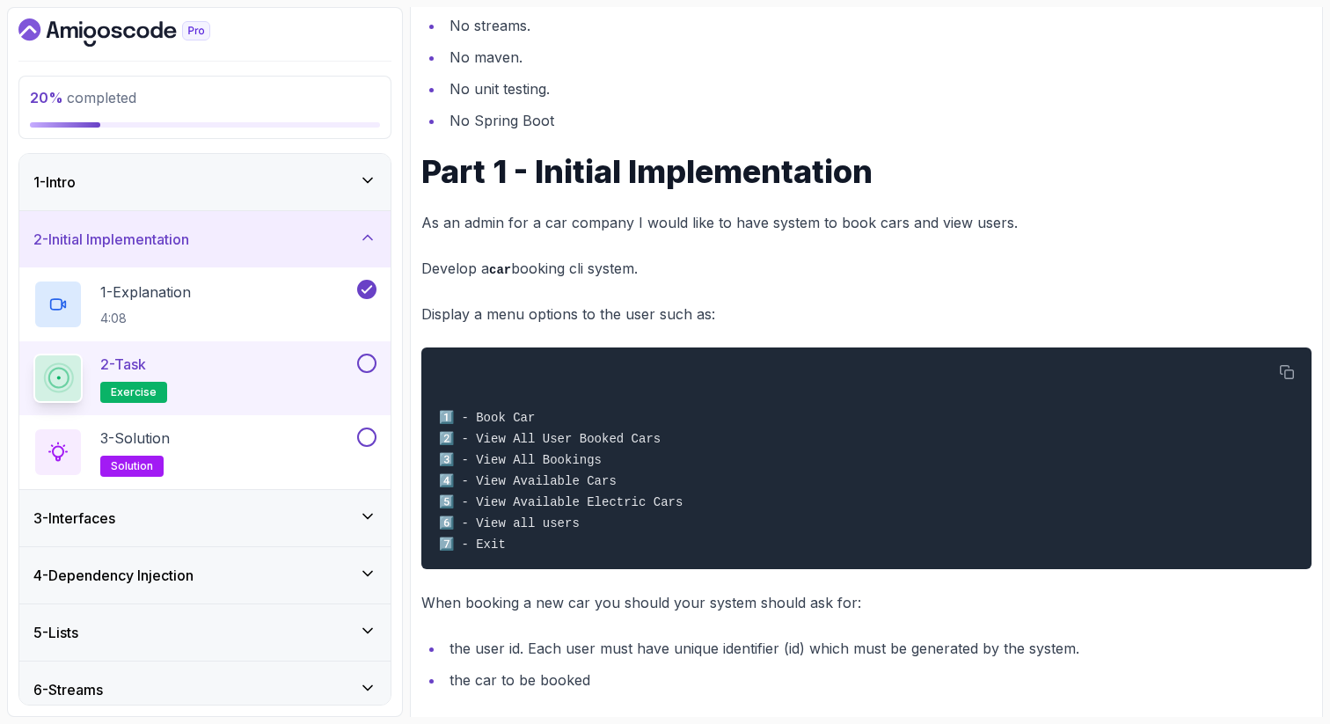
click at [862, 216] on p "As an admin for a car company I would like to have system to book cars and view…" at bounding box center [866, 222] width 890 height 25
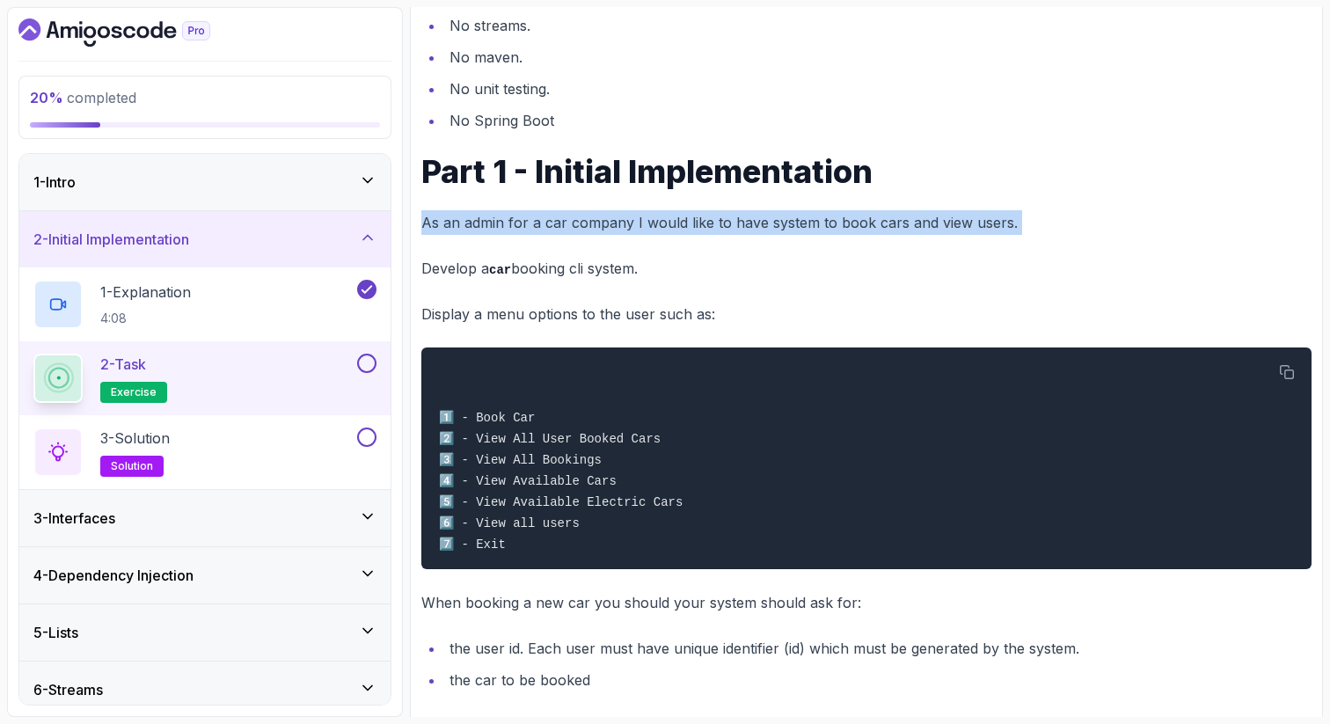
click at [862, 216] on p "As an admin for a car company I would like to have system to book cars and view…" at bounding box center [866, 222] width 890 height 25
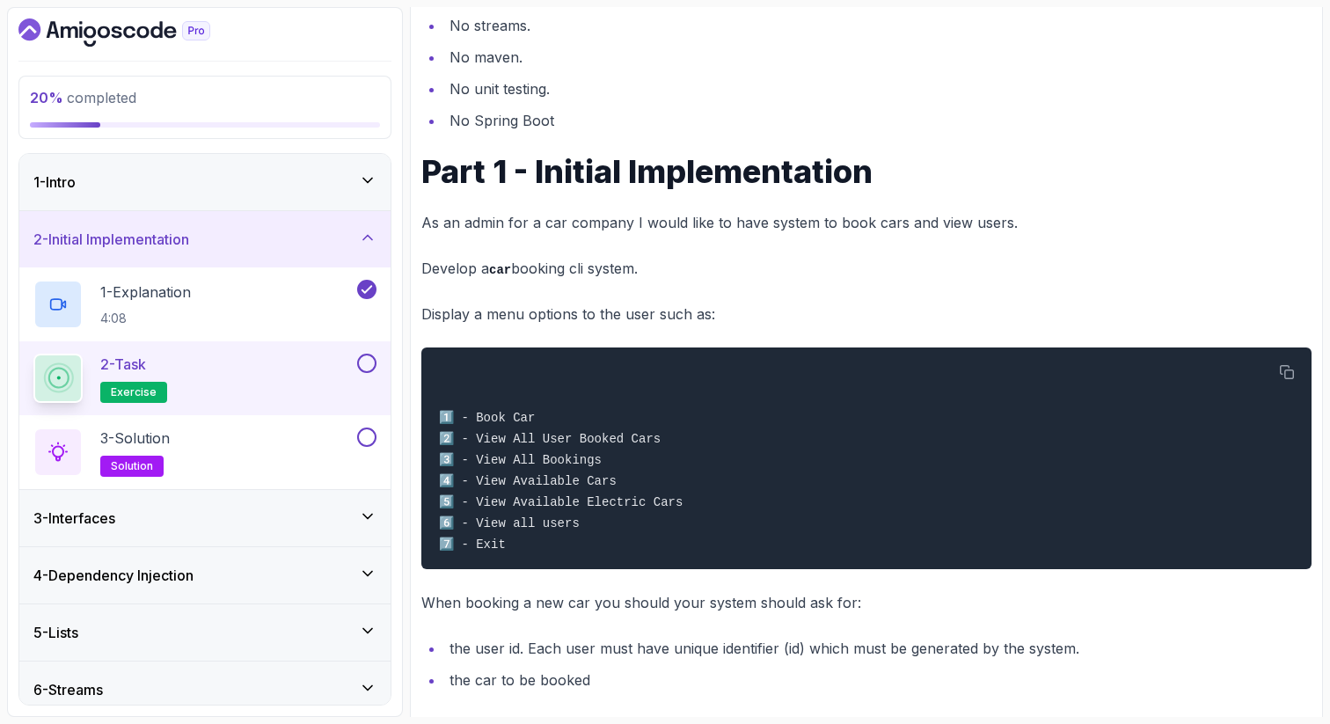
click at [518, 266] on p "Develop a car booking cli system." at bounding box center [866, 269] width 890 height 26
click at [496, 321] on p "Display a menu options to the user such as:" at bounding box center [866, 314] width 890 height 25
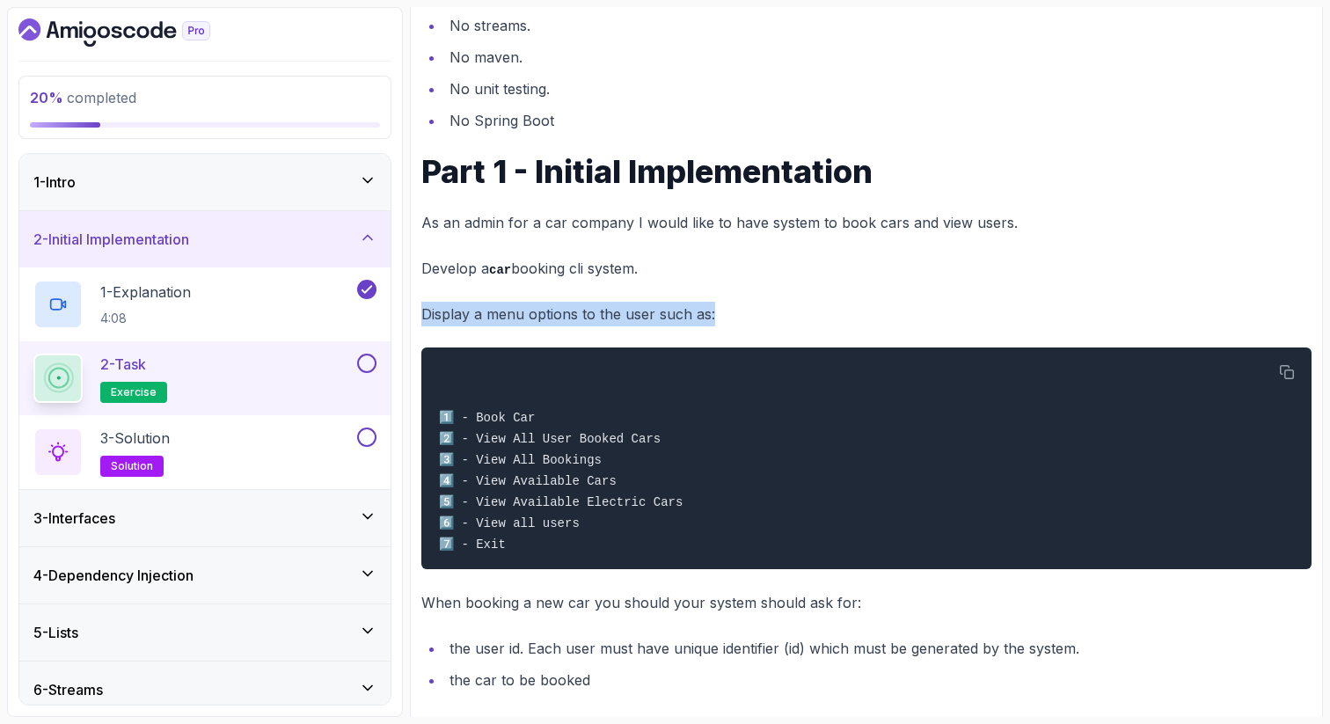
click at [496, 321] on p "Display a menu options to the user such as:" at bounding box center [866, 314] width 890 height 25
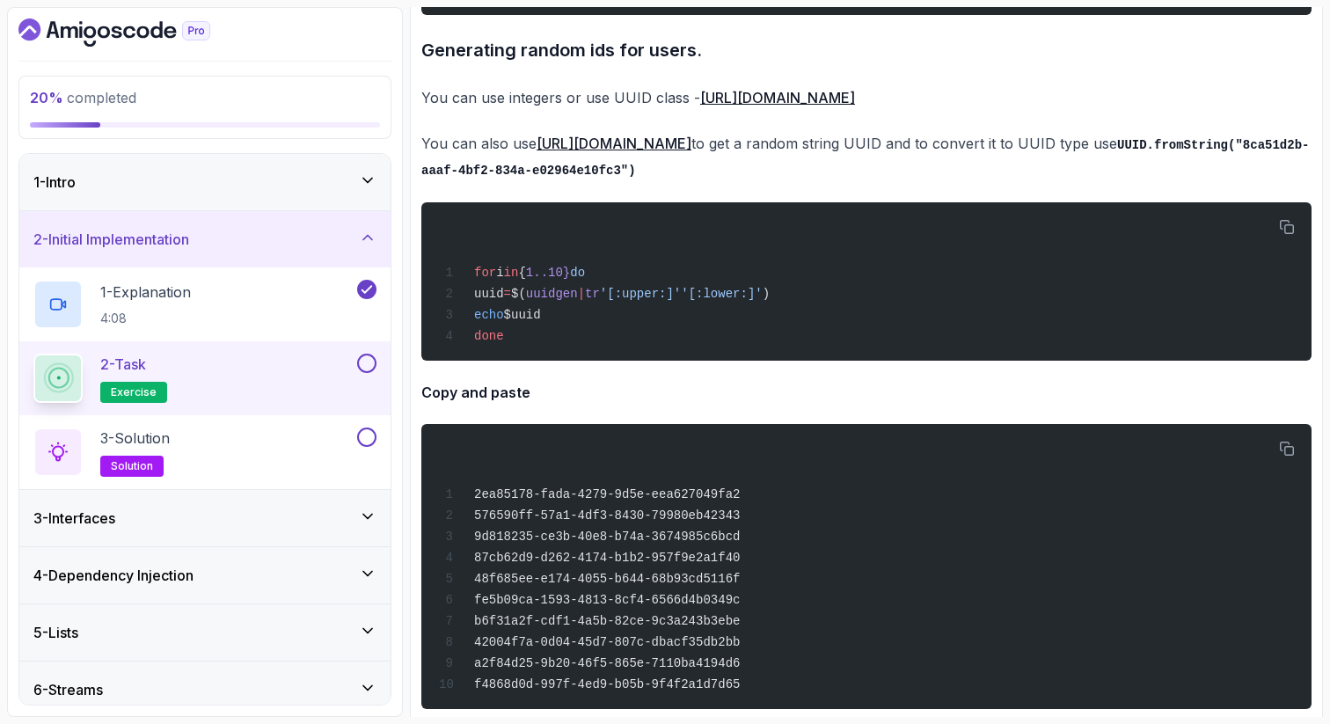
scroll to position [1992, 0]
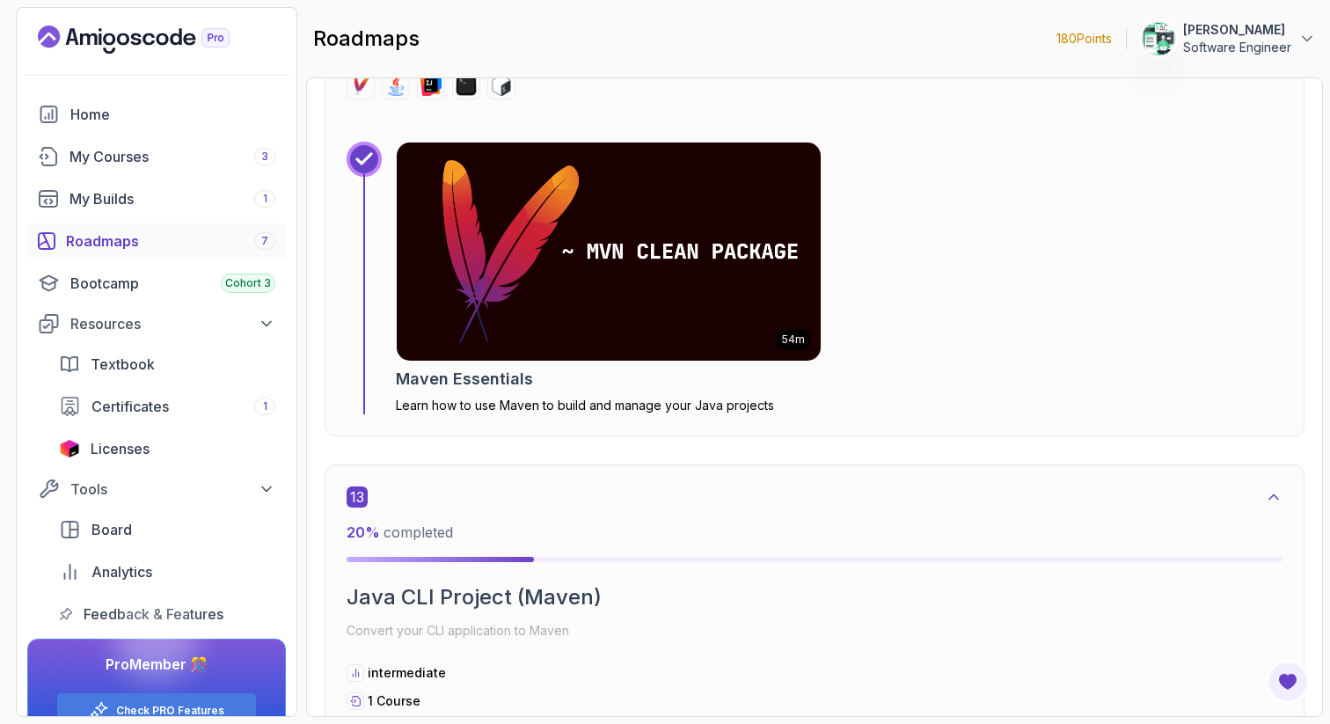
scroll to position [8833, 0]
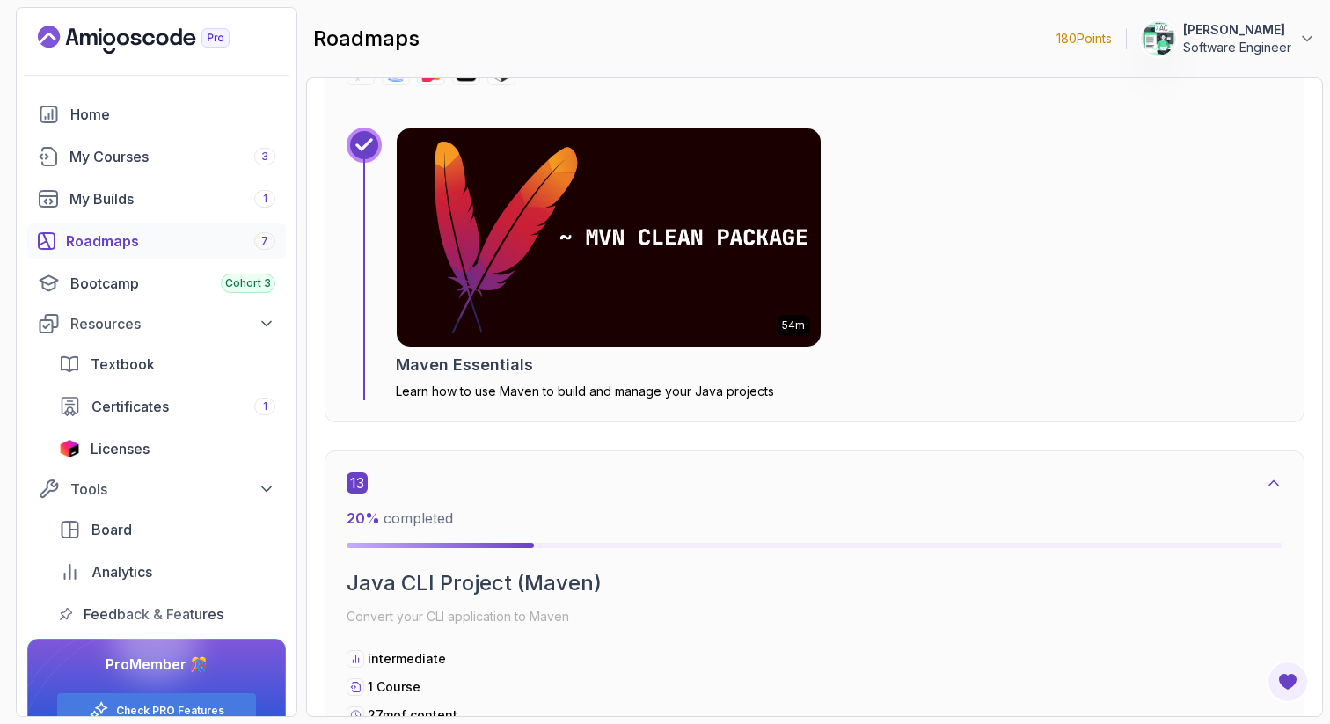
click at [602, 287] on img at bounding box center [608, 237] width 445 height 229
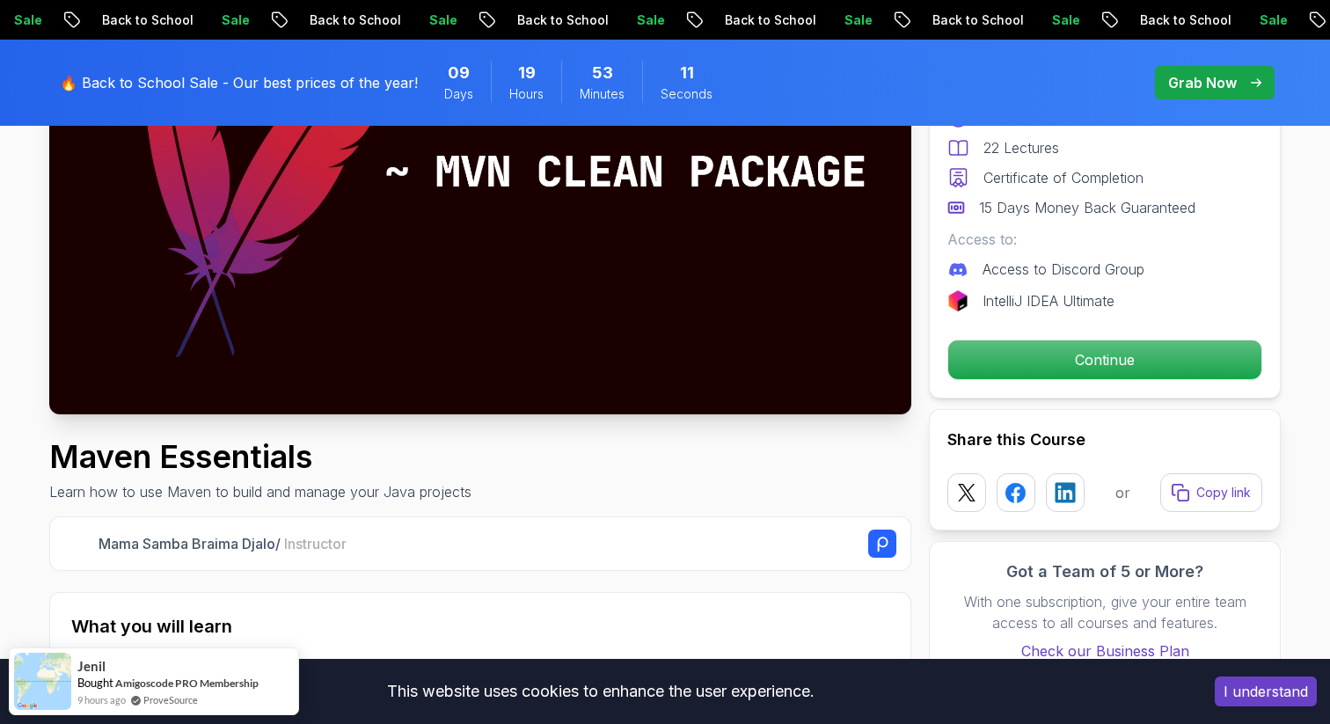
scroll to position [307, 0]
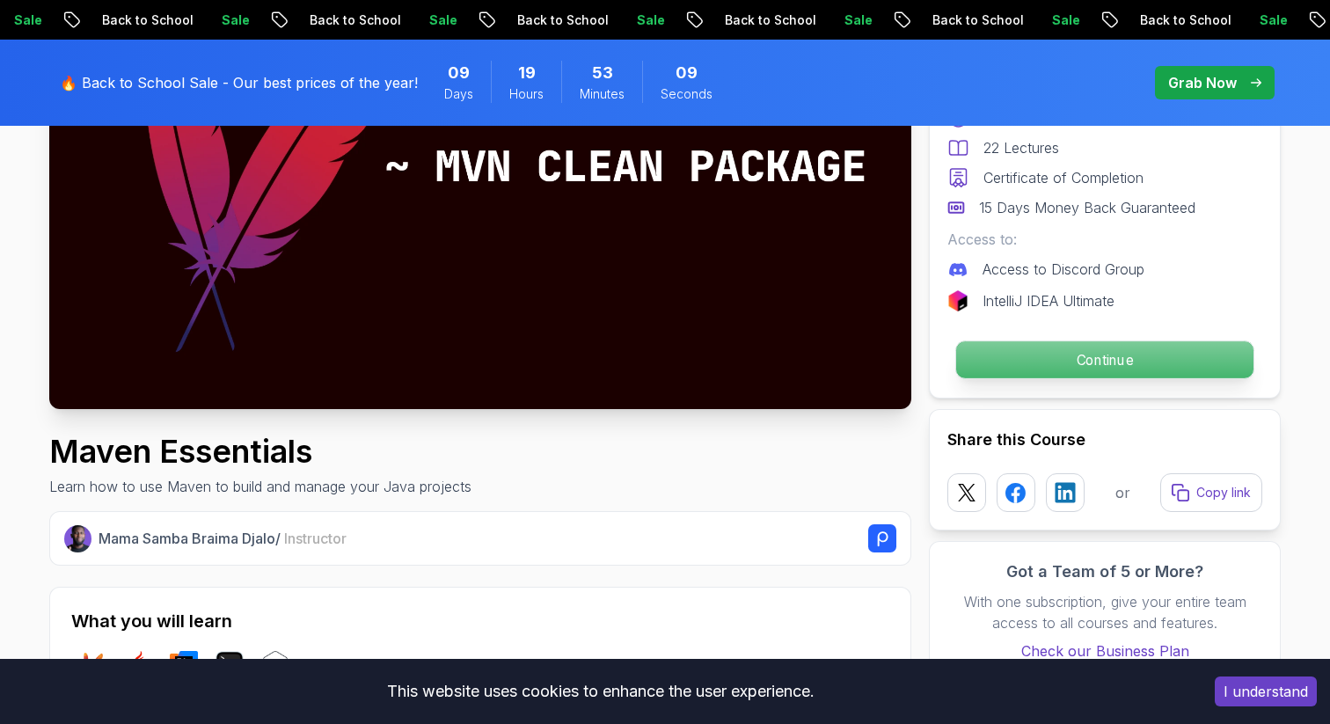
click at [1017, 376] on p "Continue" at bounding box center [1104, 359] width 297 height 37
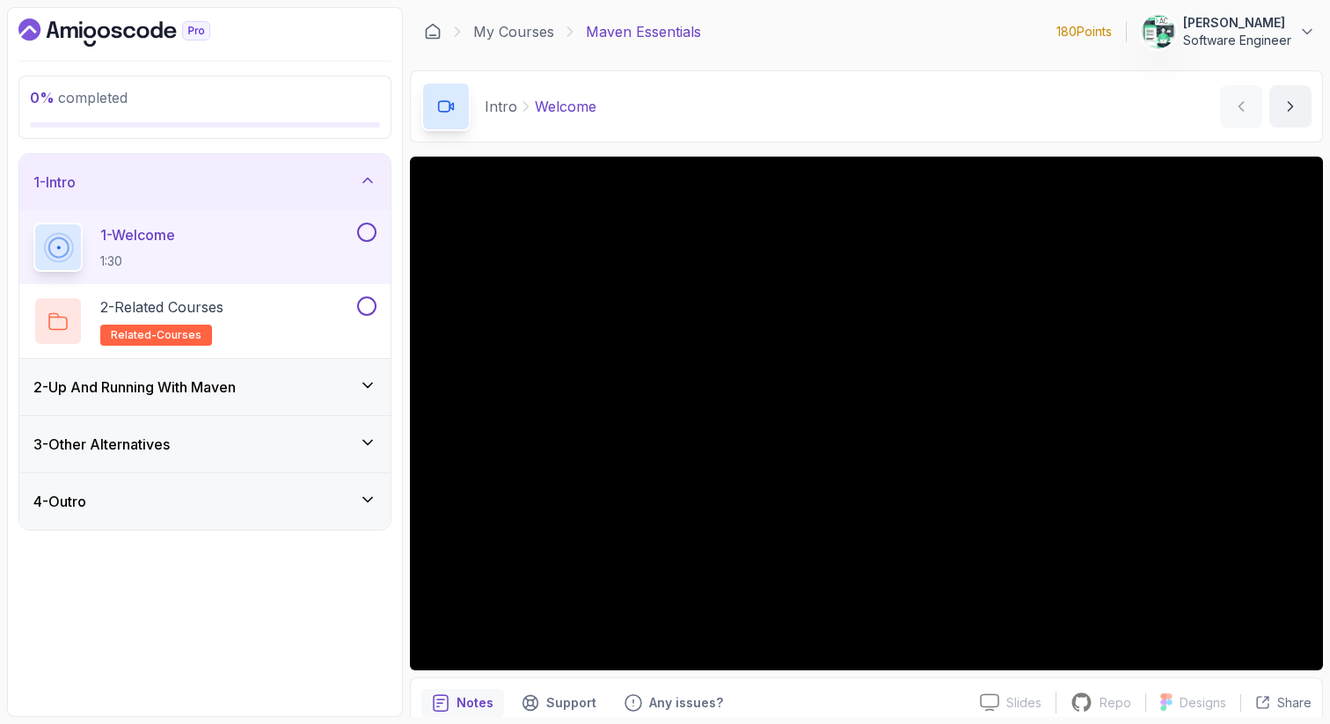
click at [251, 384] on div "2 - Up And Running With Maven" at bounding box center [204, 386] width 343 height 21
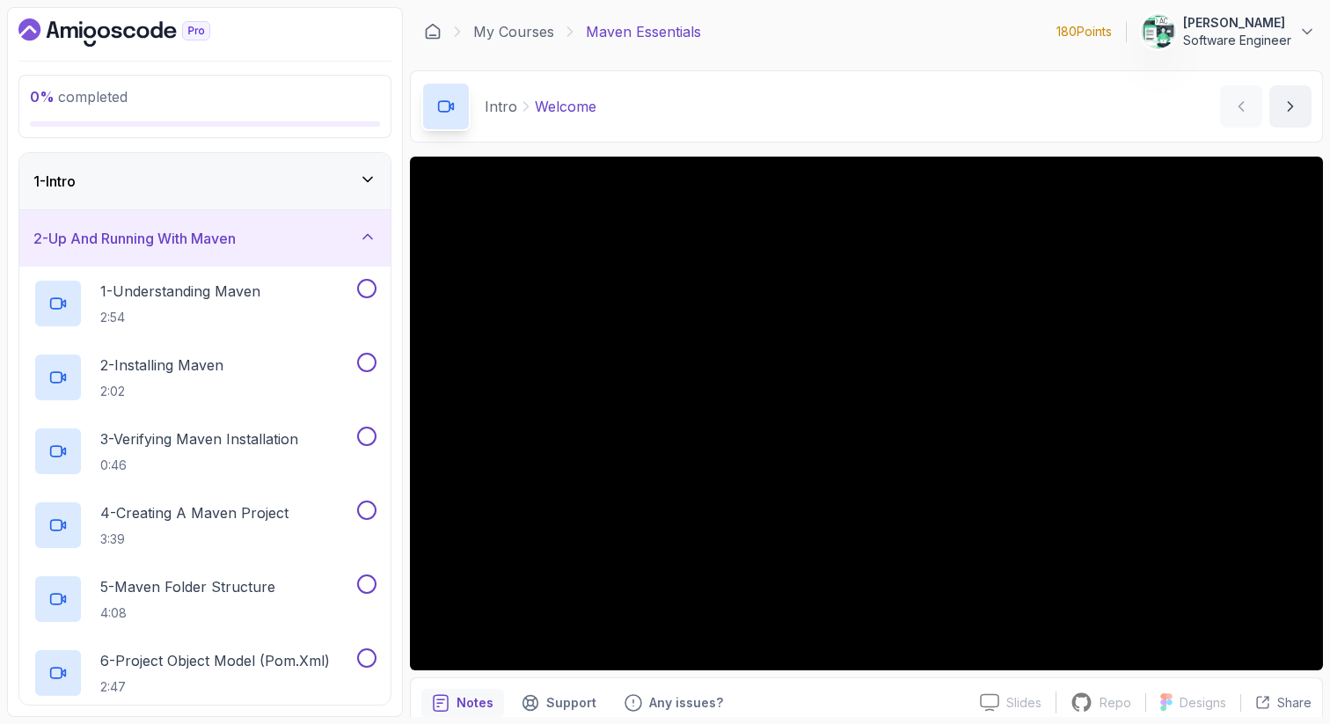
click at [304, 250] on div "2 - Up And Running With Maven" at bounding box center [204, 238] width 371 height 56
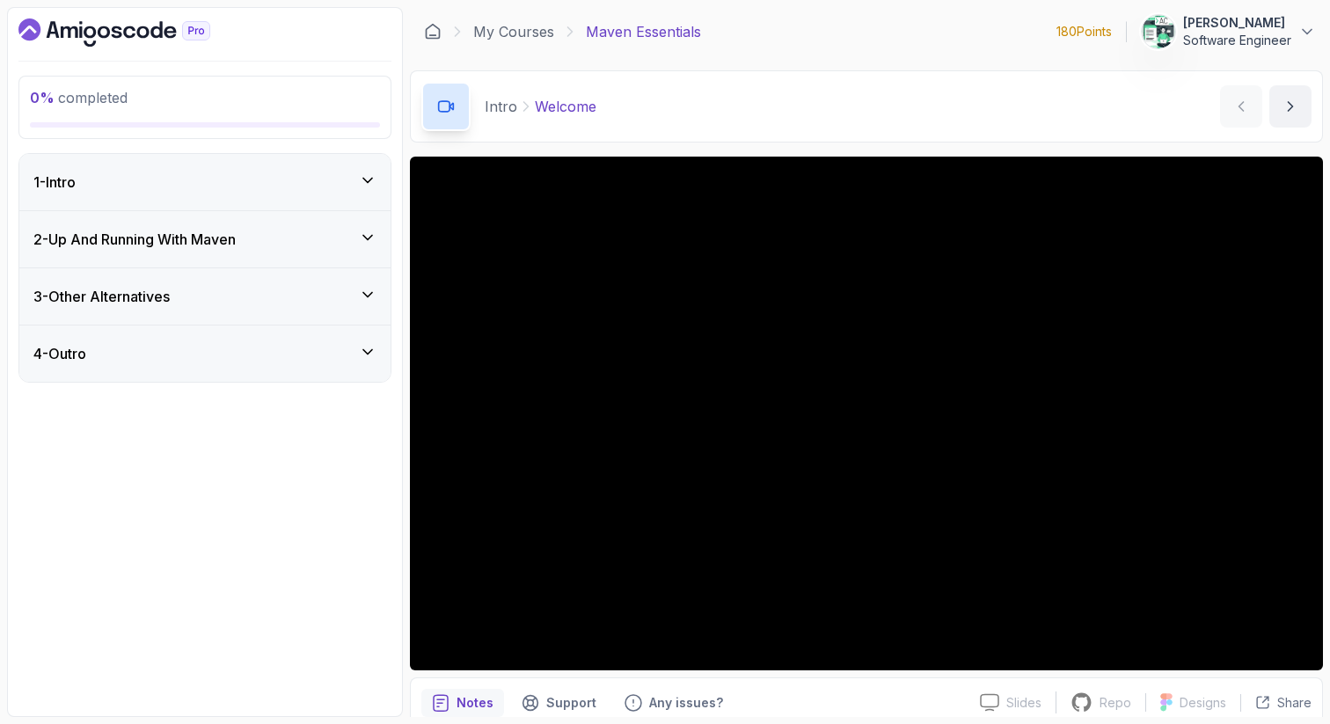
click at [302, 256] on div "2 - Up And Running With Maven" at bounding box center [204, 239] width 371 height 56
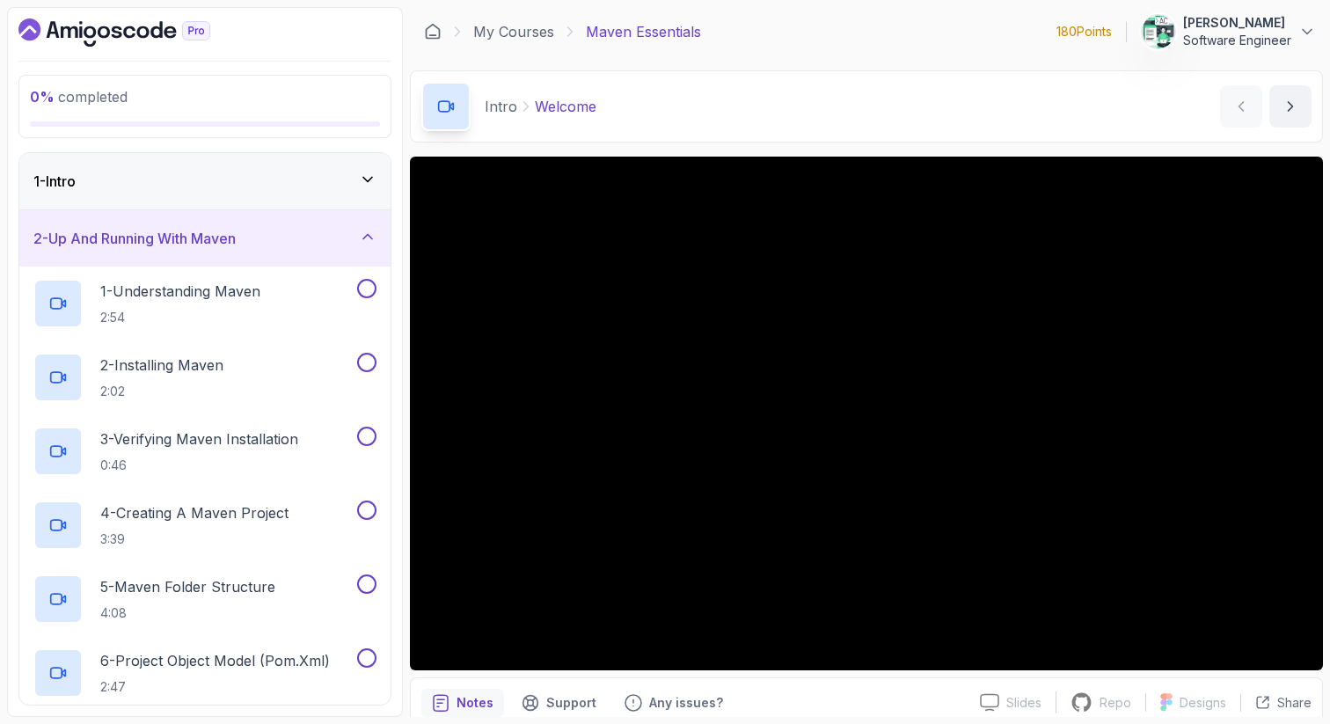
click at [302, 256] on div "2 - Up And Running With Maven" at bounding box center [204, 238] width 371 height 56
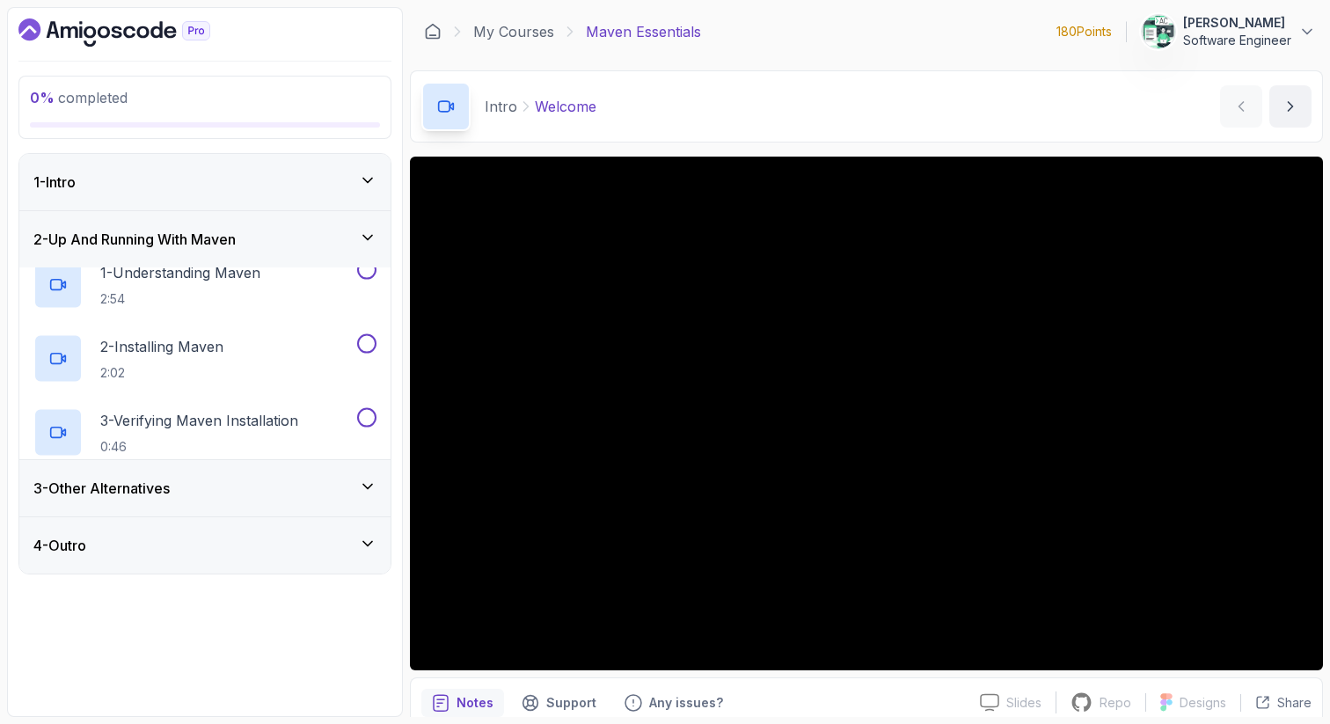
click at [302, 256] on div "2 - Up And Running With Maven" at bounding box center [204, 239] width 371 height 56
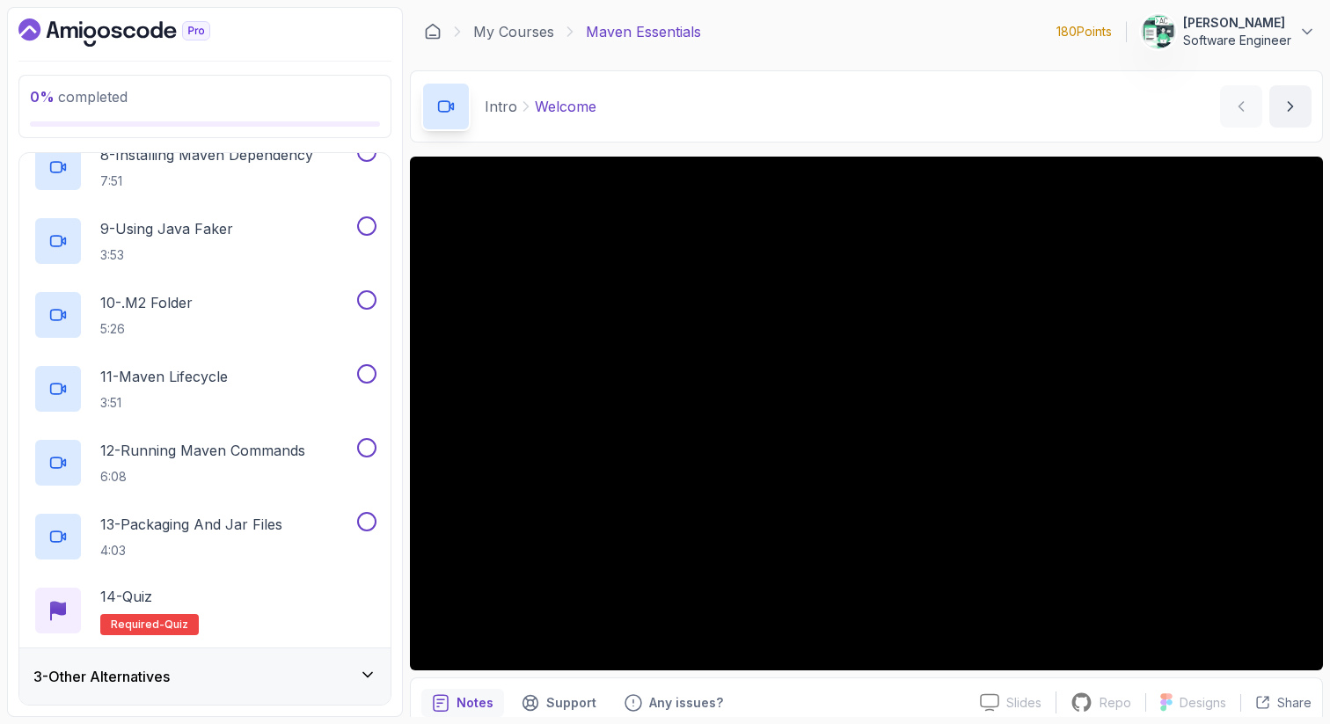
scroll to position [711, 0]
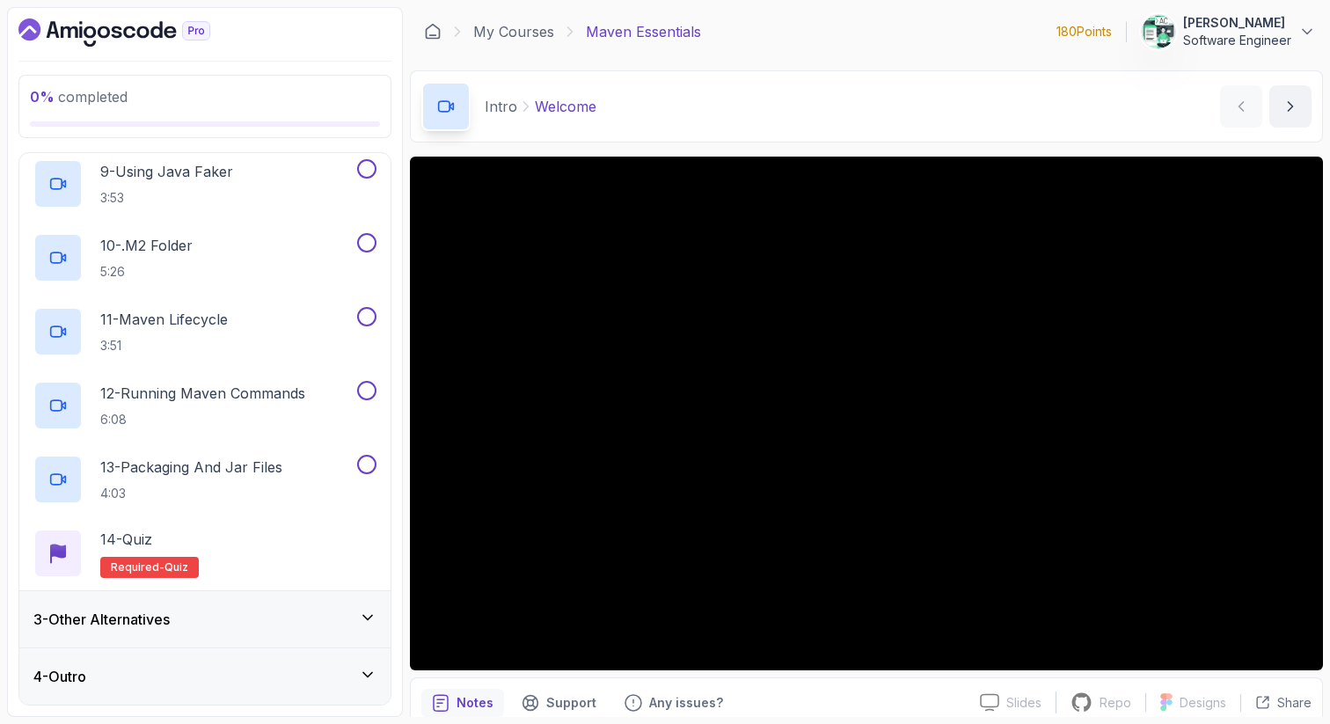
click at [238, 602] on div "3 - Other Alternatives" at bounding box center [204, 619] width 371 height 56
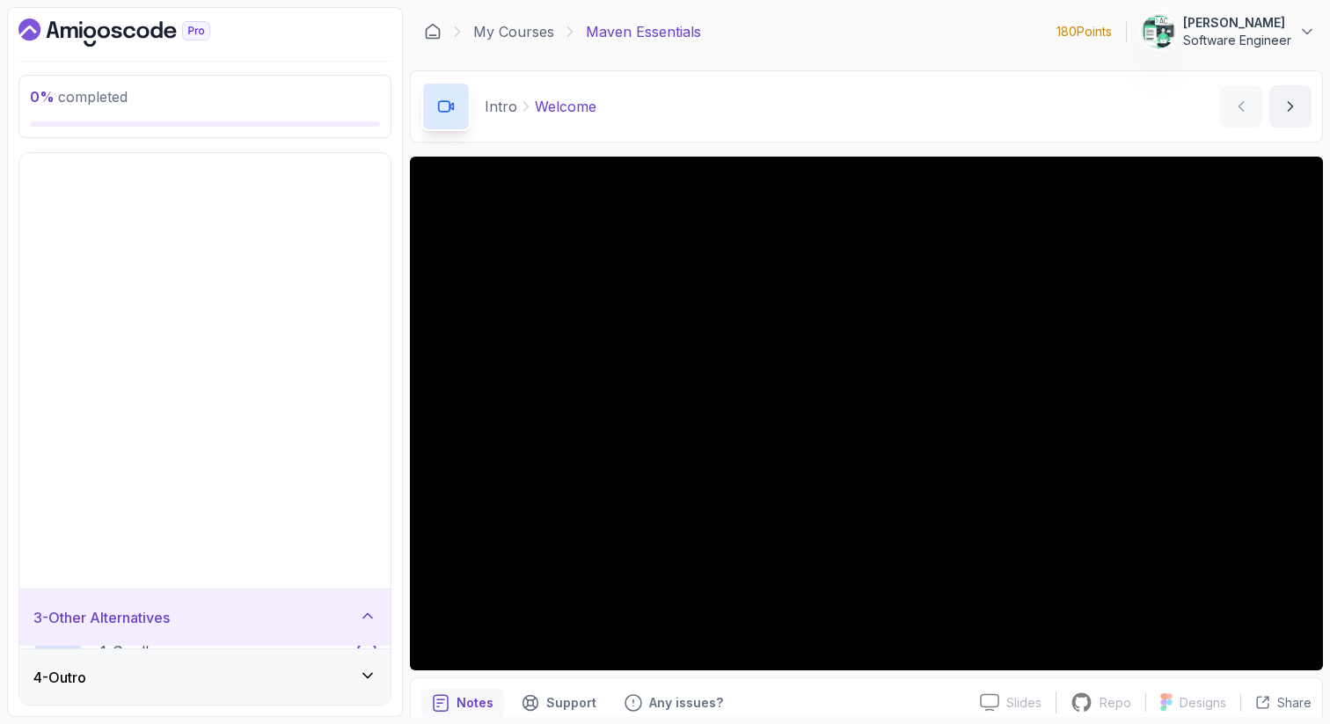
scroll to position [0, 0]
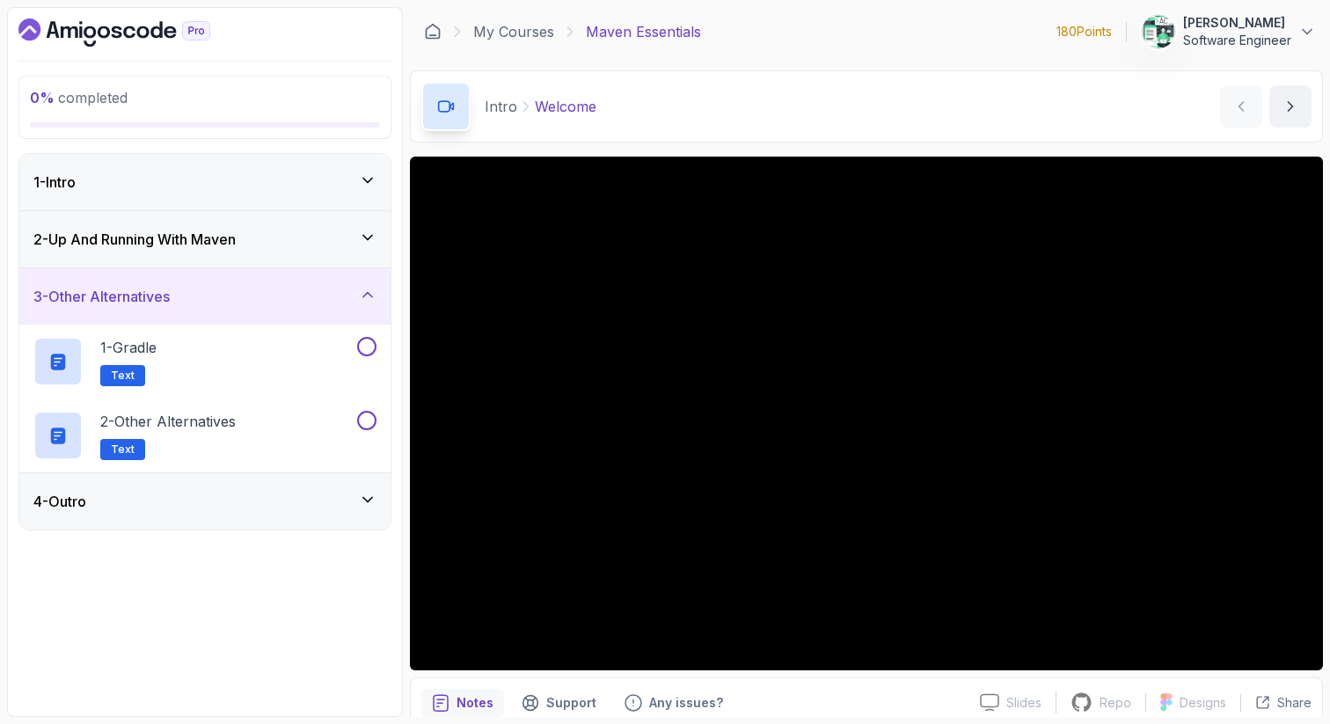
click at [261, 508] on div "4 - Outro" at bounding box center [204, 501] width 343 height 21
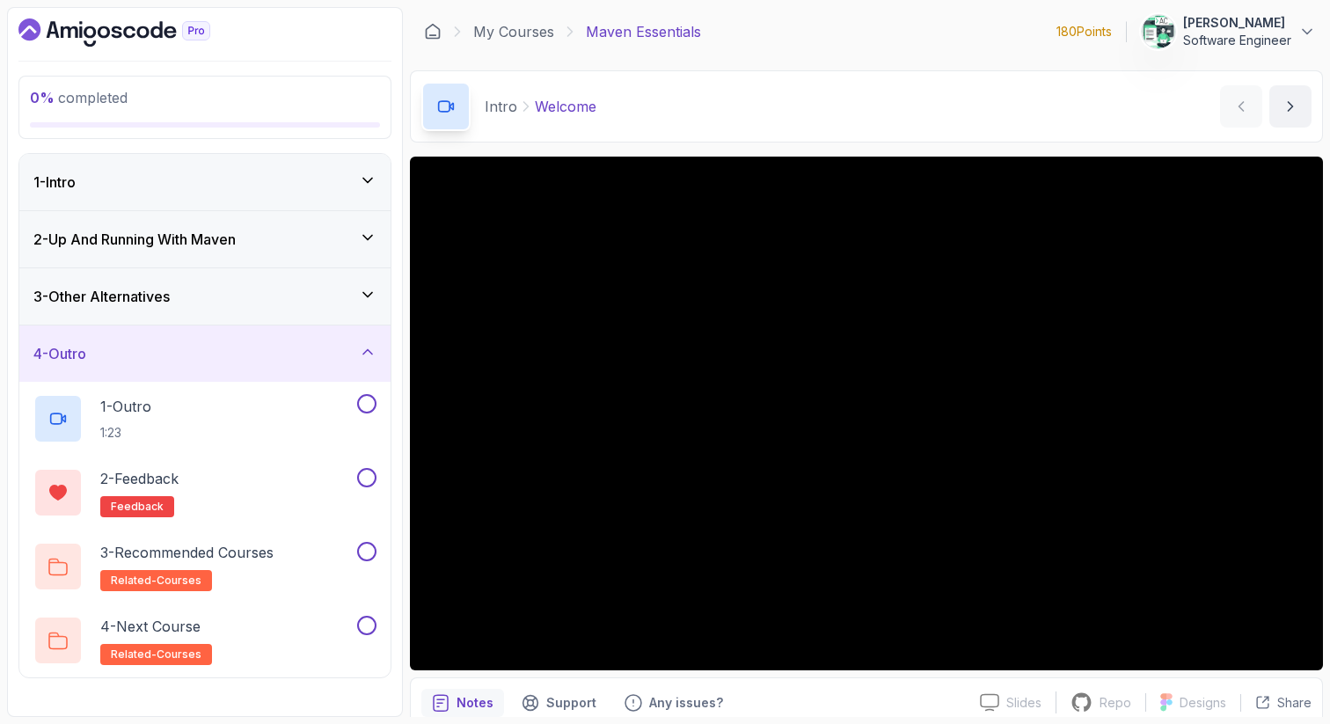
click at [289, 194] on div "1 - Intro" at bounding box center [204, 182] width 371 height 56
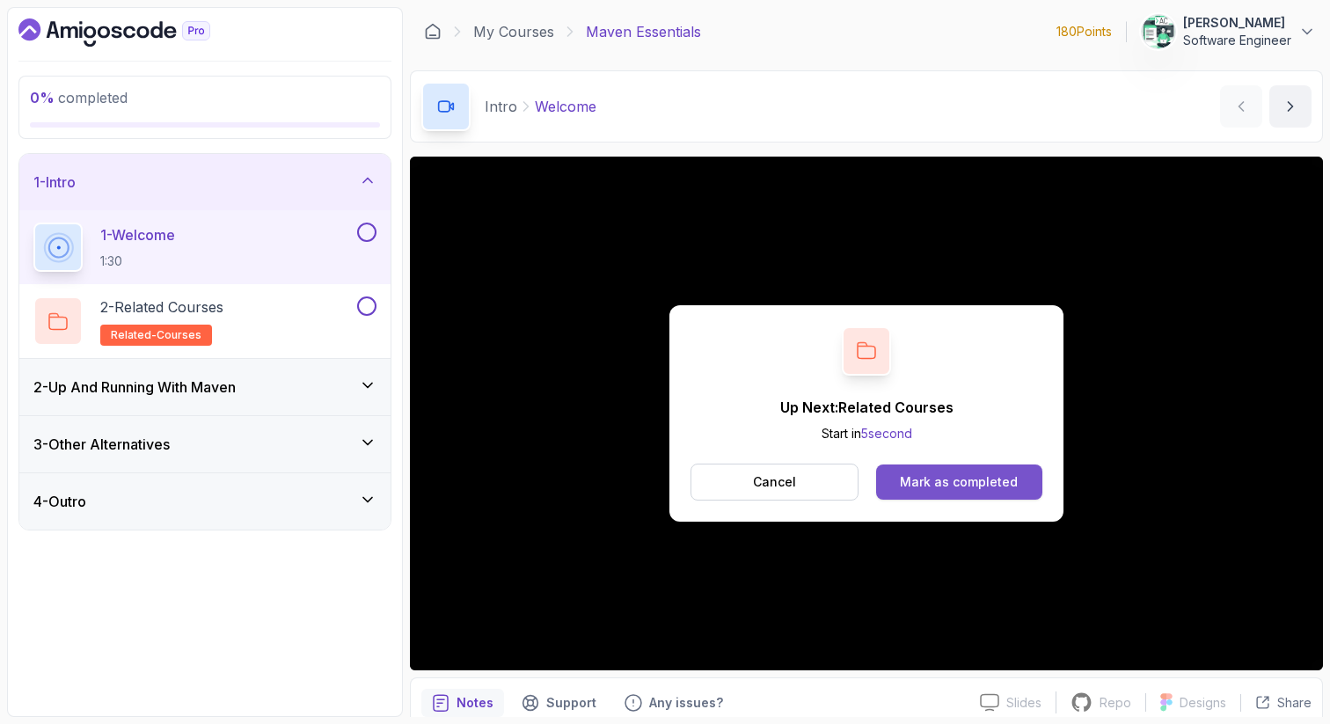
click at [979, 475] on div "Mark as completed" at bounding box center [959, 482] width 118 height 18
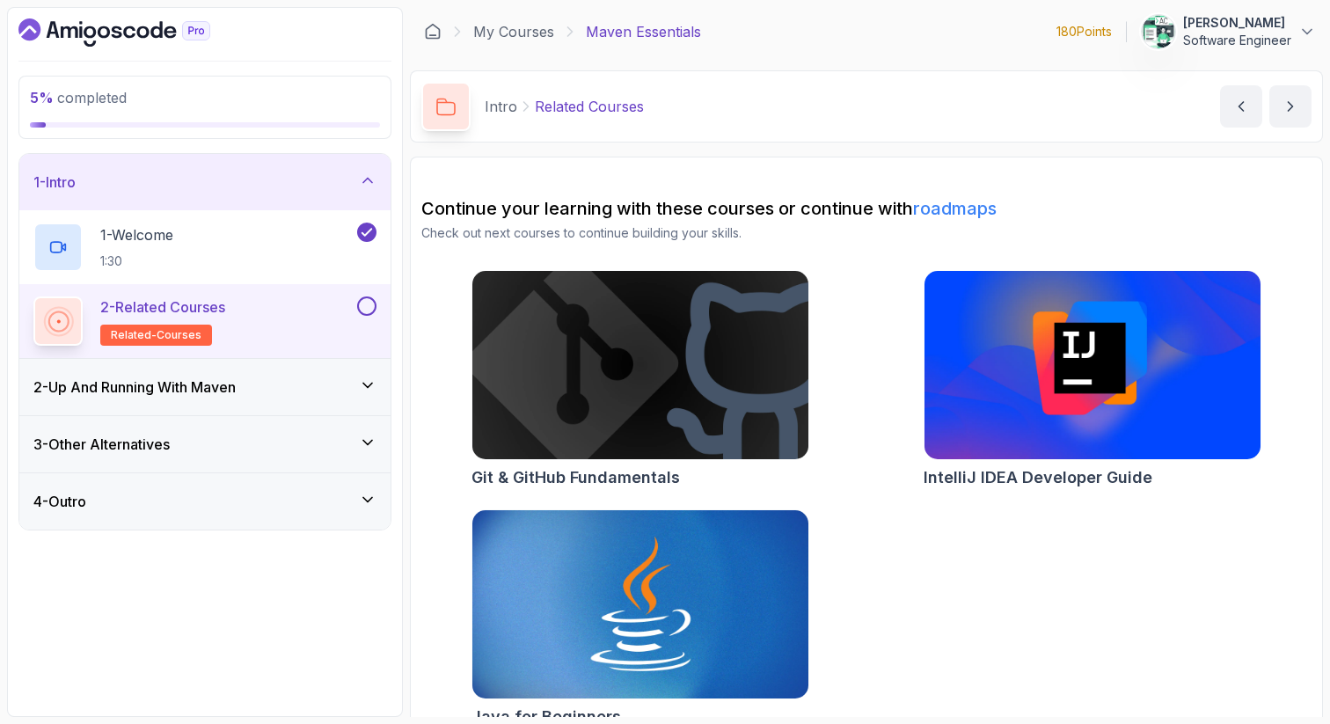
click at [362, 309] on button at bounding box center [366, 305] width 19 height 19
